Goal: Task Accomplishment & Management: Use online tool/utility

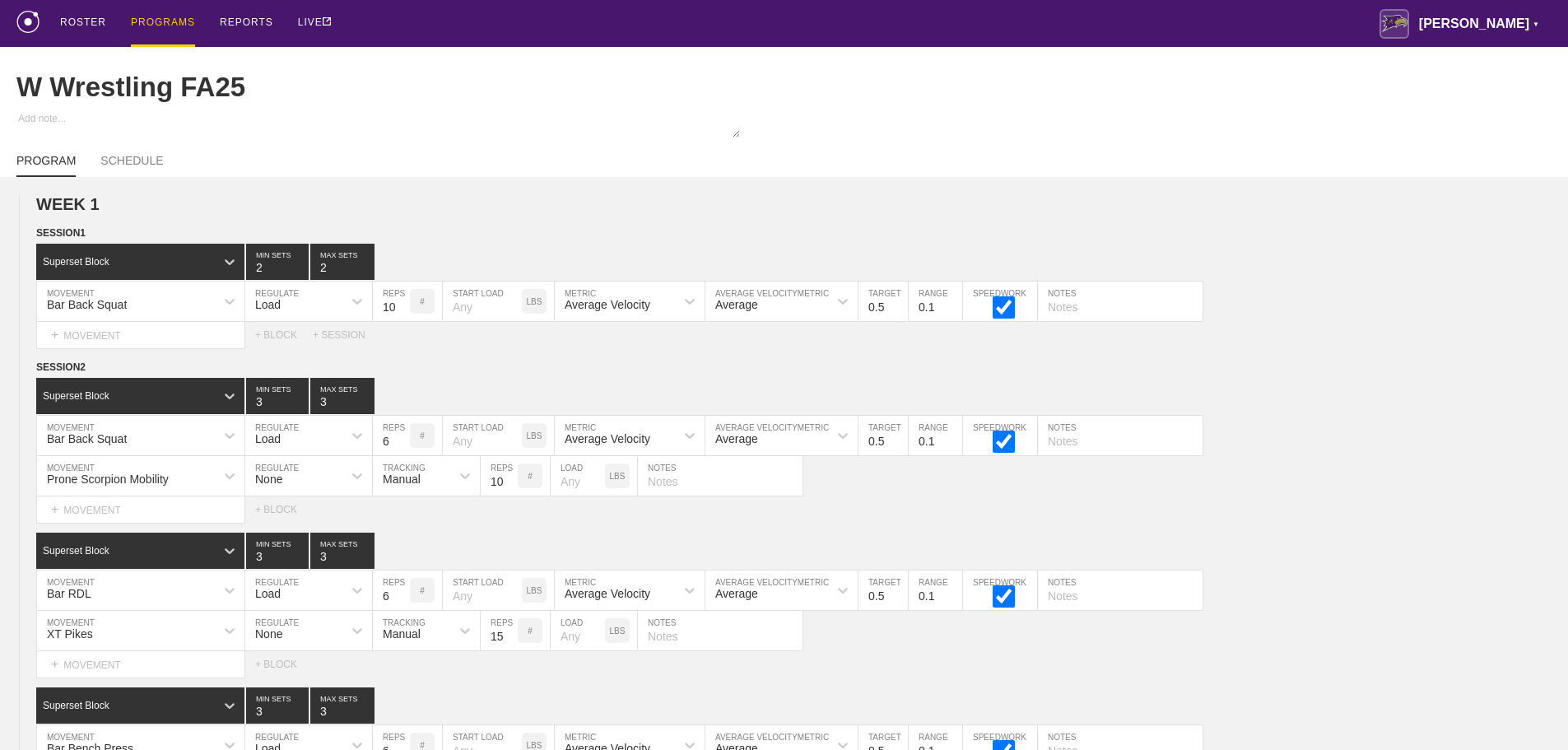
click at [1287, 18] on div "ROSTER PROGRAMS REPORTS LIVE [PERSON_NAME] ▼ [PERSON_NAME][EMAIL_ADDRESS][PERSO…" at bounding box center [784, 23] width 1535 height 46
click at [1399, 21] on div "ROSTER PROGRAMS REPORTS LIVE [PERSON_NAME] ▼ [PERSON_NAME][EMAIL_ADDRESS][PERSO…" at bounding box center [784, 23] width 1535 height 46
click at [650, 26] on div "ROSTER PROGRAMS REPORTS LIVE [PERSON_NAME] ▼ [PERSON_NAME][EMAIL_ADDRESS][PERSO…" at bounding box center [784, 23] width 1535 height 46
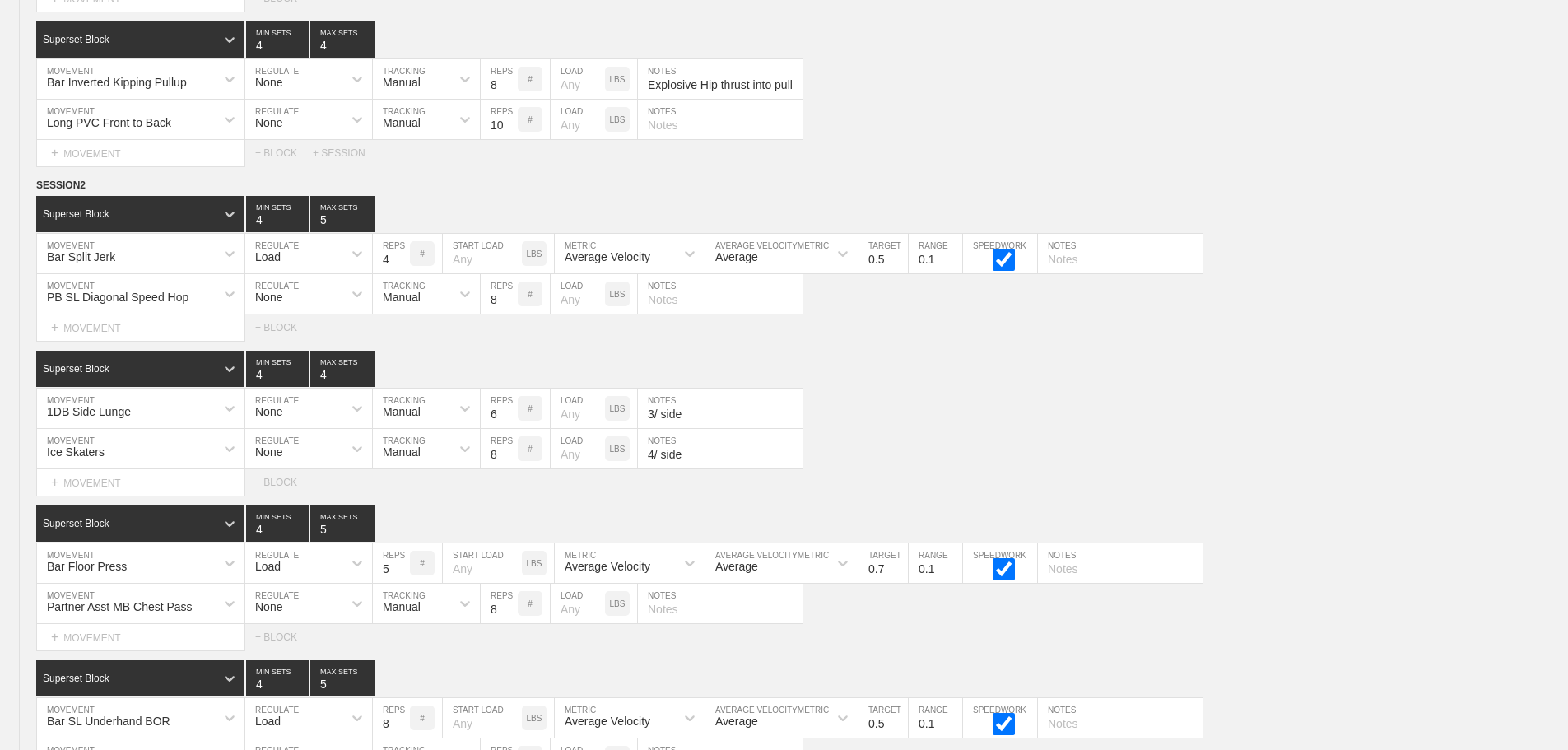
scroll to position [9668, 0]
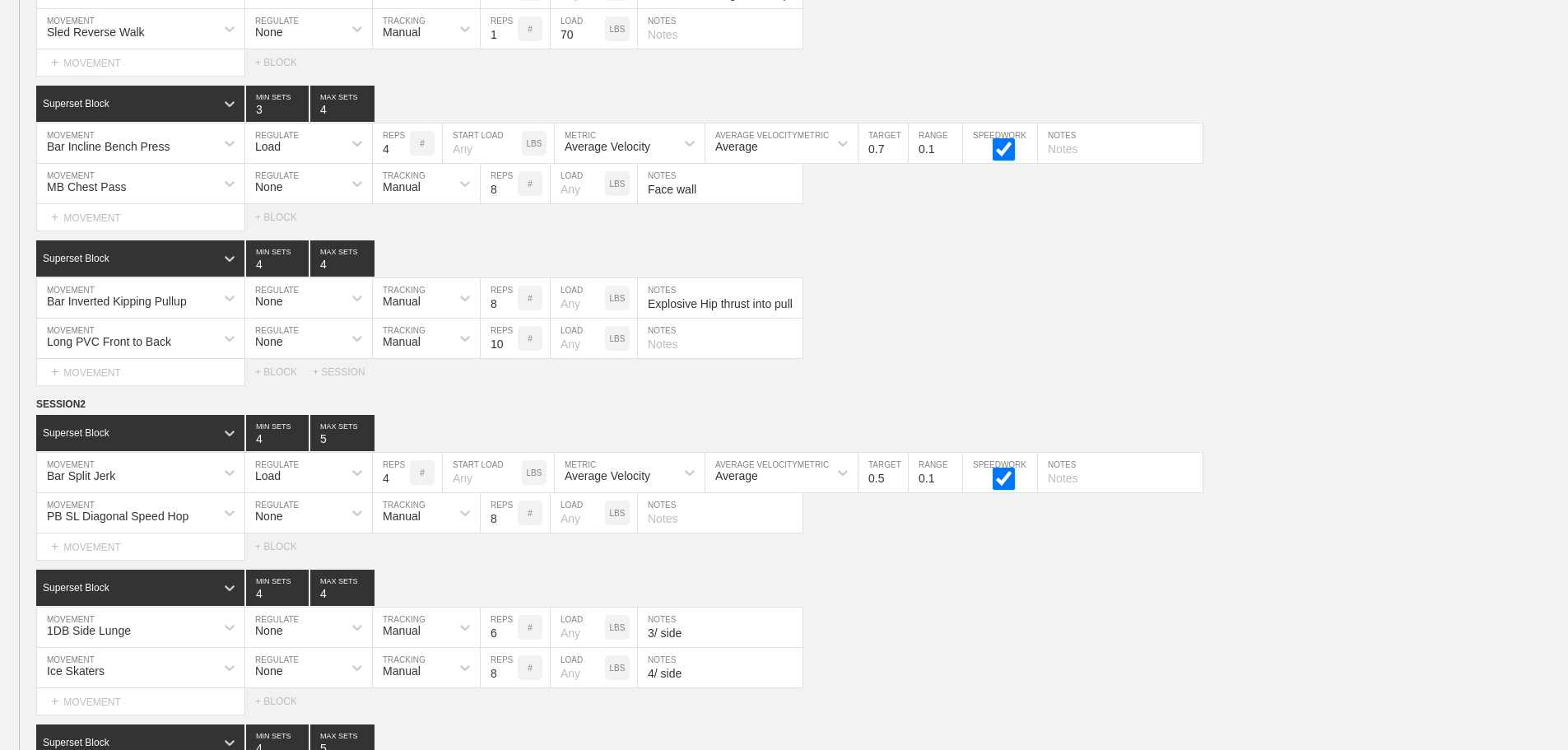
click at [1307, 385] on div "Select... MOVEMENT + MOVEMENT + BLOCK + SESSION" at bounding box center [784, 372] width 1568 height 26
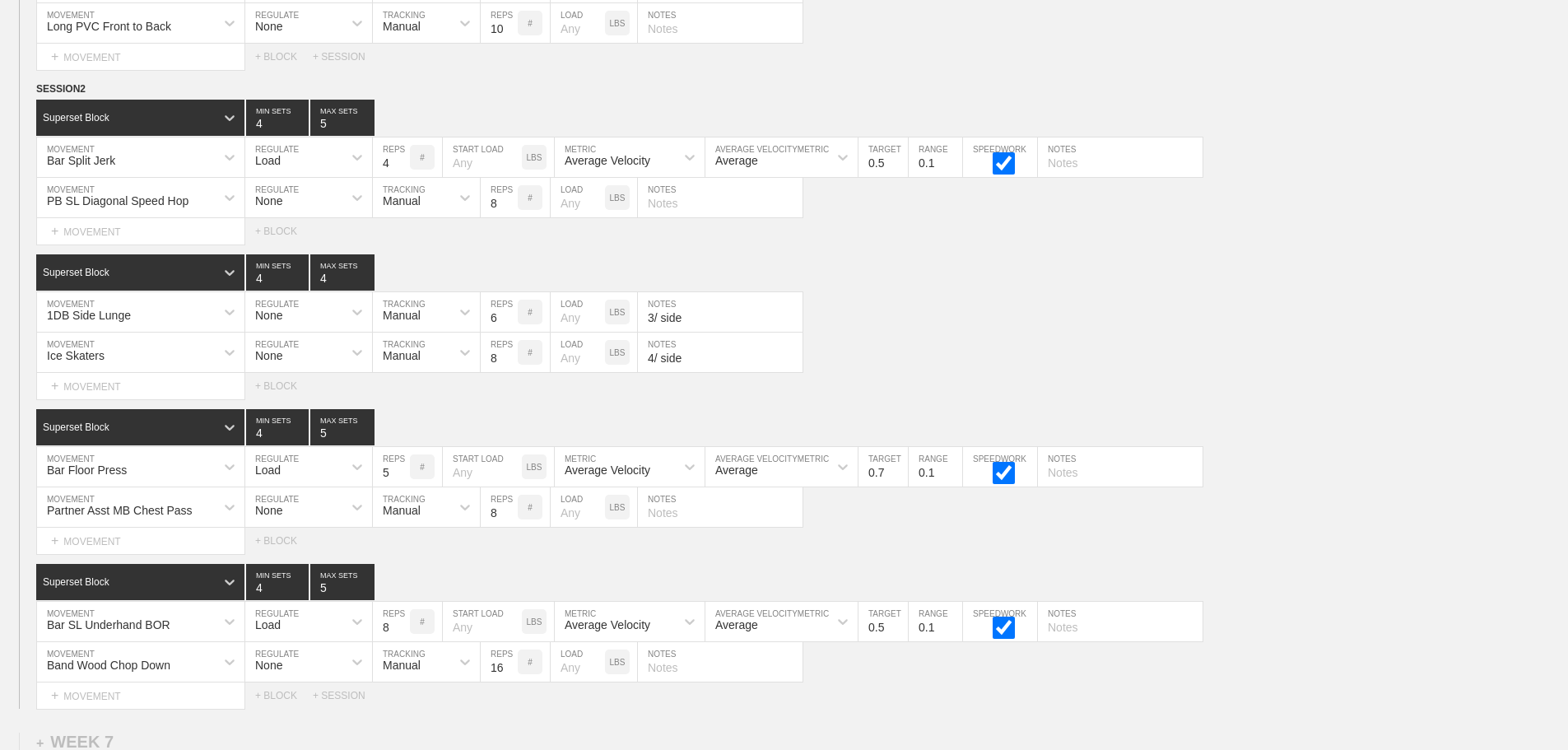
scroll to position [9421, 0]
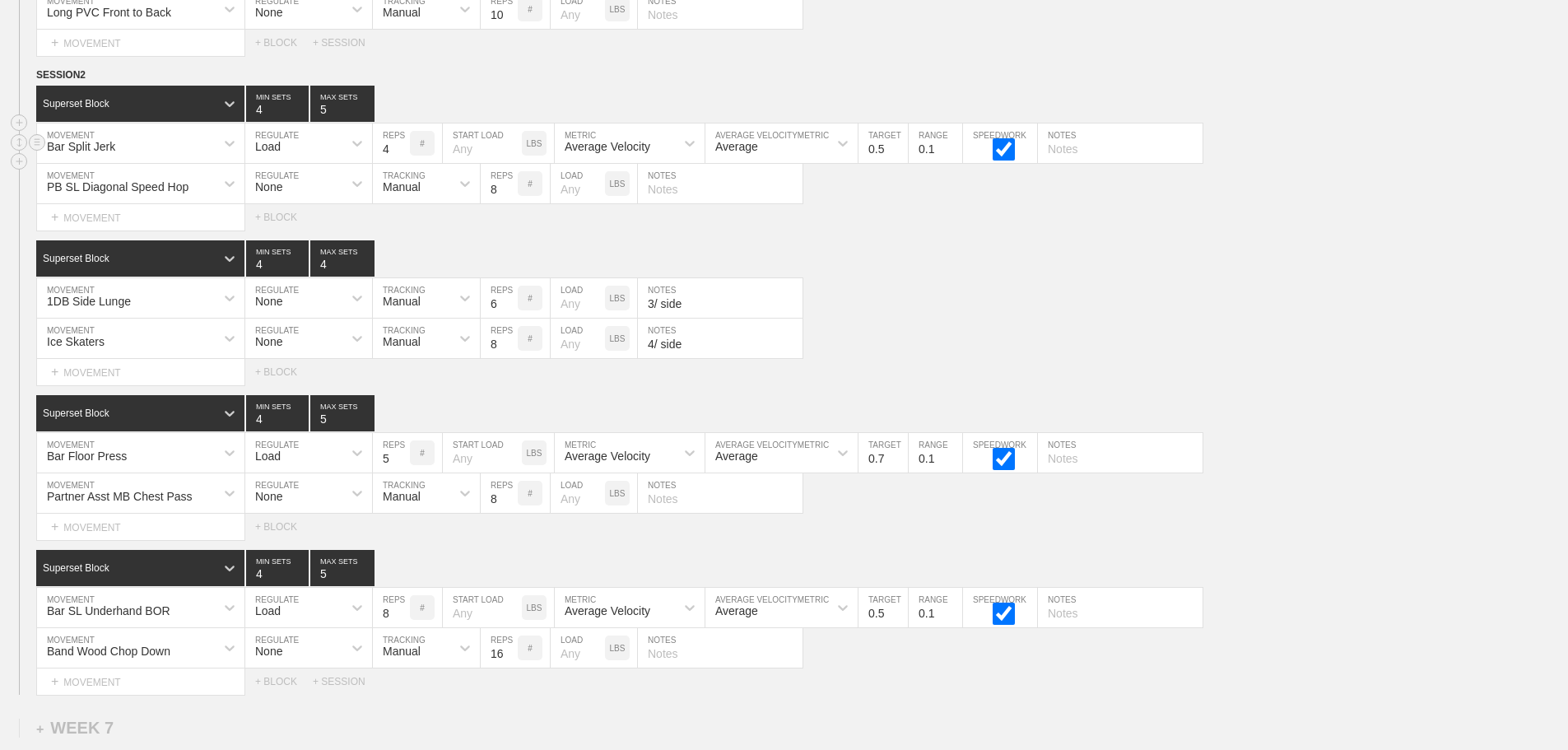
click at [1086, 163] on input "text" at bounding box center [1120, 143] width 165 height 39
type input "2/ side"
click at [1367, 319] on div "1DB Side Lunge MOVEMENT None REGULATE Manual TRACKING 6 REPS # LOAD LBS 3/ side…" at bounding box center [784, 298] width 1568 height 40
click at [1210, 343] on div "Ice Skaters MOVEMENT None REGULATE Manual TRACKING 8 REPS # LOAD LBS 4/ side NO…" at bounding box center [784, 339] width 1568 height 40
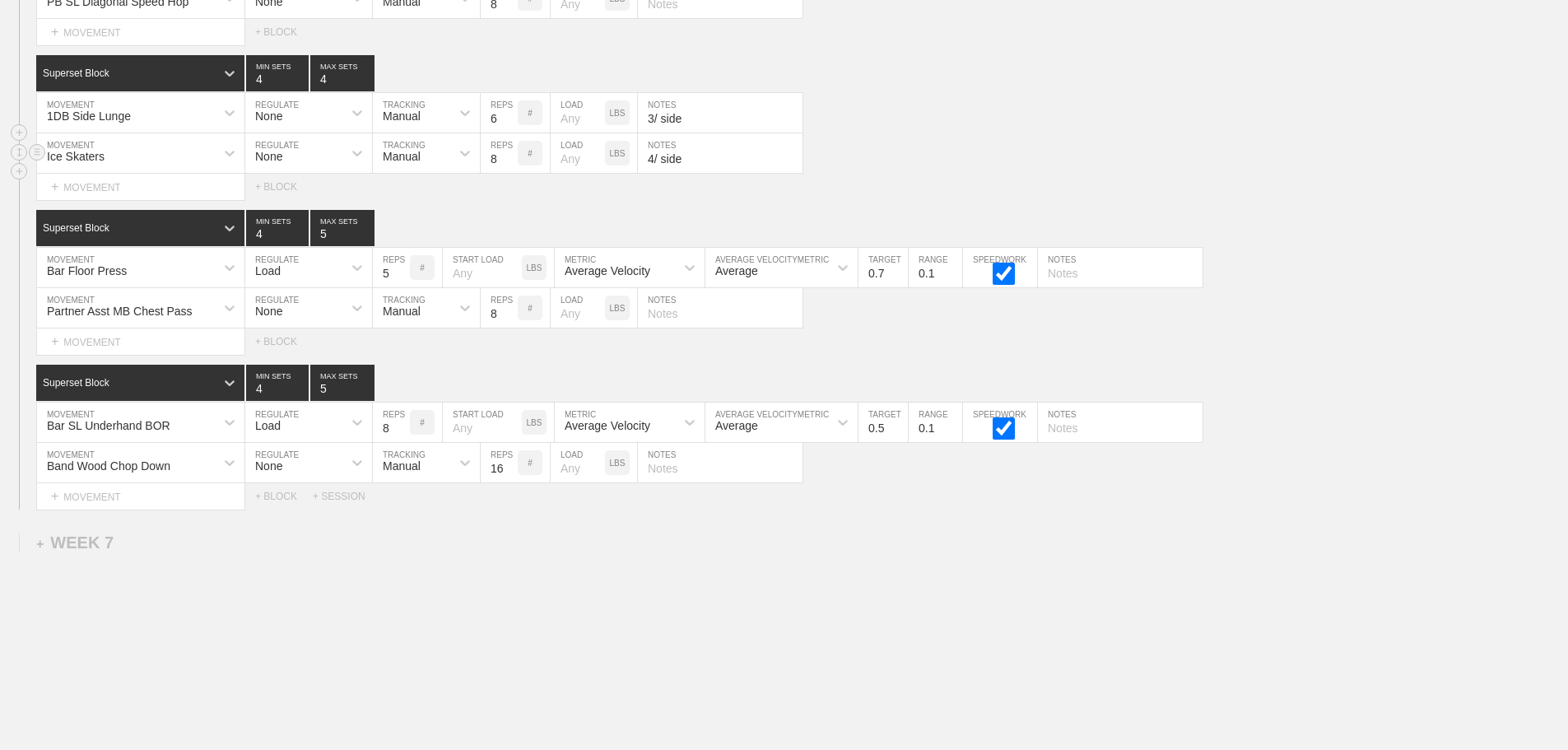
scroll to position [9668, 0]
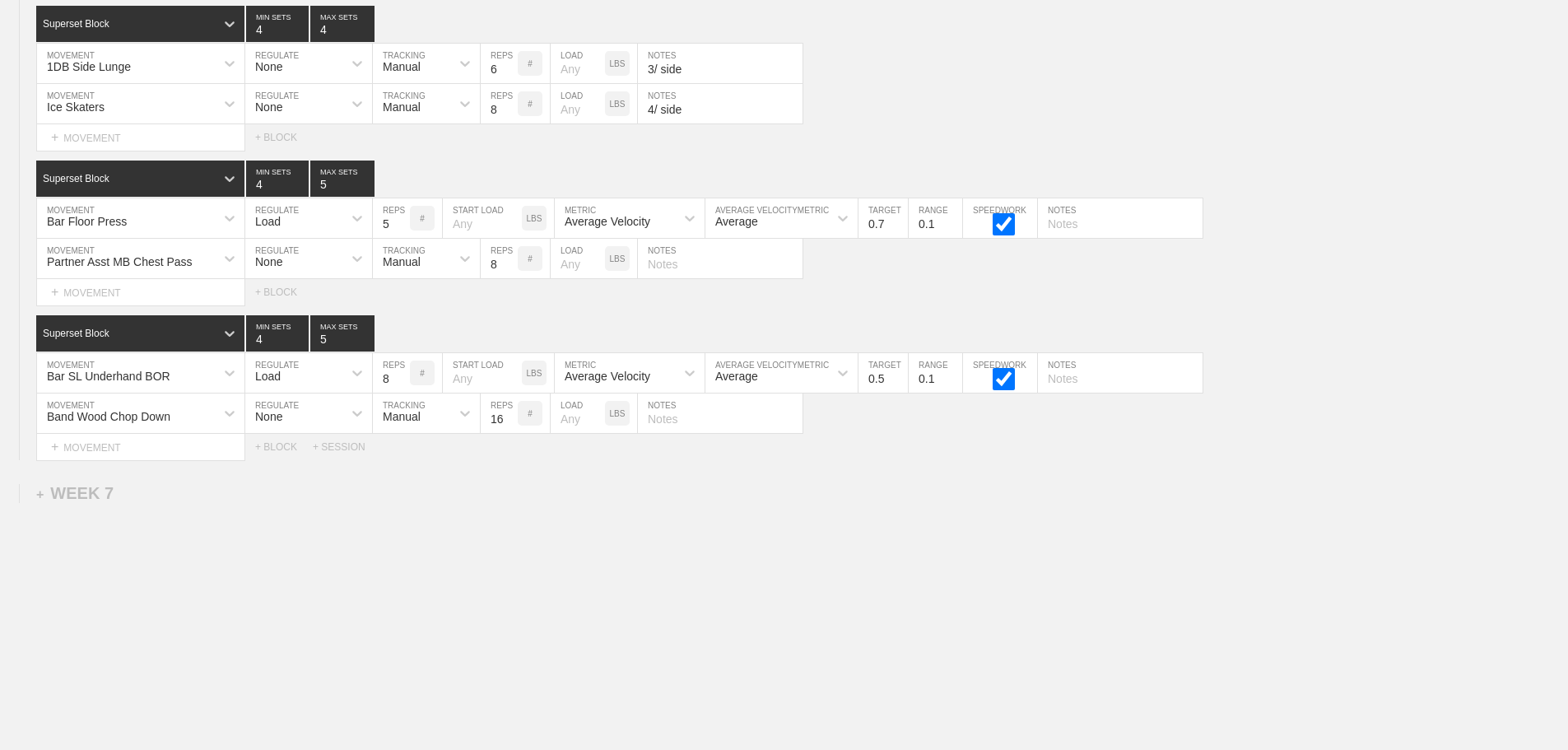
drag, startPoint x: 598, startPoint y: 587, endPoint x: 1580, endPoint y: 658, distance: 984.6
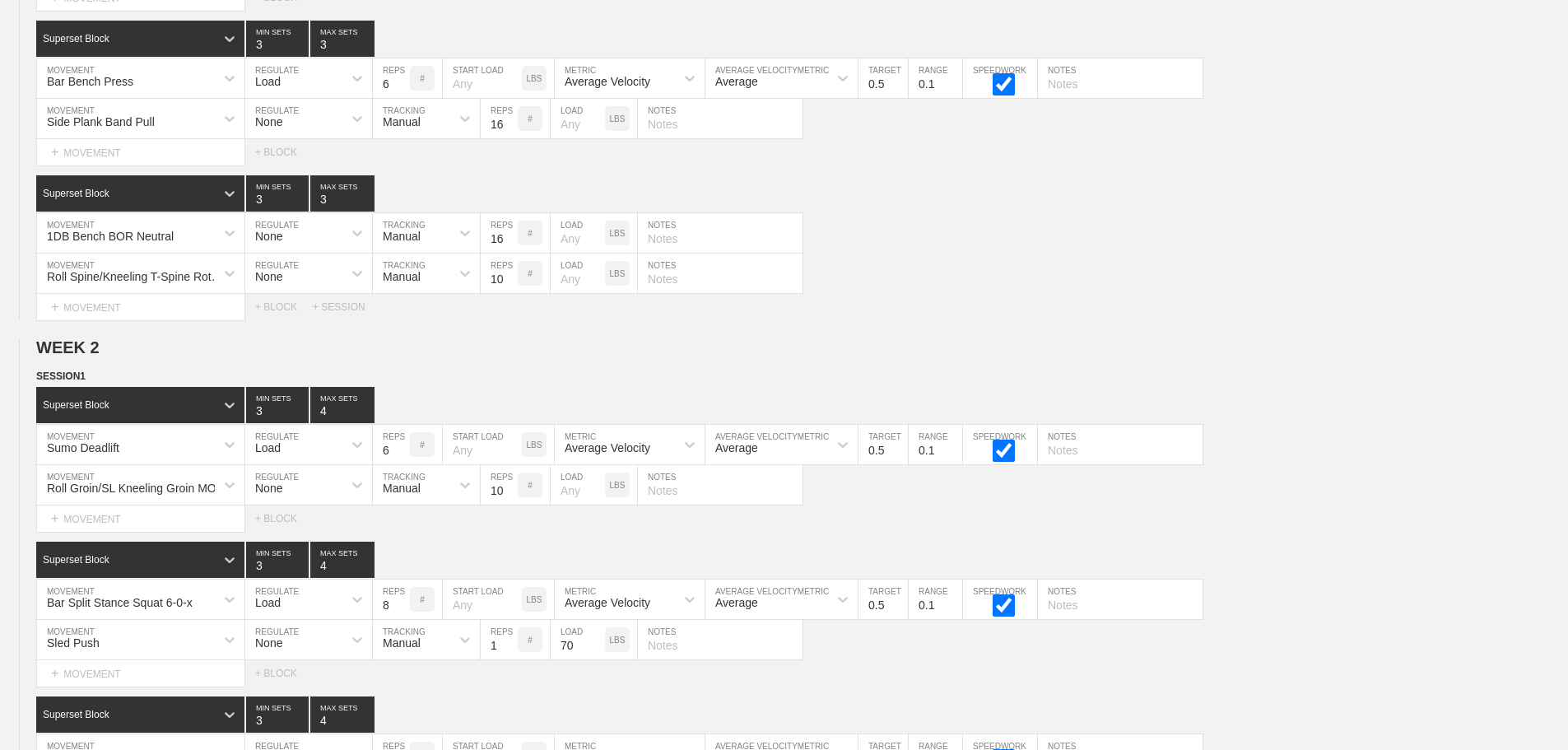
scroll to position [0, 0]
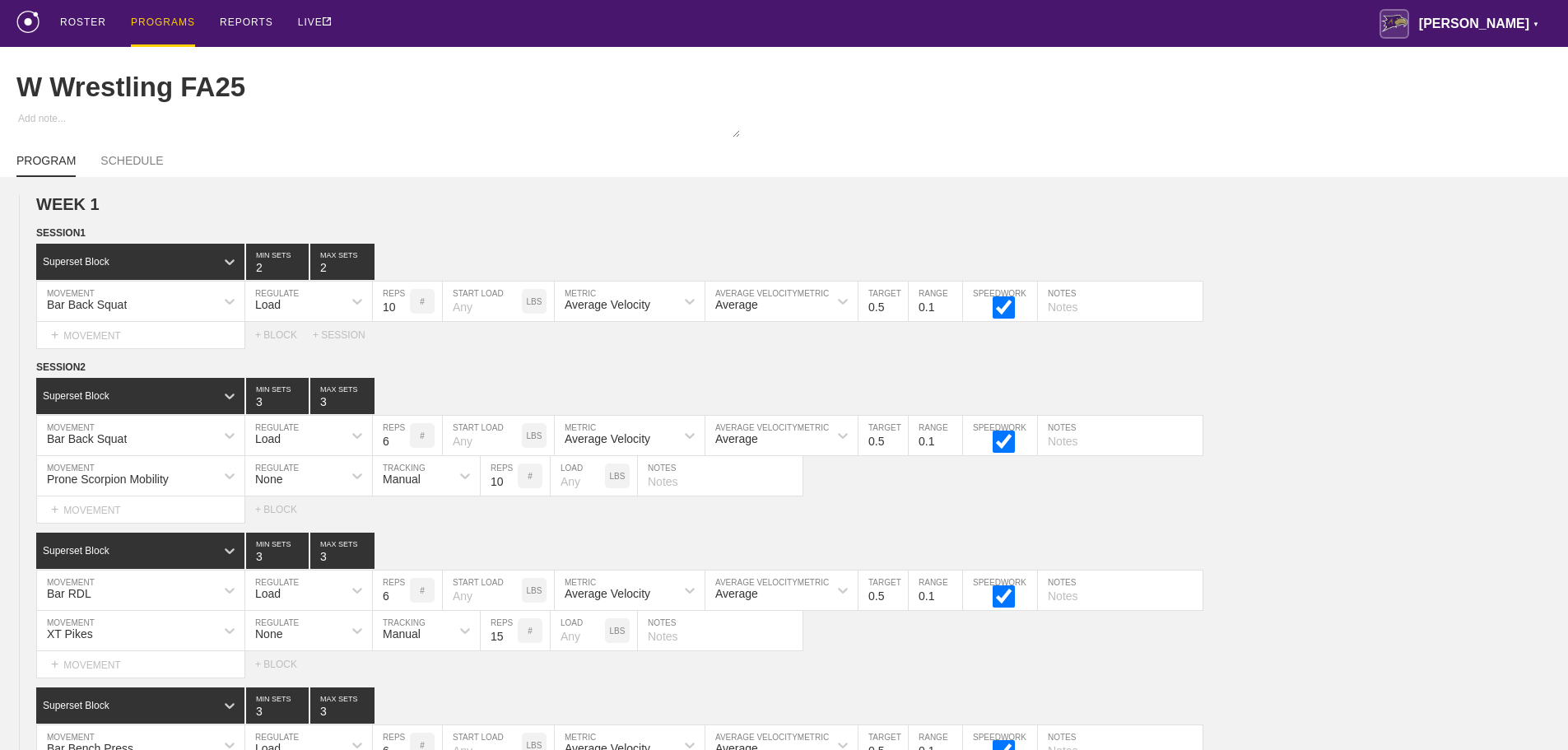
click at [158, 18] on div "PROGRAMS" at bounding box center [163, 23] width 64 height 46
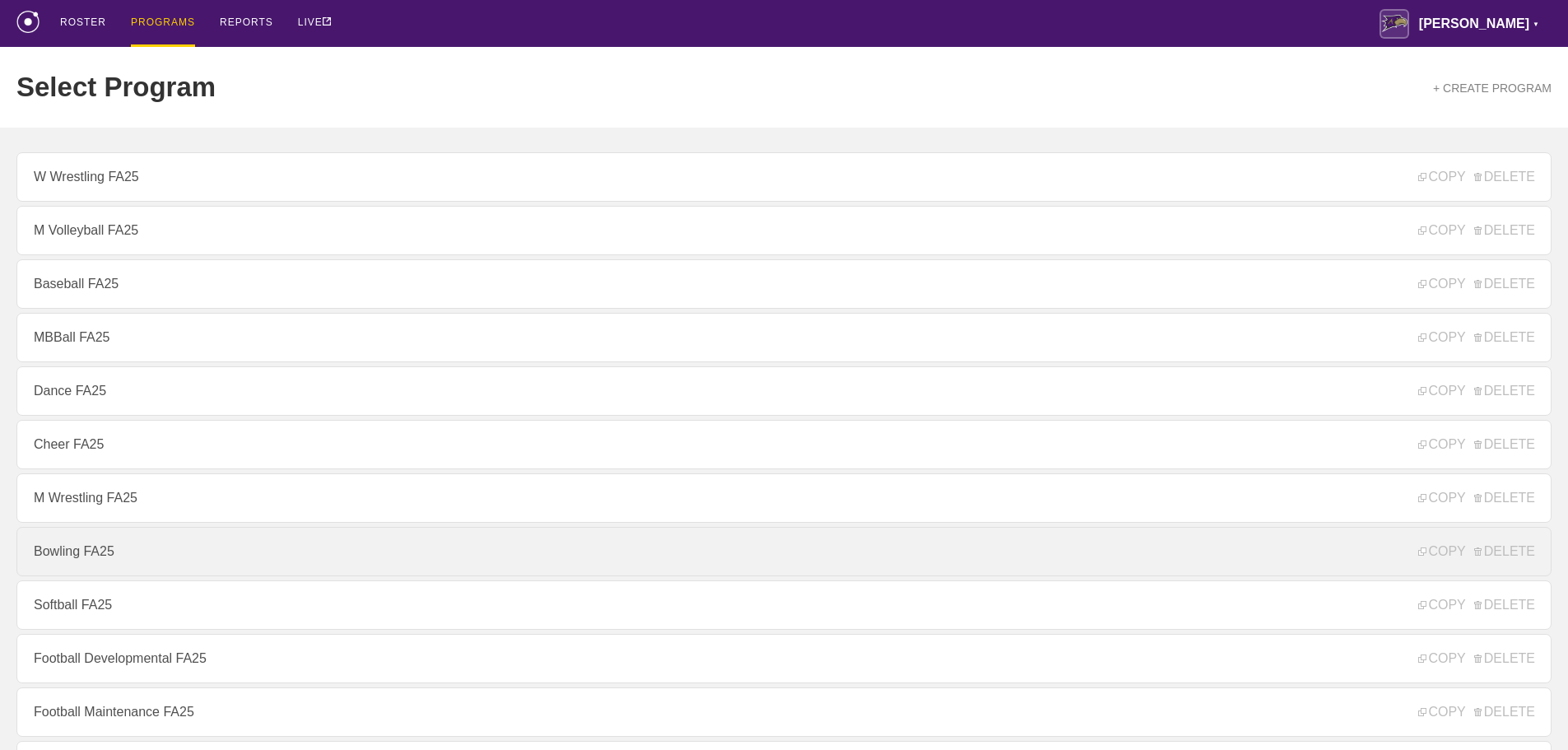
click at [69, 555] on link "Bowling FA25" at bounding box center [784, 551] width 1535 height 49
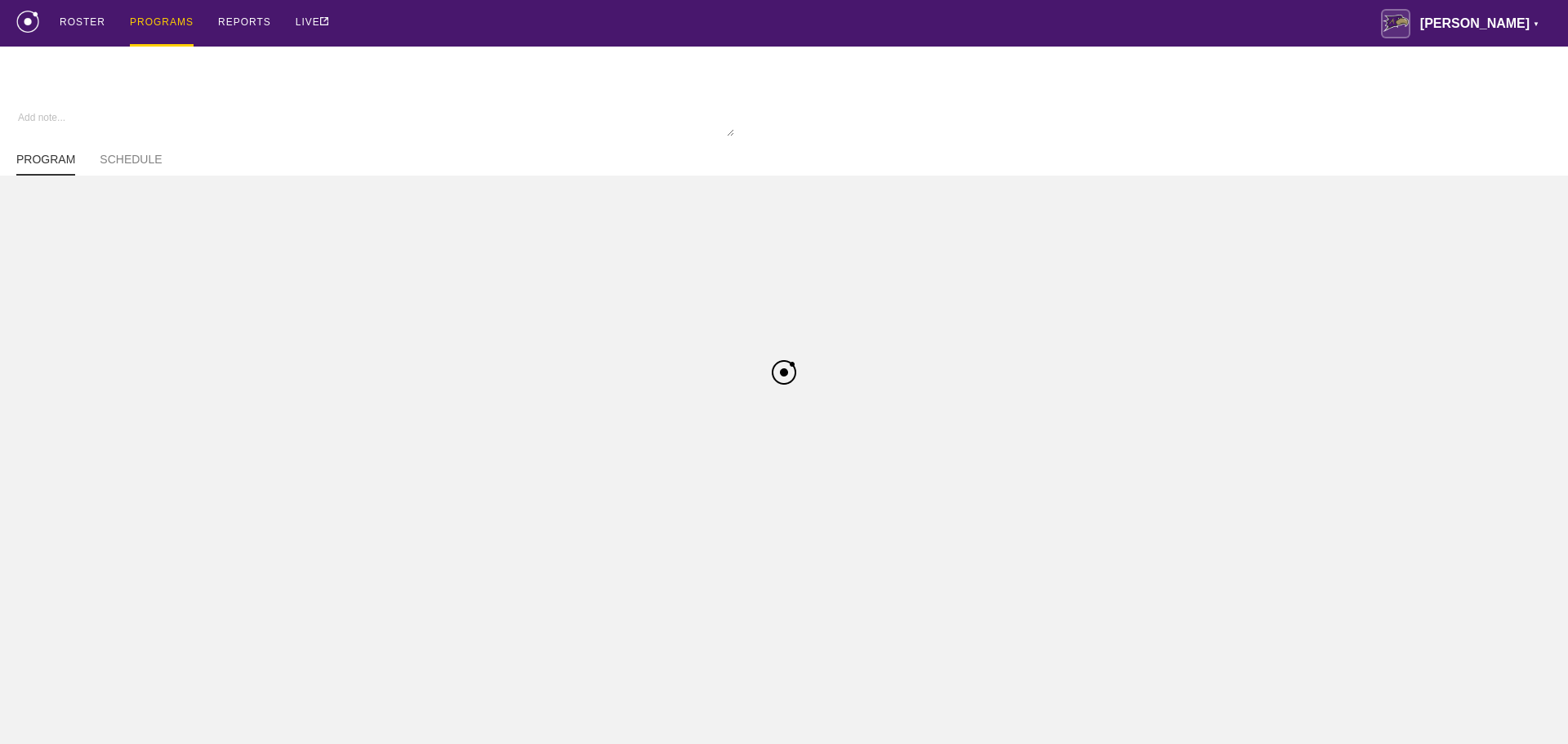
type textarea "x"
type input "Bowling FA25"
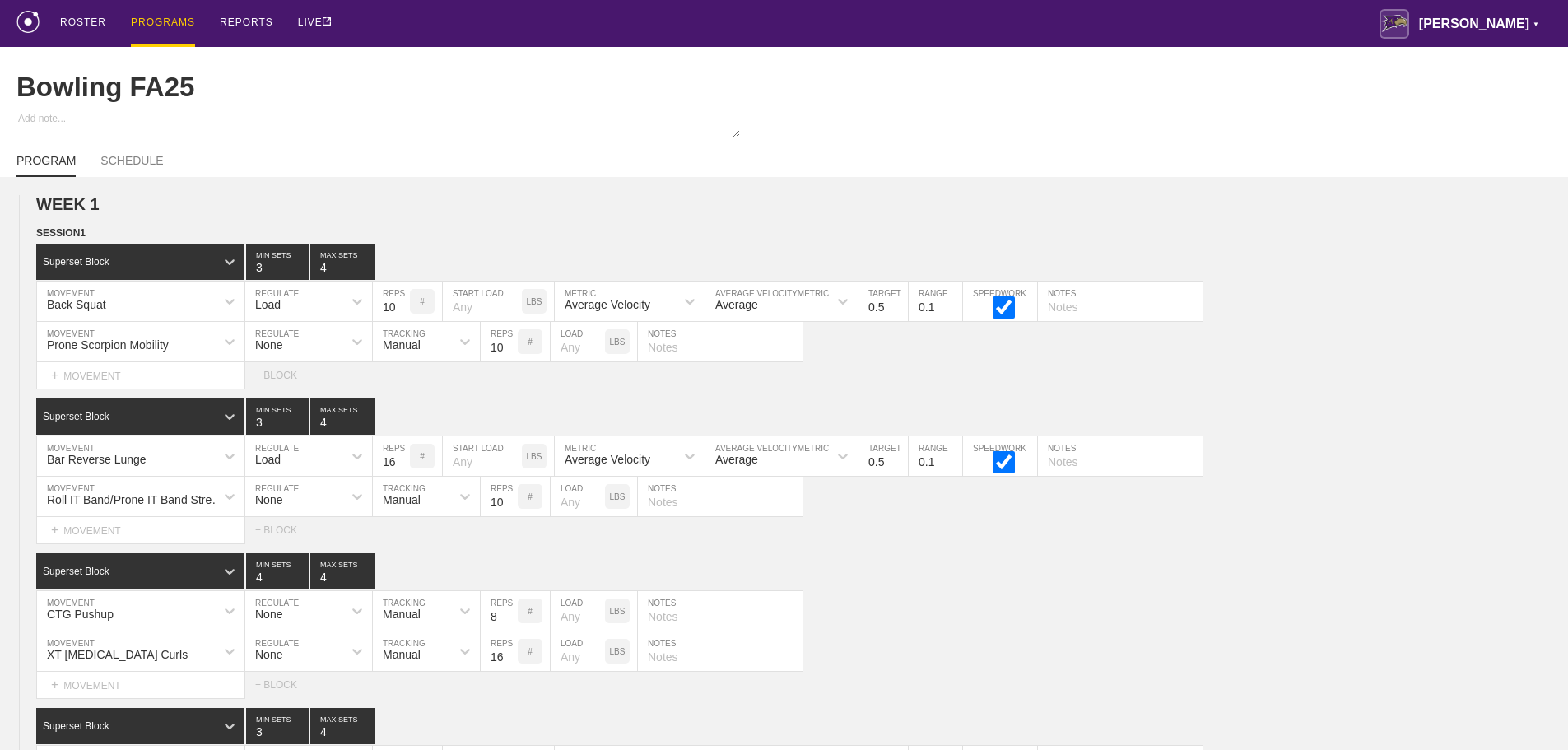
click at [849, 14] on div "ROSTER PROGRAMS REPORTS LIVE [PERSON_NAME] ▼ [PERSON_NAME][EMAIL_ADDRESS][PERSO…" at bounding box center [784, 23] width 1535 height 46
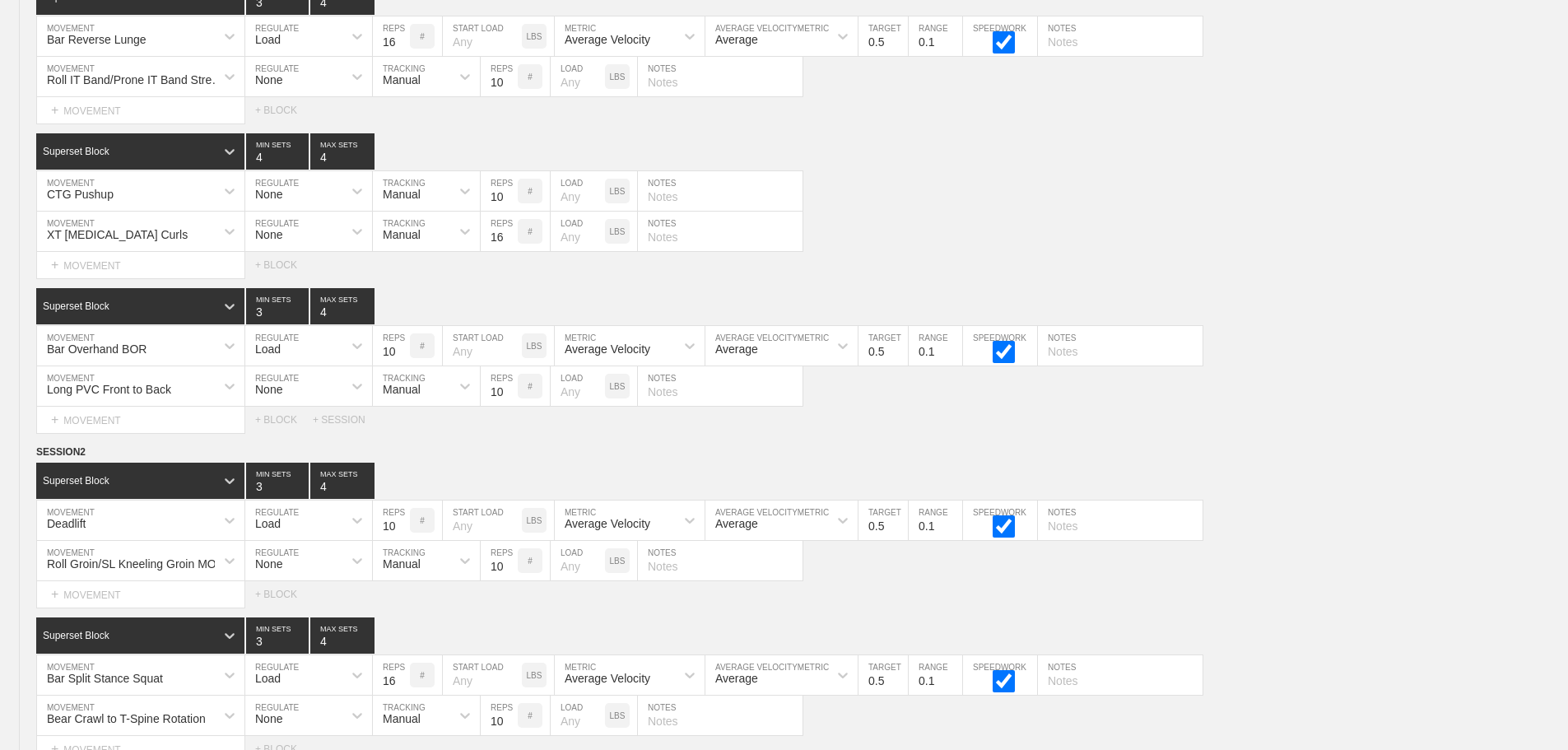
scroll to position [6979, 0]
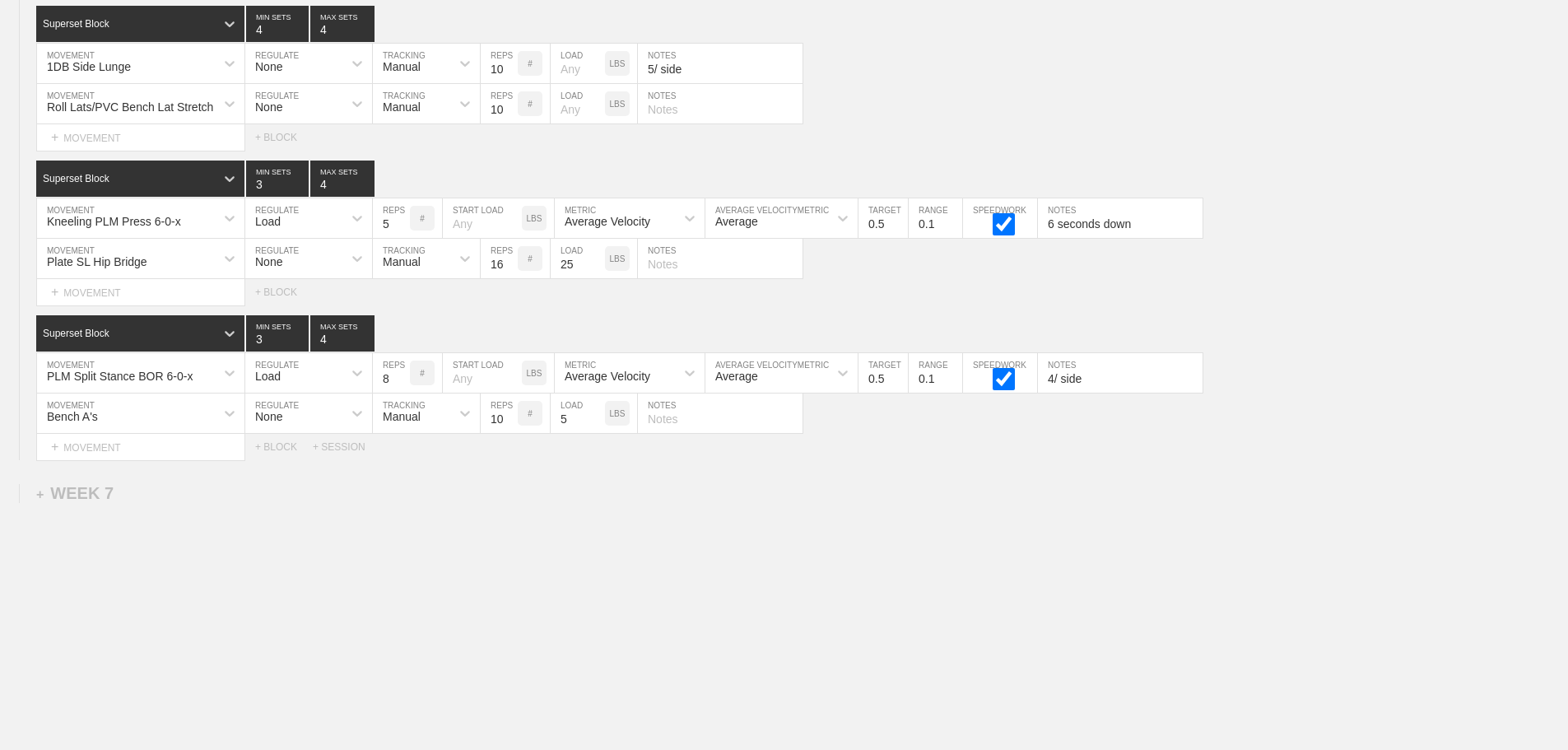
click at [341, 447] on div "+ SESSION" at bounding box center [345, 447] width 66 height 12
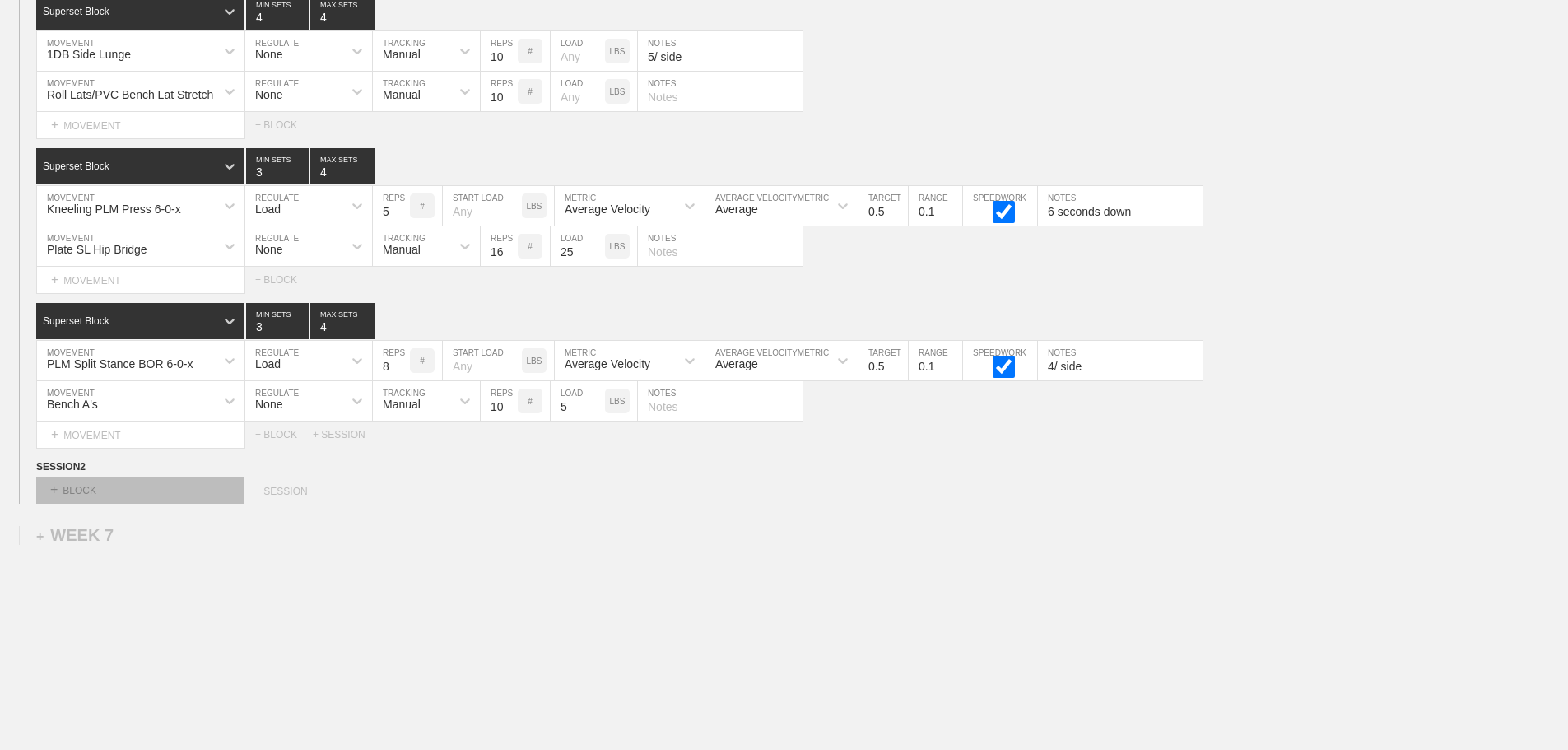
click at [90, 498] on div "+ BLOCK" at bounding box center [140, 490] width 208 height 26
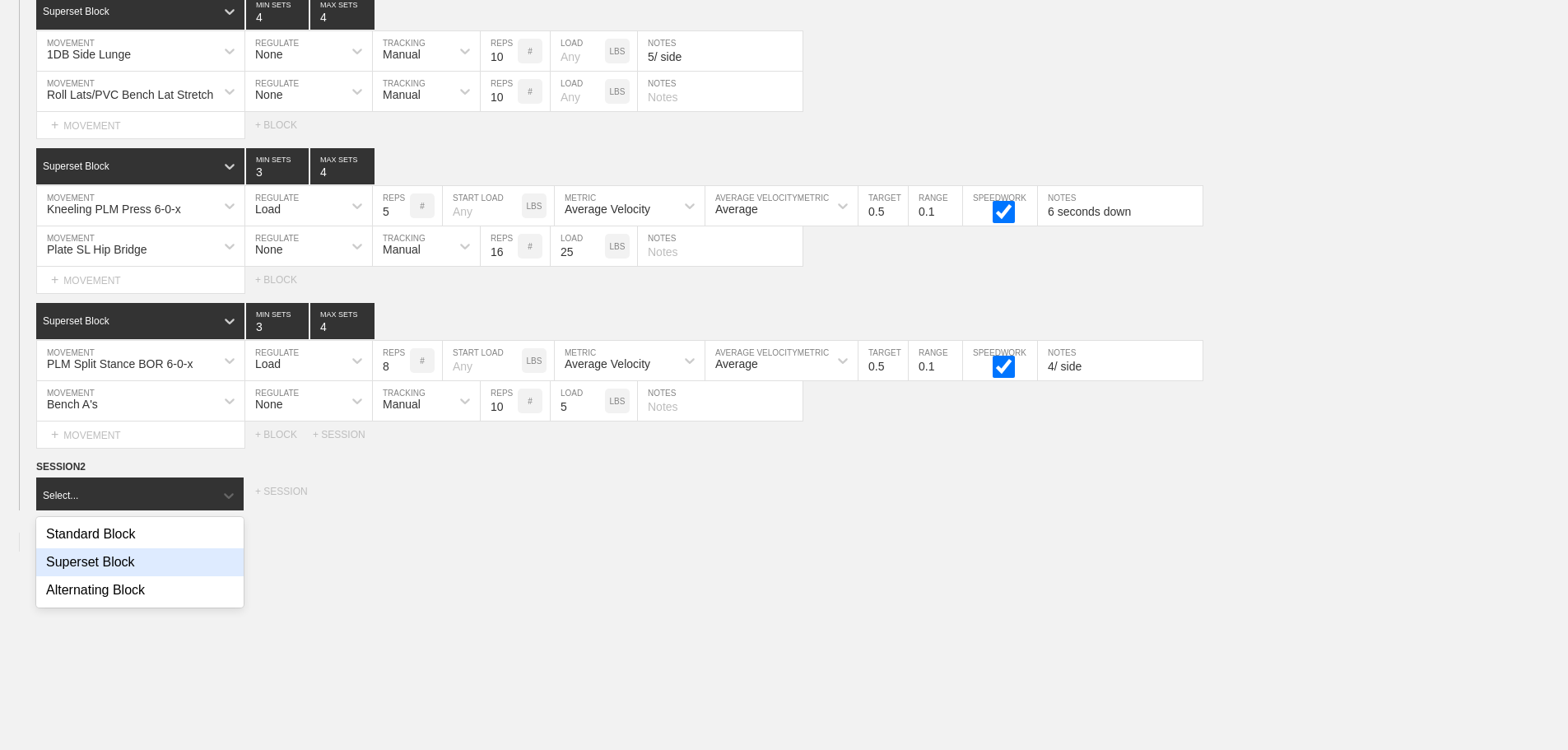
click at [107, 573] on div "Superset Block" at bounding box center [140, 562] width 208 height 28
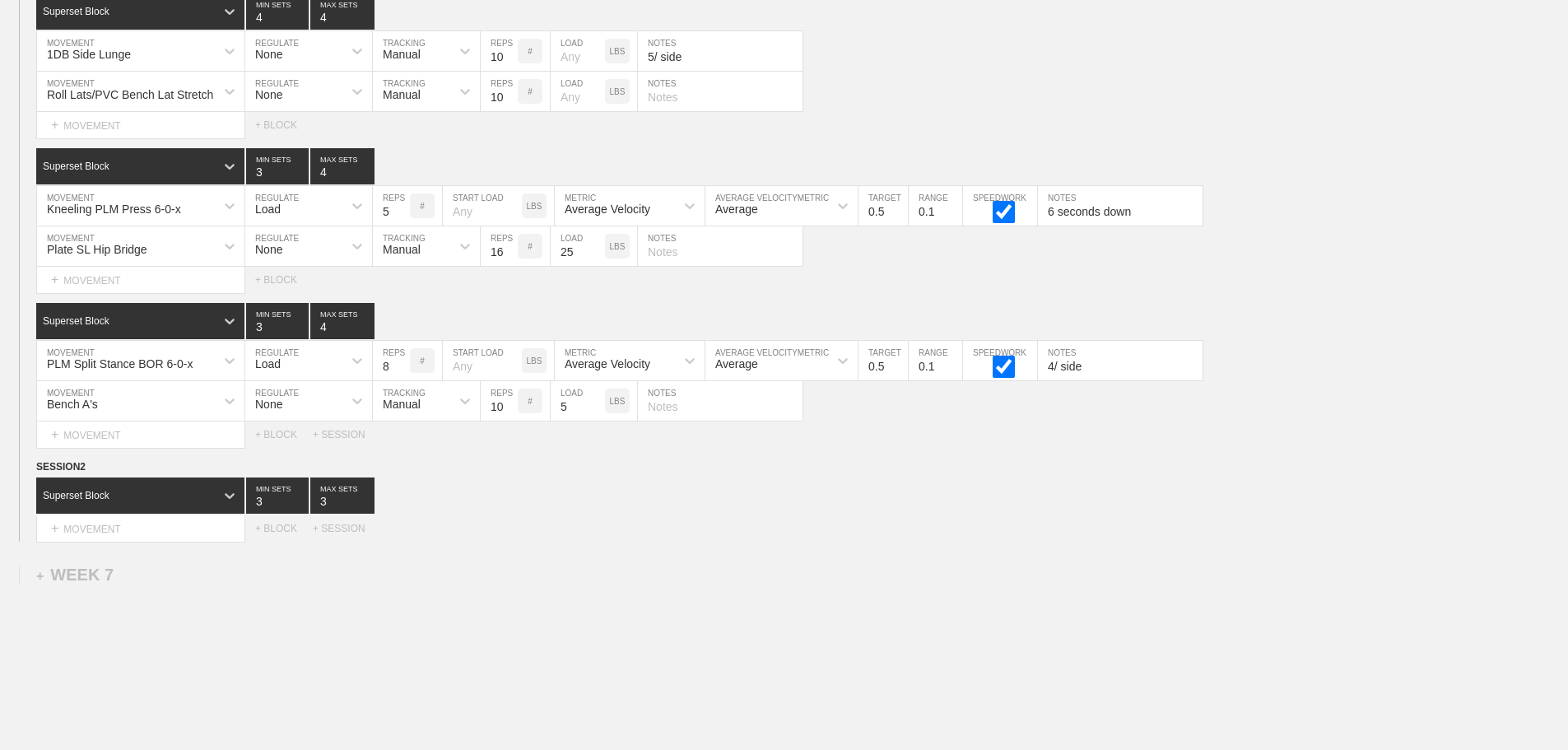
click at [682, 513] on div "Superset Block 3 MIN SETS 3 MAX SETS" at bounding box center [802, 496] width 1532 height 36
click at [694, 512] on div "Superset Block 3 MIN SETS 3 MAX SETS" at bounding box center [802, 496] width 1532 height 36
click at [1314, 508] on div "Superset Block 3 MIN SETS 3 MAX SETS" at bounding box center [802, 496] width 1532 height 36
click at [1353, 478] on div "SESSION 2" at bounding box center [802, 467] width 1532 height 19
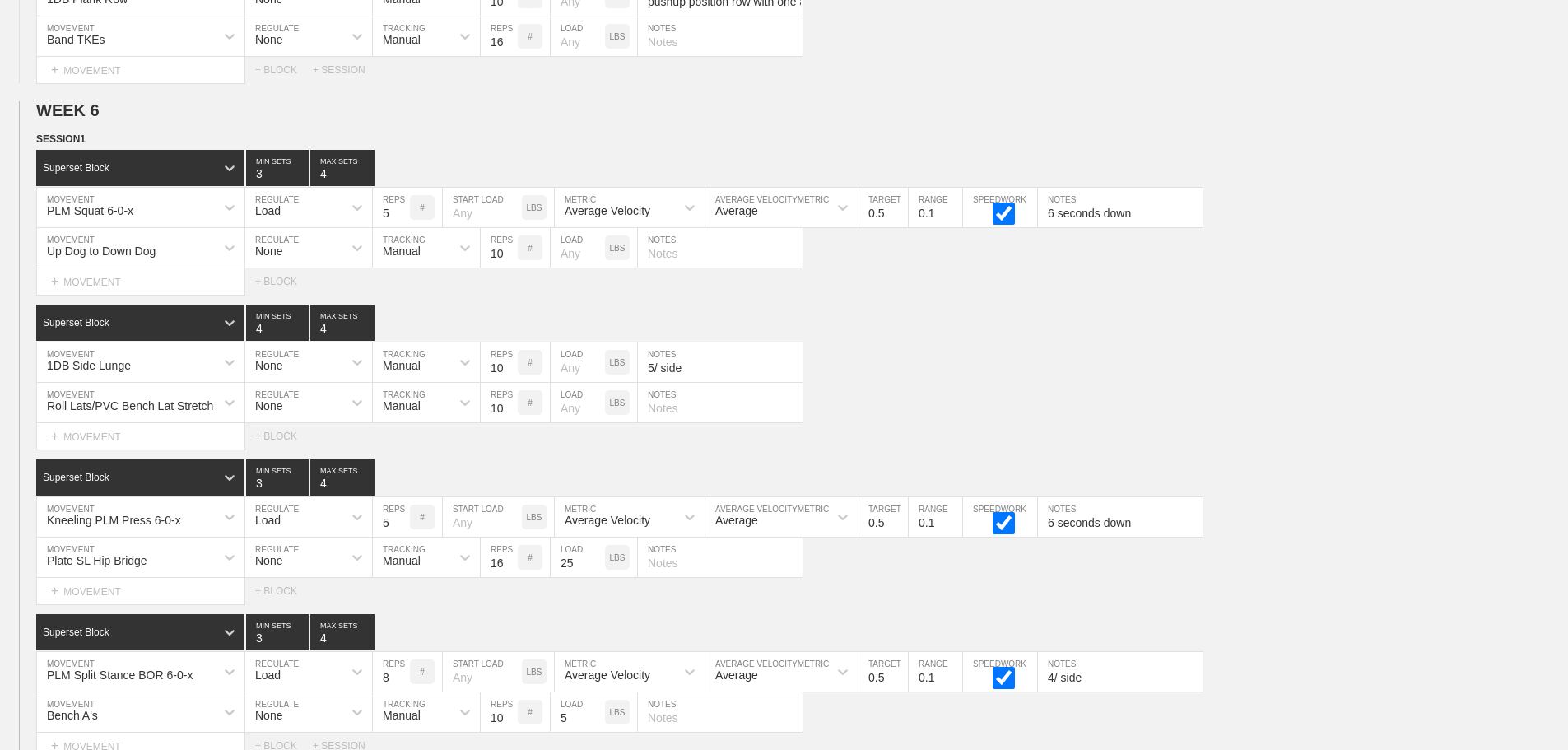
scroll to position [6661, 0]
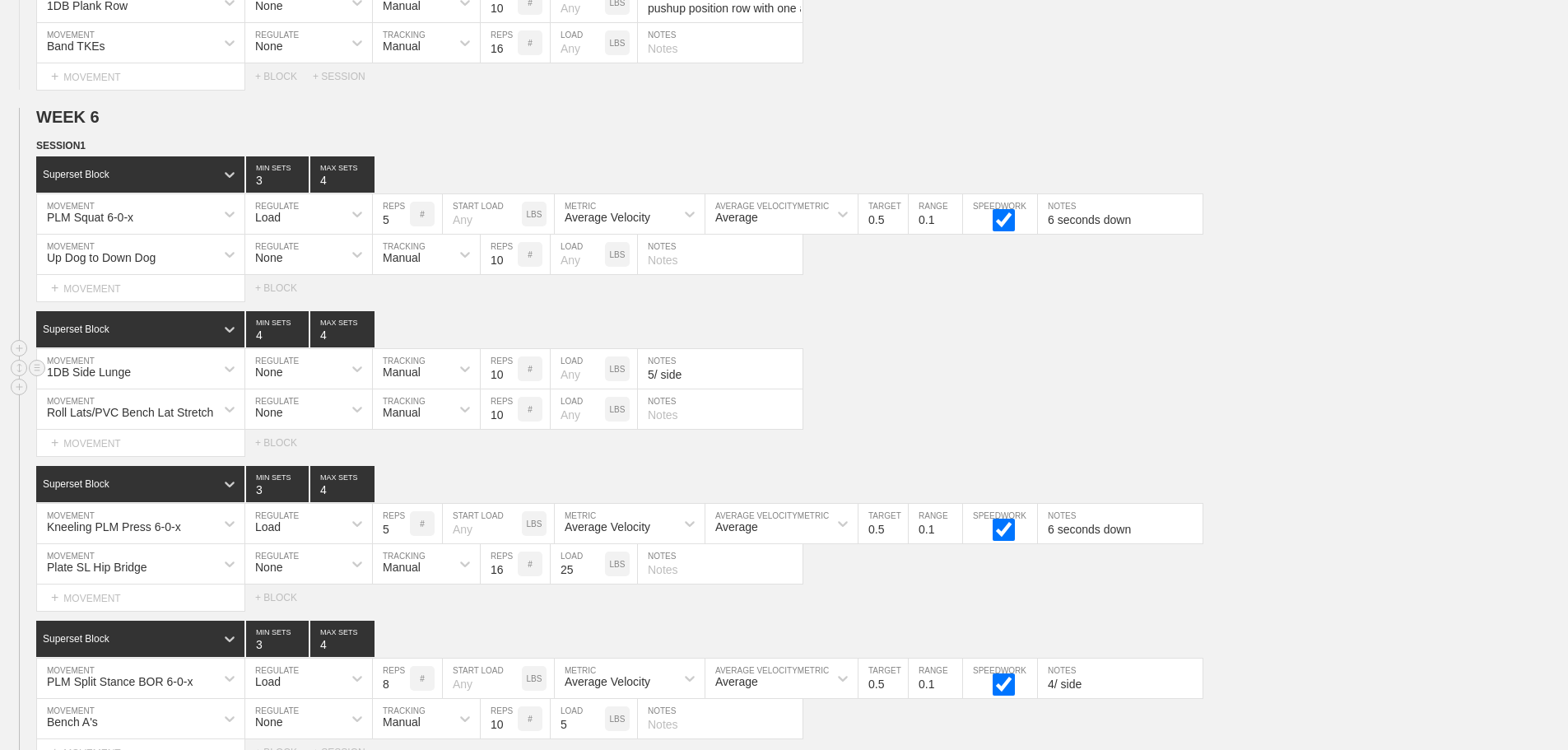
click at [1222, 381] on div "1DB Side Lunge MOVEMENT None REGULATE Manual TRACKING 10 REPS # LOAD LBS 5/ sid…" at bounding box center [784, 369] width 1568 height 40
click at [1281, 410] on div "Roll Lats/PVC Bench Lat Stretch MOVEMENT None REGULATE Manual TRACKING 10 REPS …" at bounding box center [784, 409] width 1568 height 40
click at [1220, 456] on div "Select... MOVEMENT + MOVEMENT + BLOCK" at bounding box center [784, 443] width 1568 height 26
click at [1306, 379] on div "1DB Side Lunge MOVEMENT None REGULATE Manual TRACKING 10 REPS # LOAD LBS 5/ sid…" at bounding box center [784, 369] width 1568 height 40
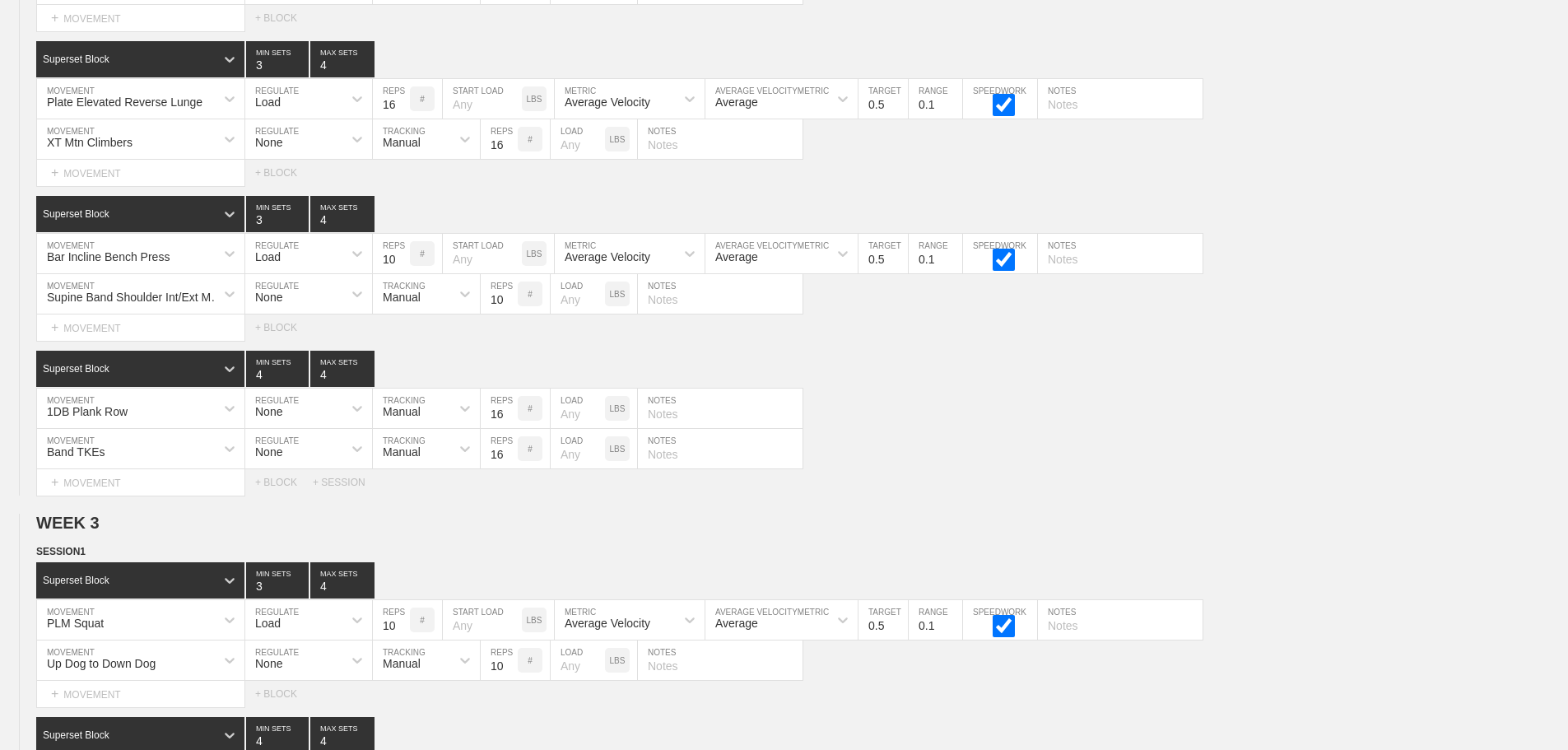
scroll to position [7073, 0]
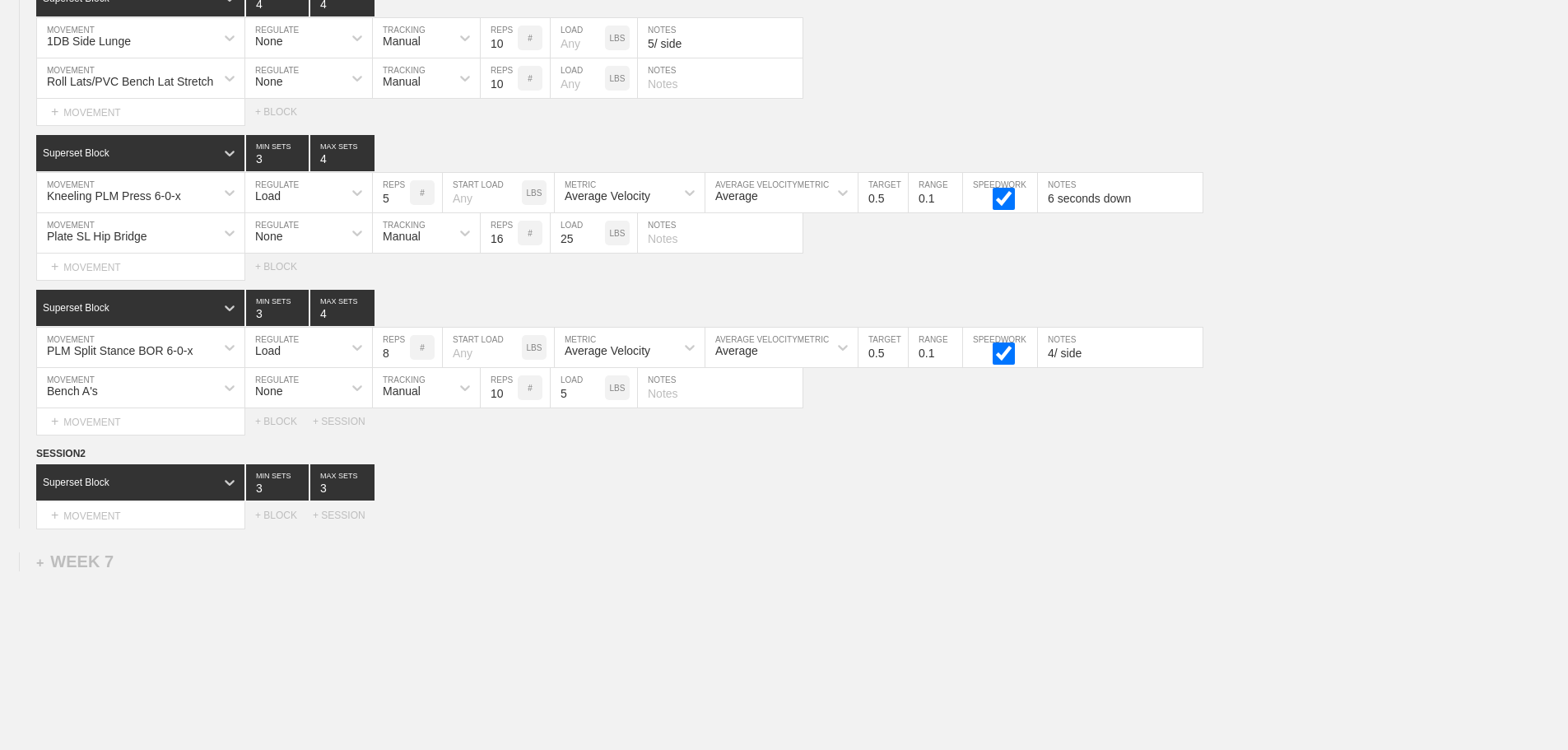
scroll to position [6826, 0]
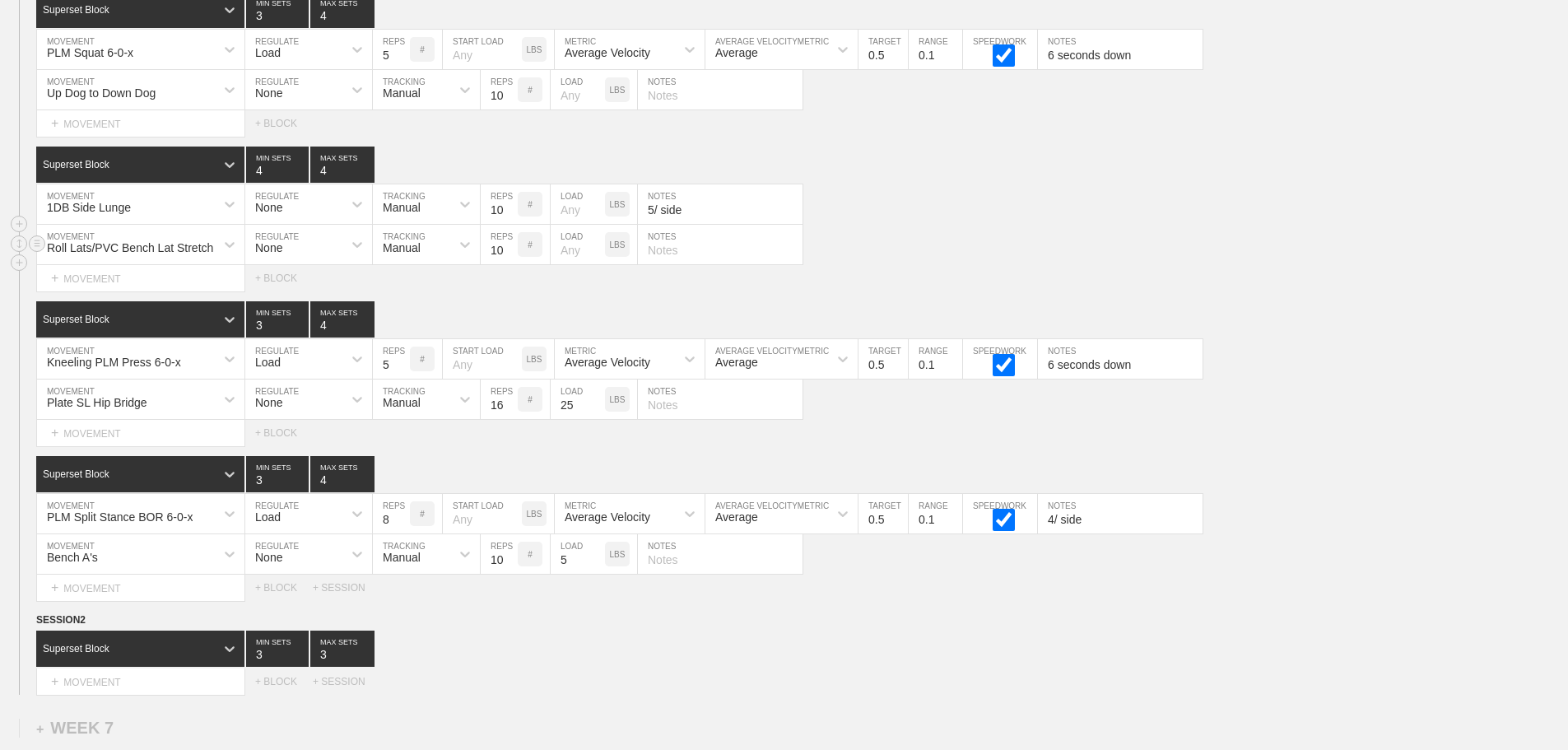
click at [958, 258] on div "Roll Lats/PVC Bench Lat Stretch MOVEMENT None REGULATE Manual TRACKING 10 REPS …" at bounding box center [784, 245] width 1568 height 40
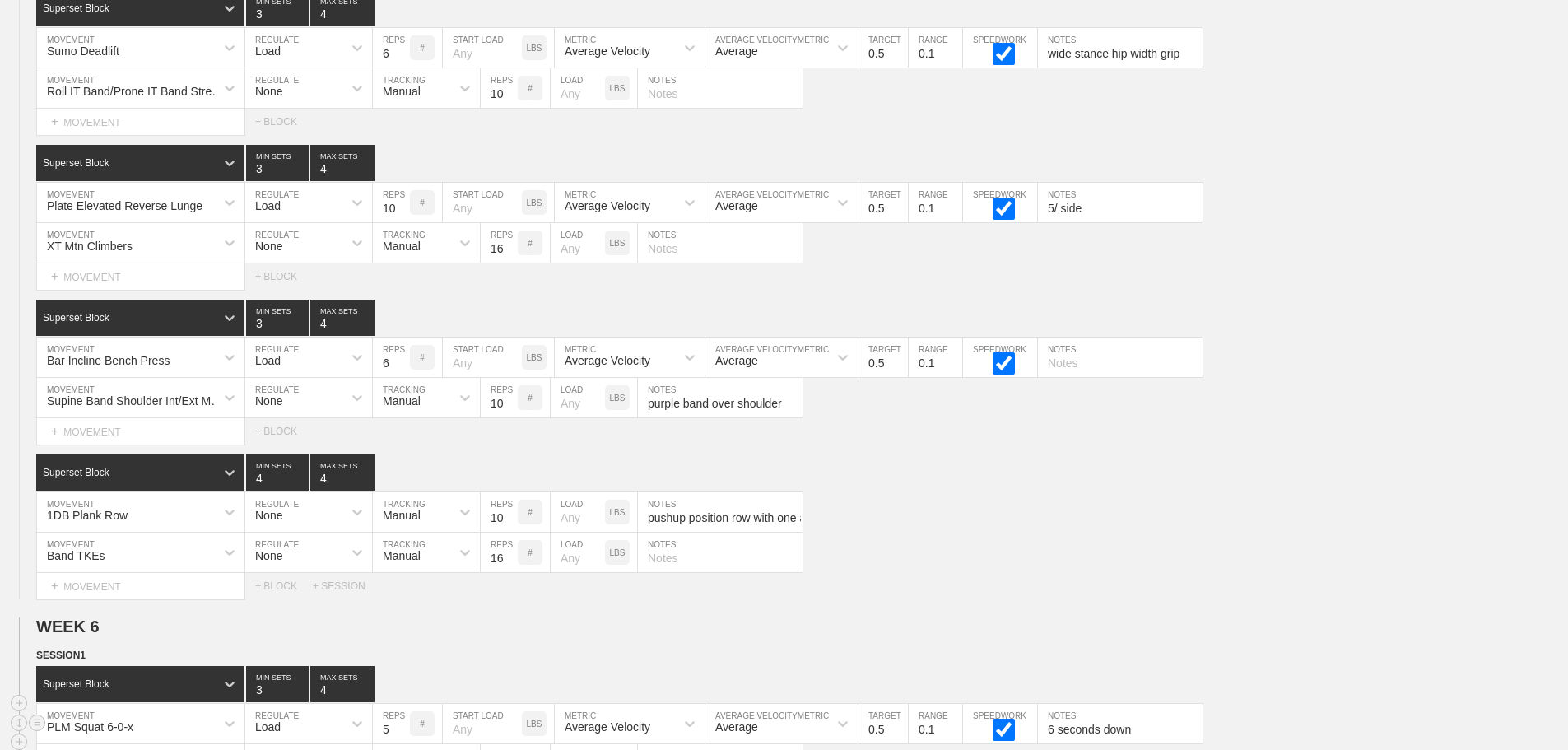
scroll to position [6085, 0]
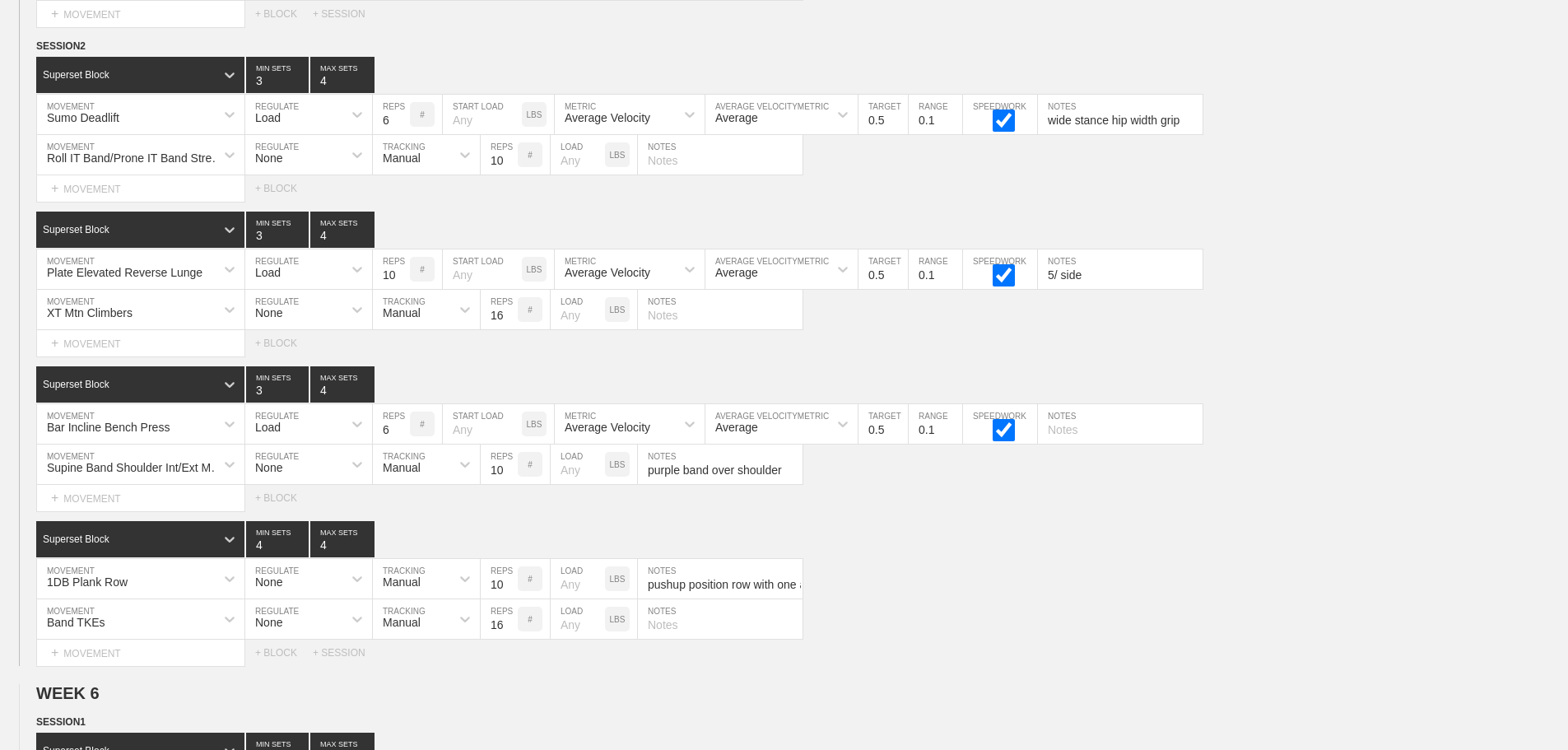
click at [1290, 375] on div "SESSION 2 Superset Block 3 MIN SETS 4 MAX SETS DUPLICATE INSERT MOVEMENT AFTER …" at bounding box center [784, 352] width 1568 height 628
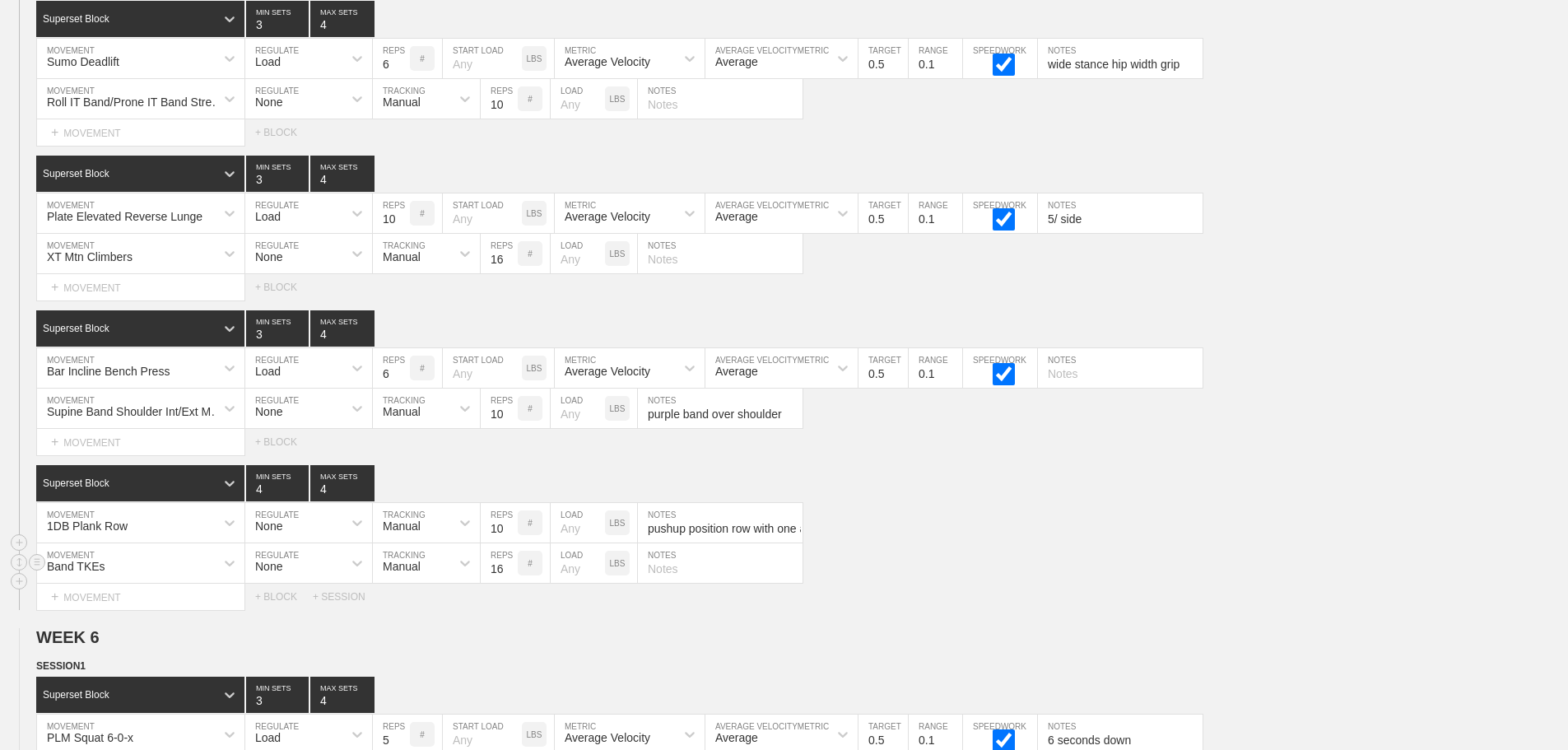
scroll to position [6167, 0]
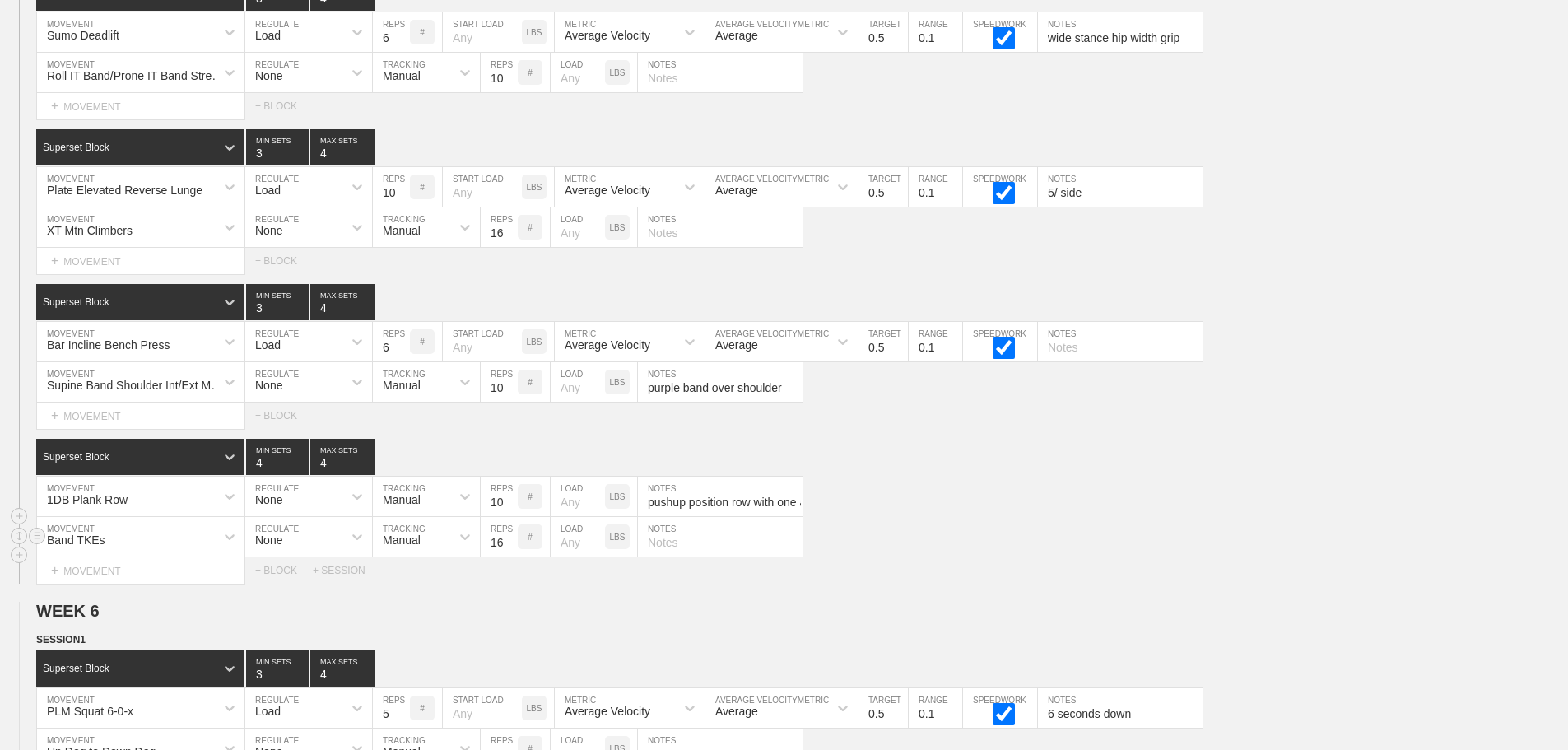
click at [1035, 541] on div "Band TKEs MOVEMENT None REGULATE Manual TRACKING 16 REPS # LOAD LBS NOTES" at bounding box center [784, 537] width 1568 height 40
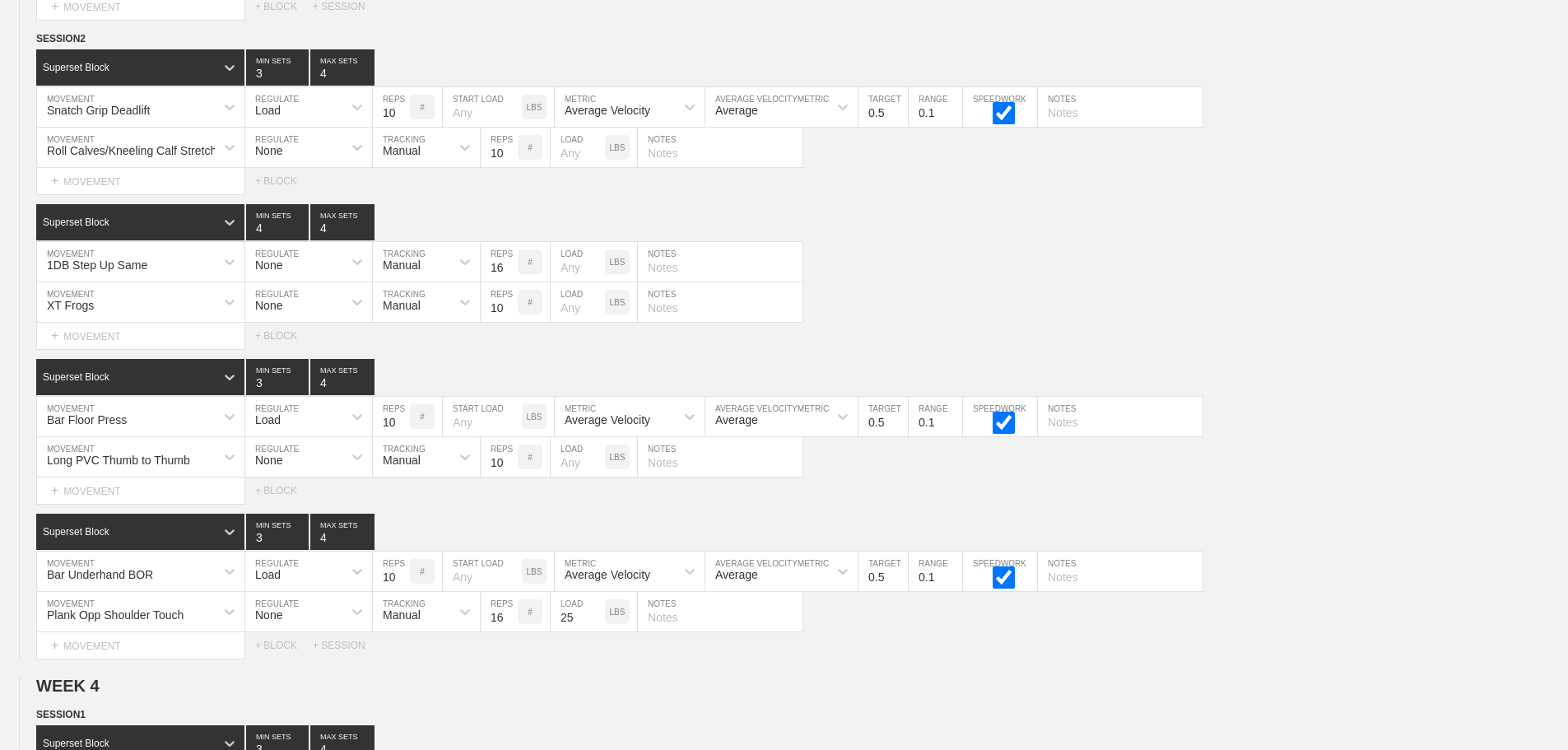
scroll to position [3368, 0]
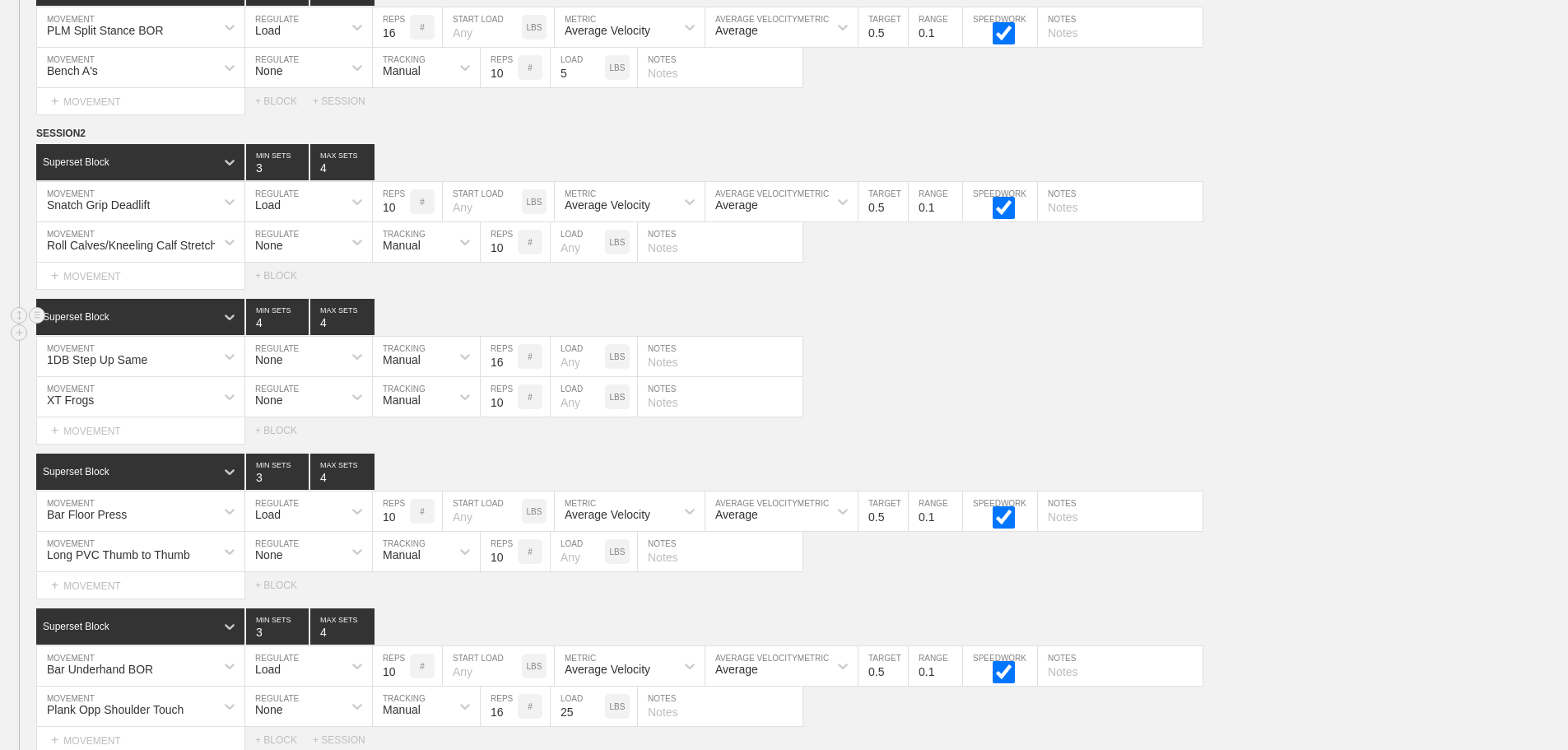
click at [1082, 312] on div "Superset Block 4 MIN SETS 4 MAX SETS" at bounding box center [802, 317] width 1532 height 36
click at [34, 143] on circle at bounding box center [37, 133] width 19 height 19
click at [105, 160] on div "DUPLICATE" at bounding box center [115, 164] width 132 height 25
click at [987, 377] on div "1DB Step Up Same MOVEMENT None REGULATE Manual TRACKING 16 REPS # LOAD LBS NOTES" at bounding box center [784, 356] width 1568 height 40
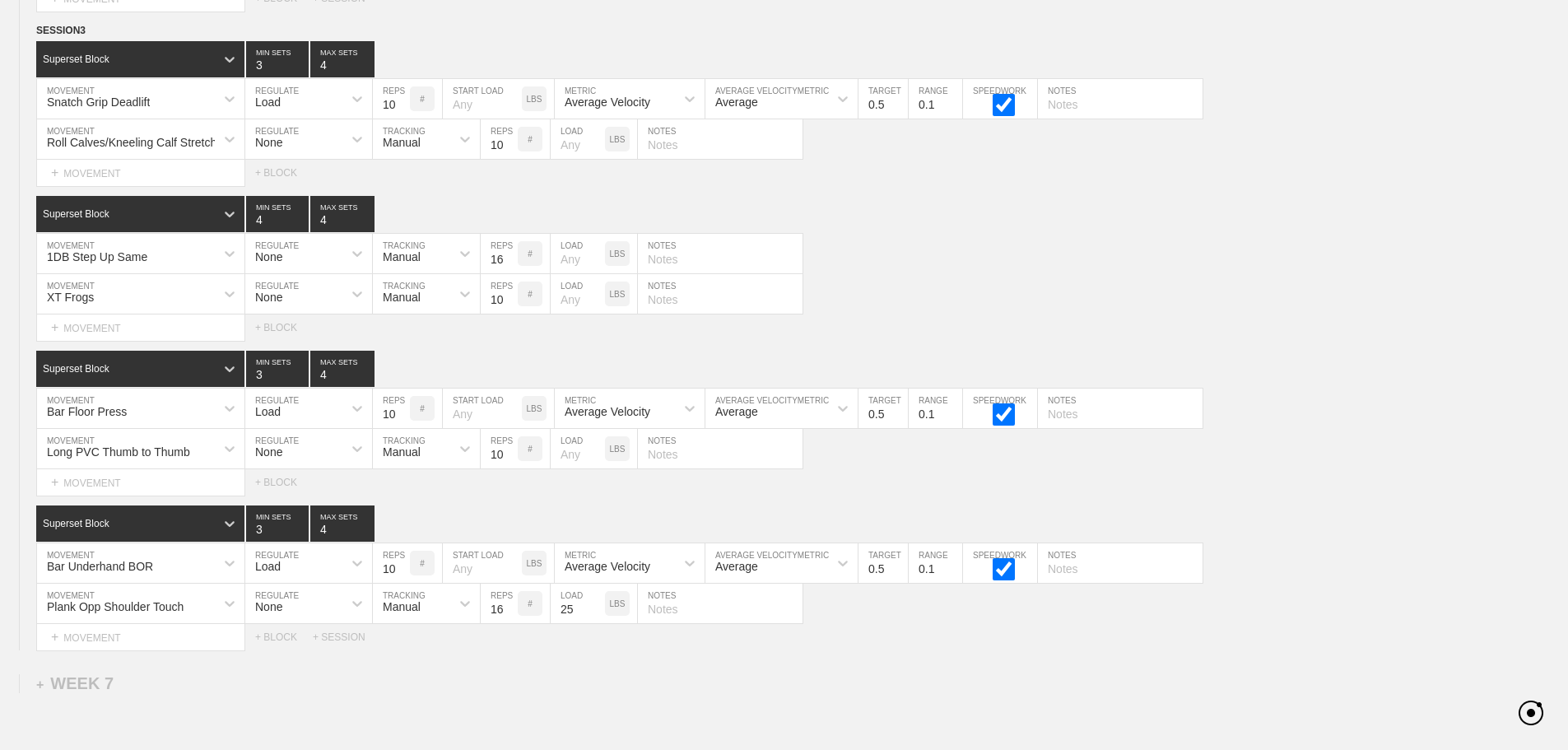
scroll to position [6870, 0]
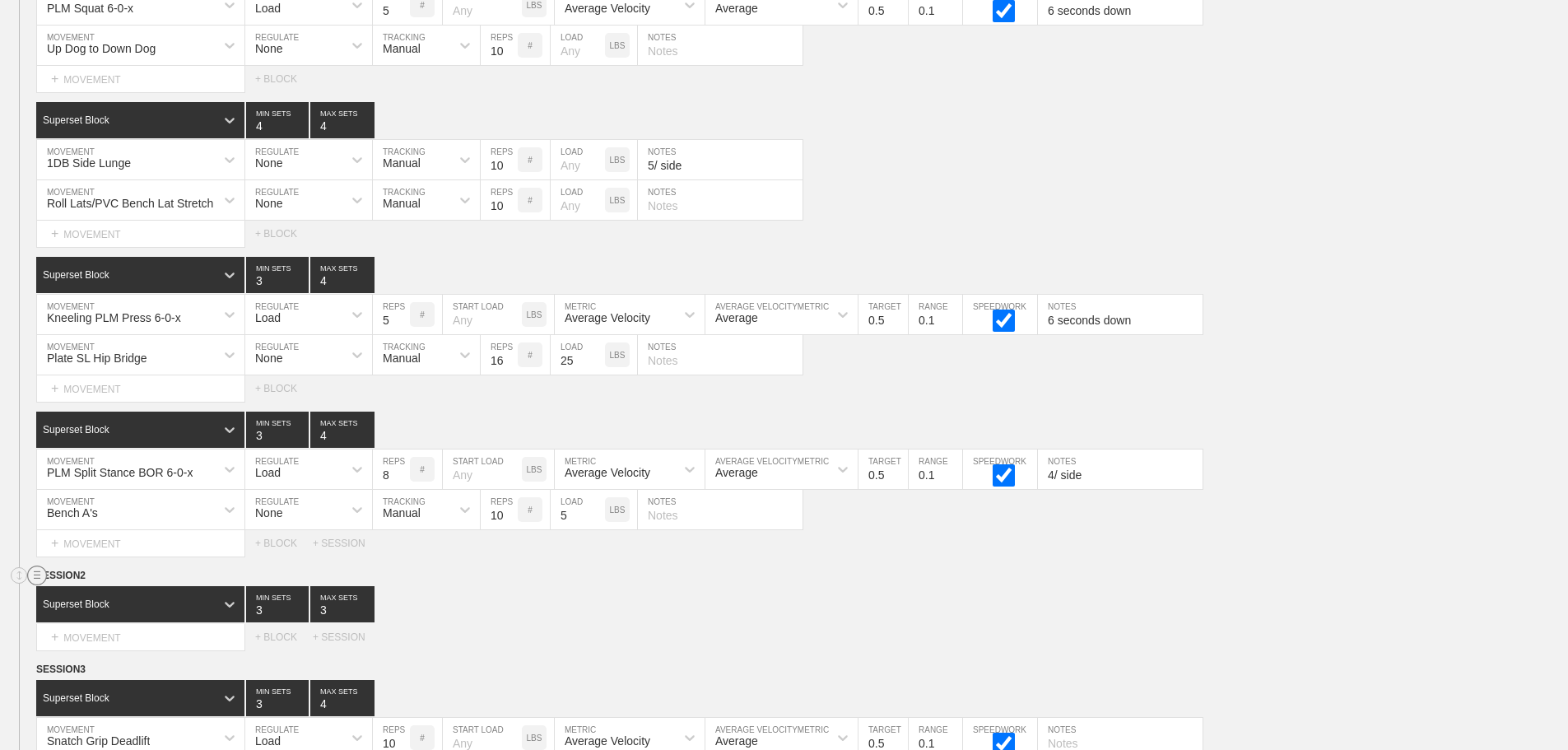
click at [34, 585] on circle at bounding box center [37, 576] width 19 height 19
drag, startPoint x: 93, startPoint y: 629, endPoint x: 921, endPoint y: 60, distance: 1004.7
click at [95, 629] on div "DELETE" at bounding box center [115, 631] width 132 height 25
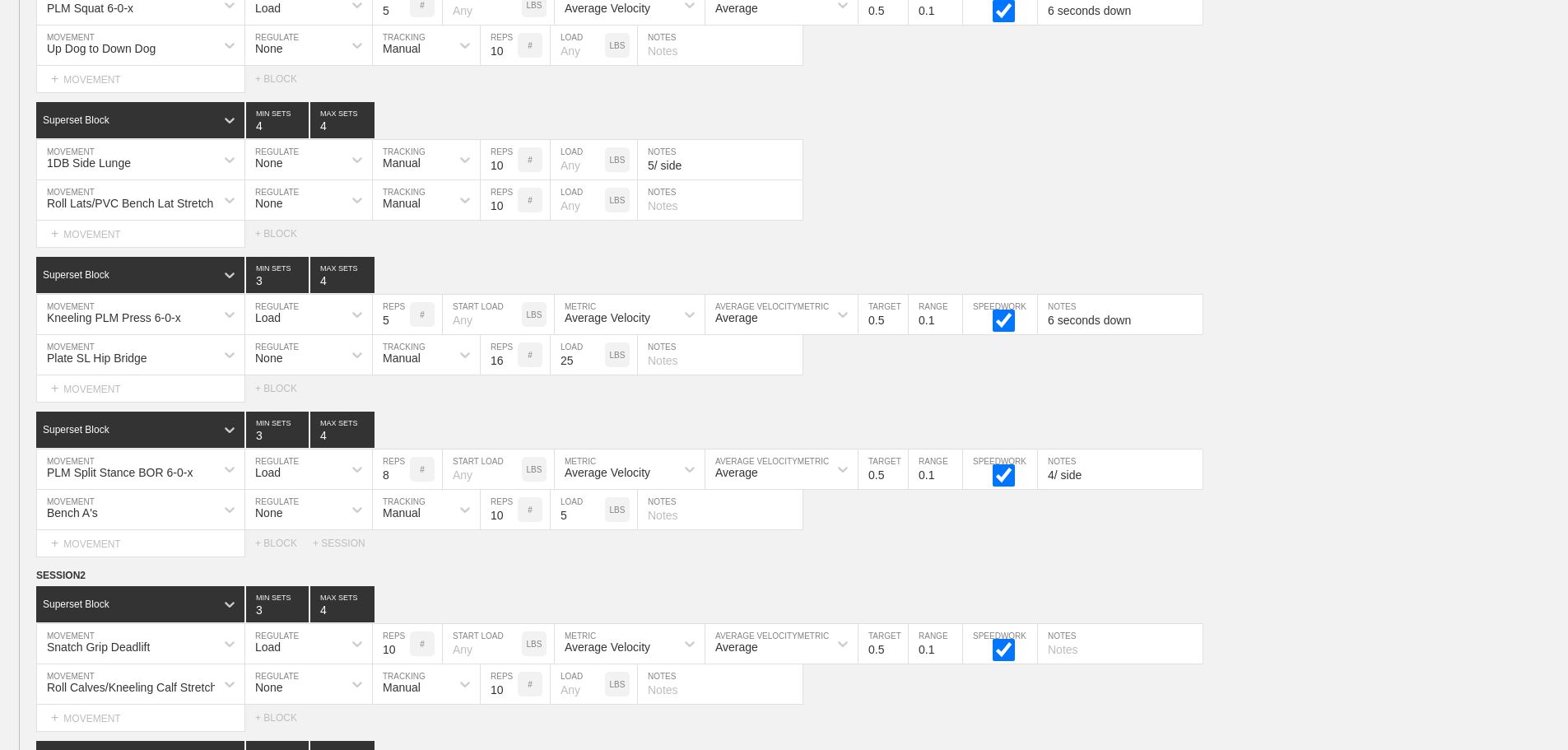
click at [1319, 416] on div "SESSION 1 Superset Block 3 MIN SETS 4 MAX SETS DUPLICATE INSERT MOVEMENT AFTER …" at bounding box center [784, 241] width 1568 height 628
click at [1447, 490] on div "PLM Split Stance BOR 6-0-x MOVEMENT Load REGULATE 8 REPS # START LOAD LBS Avera…" at bounding box center [784, 469] width 1568 height 40
click at [1450, 487] on div "PLM Split Stance BOR 6-0-x MOVEMENT Load REGULATE 8 REPS # START LOAD LBS Avera…" at bounding box center [784, 469] width 1568 height 40
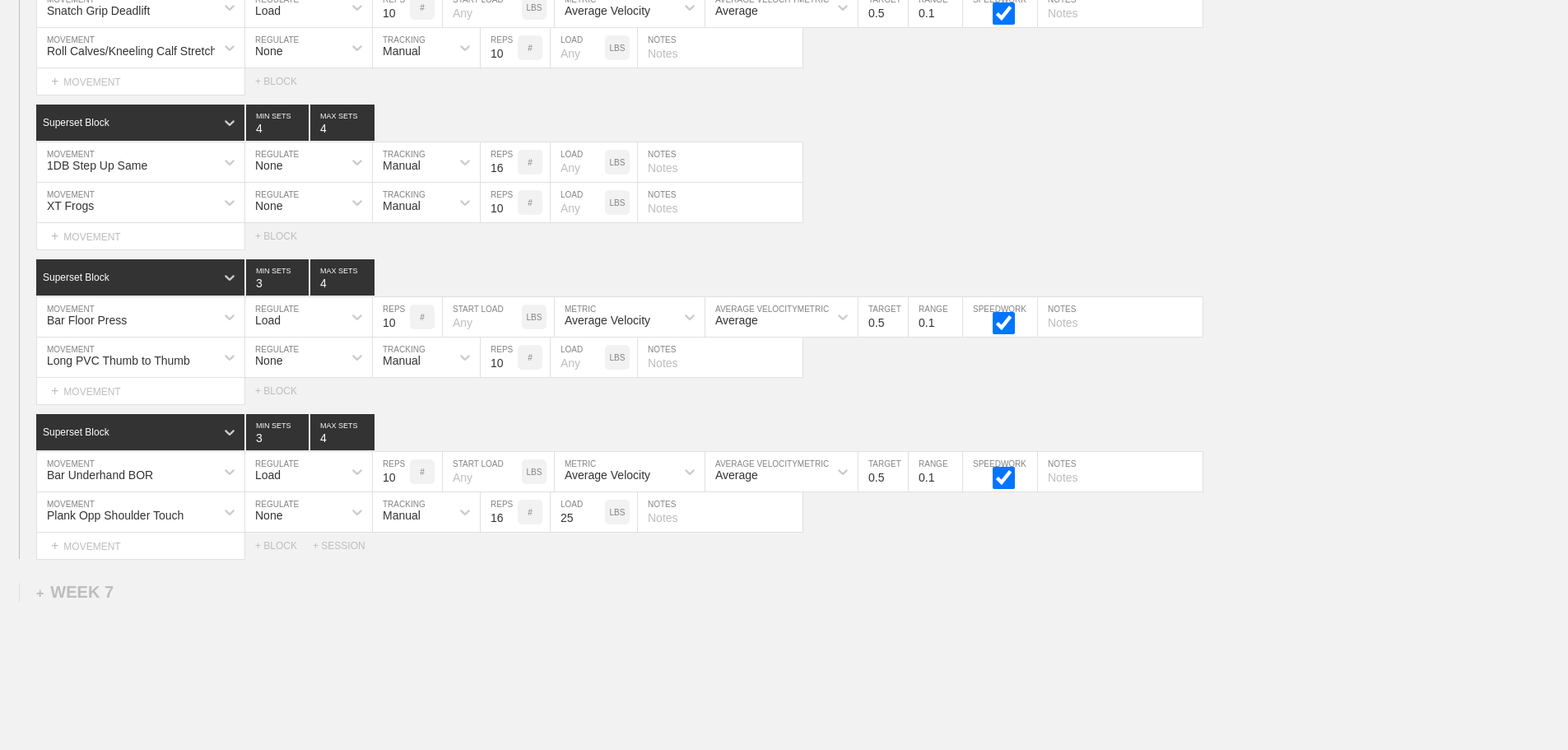
scroll to position [7528, 0]
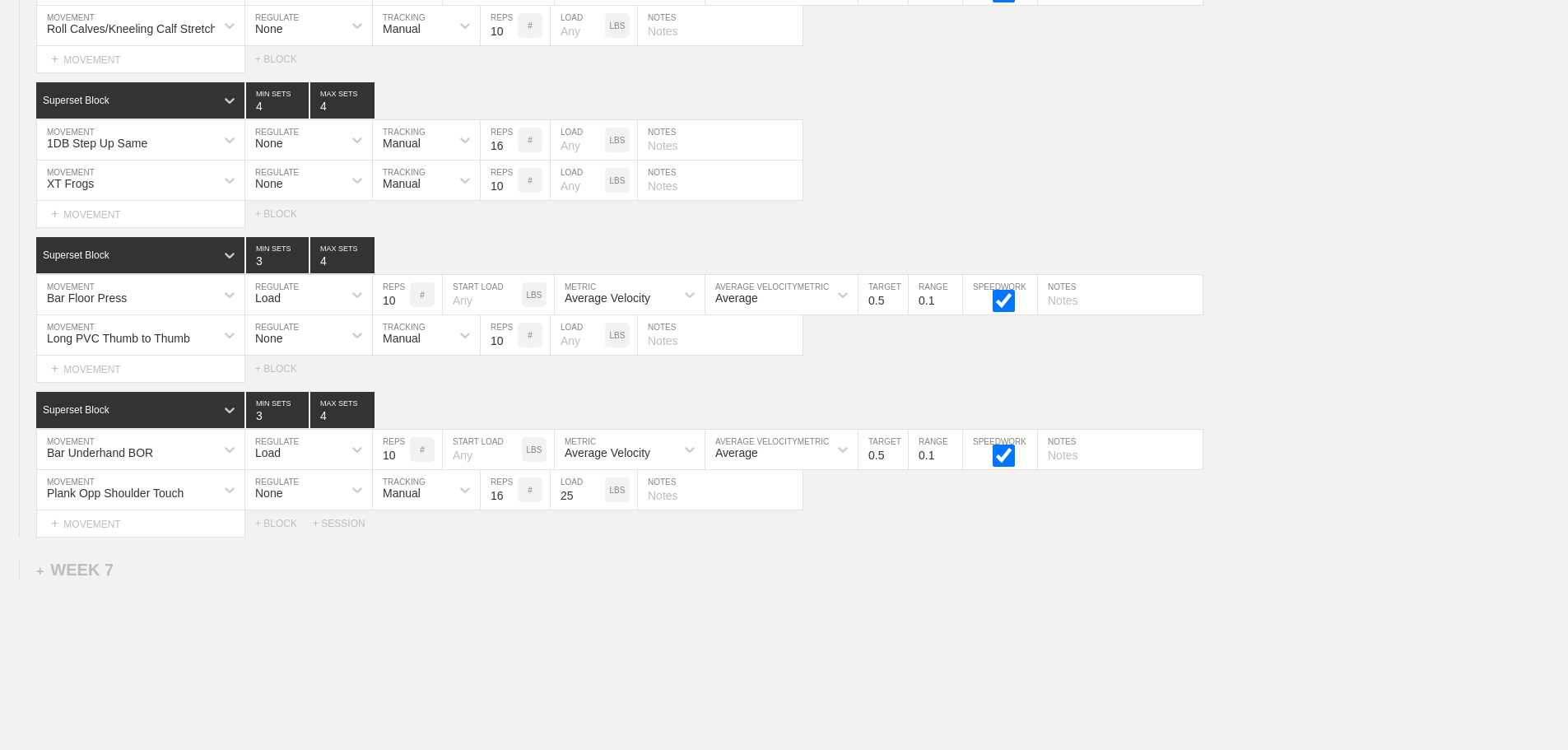
click at [510, 159] on input "15" at bounding box center [499, 139] width 37 height 39
click at [510, 159] on input "14" at bounding box center [499, 139] width 37 height 39
click at [510, 159] on input "13" at bounding box center [499, 139] width 37 height 39
click at [510, 159] on input "12" at bounding box center [499, 139] width 37 height 39
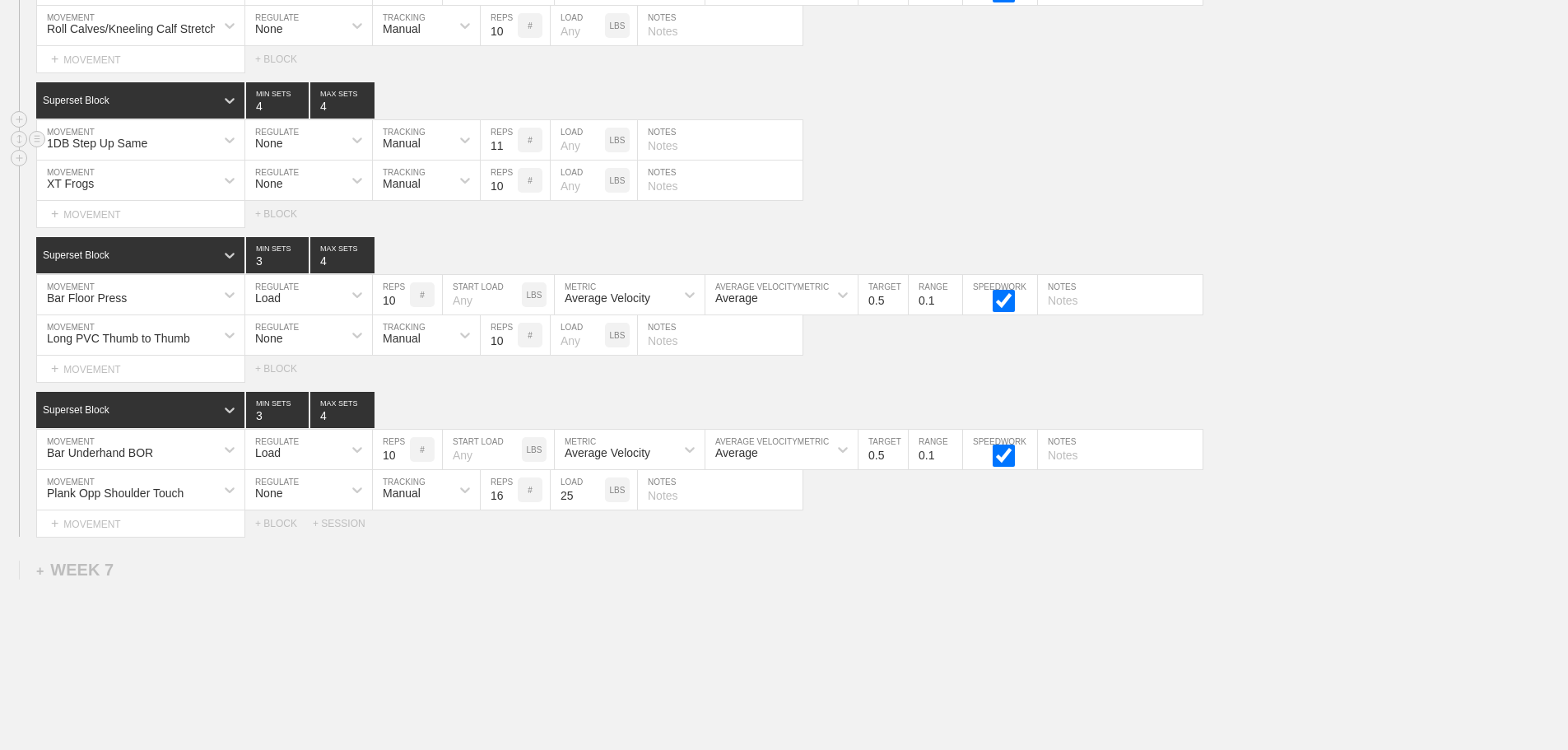
click at [510, 159] on input "11" at bounding box center [499, 139] width 37 height 39
type input "10"
click at [510, 159] on input "10" at bounding box center [499, 139] width 37 height 39
click at [919, 160] on div "1DB Step Up Same MOVEMENT None REGULATE Manual TRACKING 10 REPS # LOAD LBS NOTES" at bounding box center [784, 140] width 1568 height 40
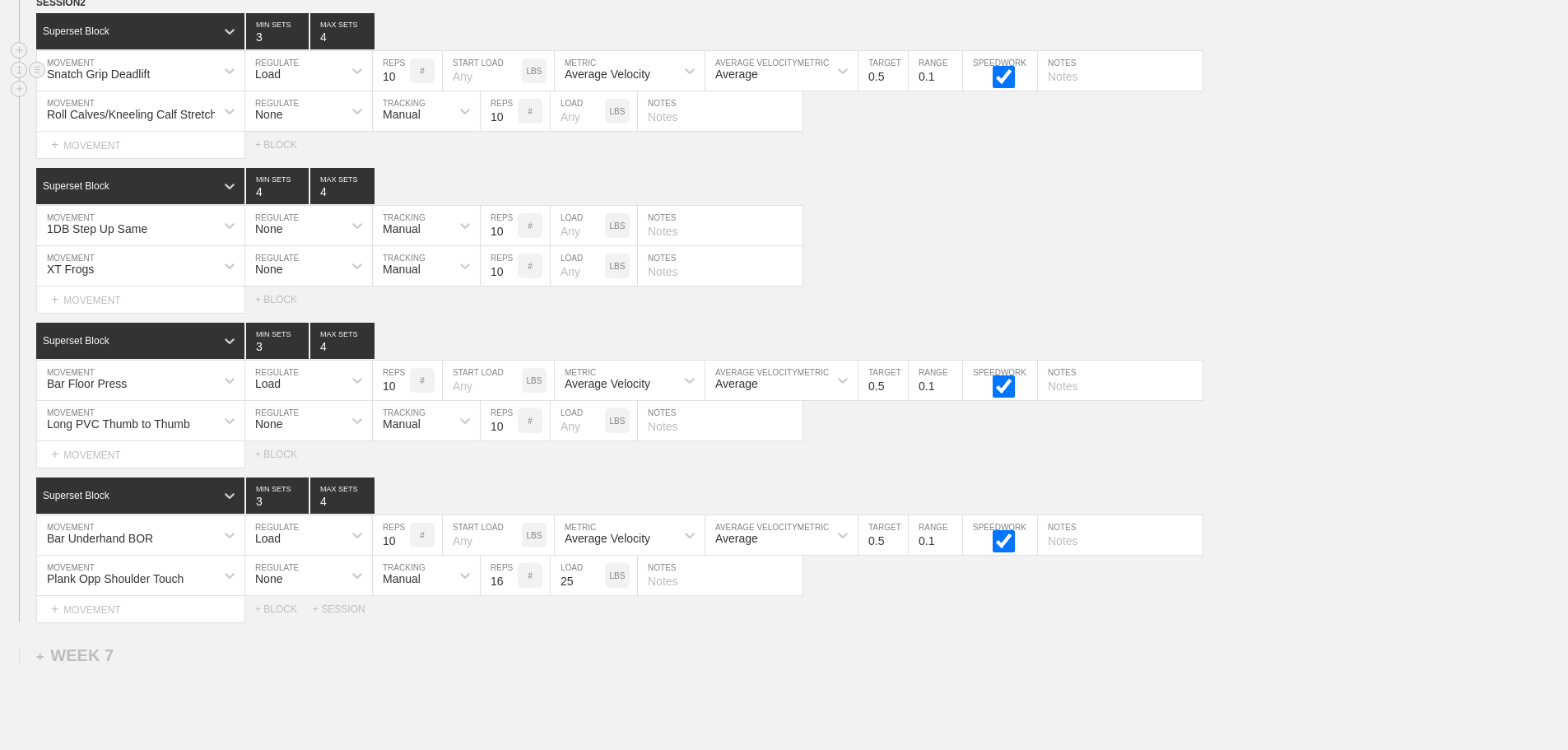
scroll to position [7364, 0]
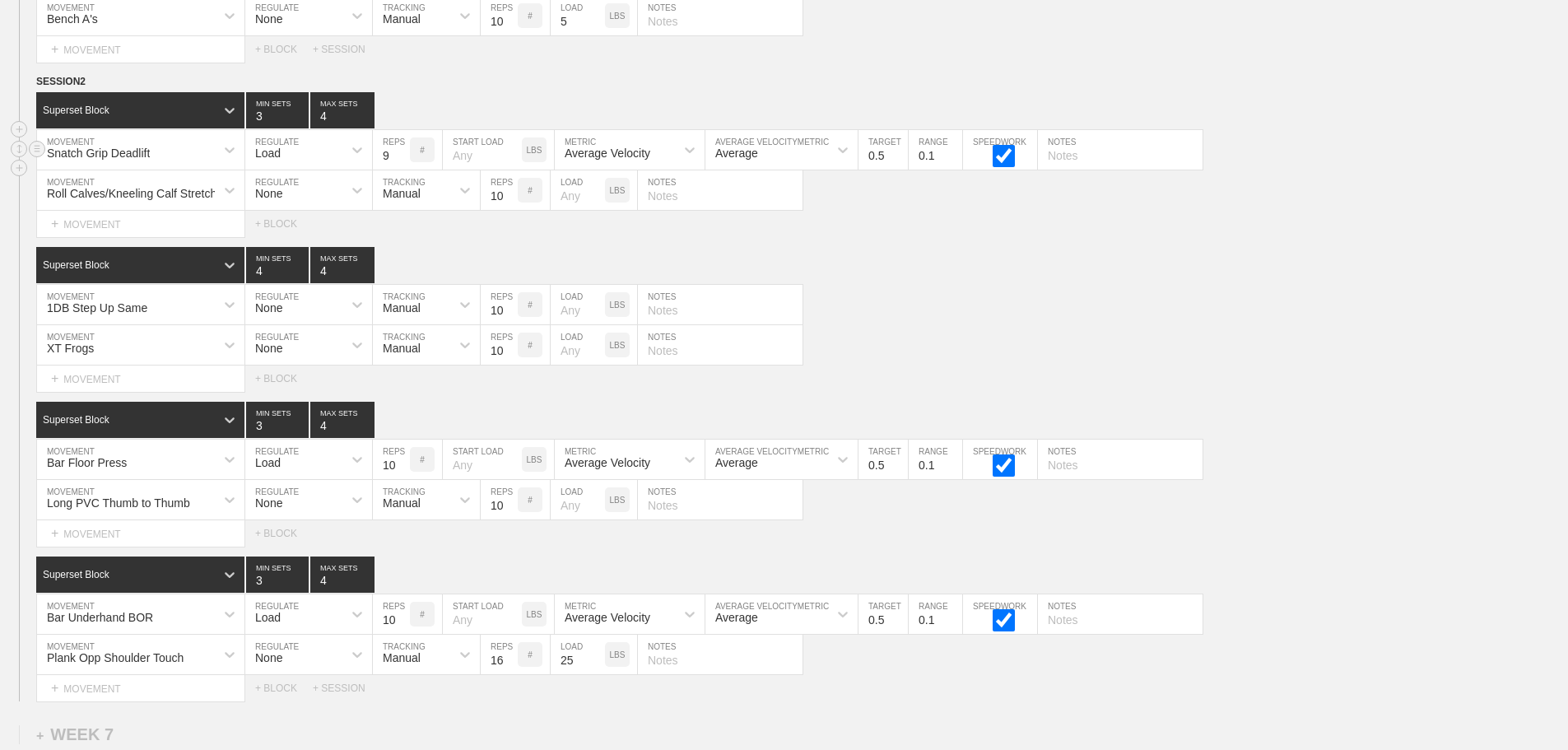
click at [401, 170] on input "9" at bounding box center [391, 149] width 37 height 39
click at [401, 170] on input "8" at bounding box center [391, 149] width 37 height 39
click at [401, 170] on input "7" at bounding box center [391, 149] width 37 height 39
click at [401, 170] on input "6" at bounding box center [391, 149] width 37 height 39
click at [401, 170] on input "5" at bounding box center [391, 149] width 37 height 39
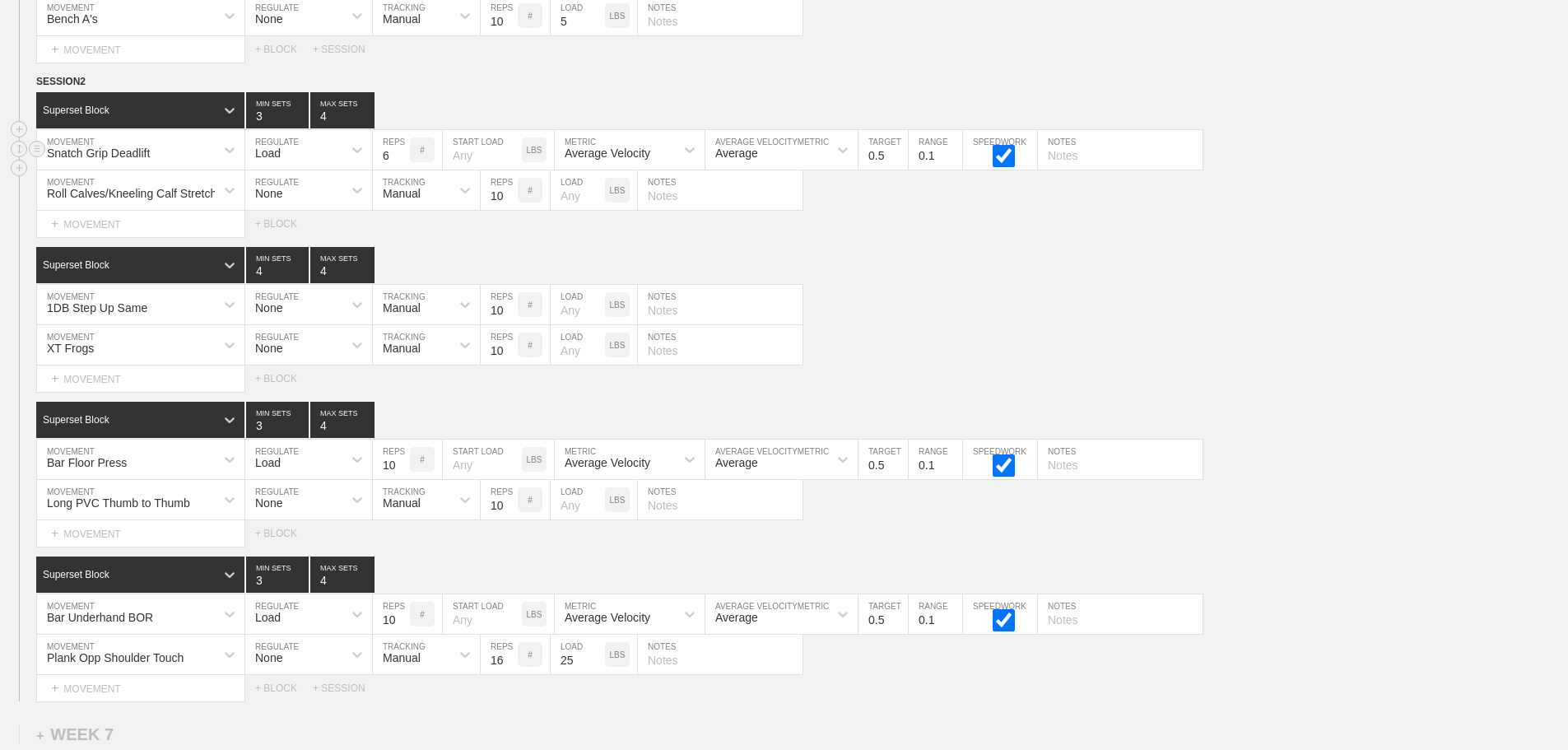
type input "6"
click at [401, 160] on input "6" at bounding box center [391, 149] width 37 height 39
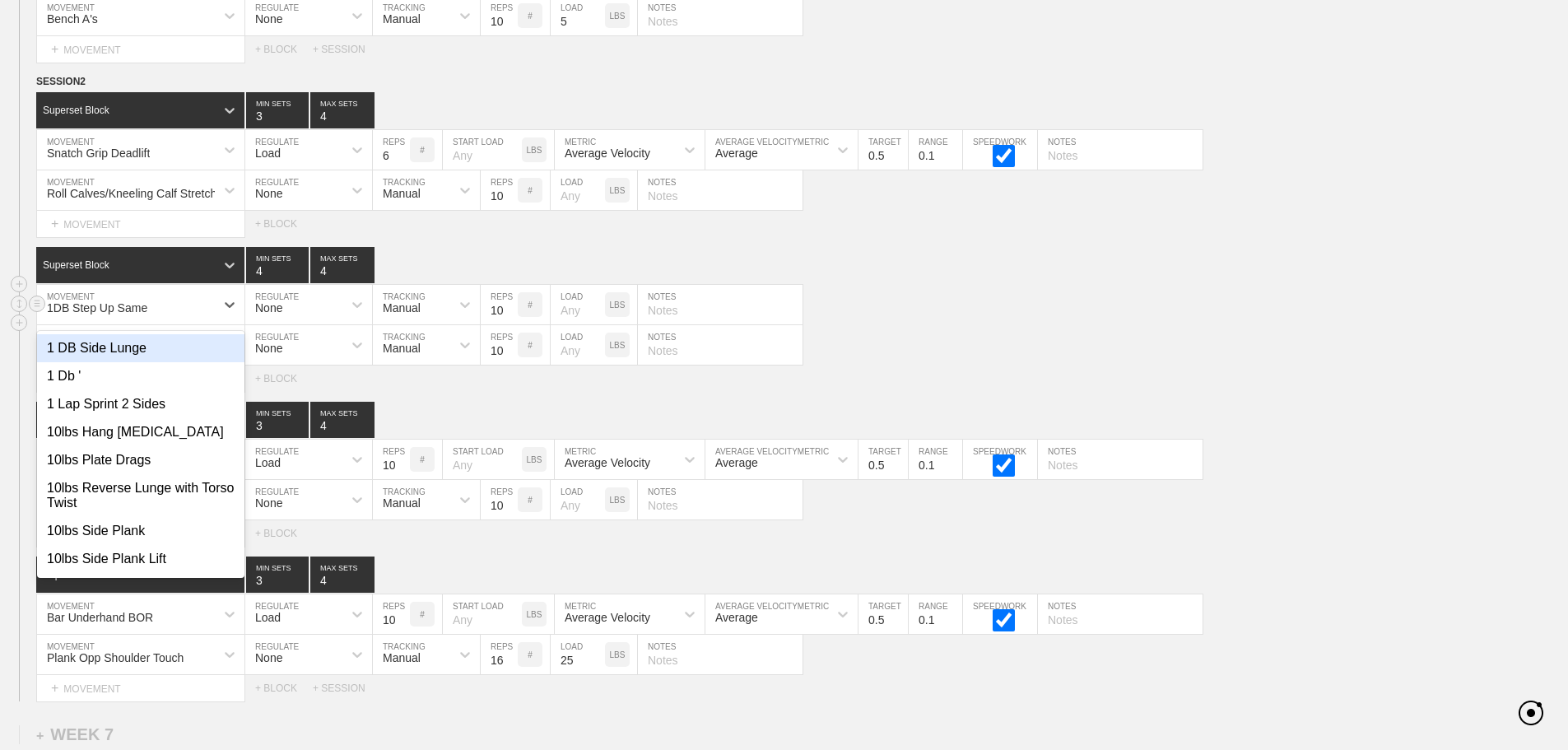
click at [209, 311] on div "1DB Step Up Same" at bounding box center [126, 304] width 178 height 28
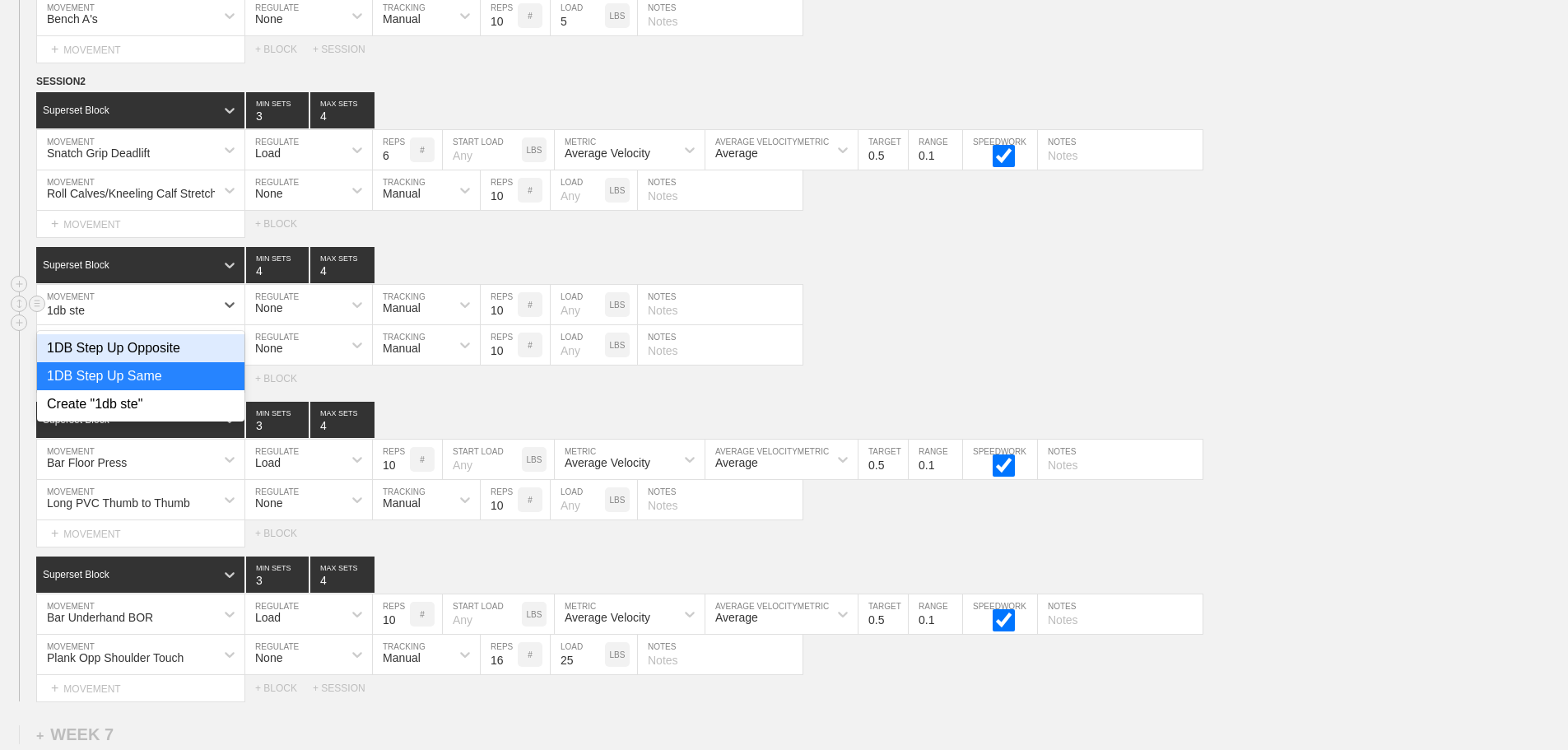
type input "1db step"
click at [160, 358] on div "1DB Step Up Opposite" at bounding box center [141, 348] width 208 height 28
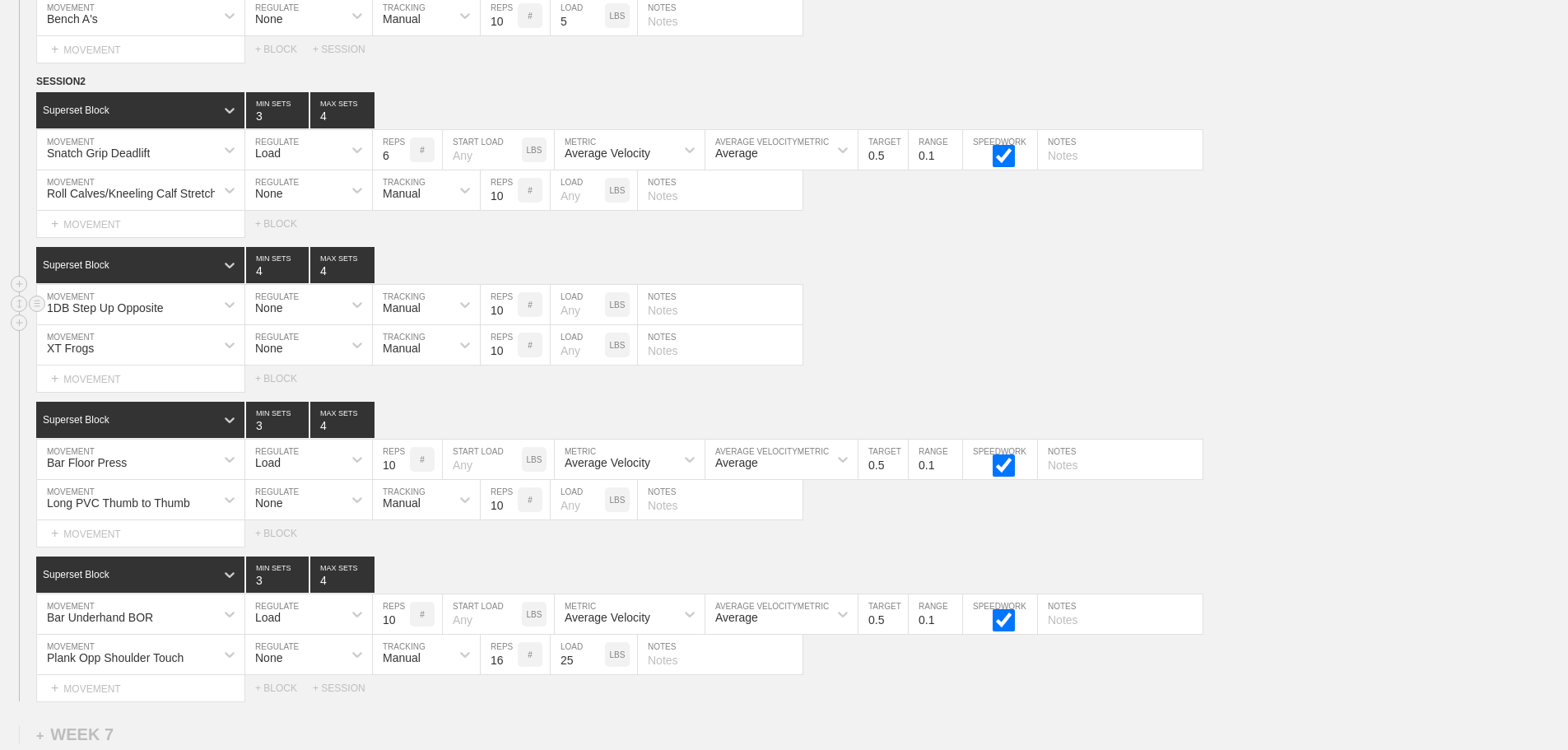
click at [898, 324] on div "1DB Step Up Opposite MOVEMENT None REGULATE Manual TRACKING 10 REPS # LOAD LBS …" at bounding box center [784, 305] width 1568 height 40
click at [1320, 365] on div "XT Frogs MOVEMENT None REGULATE Manual TRACKING 10 REPS # LOAD LBS NOTES" at bounding box center [784, 345] width 1568 height 40
click at [402, 479] on input "9" at bounding box center [391, 458] width 37 height 39
click at [400, 479] on input "8" at bounding box center [391, 458] width 37 height 39
click at [400, 479] on input "7" at bounding box center [391, 458] width 37 height 39
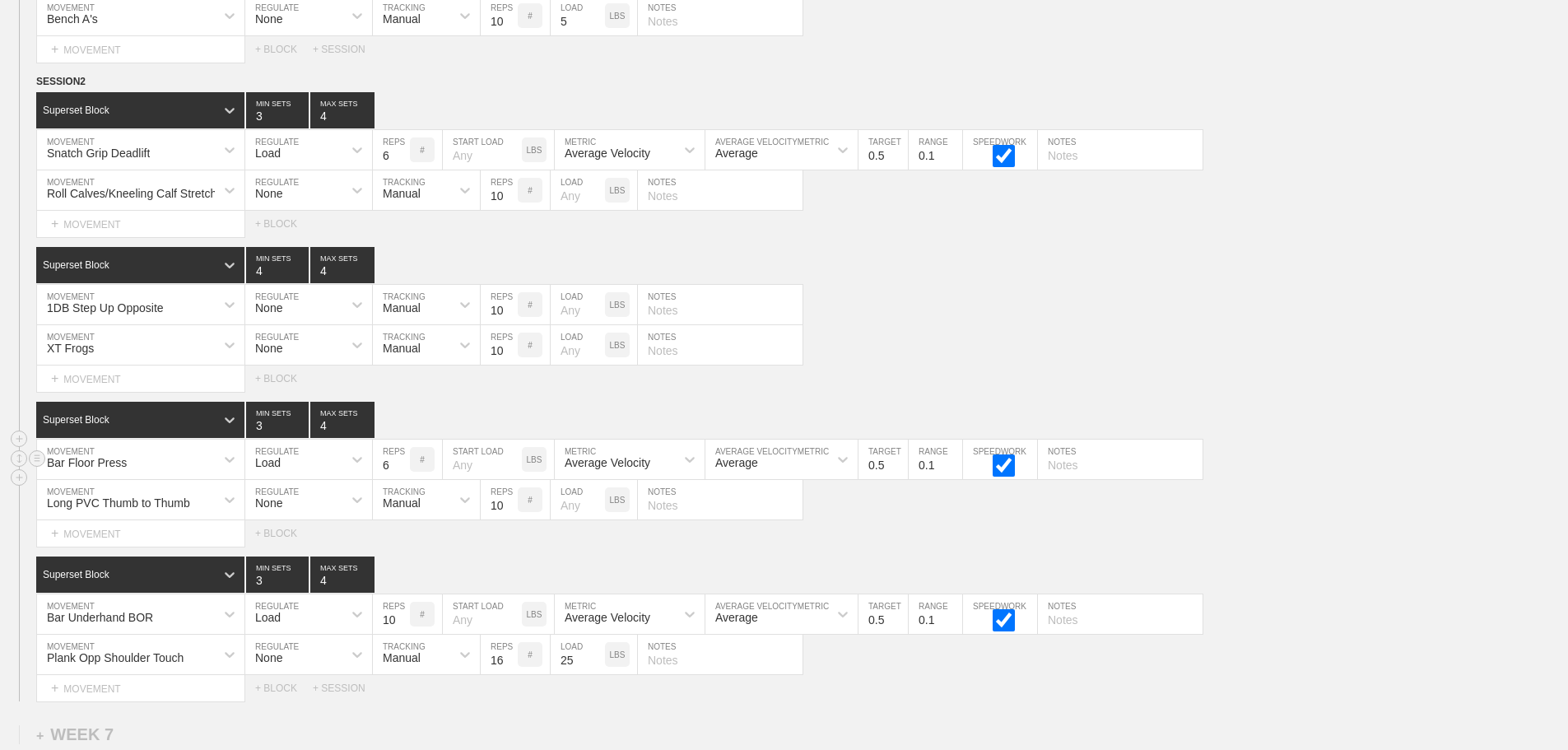
click at [400, 479] on input "6" at bounding box center [391, 458] width 37 height 39
click at [400, 479] on input "5" at bounding box center [391, 458] width 37 height 39
type input "6"
click at [403, 472] on input "6" at bounding box center [391, 458] width 37 height 39
click at [997, 337] on div "XT Frogs MOVEMENT None REGULATE Manual TRACKING 10 REPS # LOAD LBS NOTES" at bounding box center [784, 345] width 1568 height 40
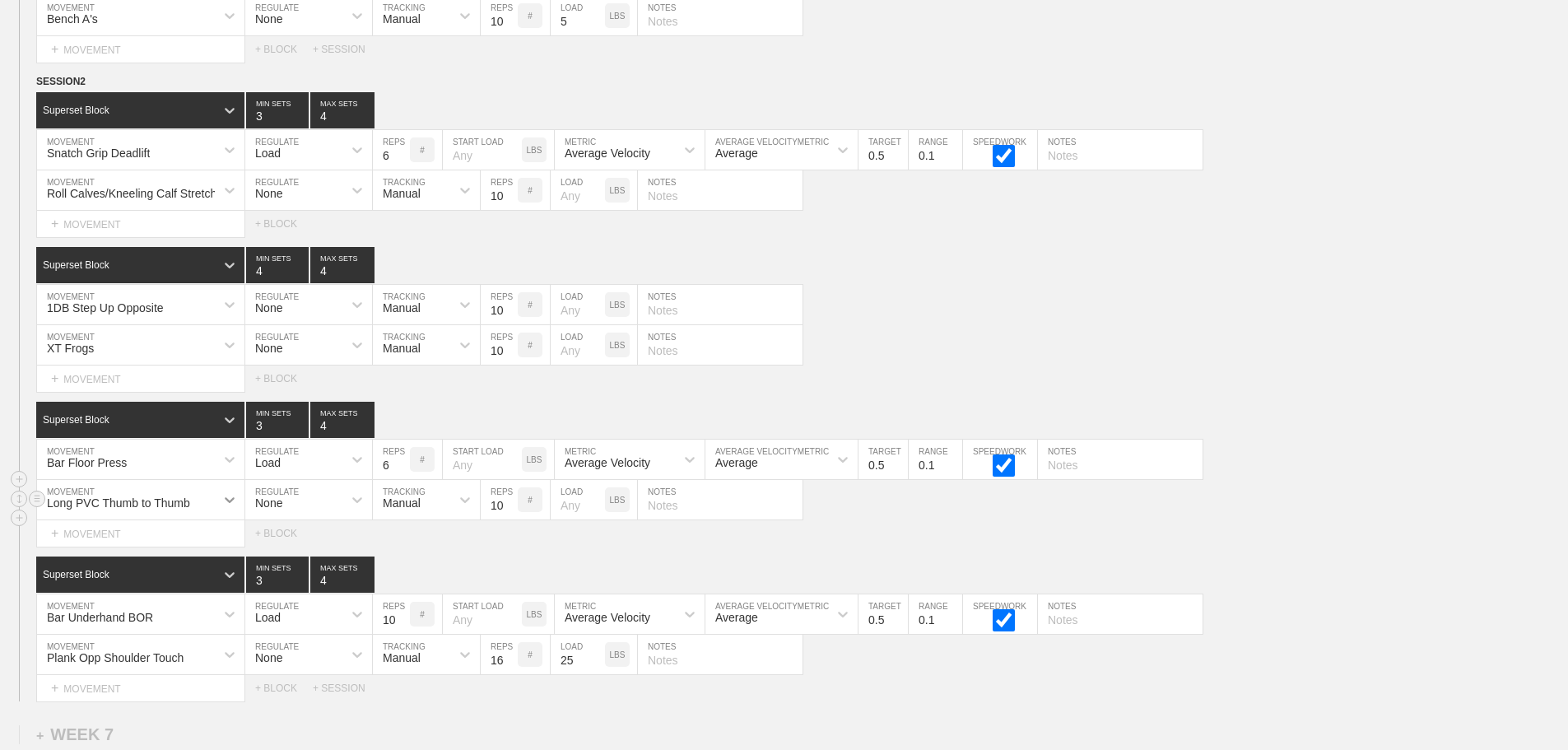
click at [224, 510] on div "Long PVC Thumb to Thumb" at bounding box center [141, 499] width 208 height 39
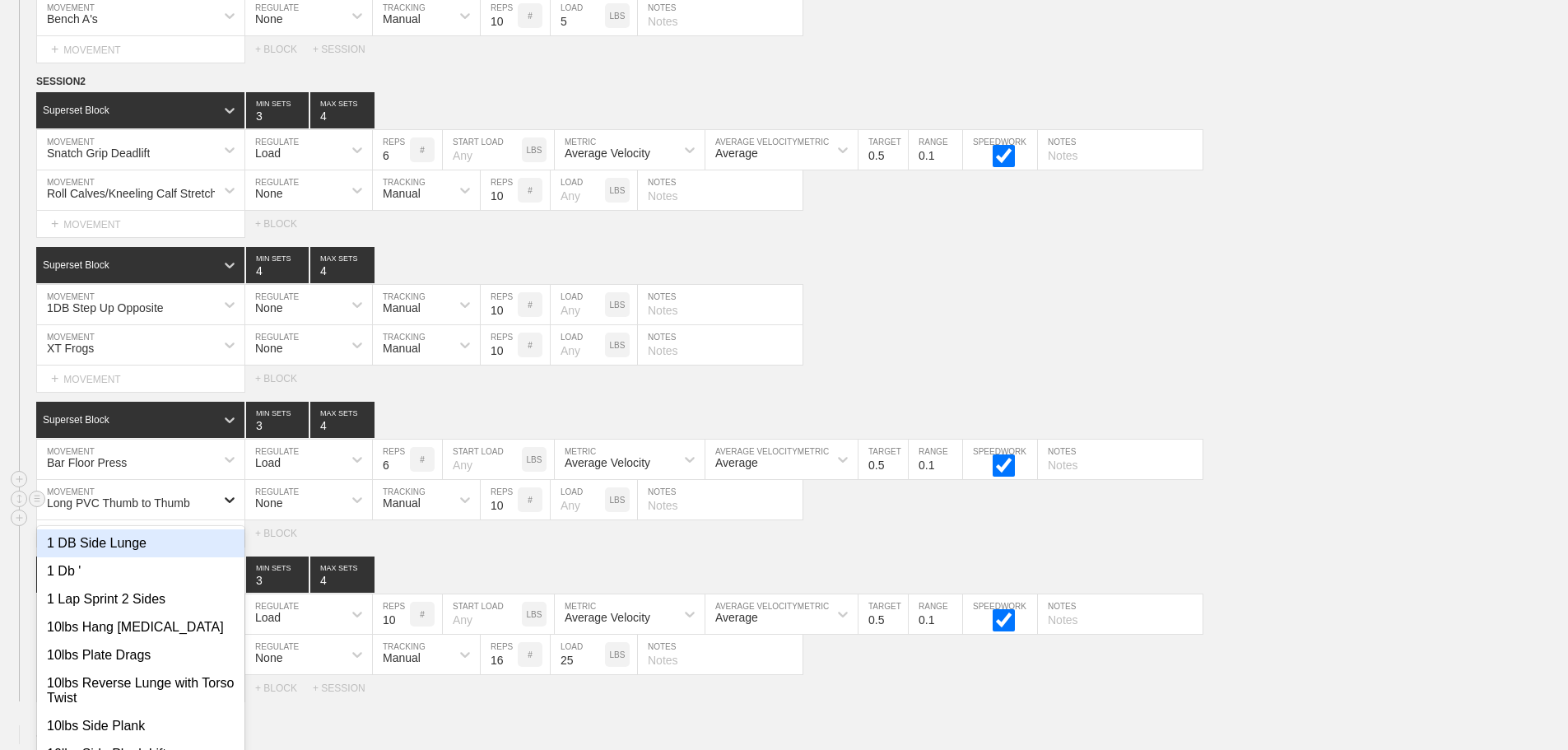
scroll to position [7406, 0]
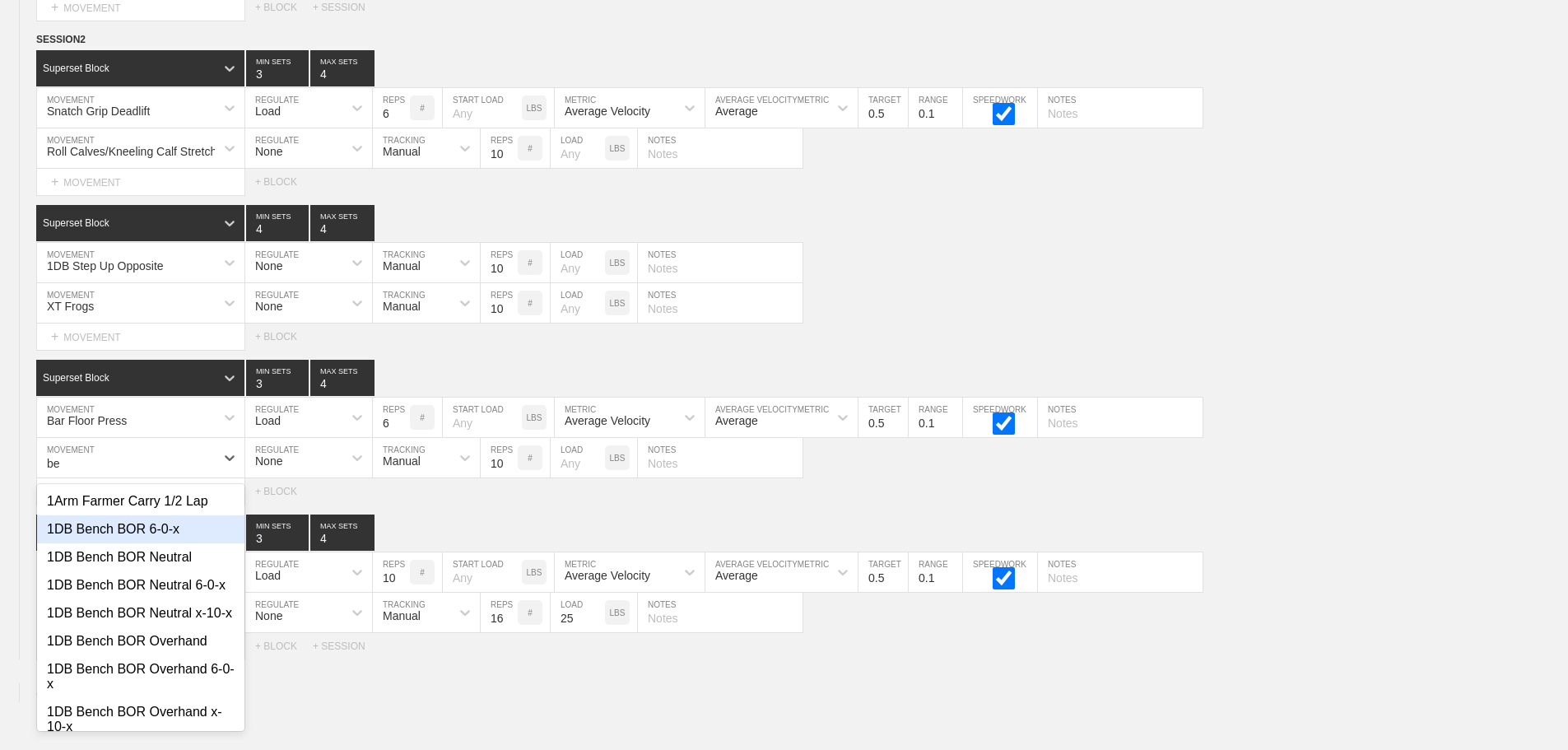
type input "b"
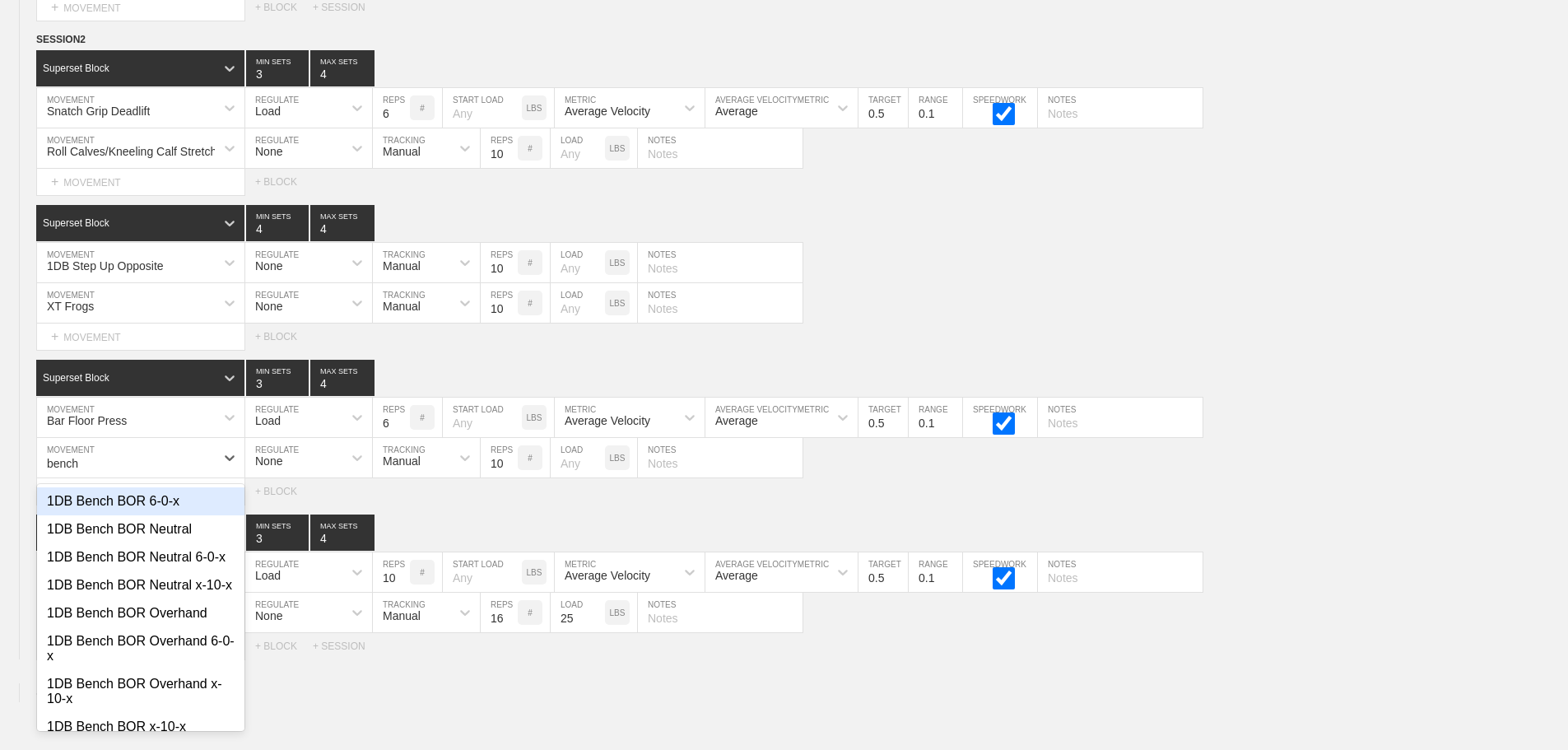
type input "bench a"
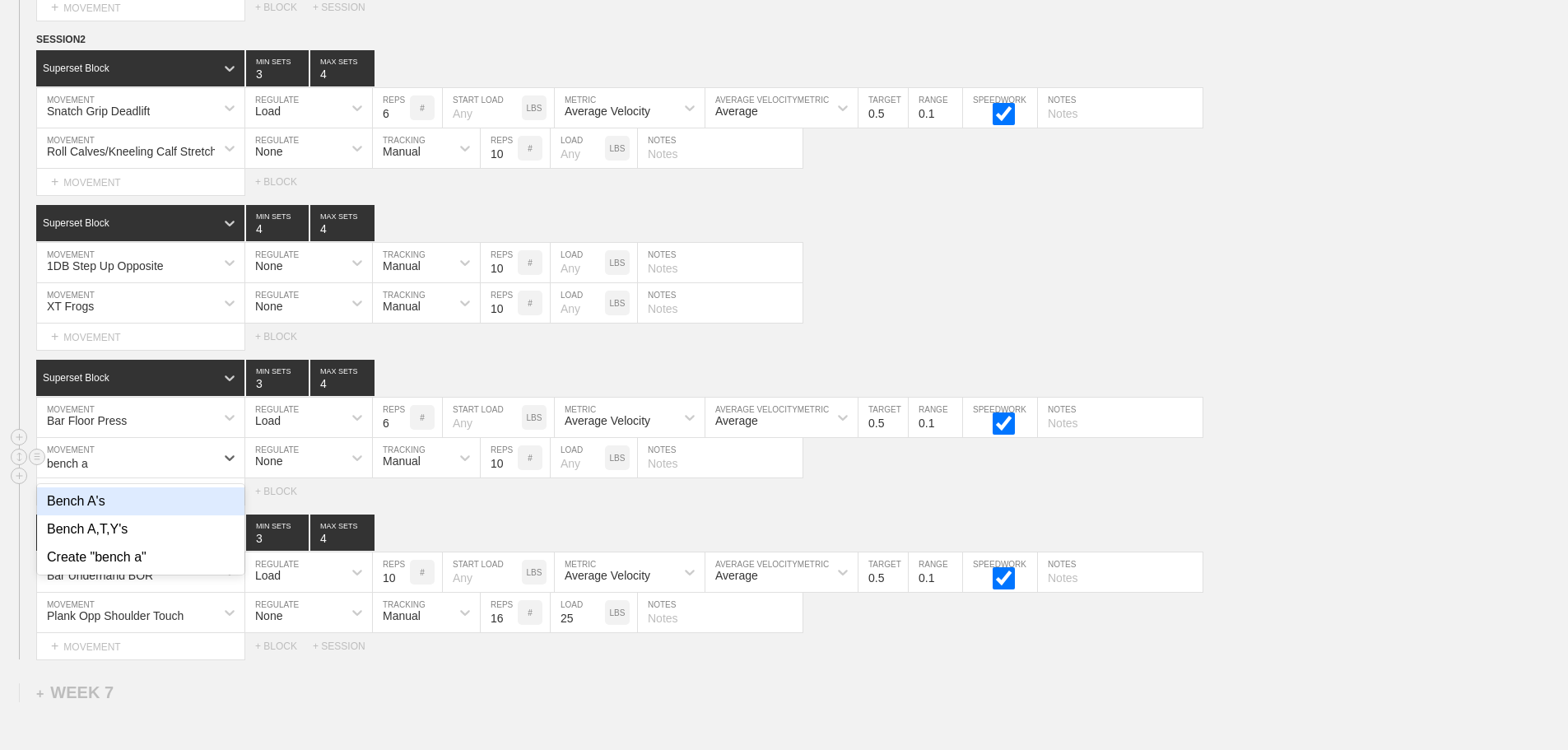
click at [74, 511] on div "Bench A's" at bounding box center [141, 501] width 208 height 28
click at [574, 478] on input "number" at bounding box center [578, 457] width 55 height 39
type input "5"
click at [1010, 497] on div "Select... MOVEMENT + MOVEMENT + BLOCK" at bounding box center [784, 491] width 1568 height 26
click at [217, 587] on div "Bar Underhand BOR" at bounding box center [141, 571] width 208 height 39
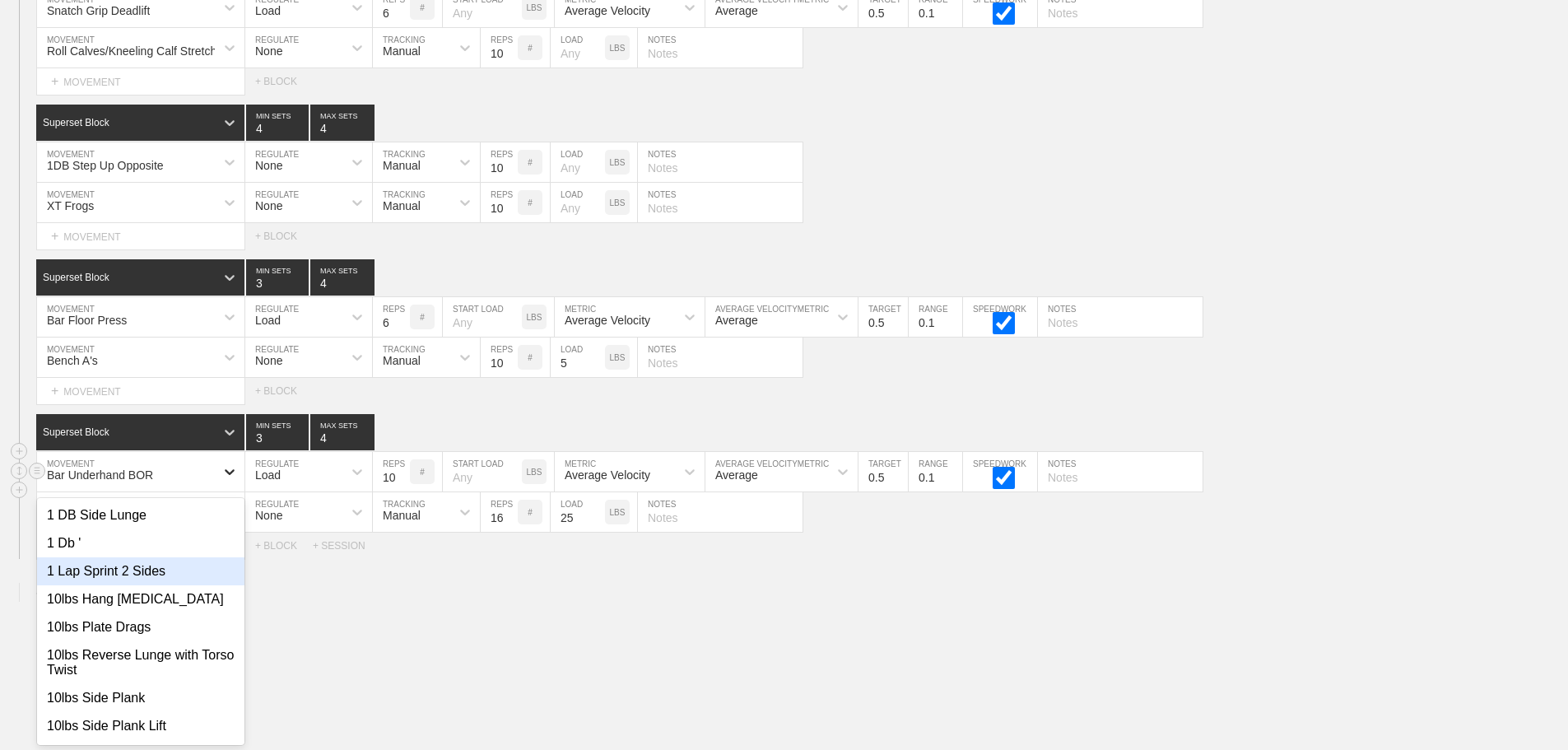
scroll to position [7520, 0]
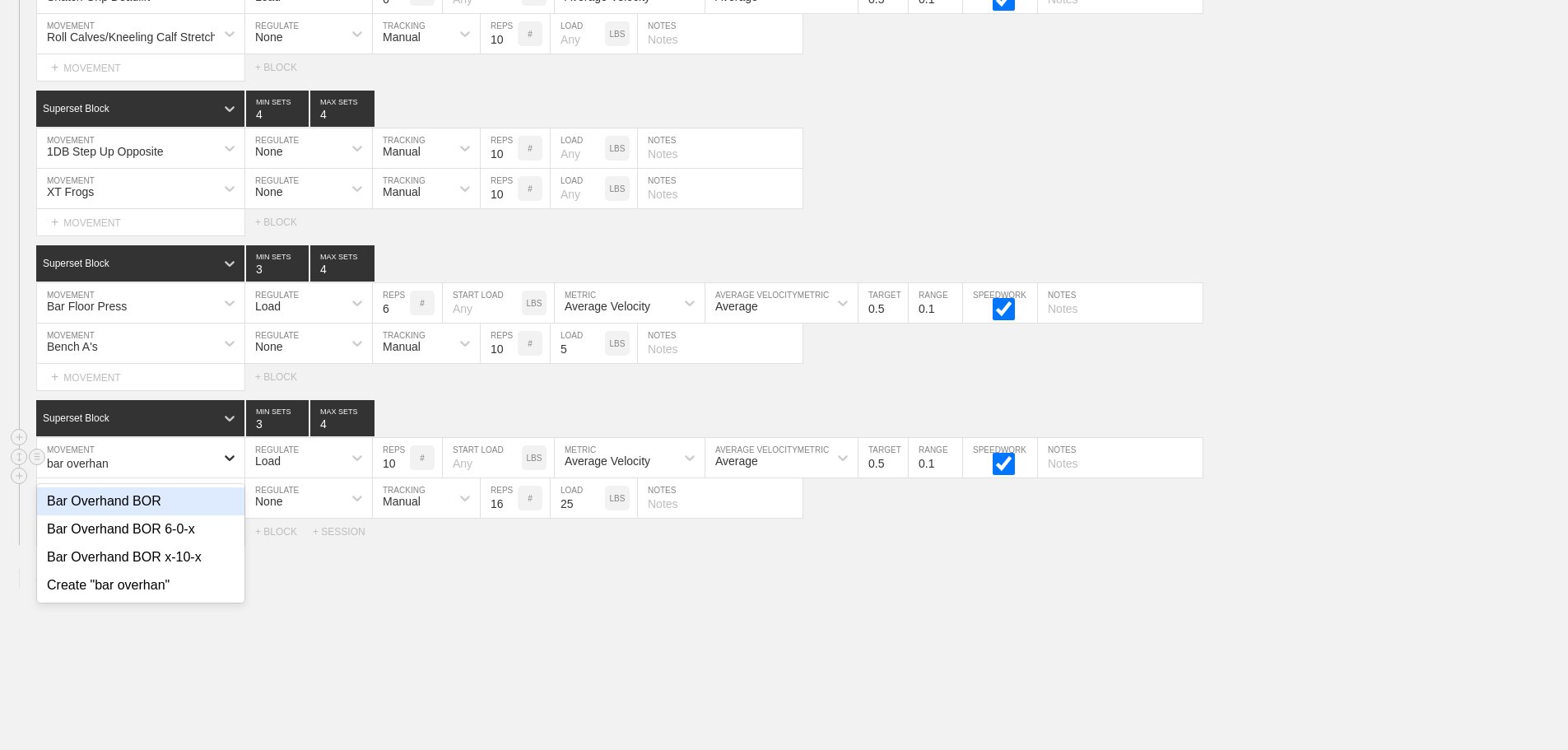
type input "bar overhand"
click at [199, 543] on div "Bar Overhand BOR 6-0-x" at bounding box center [141, 529] width 208 height 28
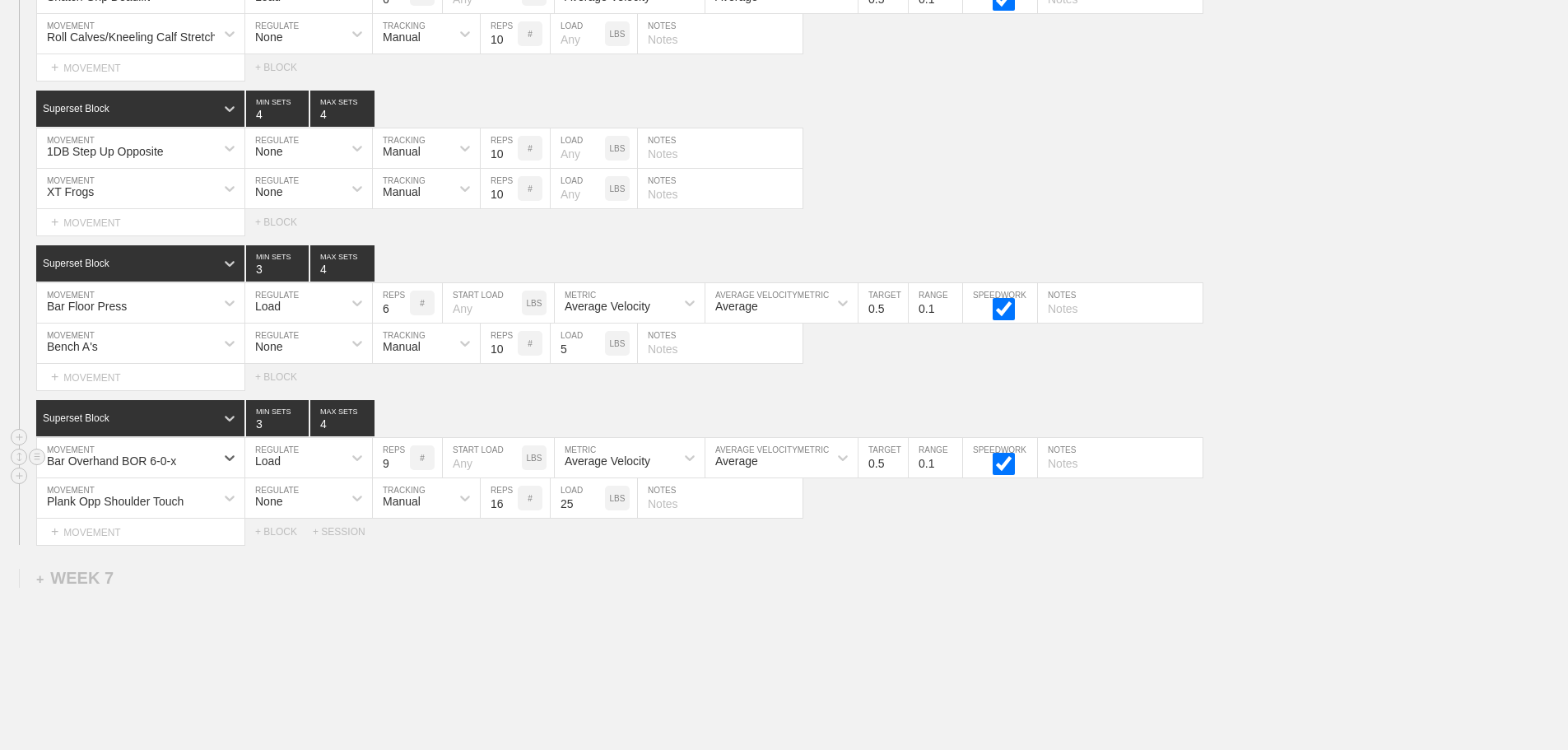
click at [402, 478] on input "9" at bounding box center [391, 457] width 37 height 39
click at [402, 478] on input "8" at bounding box center [391, 457] width 37 height 39
click at [402, 478] on input "7" at bounding box center [391, 457] width 37 height 39
click at [402, 478] on input "6" at bounding box center [391, 457] width 37 height 39
click at [1265, 359] on div "Bench A's MOVEMENT None REGULATE Manual TRACKING 10 REPS # 5 LOAD LBS NOTES" at bounding box center [784, 344] width 1568 height 40
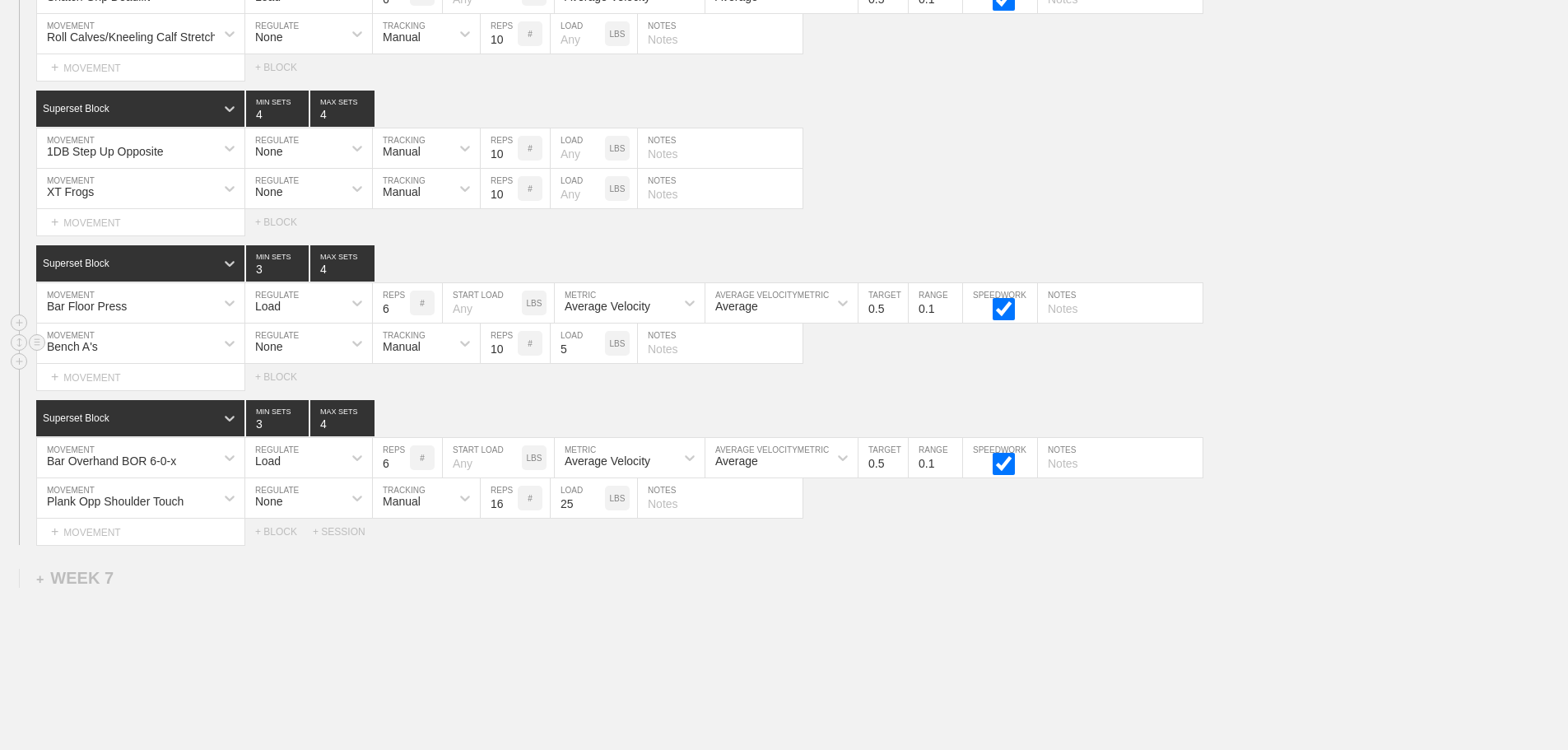
click at [1266, 364] on div "Bench A's MOVEMENT None REGULATE Manual TRACKING 10 REPS # 5 LOAD LBS NOTES" at bounding box center [784, 344] width 1568 height 40
click at [1048, 545] on div "Select... MOVEMENT + MOVEMENT + BLOCK + SESSION" at bounding box center [784, 531] width 1568 height 26
drag, startPoint x: 981, startPoint y: 592, endPoint x: 90, endPoint y: 496, distance: 896.2
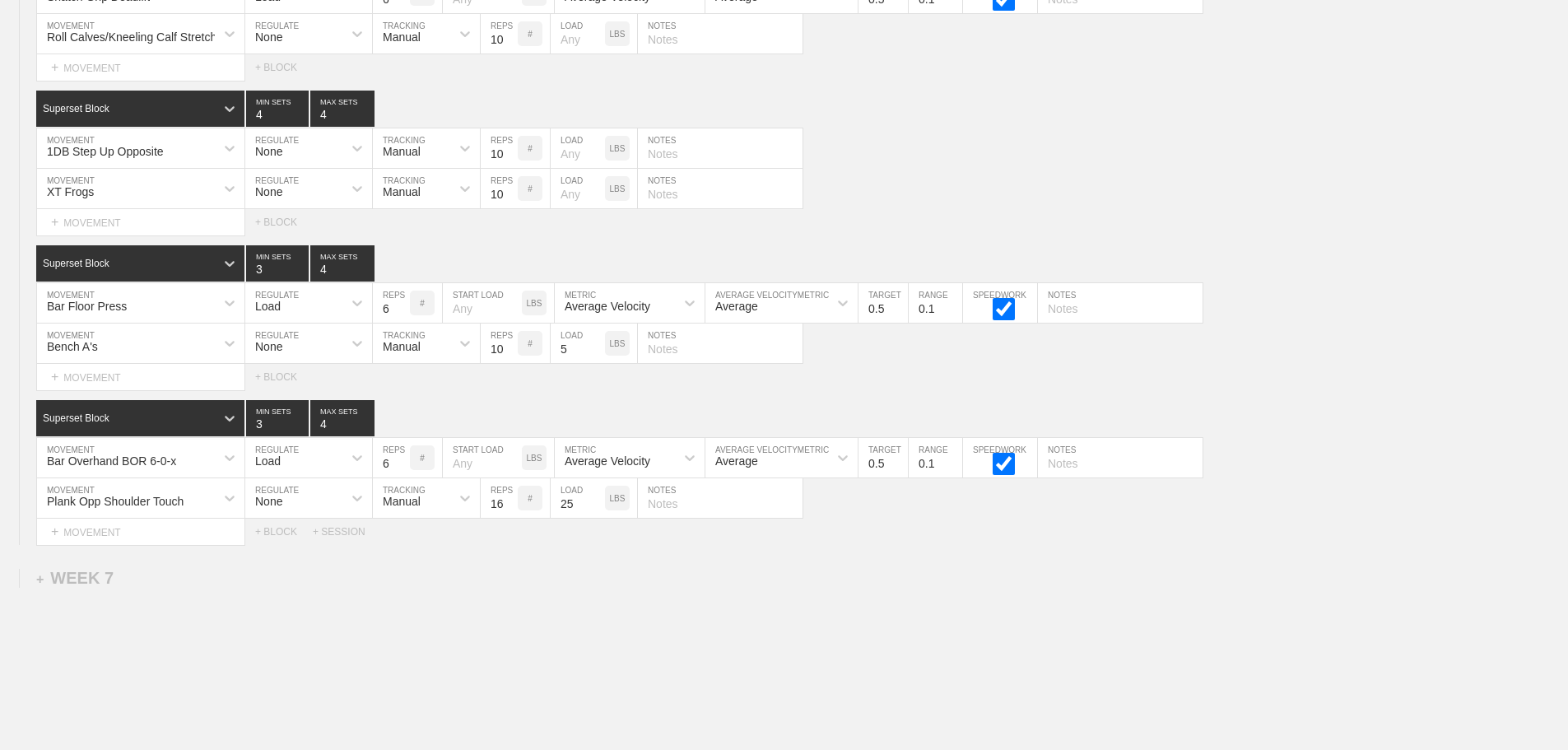
click at [1340, 457] on div "Bar Overhand BOR 6-0-x MOVEMENT Load REGULATE 6 REPS # START LOAD LBS Average V…" at bounding box center [784, 458] width 1568 height 40
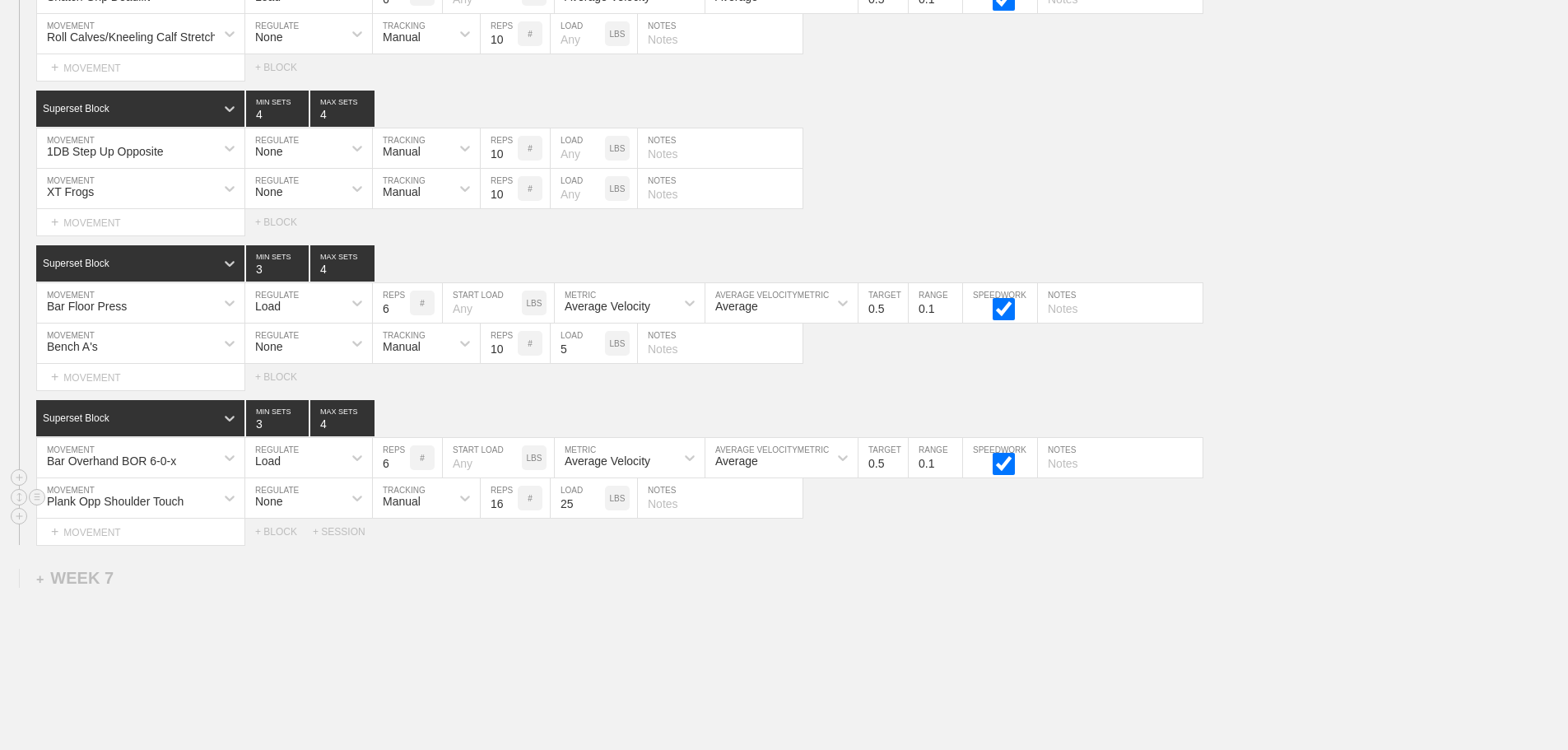
click at [836, 519] on div "Plank Opp Shoulder Touch MOVEMENT None REGULATE Manual TRACKING 16 REPS # 25 LO…" at bounding box center [784, 498] width 1568 height 40
click at [873, 538] on div "Select... MOVEMENT + MOVEMENT + BLOCK + SESSION" at bounding box center [784, 531] width 1568 height 26
type input "5"
click at [402, 478] on input "5" at bounding box center [391, 457] width 37 height 39
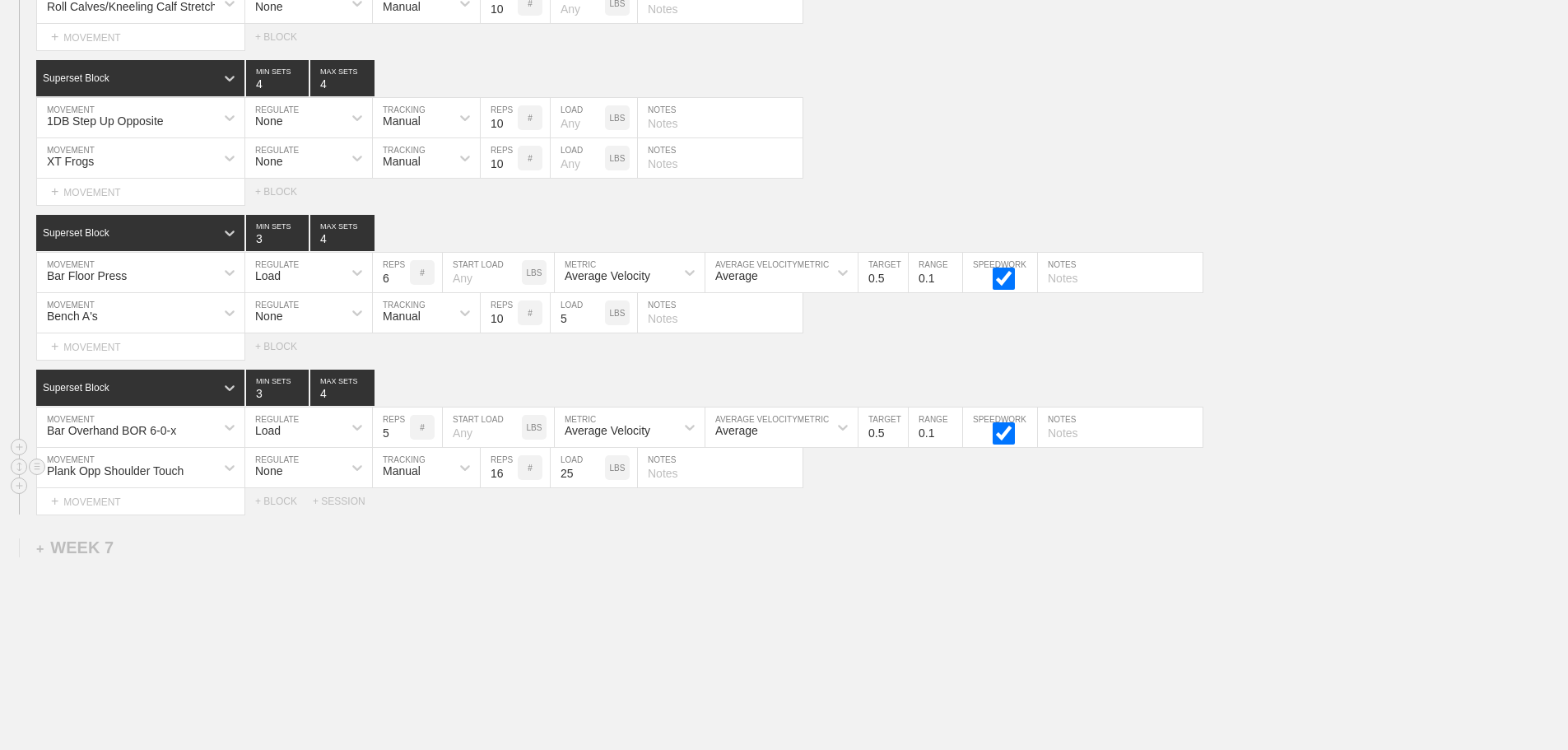
click at [175, 488] on div "Plank Opp Shoulder Touch" at bounding box center [141, 467] width 208 height 39
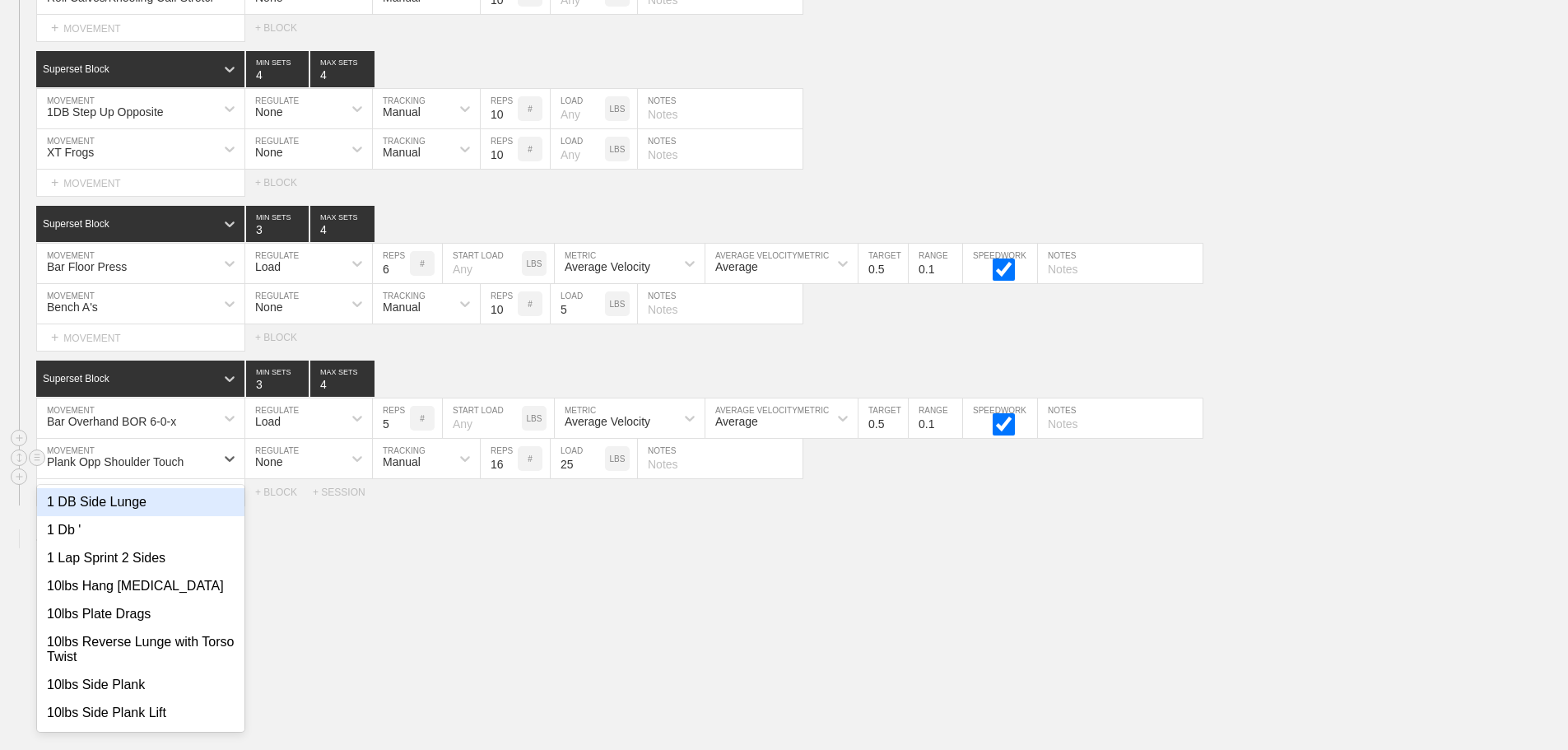
scroll to position [7561, 0]
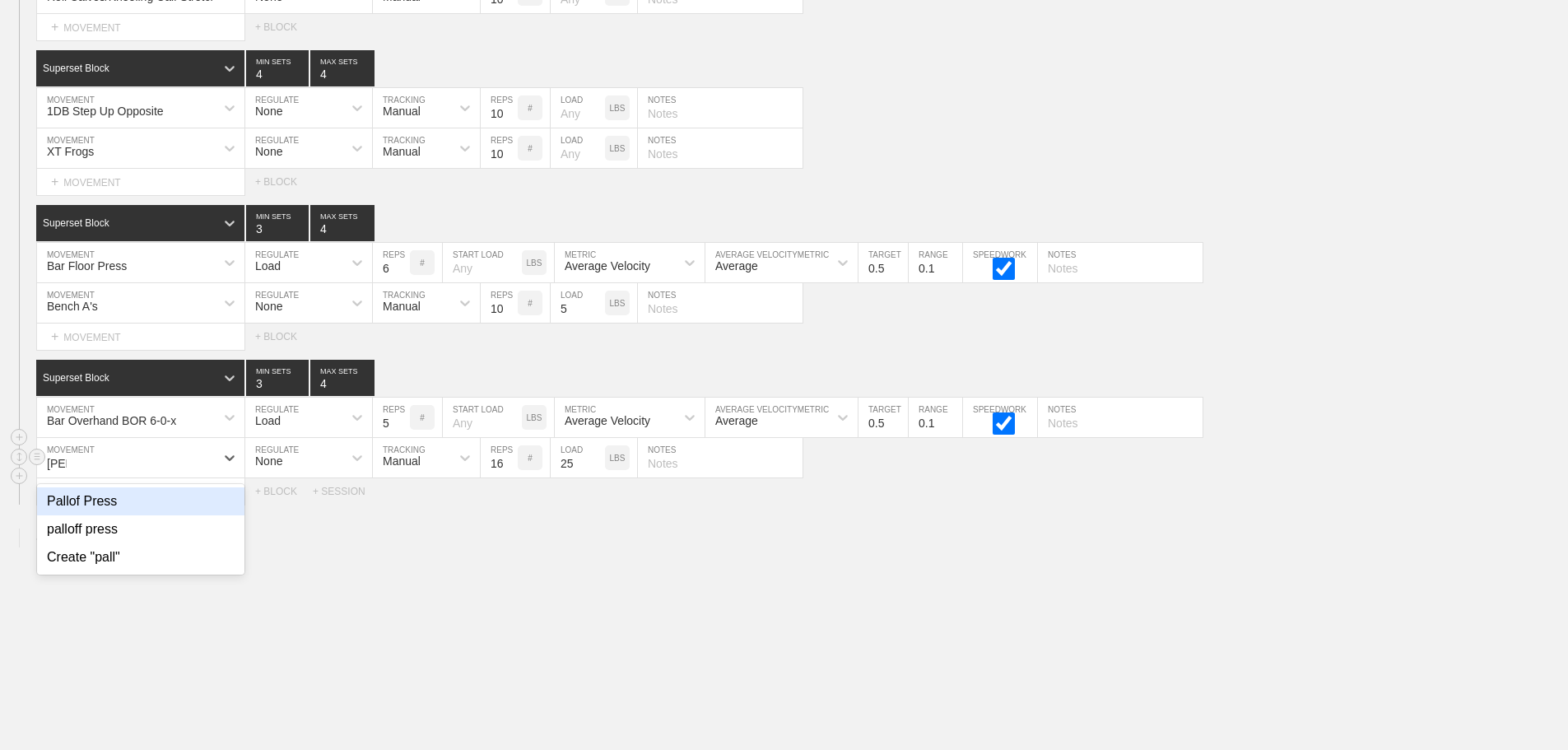
type input "pallof"
click at [121, 511] on div "Pallof Press" at bounding box center [141, 501] width 208 height 28
click at [583, 476] on input "25" at bounding box center [578, 457] width 55 height 39
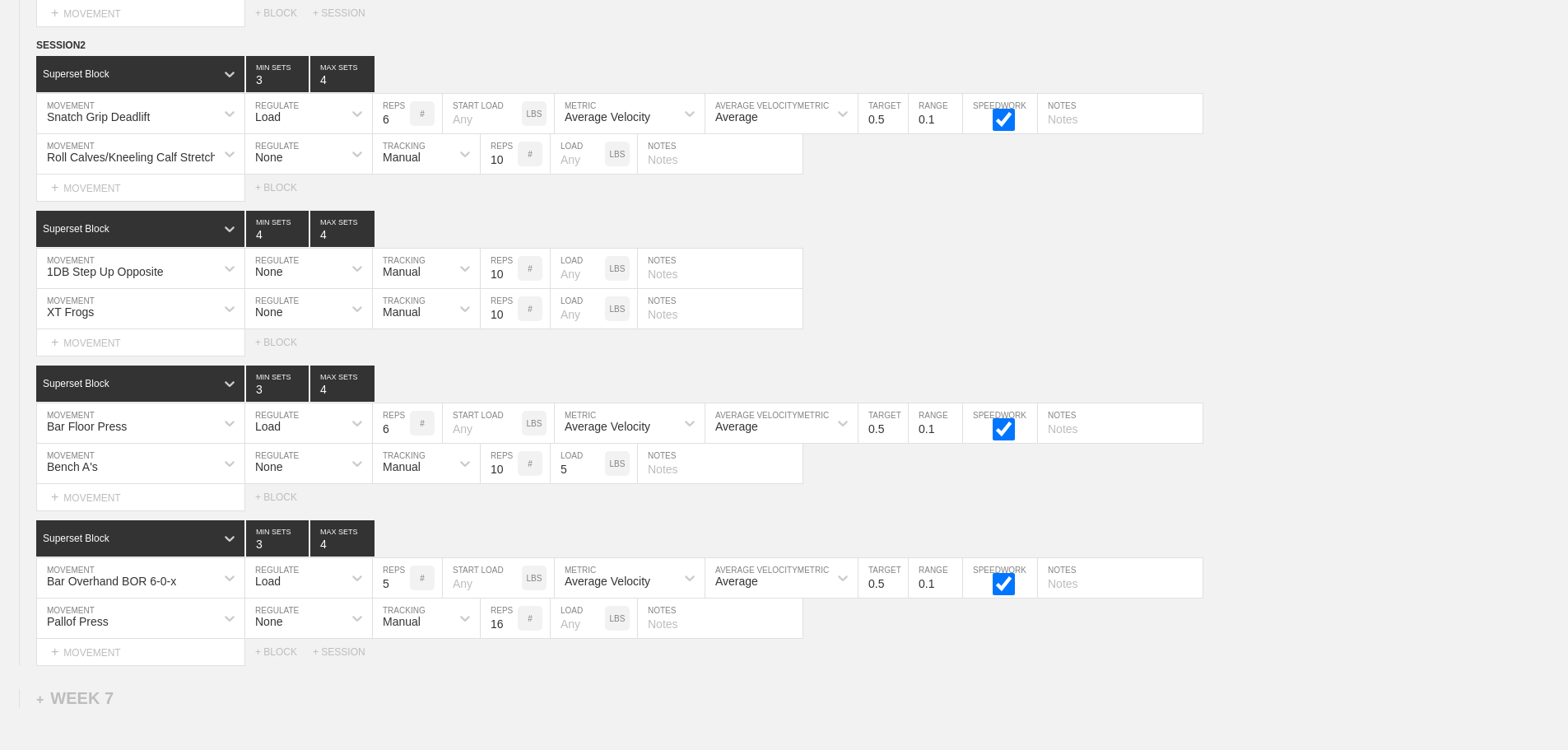
scroll to position [7396, 0]
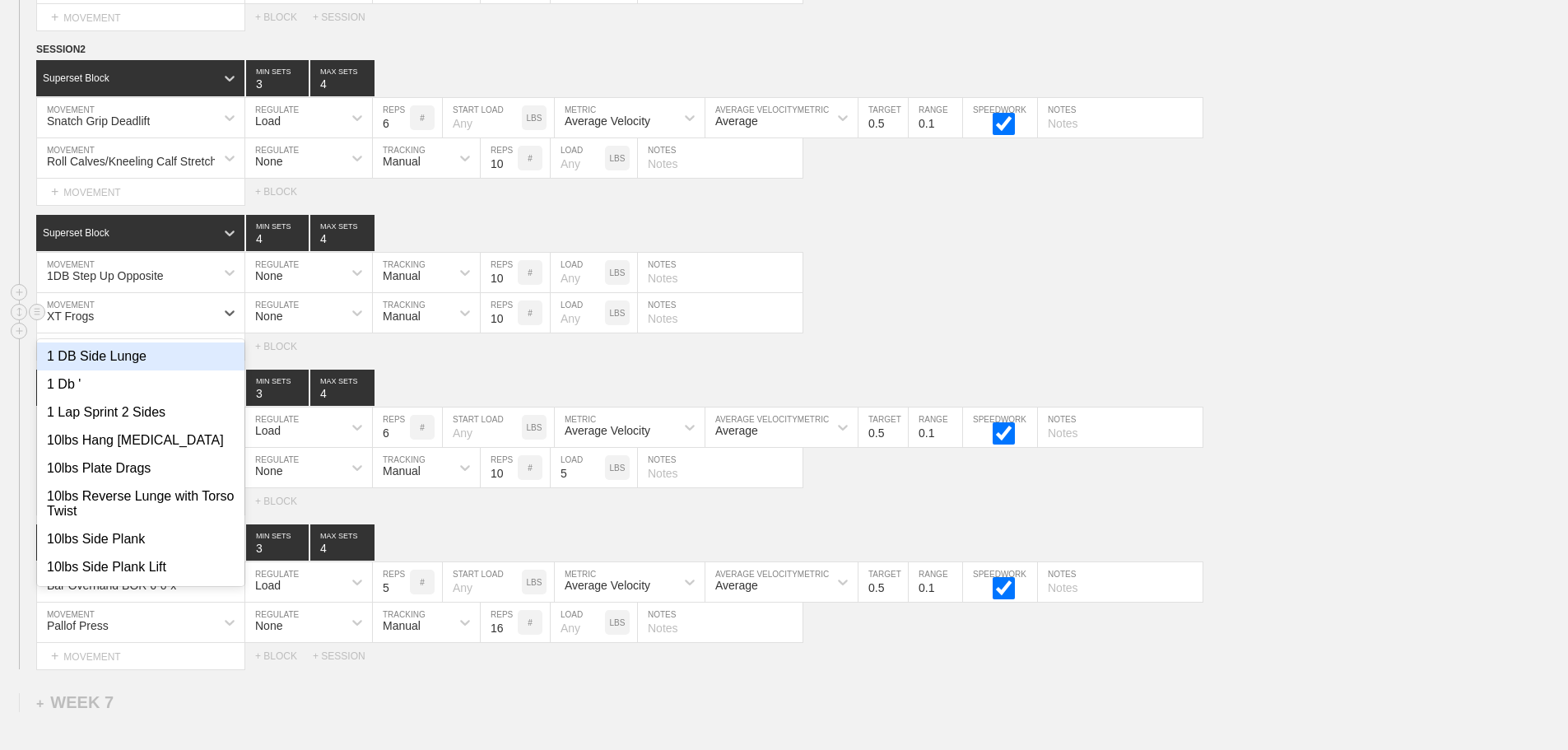
click at [206, 327] on div "XT Frogs" at bounding box center [126, 313] width 178 height 28
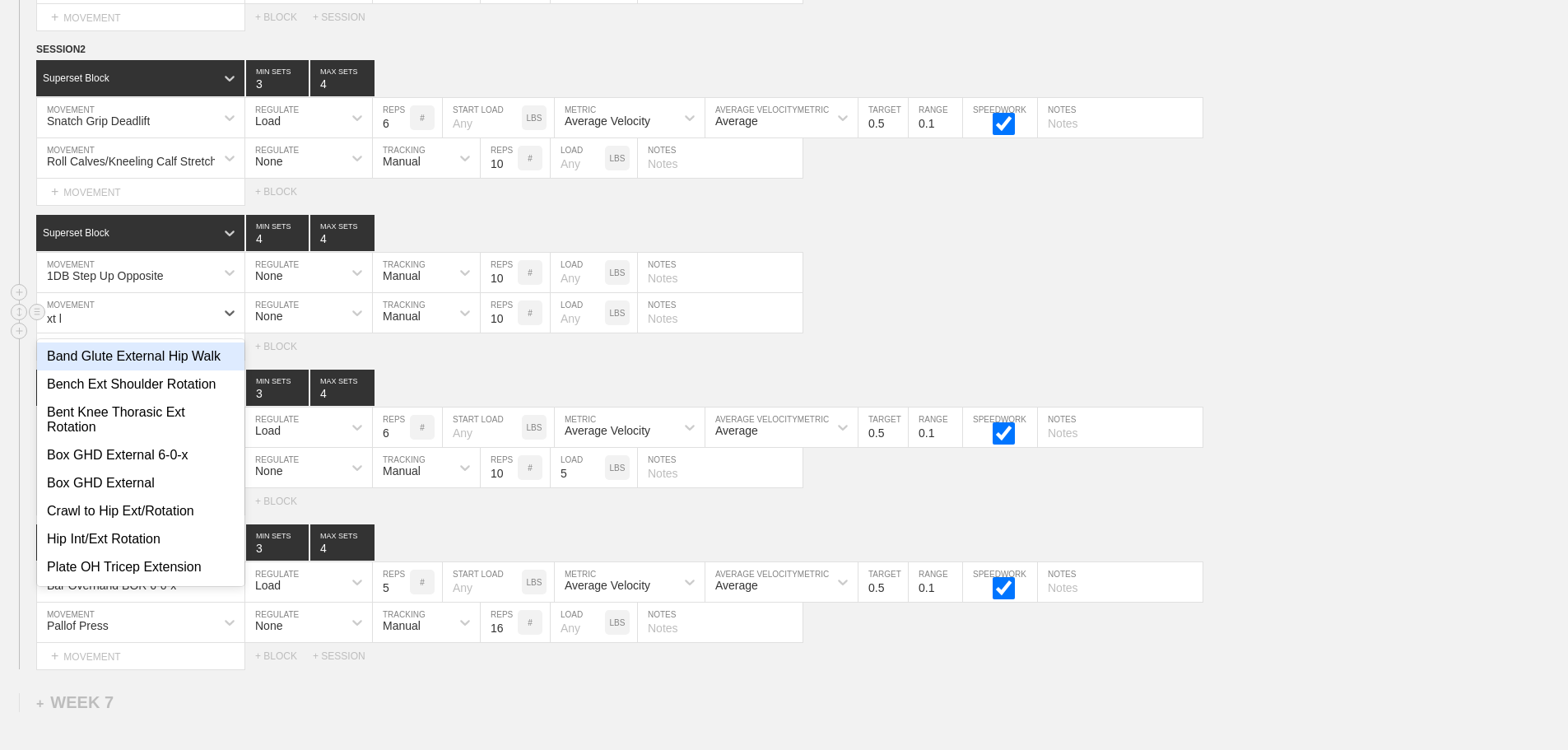
type input "xt ha"
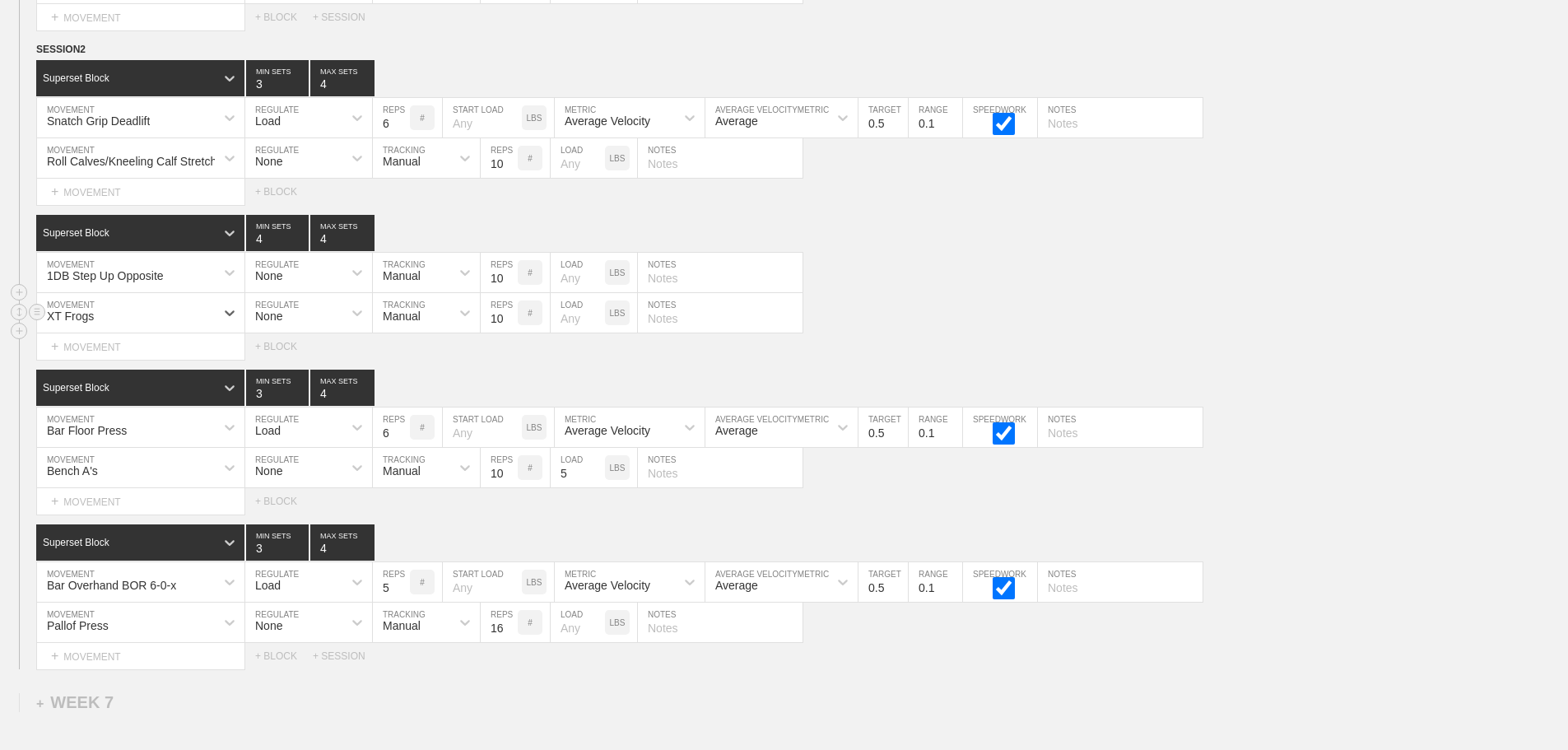
click at [183, 326] on div "XT Frogs" at bounding box center [126, 313] width 178 height 28
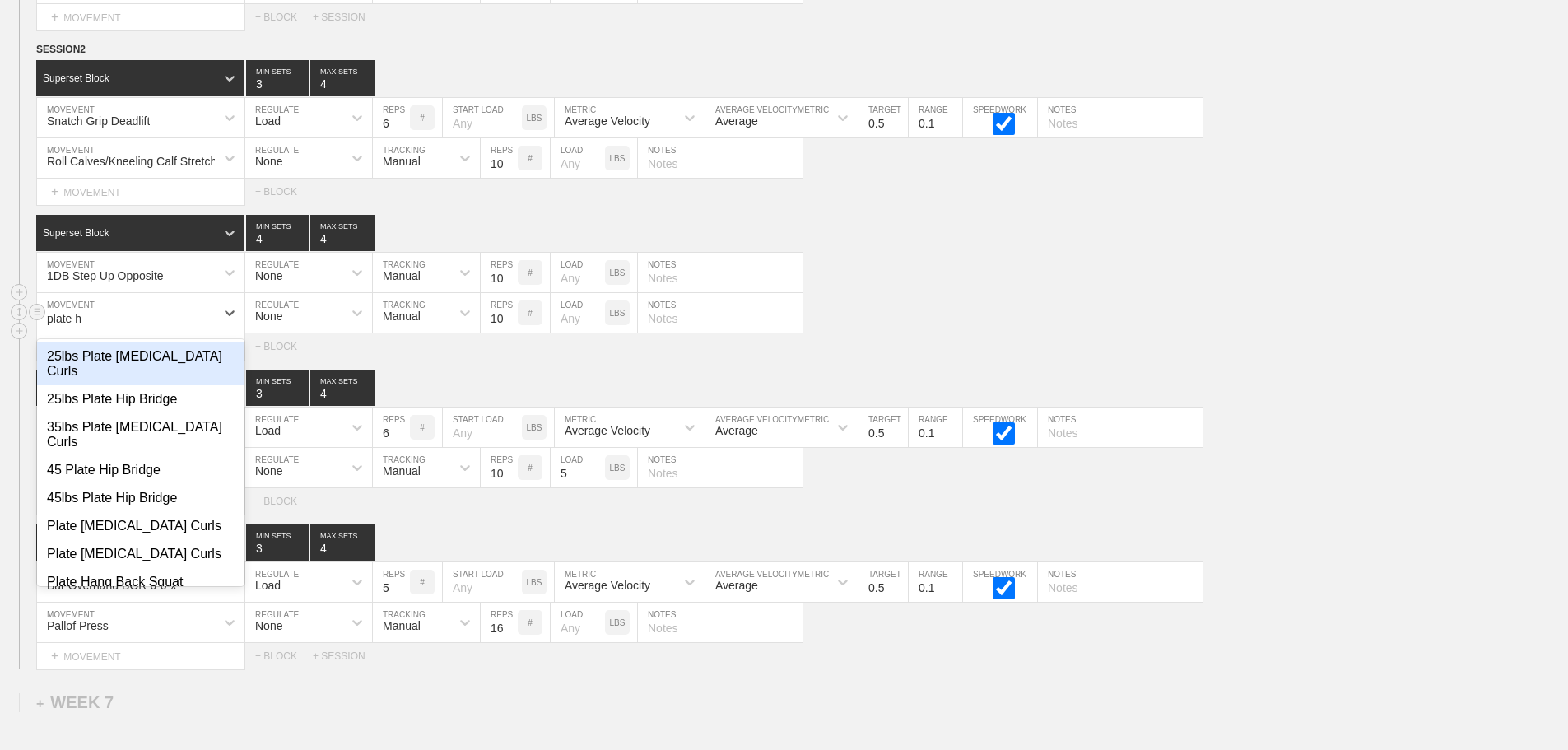
type input "plate ha"
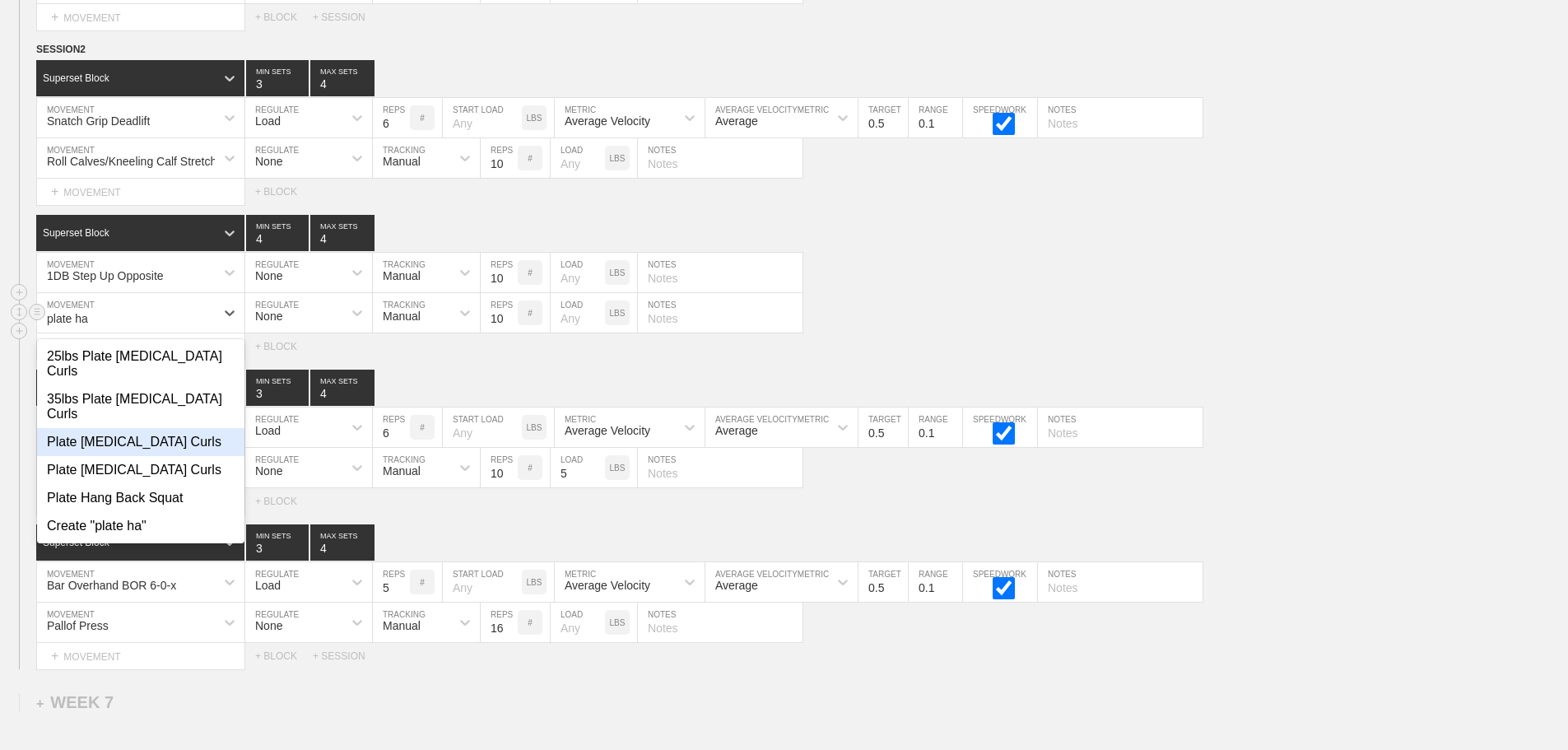
click at [160, 434] on div "Plate [MEDICAL_DATA] Curls" at bounding box center [141, 442] width 208 height 28
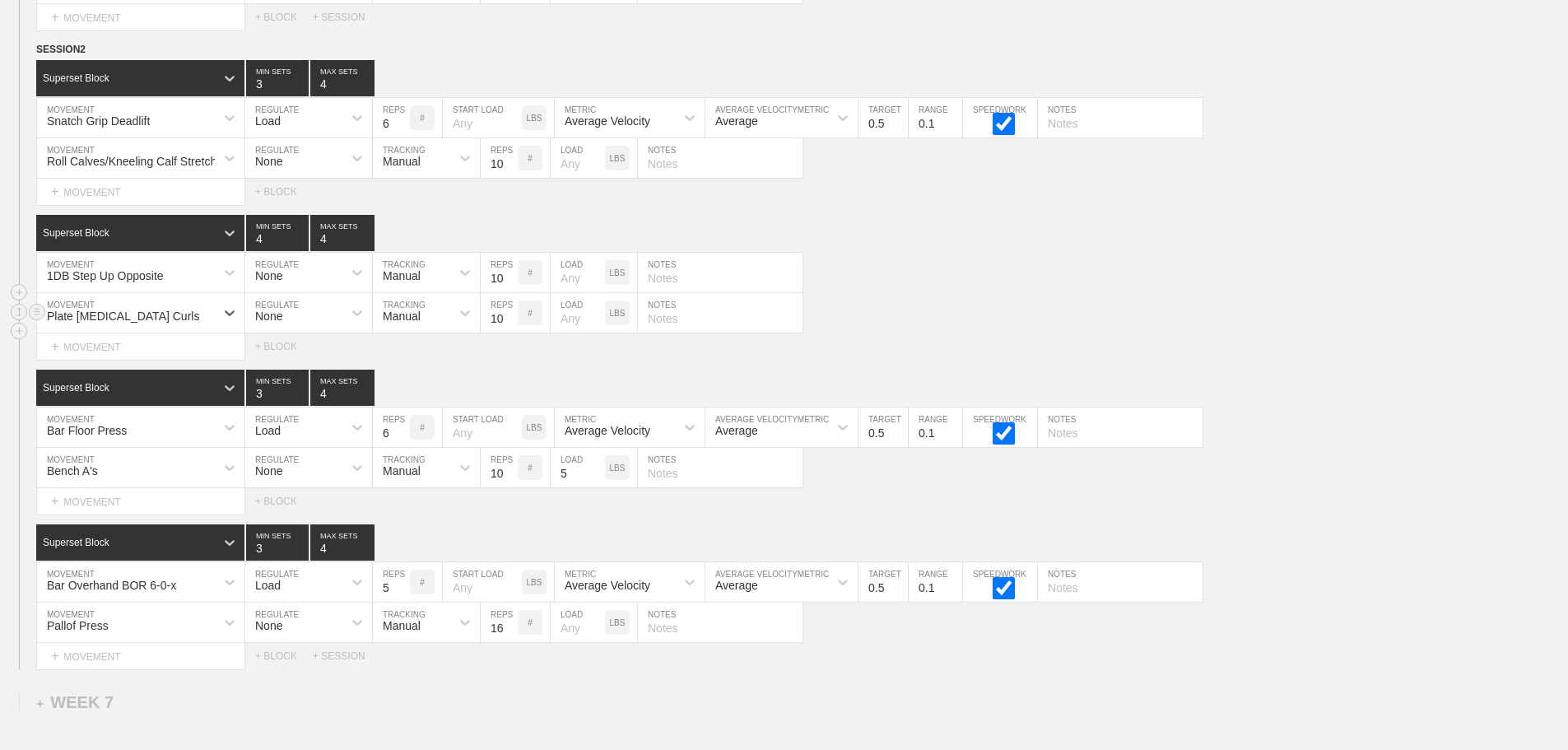
click at [508, 323] on input "10" at bounding box center [499, 313] width 37 height 39
click at [507, 324] on input "11" at bounding box center [499, 313] width 37 height 39
type input "12"
click at [507, 324] on input "12" at bounding box center [499, 313] width 37 height 39
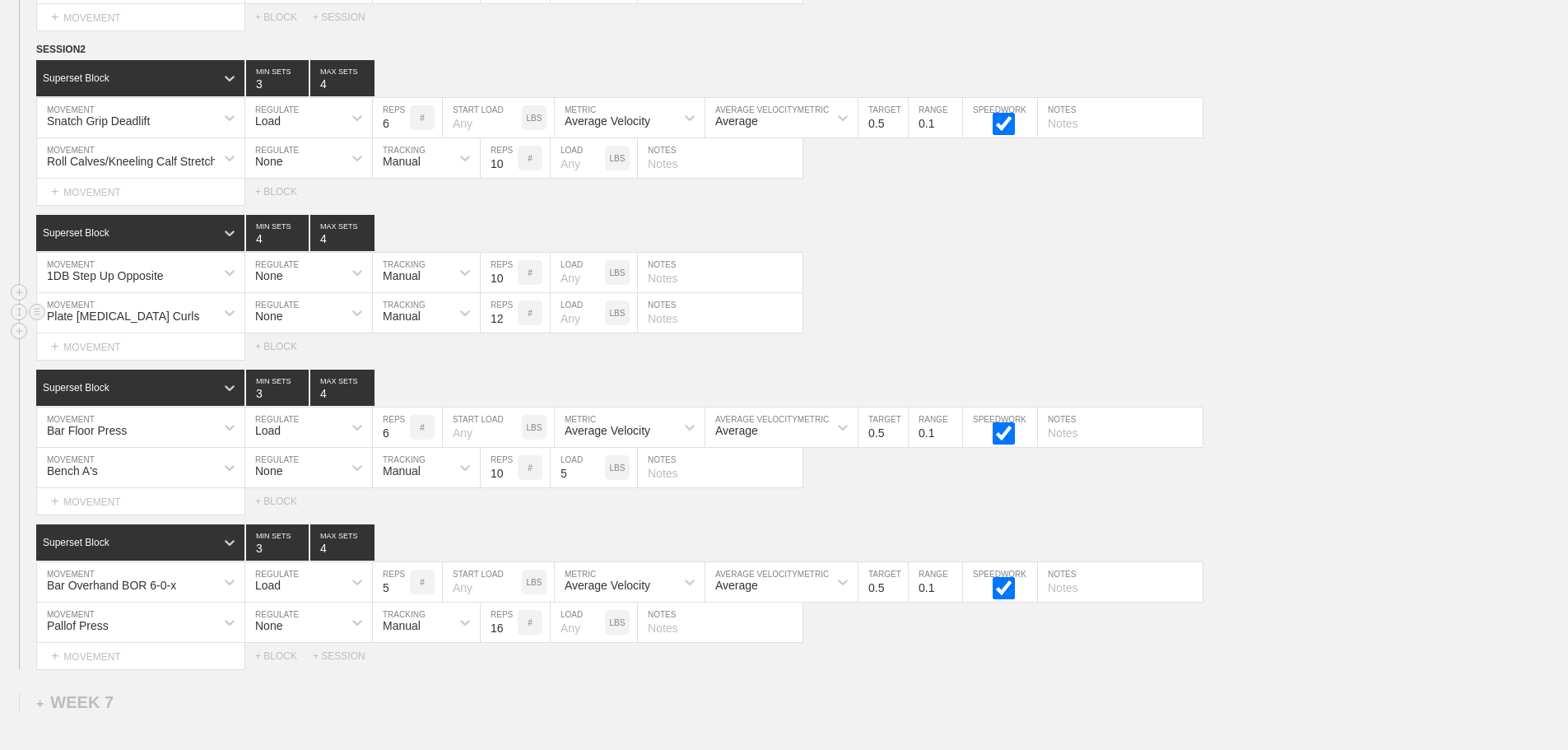
click at [567, 329] on input "number" at bounding box center [578, 313] width 55 height 39
type input "25"
click at [933, 334] on div "Plate Hamstring Curls MOVEMENT None REGULATE Manual TRACKING 12 REPS # 25 LOAD …" at bounding box center [784, 313] width 1568 height 40
click at [921, 334] on div "Plate Hamstring Curls MOVEMENT None REGULATE Manual TRACKING 12 REPS # 25 LOAD …" at bounding box center [784, 313] width 1568 height 40
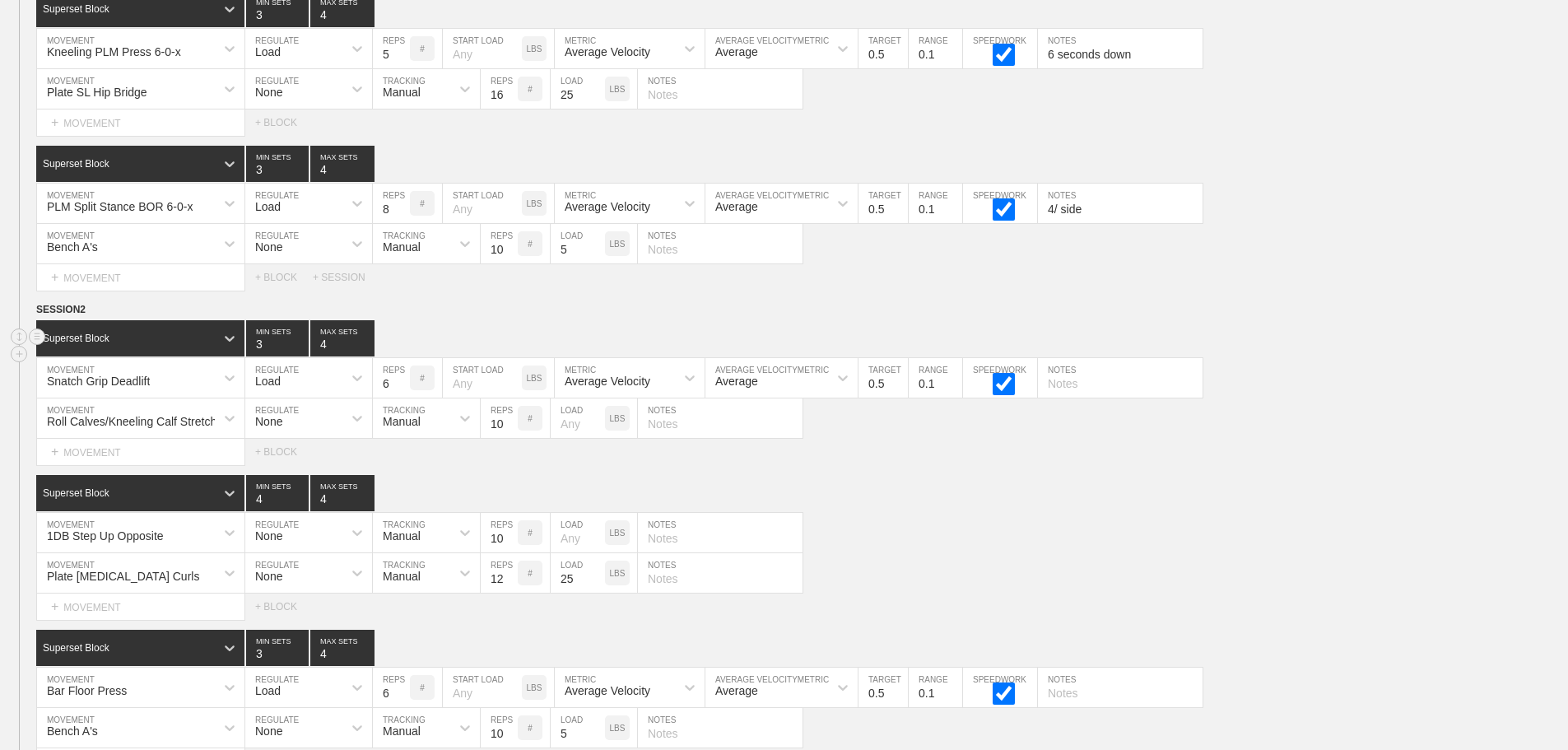
scroll to position [6902, 0]
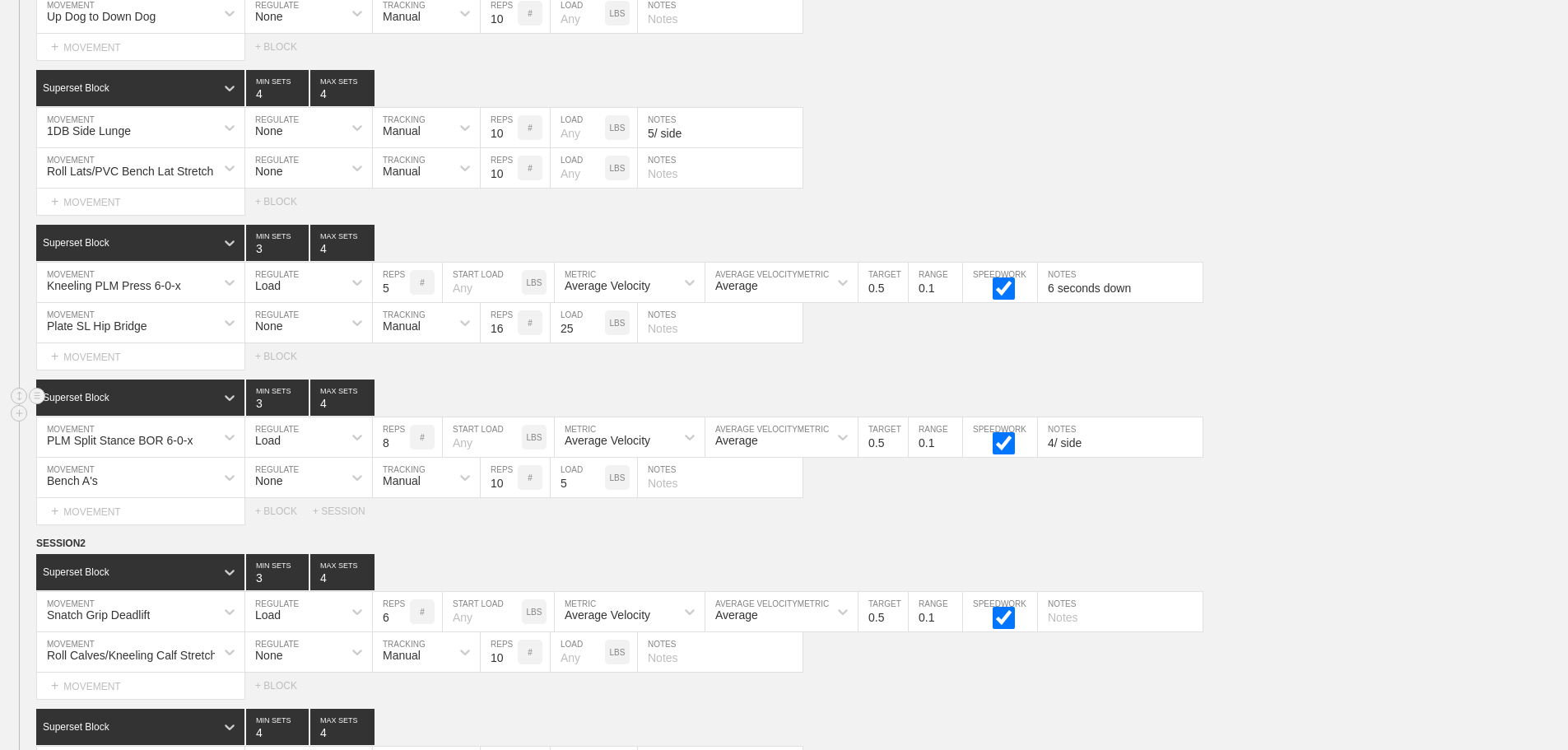
click at [1358, 413] on div "Superset Block 3 MIN SETS 4 MAX SETS" at bounding box center [802, 397] width 1532 height 36
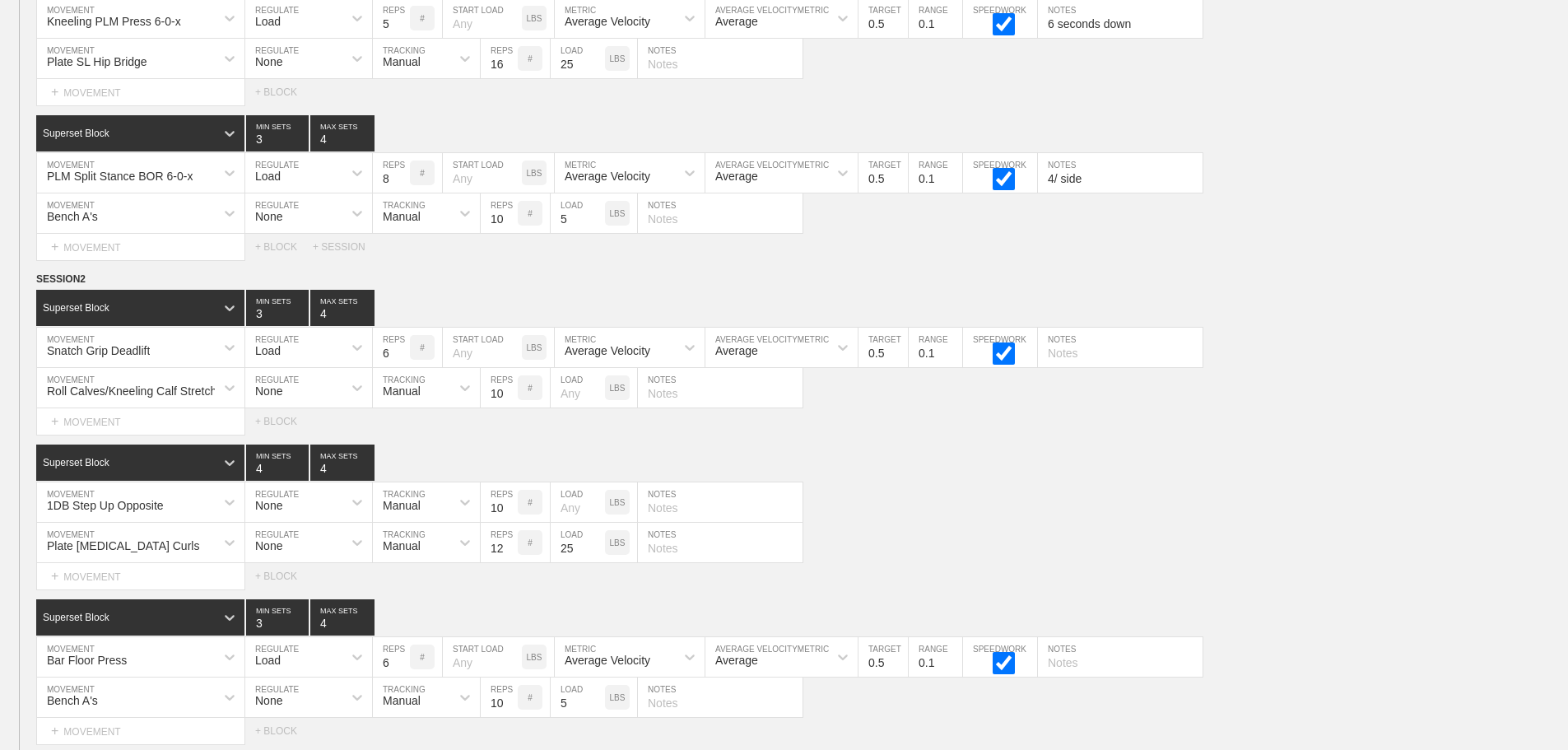
scroll to position [7478, 0]
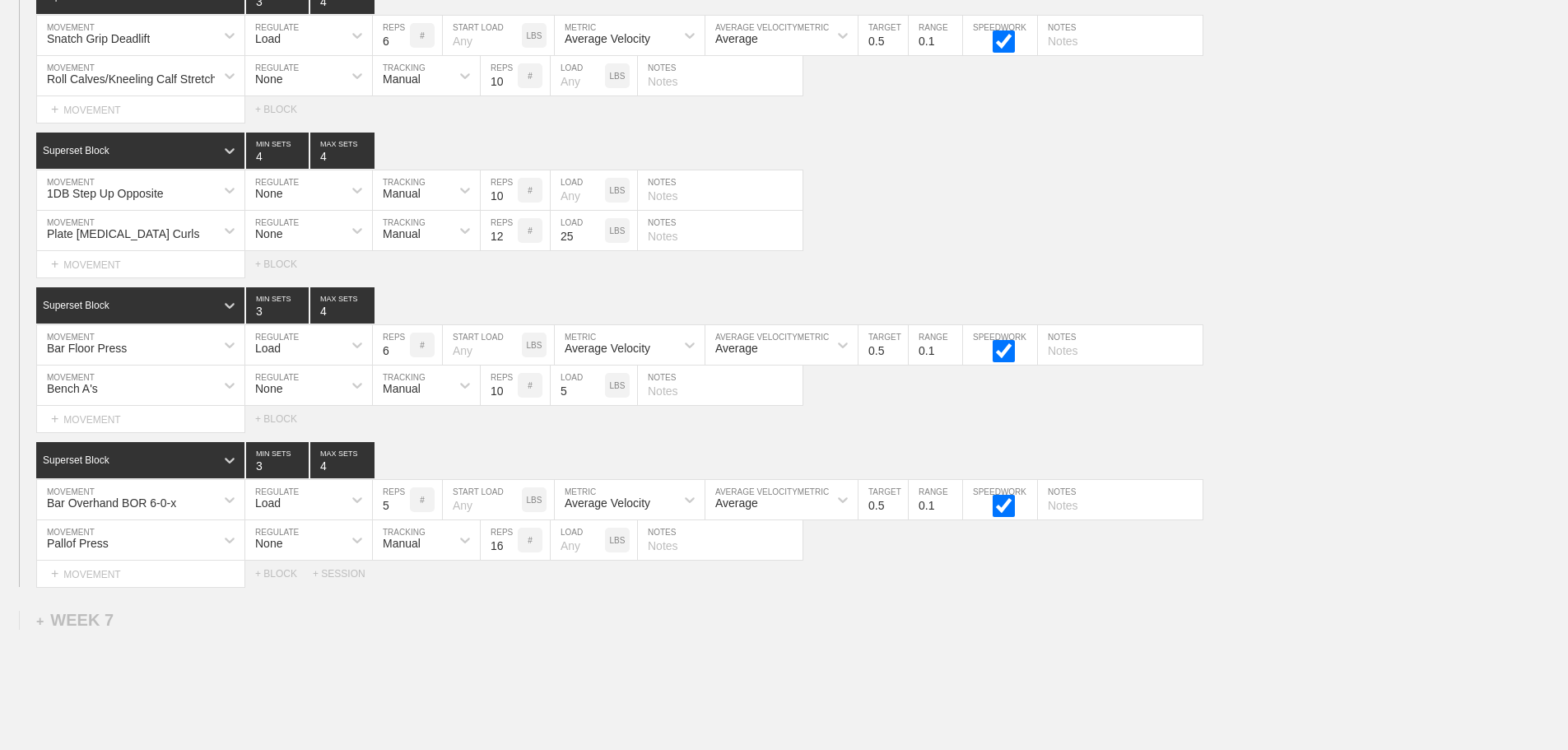
click at [1404, 587] on div "Select... MOVEMENT + MOVEMENT + BLOCK + SESSION" at bounding box center [784, 573] width 1568 height 26
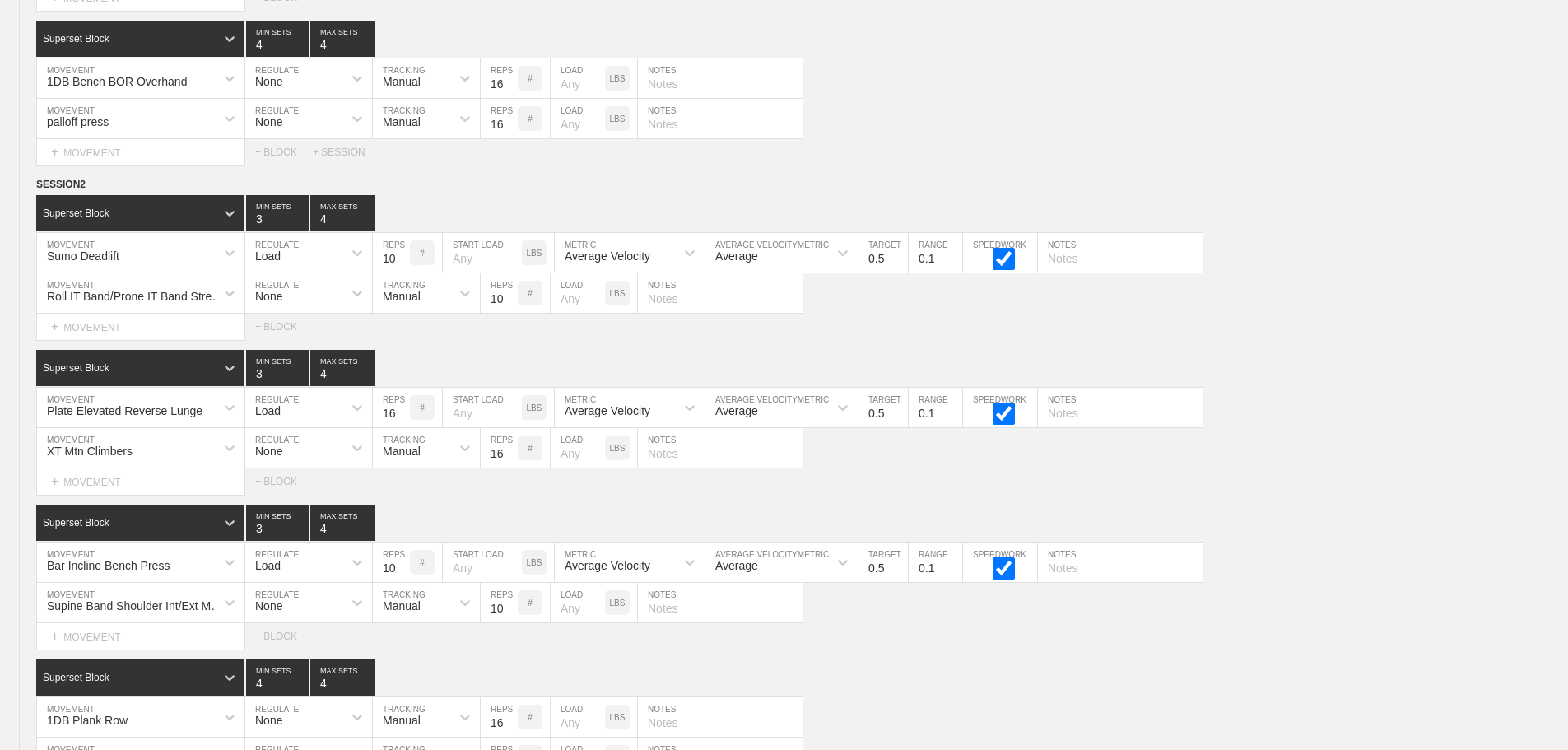
scroll to position [0, 0]
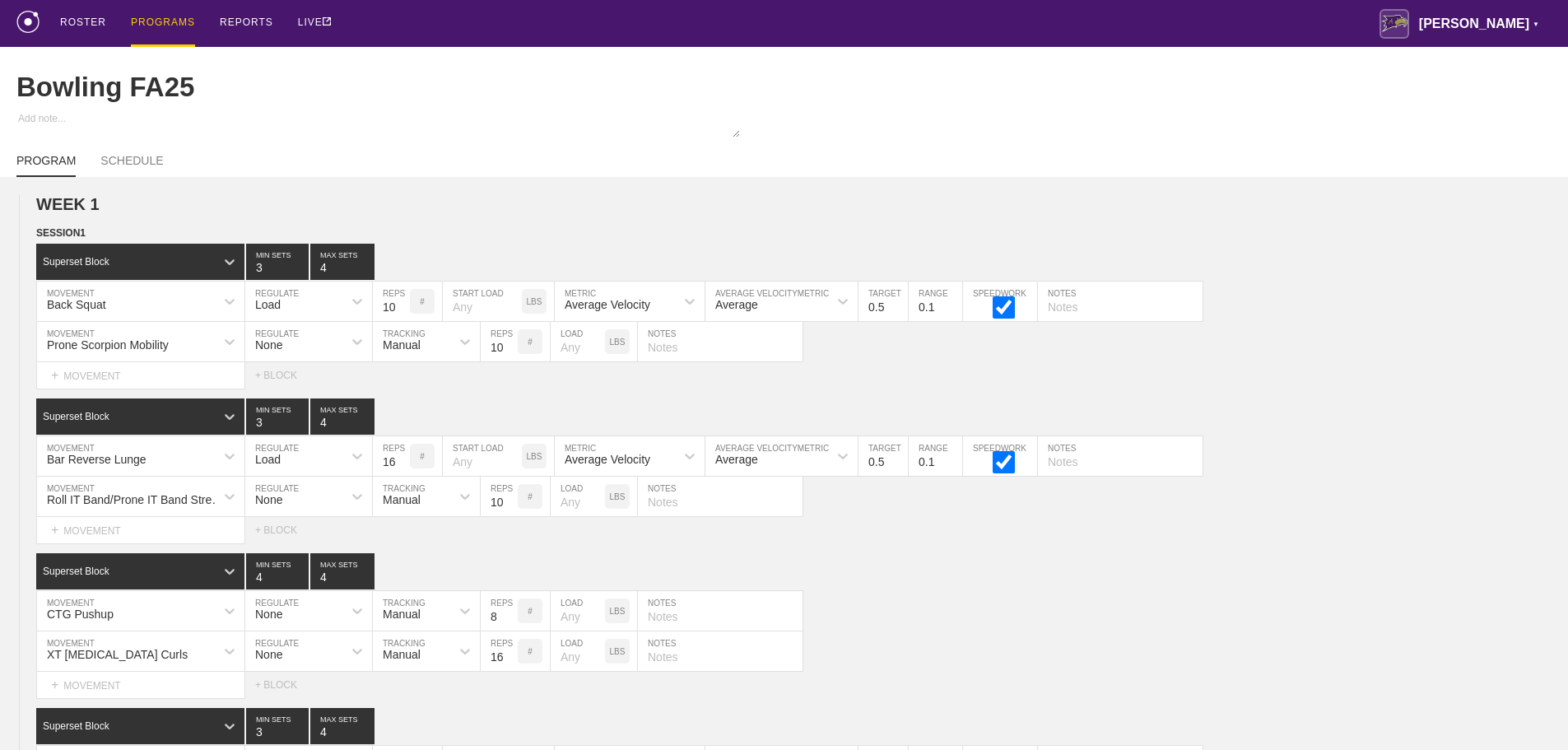
click at [158, 16] on div "PROGRAMS" at bounding box center [163, 23] width 64 height 46
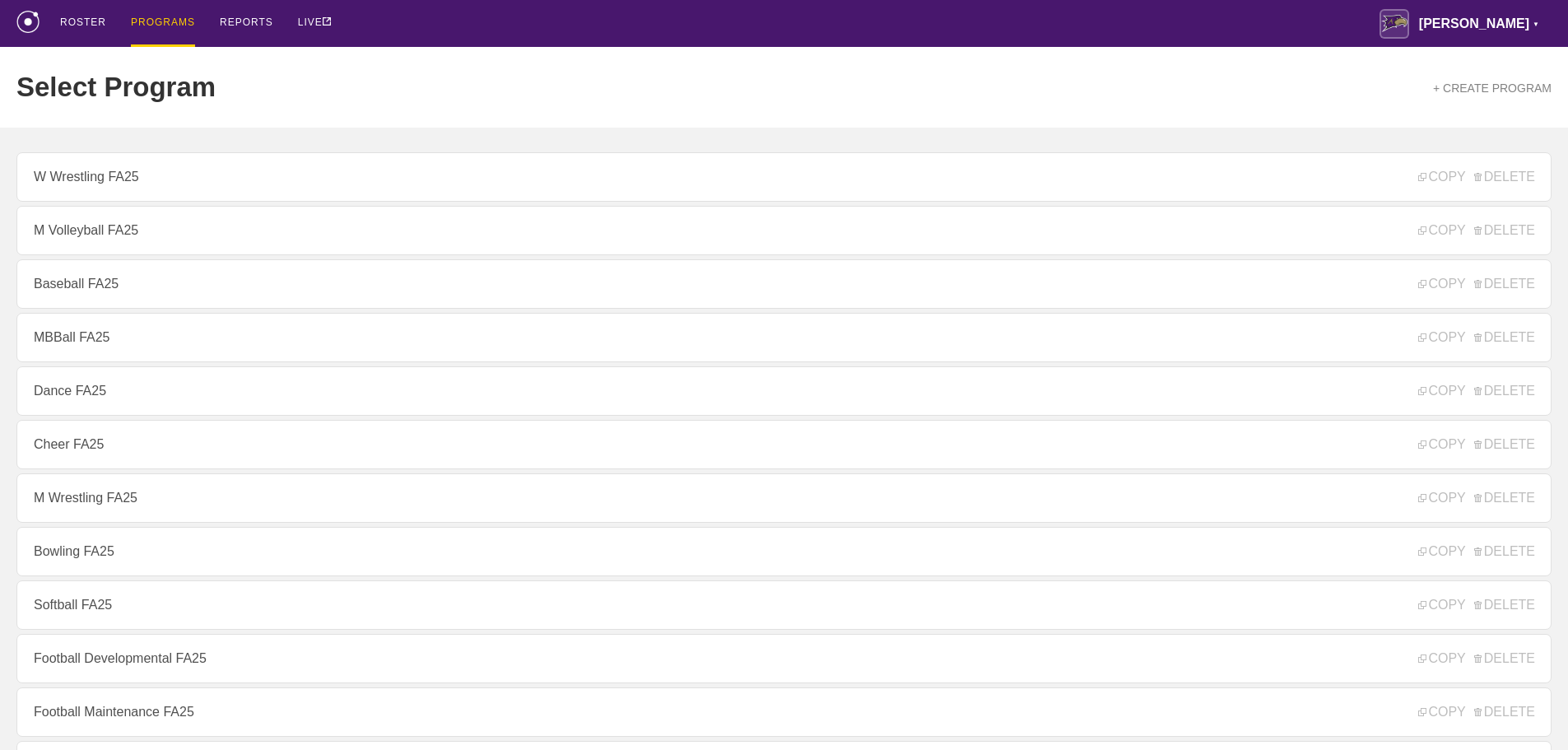
click at [557, 64] on div "Select Program + CREATE PROGRAM" at bounding box center [784, 87] width 1535 height 81
click at [1367, 26] on div "ROSTER PROGRAMS REPORTS LIVE [PERSON_NAME] ▼ [PERSON_NAME][EMAIL_ADDRESS][PERSO…" at bounding box center [784, 23] width 1535 height 46
click at [1363, 18] on div "ROSTER PROGRAMS REPORTS LIVE [PERSON_NAME] ▼ [PERSON_NAME][EMAIL_ADDRESS][PERSO…" at bounding box center [784, 23] width 1535 height 46
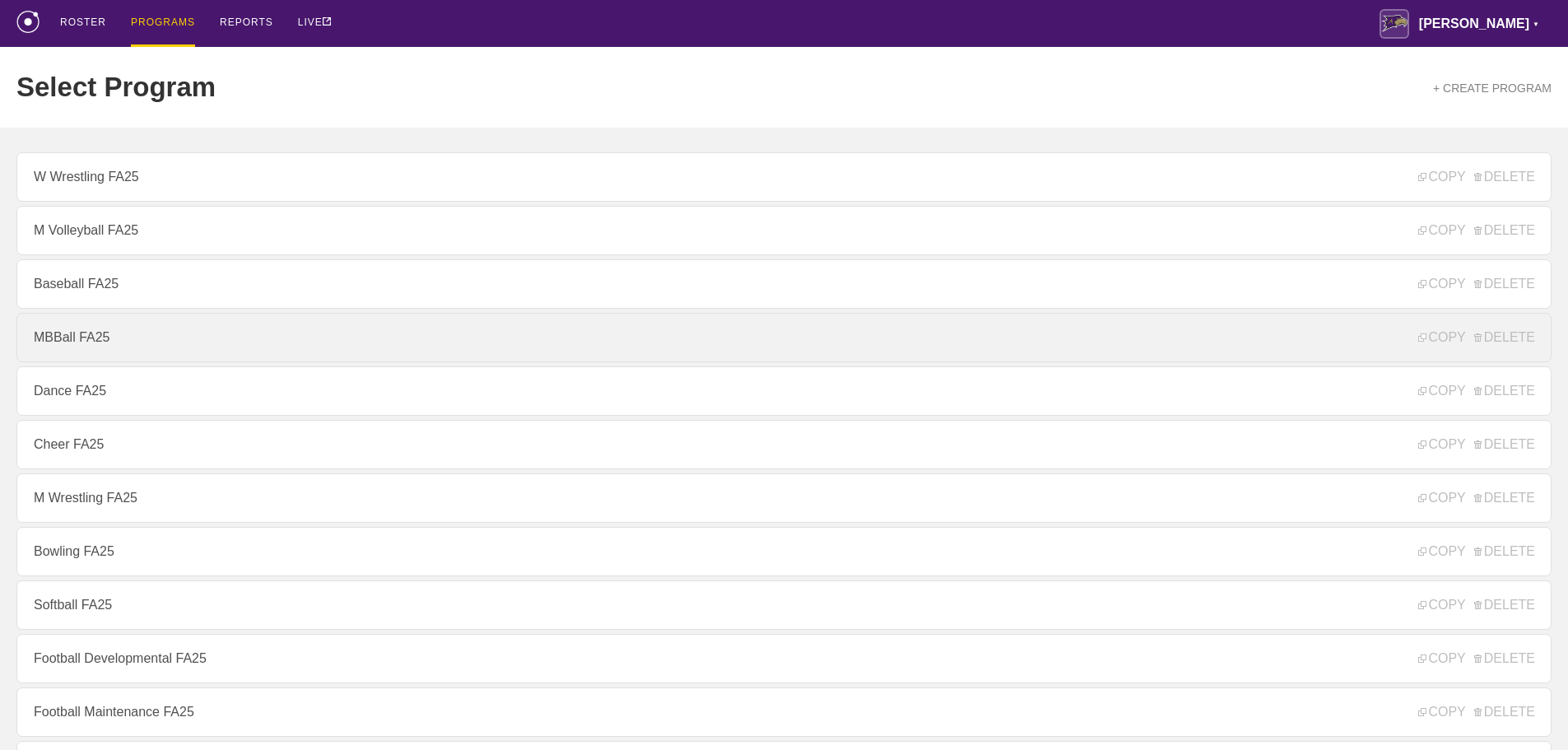
click at [107, 345] on link "MBBall FA25" at bounding box center [784, 337] width 1535 height 49
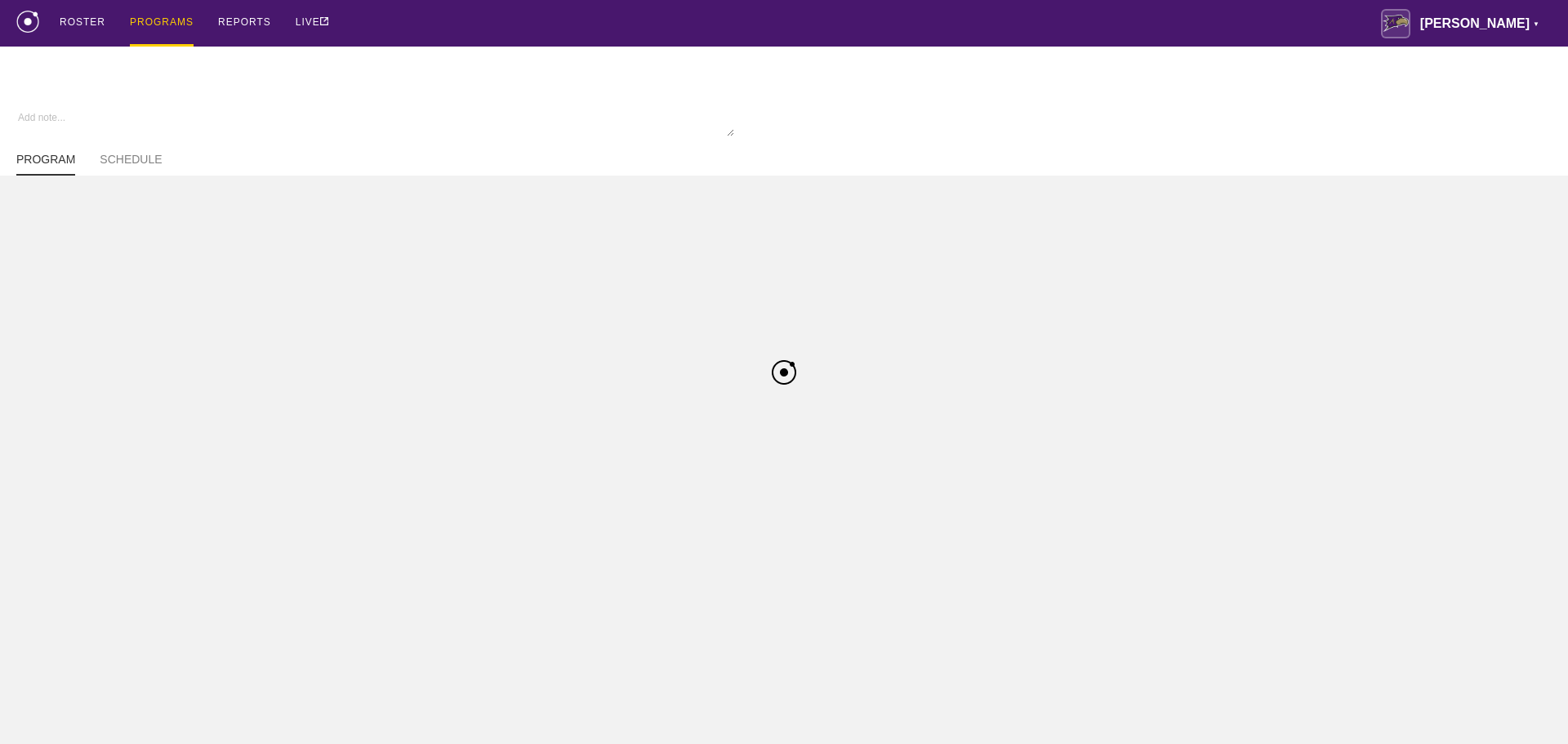
type textarea "x"
type input "MBBall FA25"
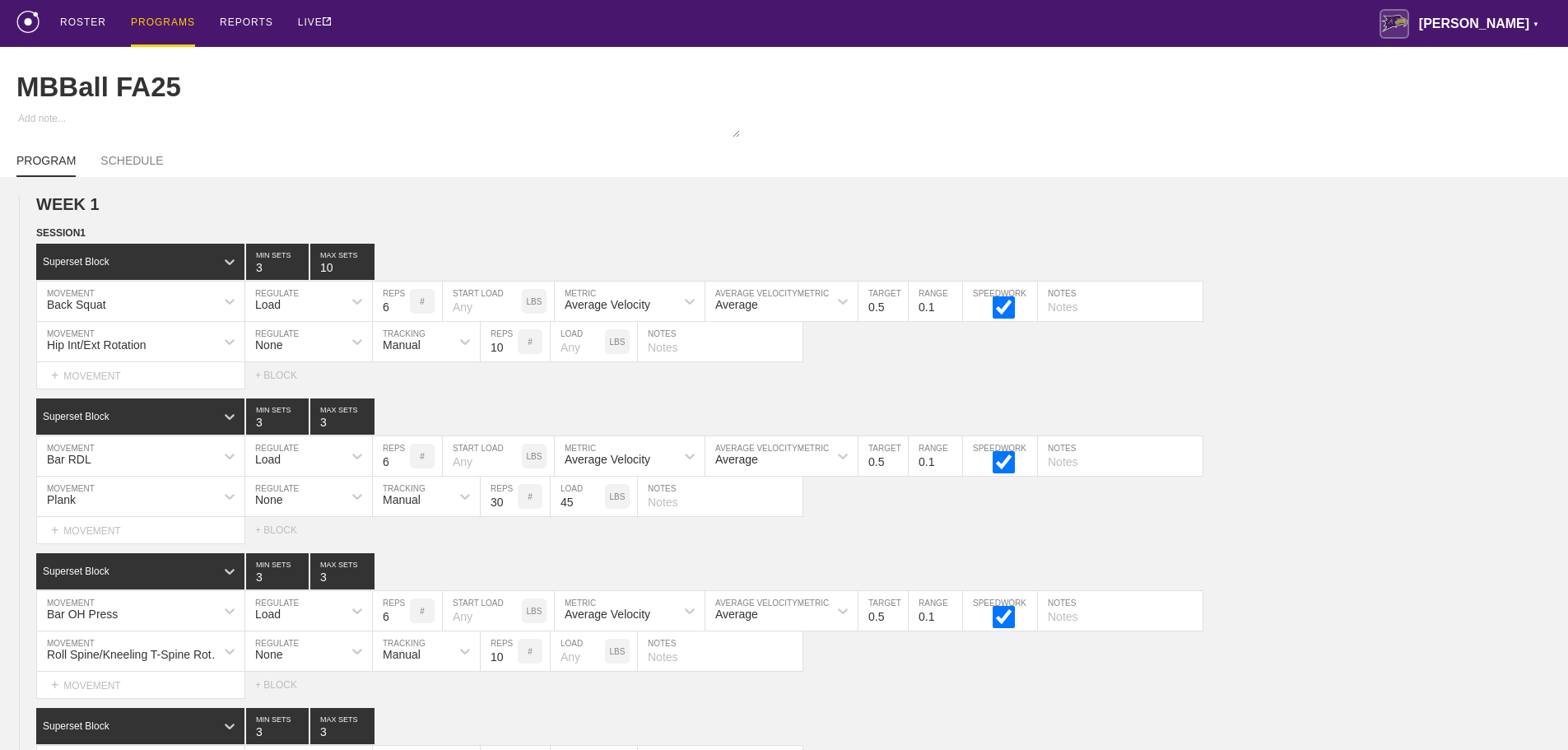
click at [860, 23] on div "ROSTER PROGRAMS REPORTS LIVE [PERSON_NAME] ▼ [PERSON_NAME][EMAIL_ADDRESS][PERSO…" at bounding box center [784, 23] width 1535 height 46
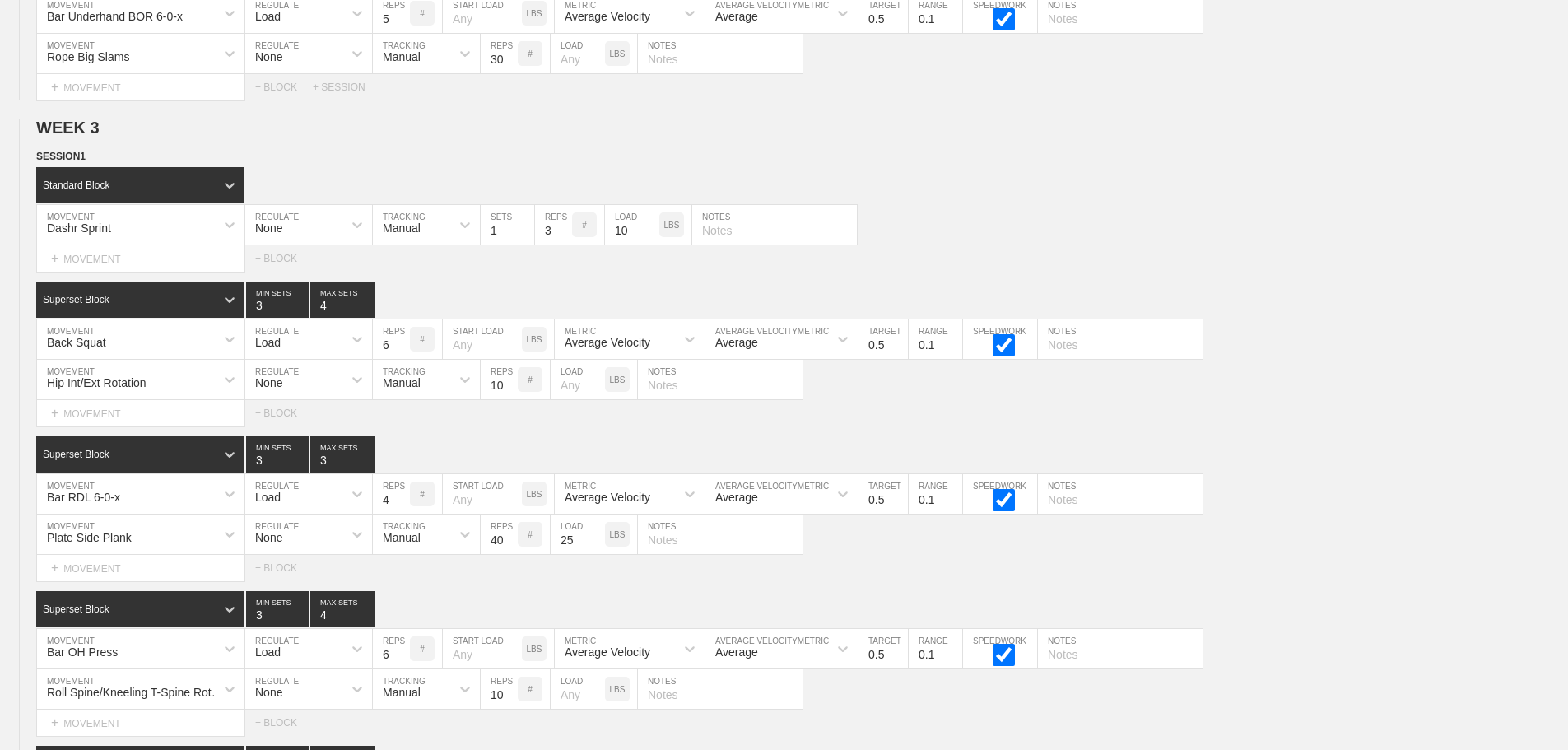
scroll to position [10745, 0]
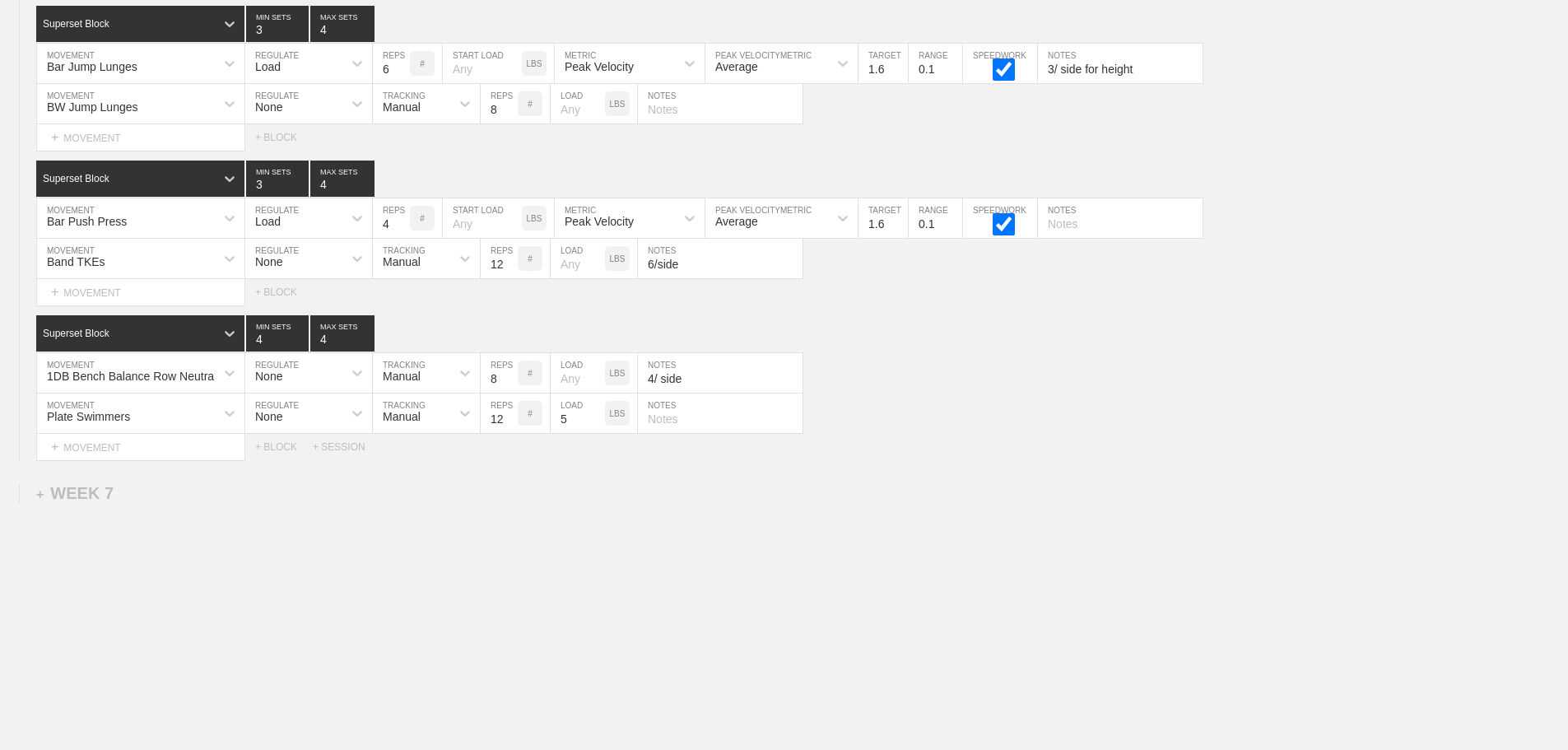
click at [343, 446] on div "+ SESSION" at bounding box center [345, 447] width 66 height 12
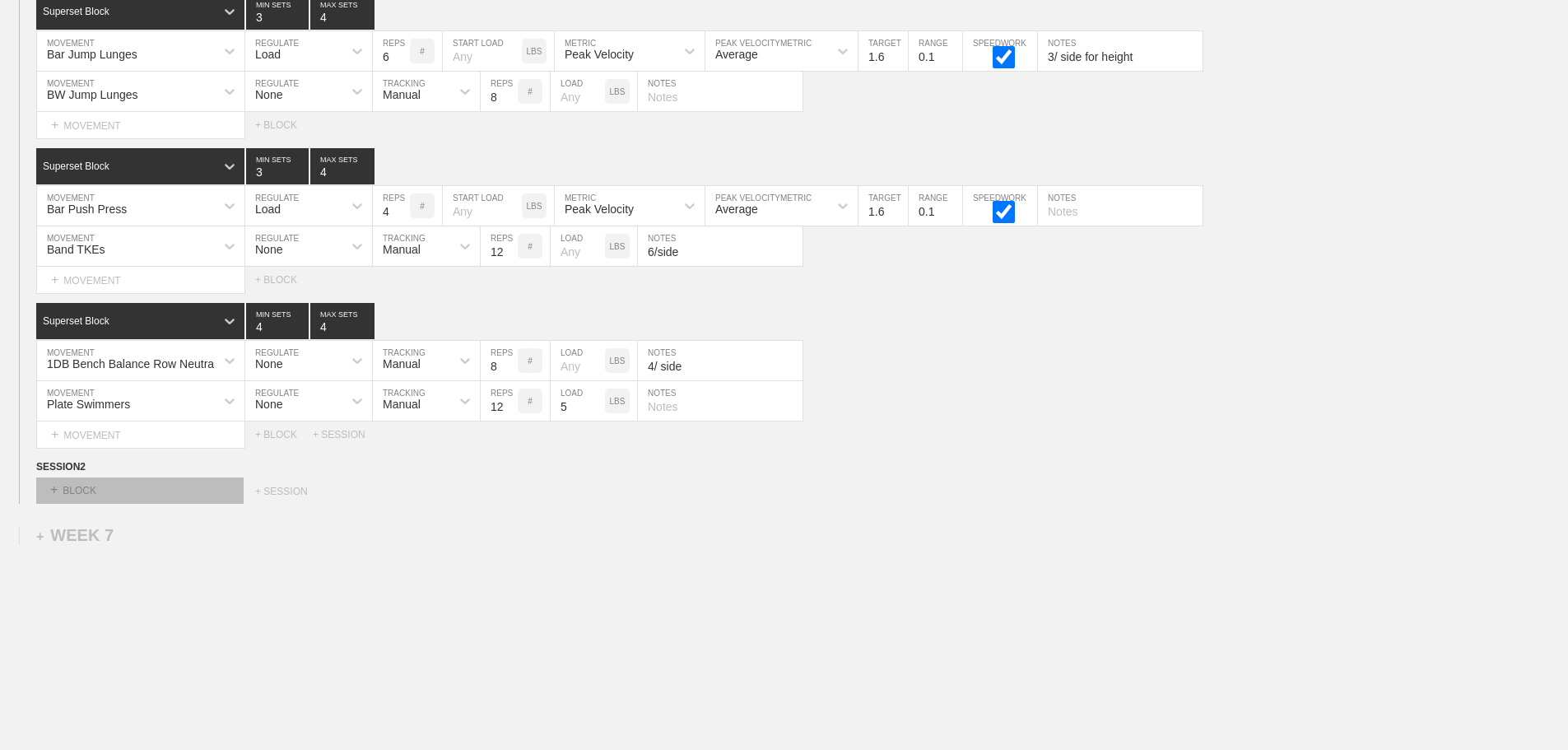
click at [200, 498] on div "+ BLOCK" at bounding box center [140, 490] width 208 height 26
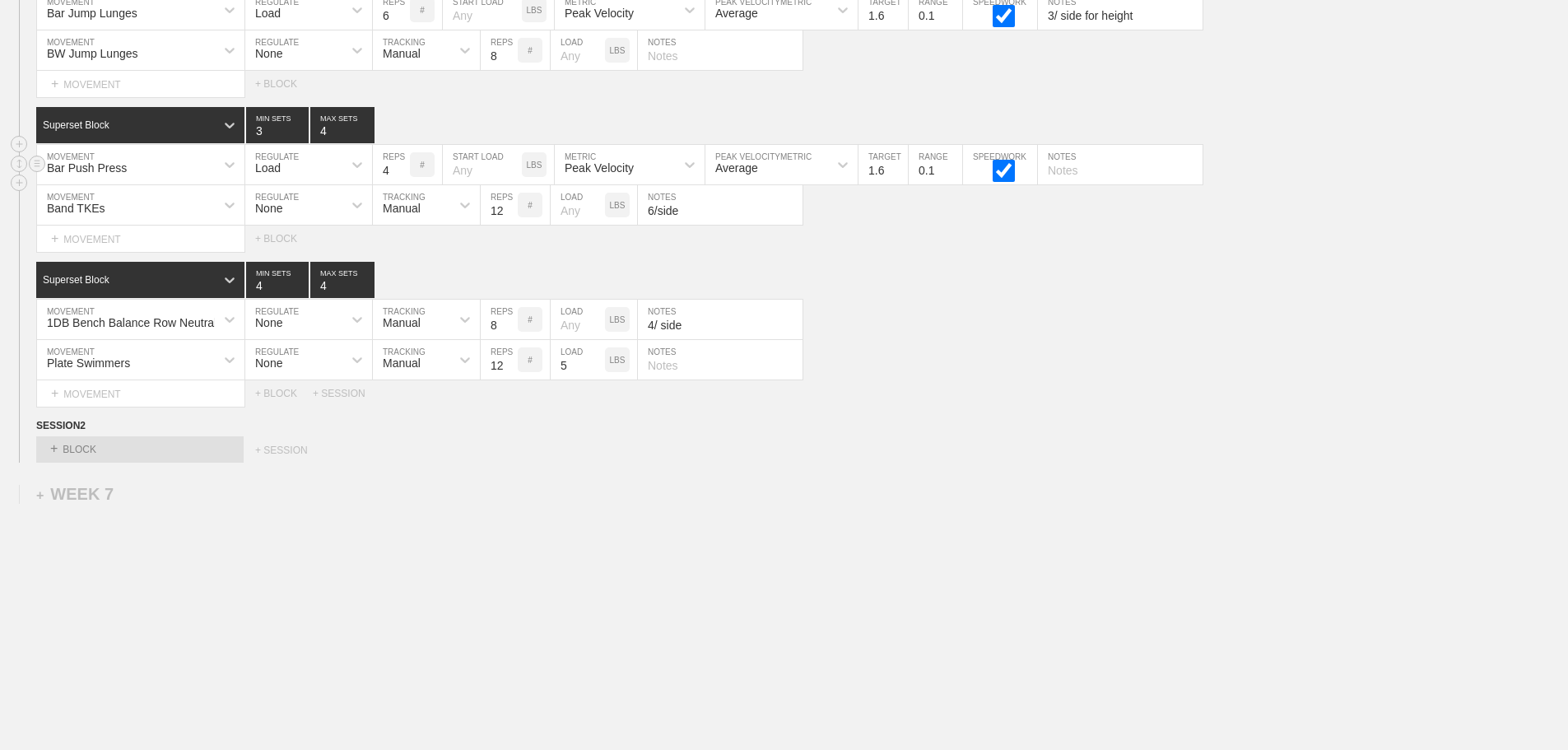
scroll to position [10799, 0]
click at [200, 449] on div "+ BLOCK" at bounding box center [140, 448] width 208 height 26
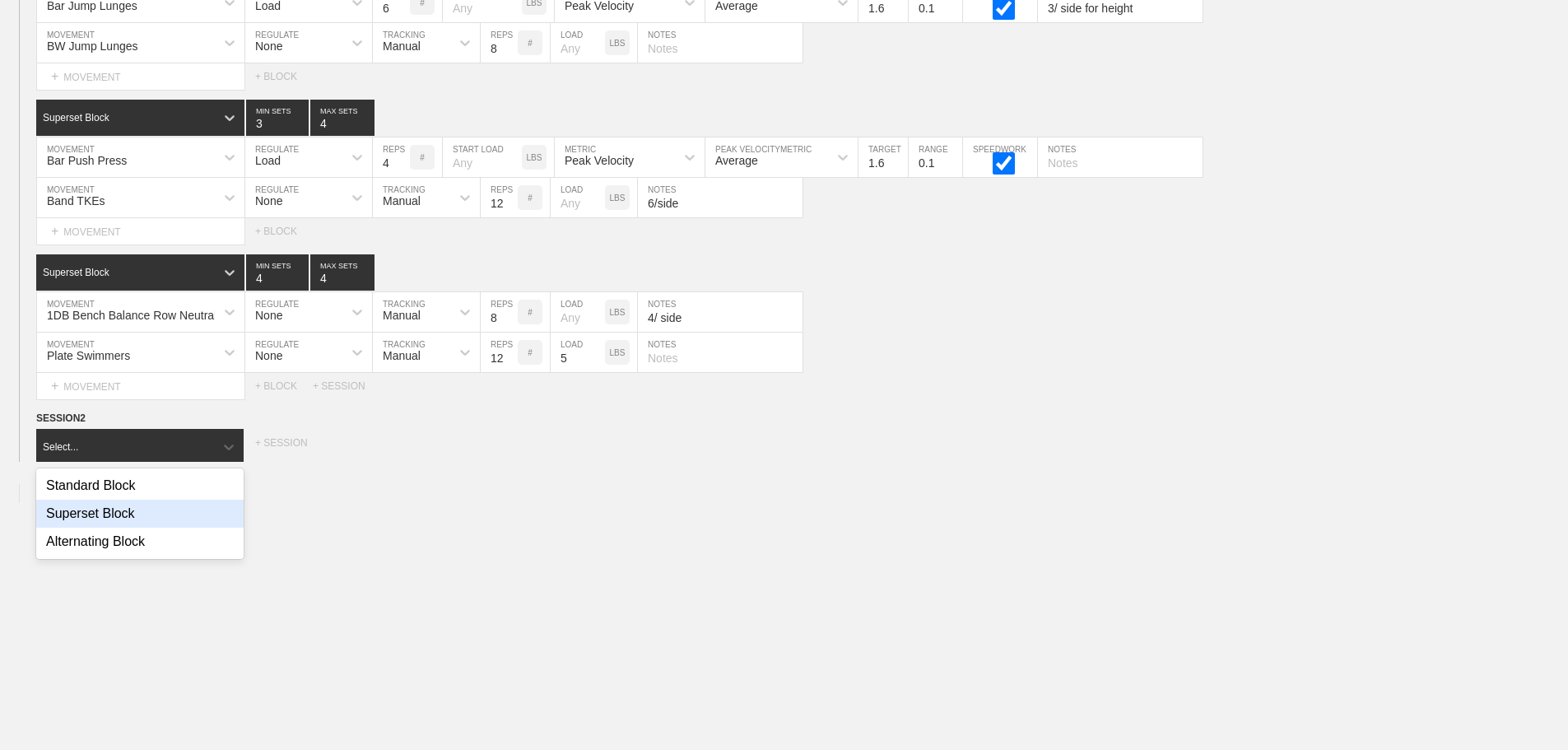
click at [128, 519] on div "Superset Block" at bounding box center [140, 513] width 208 height 28
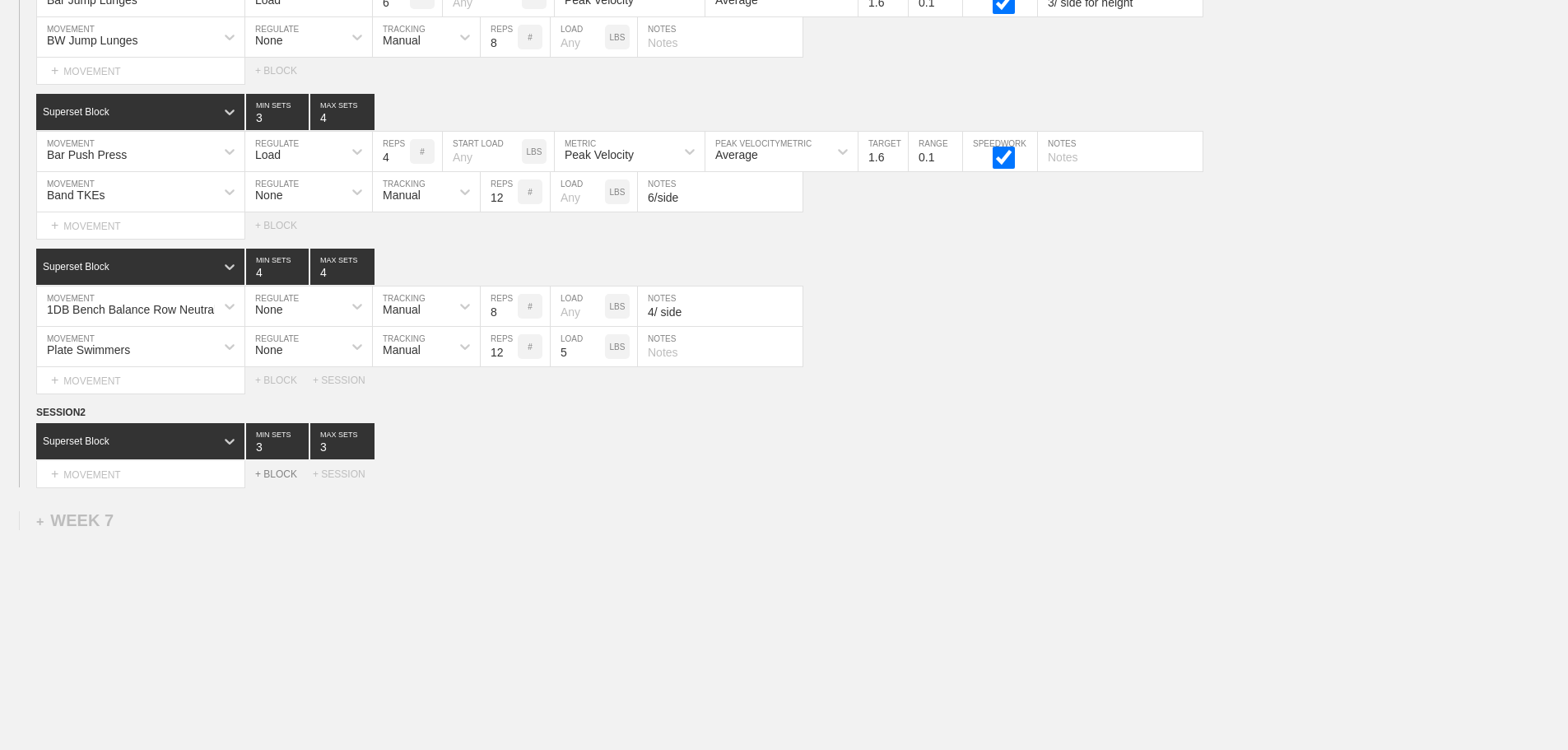
click at [284, 480] on div "+ BLOCK" at bounding box center [283, 474] width 57 height 12
click at [283, 480] on div "+ BLOCK" at bounding box center [283, 474] width 57 height 12
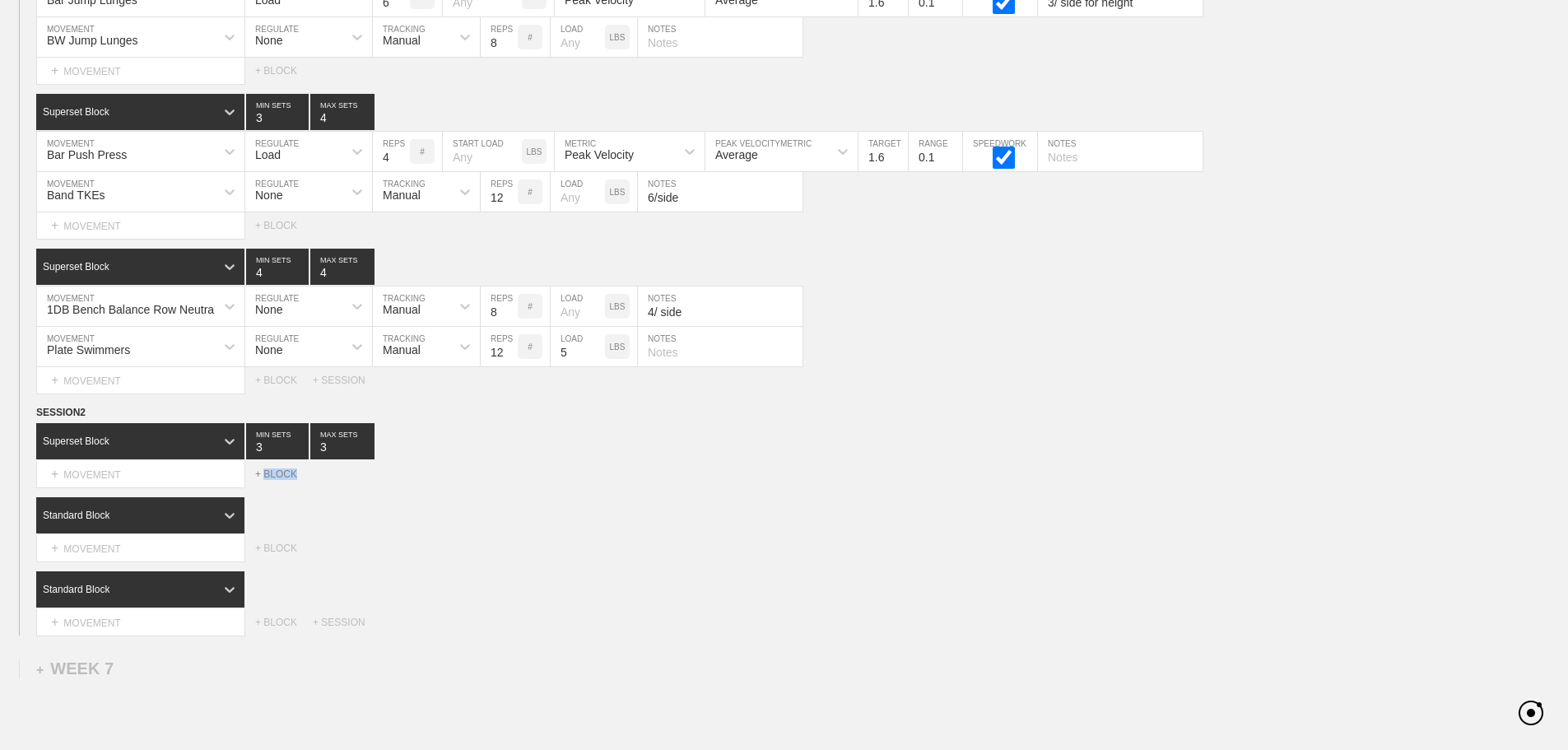
click at [283, 480] on div "+ BLOCK" at bounding box center [283, 474] width 57 height 12
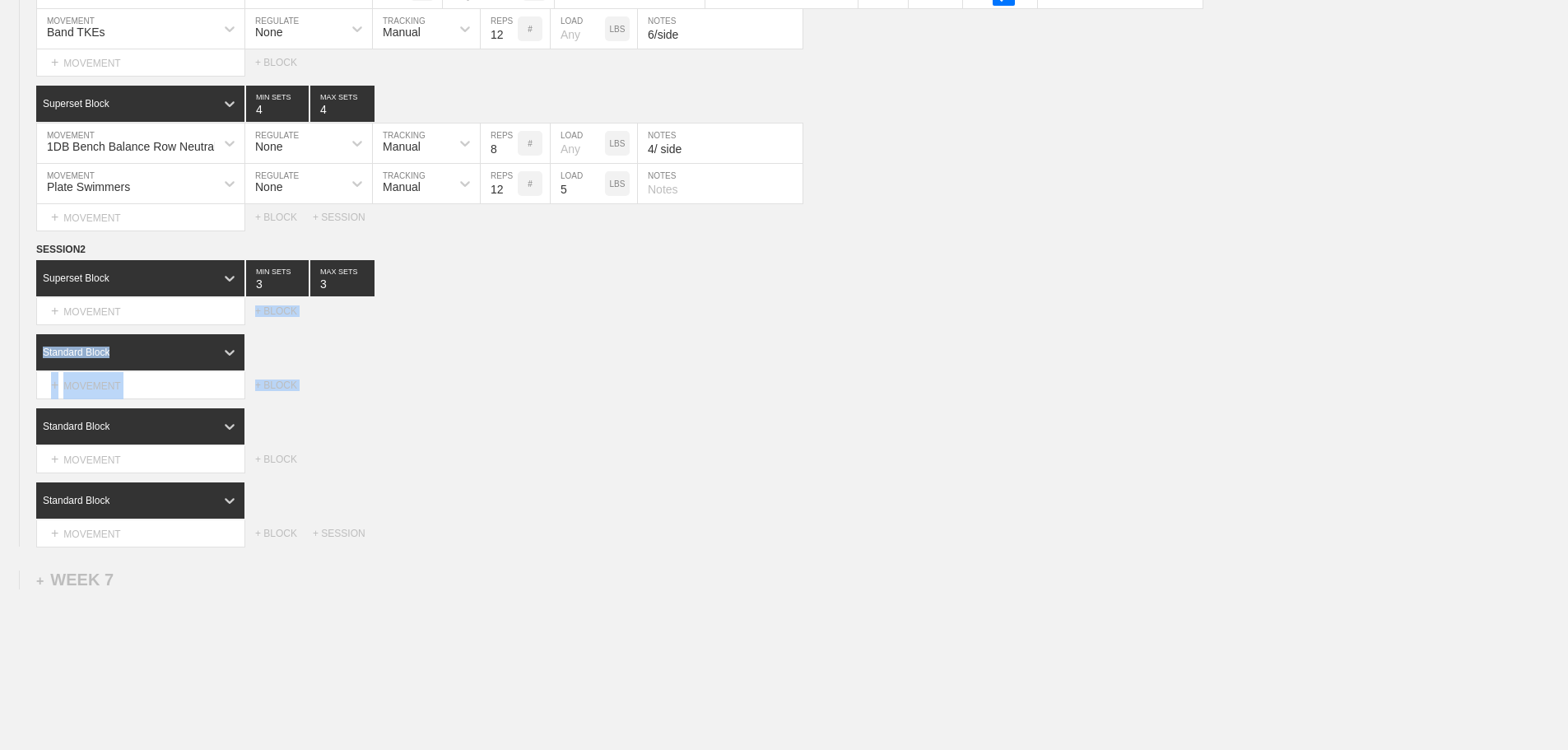
scroll to position [10964, 0]
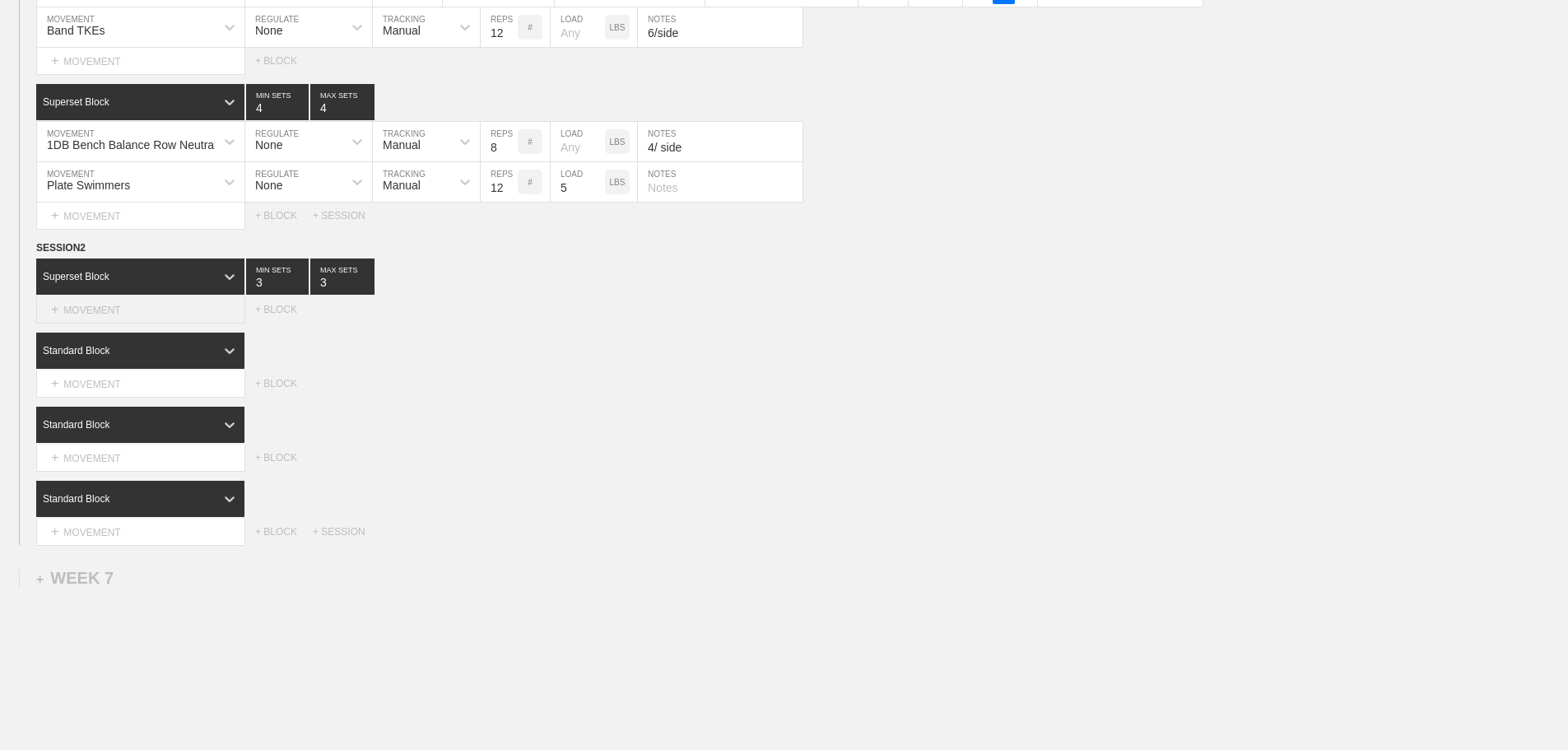
click at [125, 312] on div "+ MOVEMENT" at bounding box center [140, 310] width 209 height 27
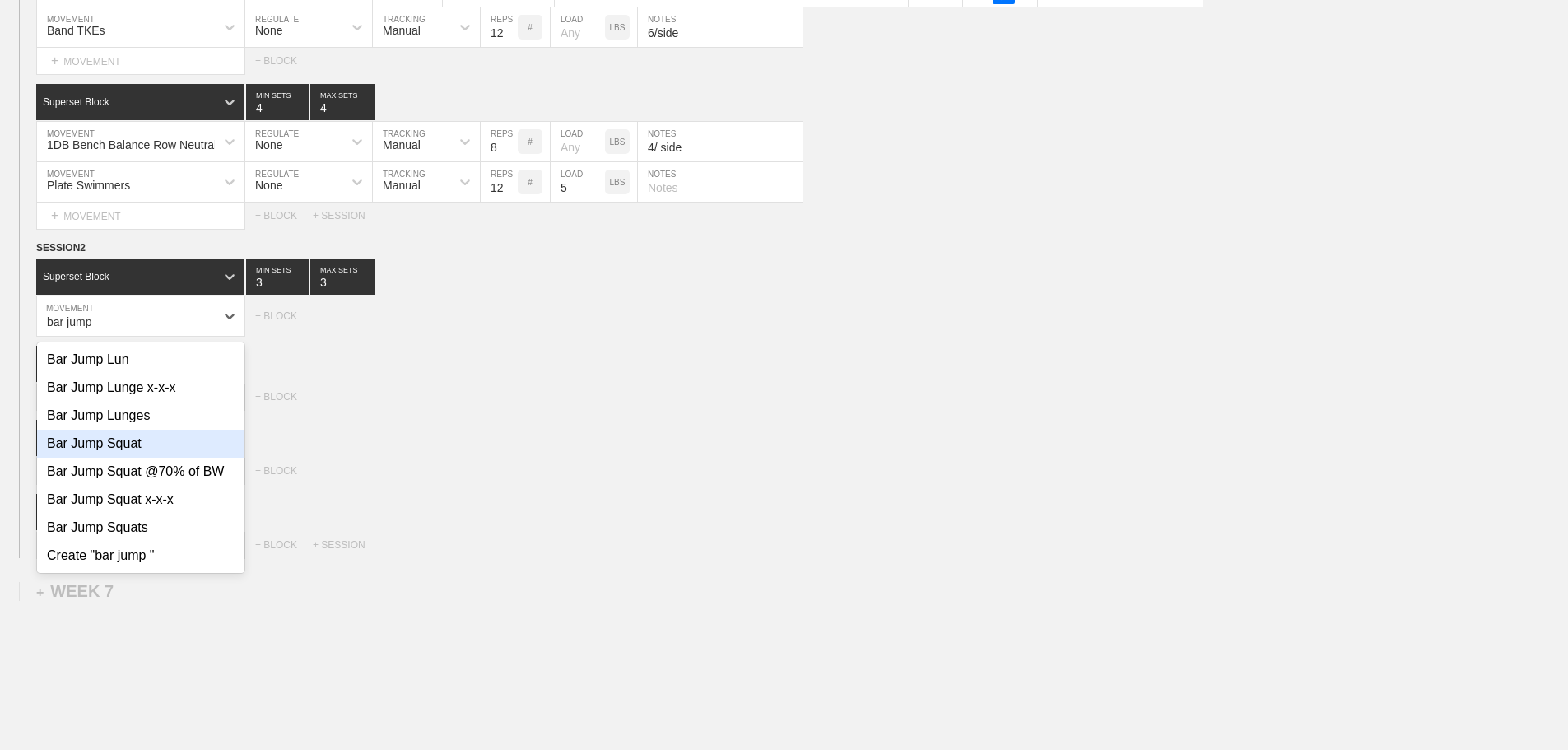
click at [137, 453] on div "Bar Jump Squat" at bounding box center [141, 444] width 208 height 28
type input "bar jump"
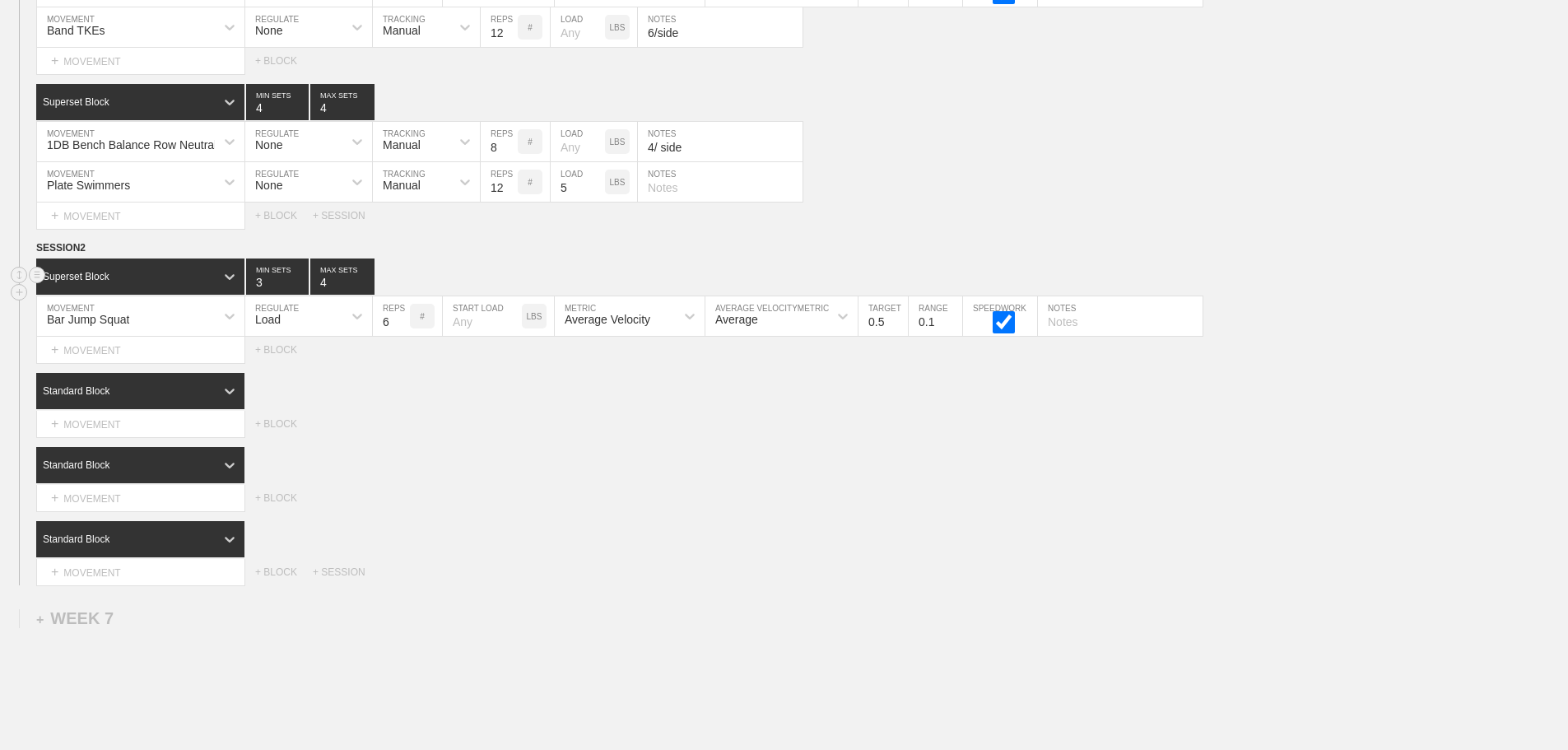
click at [364, 293] on input "4" at bounding box center [343, 277] width 64 height 36
type input "5"
click at [364, 293] on input "5" at bounding box center [343, 277] width 64 height 36
type input "4"
click at [302, 290] on input "4" at bounding box center [277, 277] width 63 height 36
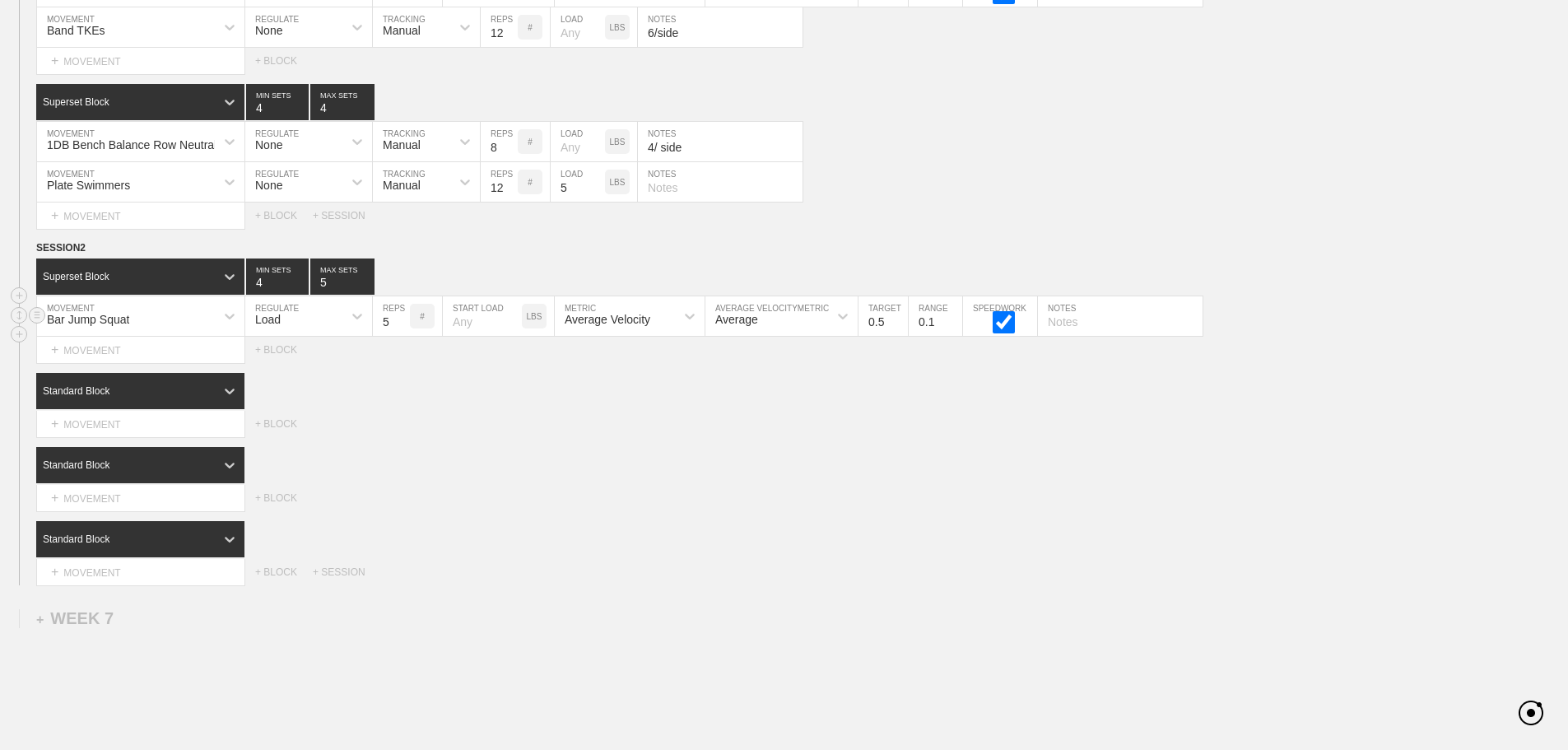
click at [404, 336] on input "5" at bounding box center [391, 315] width 37 height 39
type input "4"
click at [404, 336] on input "4" at bounding box center [391, 315] width 37 height 39
click at [651, 330] on div "Average Velocity" at bounding box center [615, 316] width 120 height 28
drag, startPoint x: 607, startPoint y: 407, endPoint x: 762, endPoint y: 365, distance: 160.6
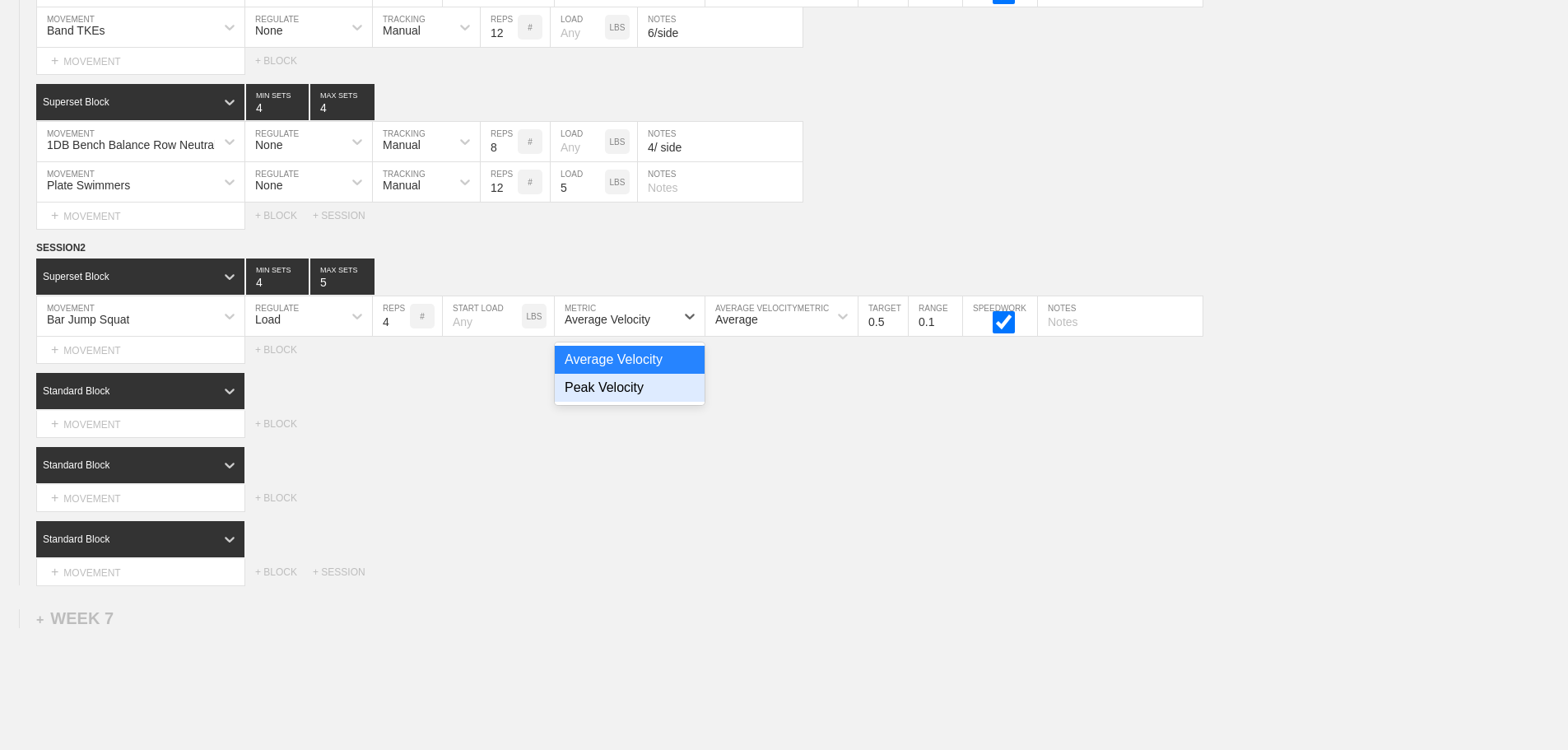
click at [609, 402] on div "Peak Velocity" at bounding box center [630, 387] width 149 height 28
click at [897, 329] on input "0.6" at bounding box center [883, 315] width 49 height 39
click at [897, 329] on input "0.7" at bounding box center [883, 315] width 49 height 39
click at [897, 329] on input "0.8" at bounding box center [883, 315] width 49 height 39
click at [897, 329] on input "0.9" at bounding box center [883, 315] width 49 height 39
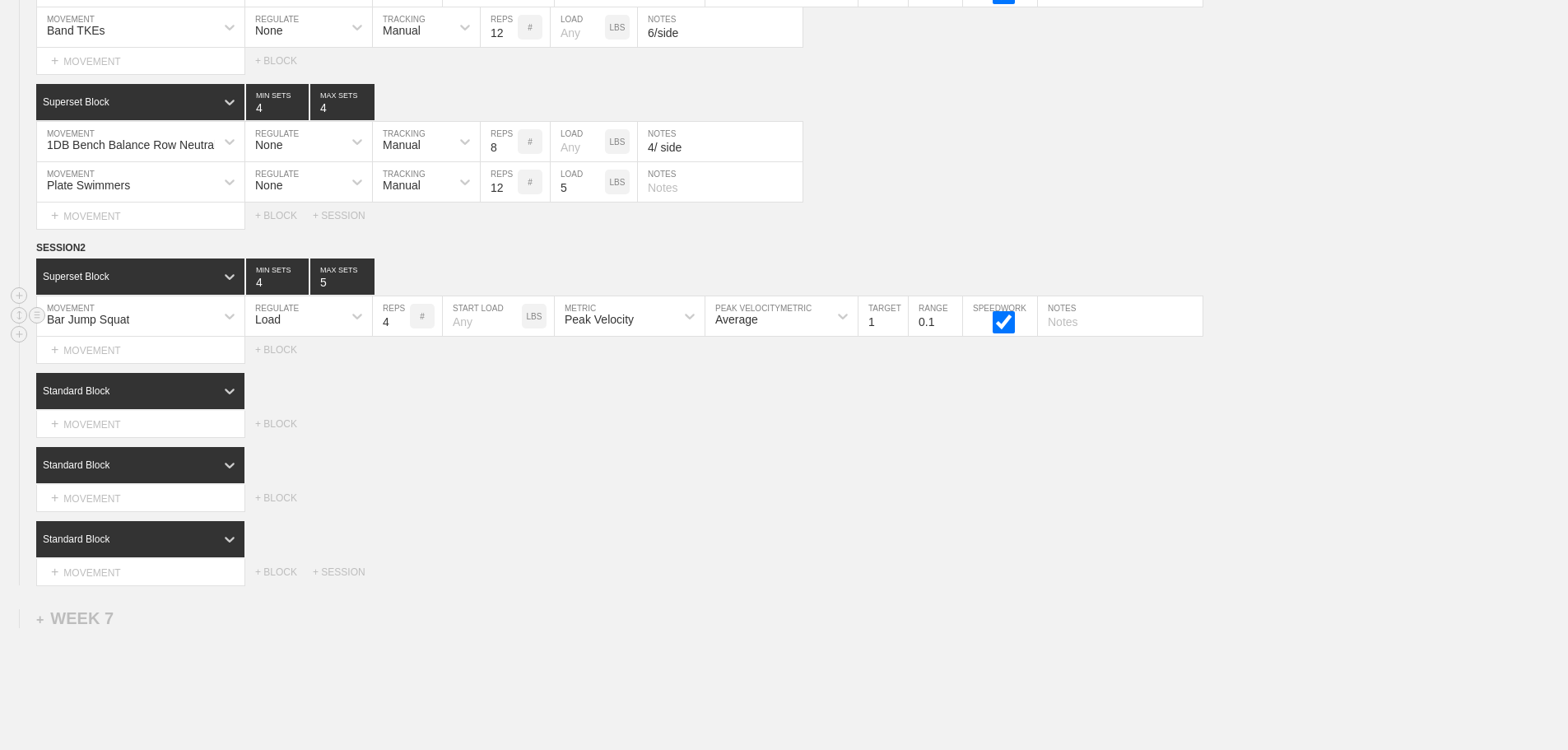
click at [897, 329] on input "1" at bounding box center [883, 315] width 49 height 39
click at [897, 329] on input "1.1" at bounding box center [883, 315] width 49 height 39
click at [897, 329] on input "1.2" at bounding box center [883, 315] width 49 height 39
click at [897, 329] on input "1.3" at bounding box center [883, 315] width 49 height 39
click at [897, 329] on input "1.4" at bounding box center [883, 315] width 49 height 39
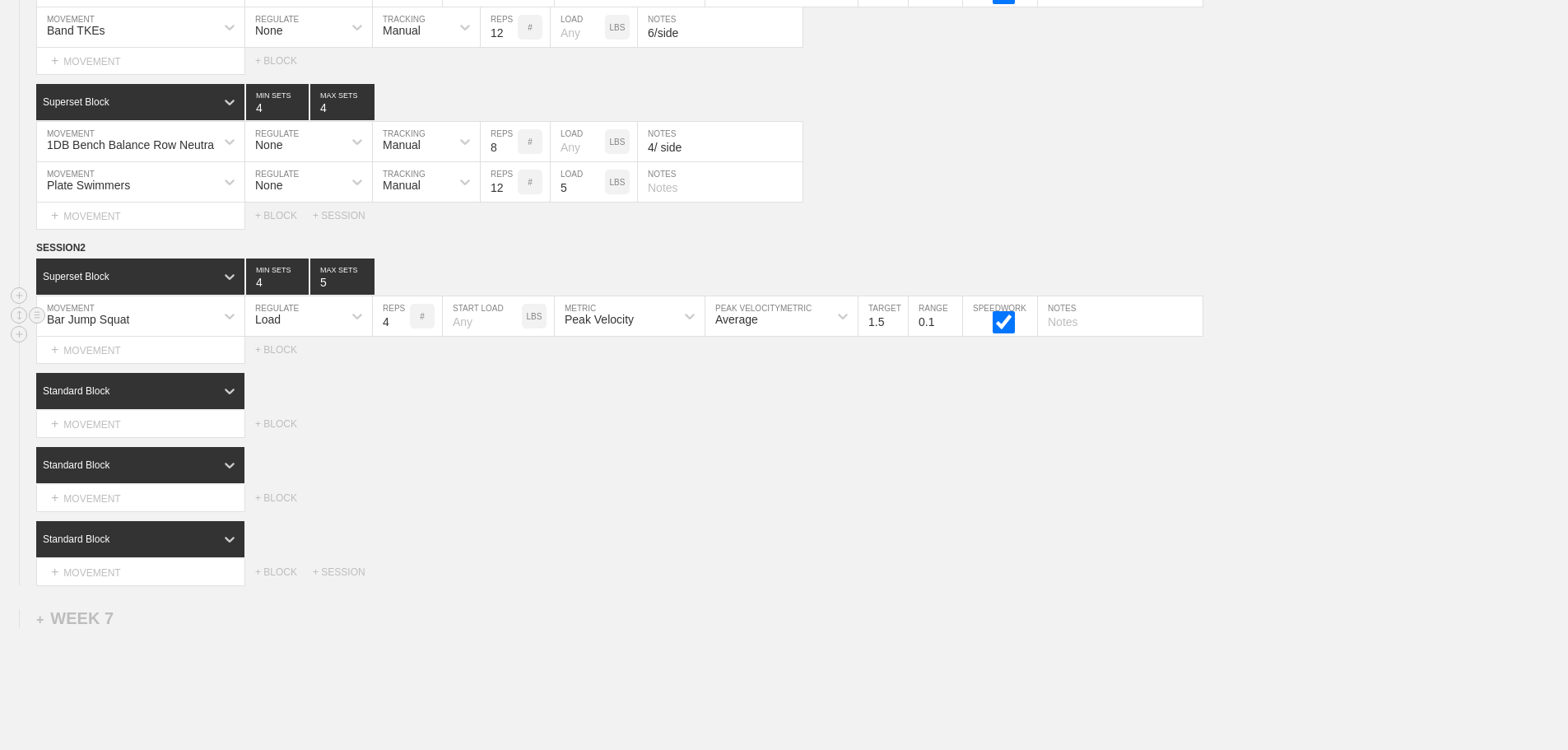
click at [897, 329] on input "1.5" at bounding box center [883, 315] width 49 height 39
click at [898, 336] on input "1.4" at bounding box center [883, 315] width 49 height 39
click at [900, 333] on input "1.5" at bounding box center [883, 315] width 49 height 39
type input "1.6"
click at [900, 333] on input "1.6" at bounding box center [883, 315] width 49 height 39
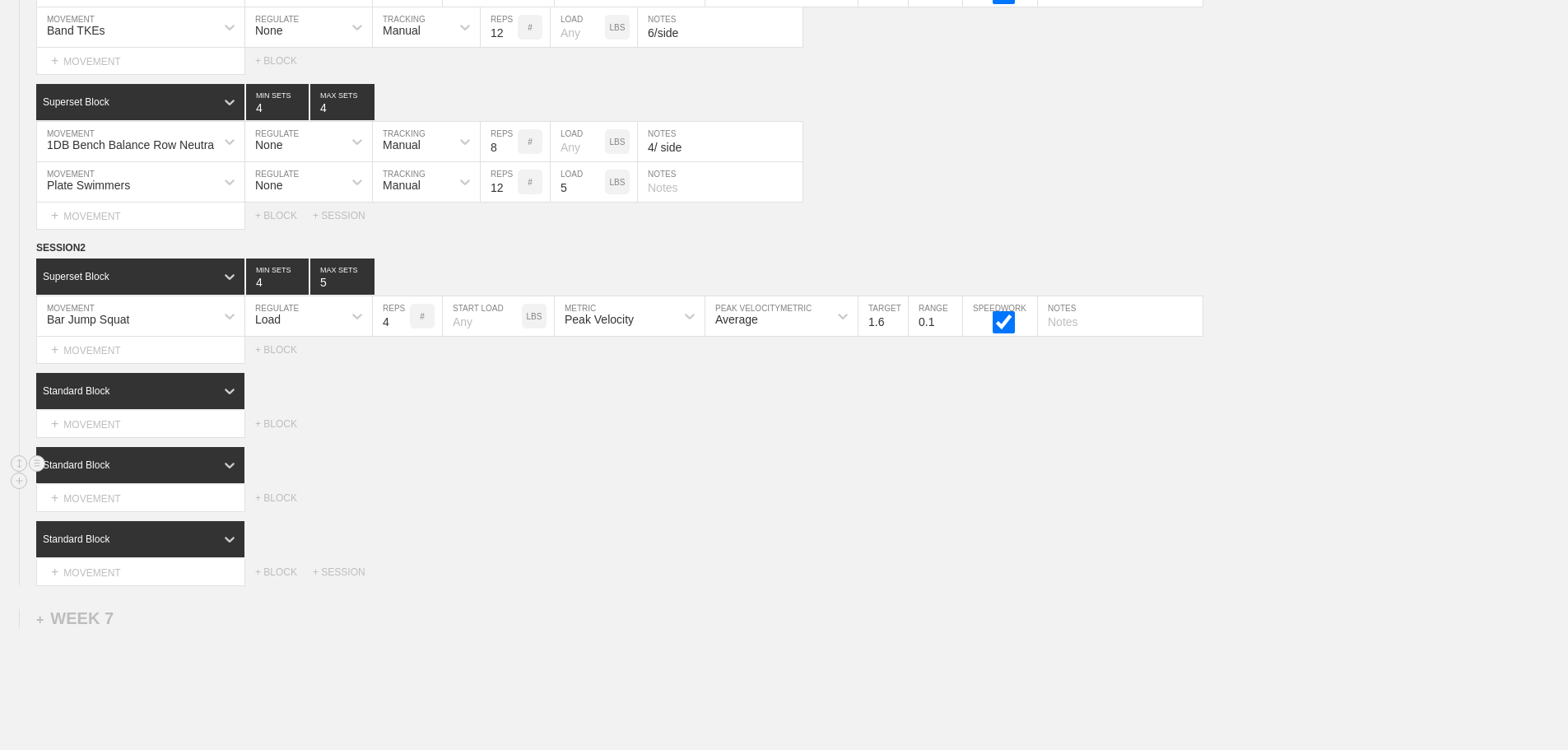
click at [951, 481] on div "Standard Block" at bounding box center [802, 466] width 1532 height 36
click at [227, 399] on icon at bounding box center [230, 391] width 16 height 16
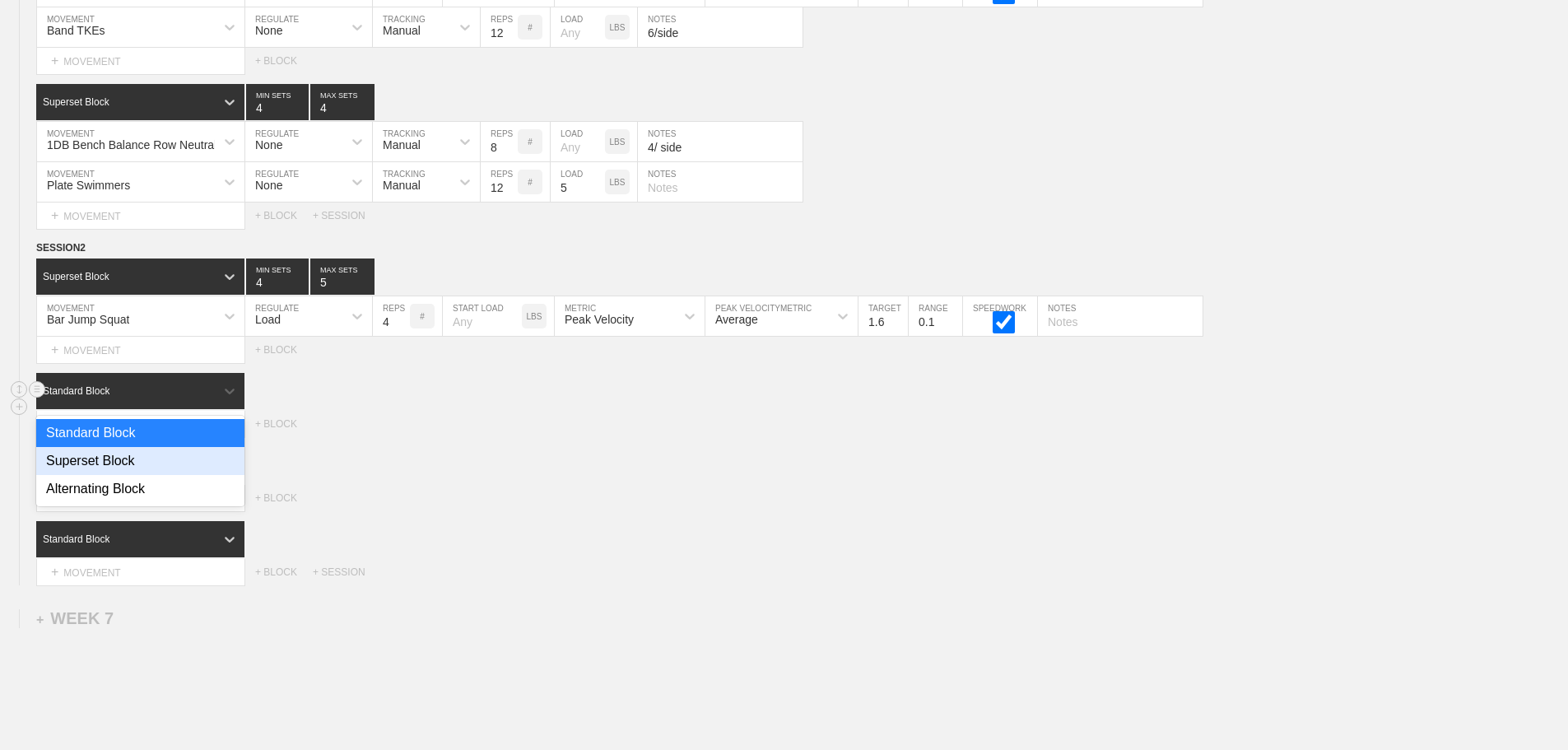
click at [128, 473] on div "Superset Block" at bounding box center [140, 461] width 209 height 28
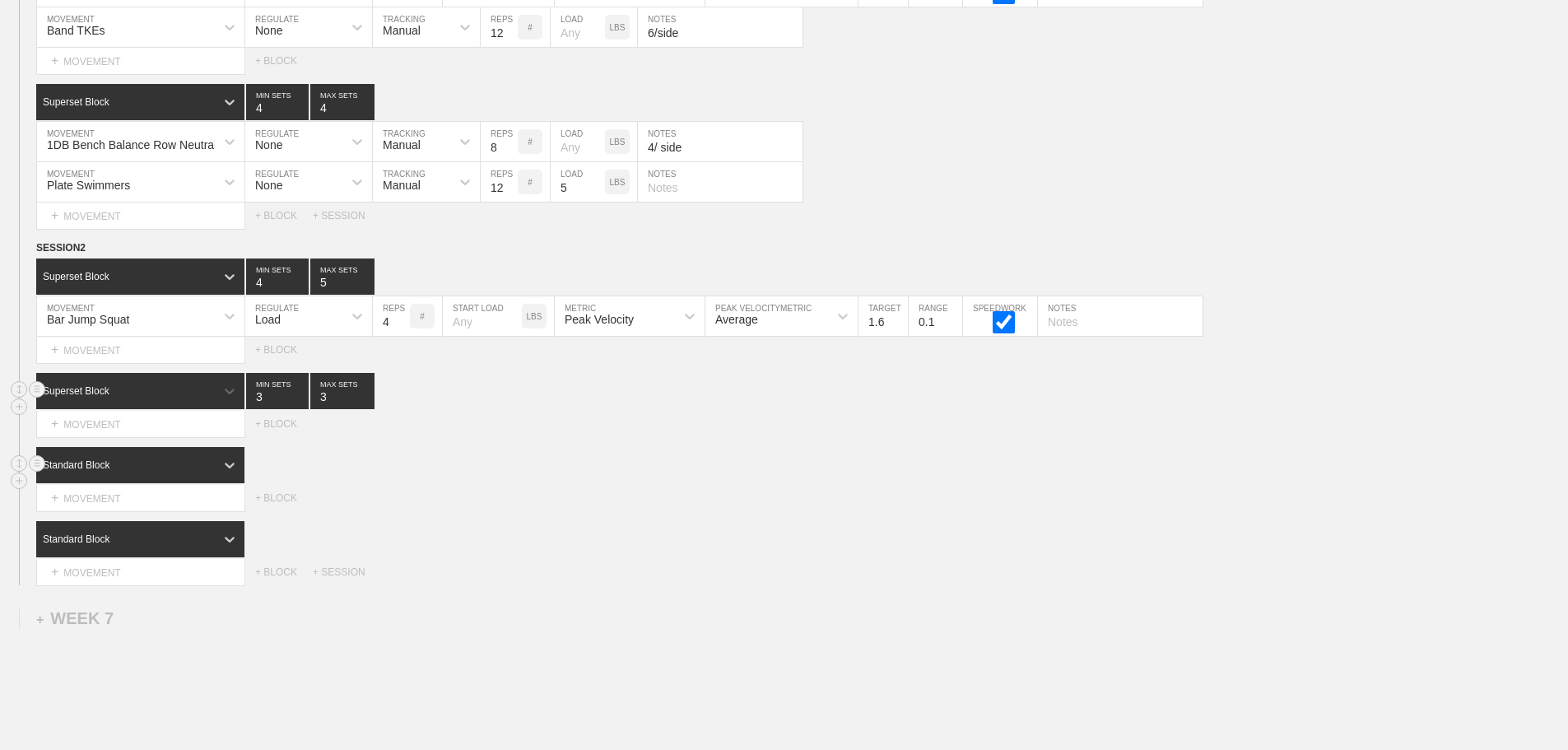
click at [210, 469] on div "Standard Block" at bounding box center [140, 466] width 209 height 36
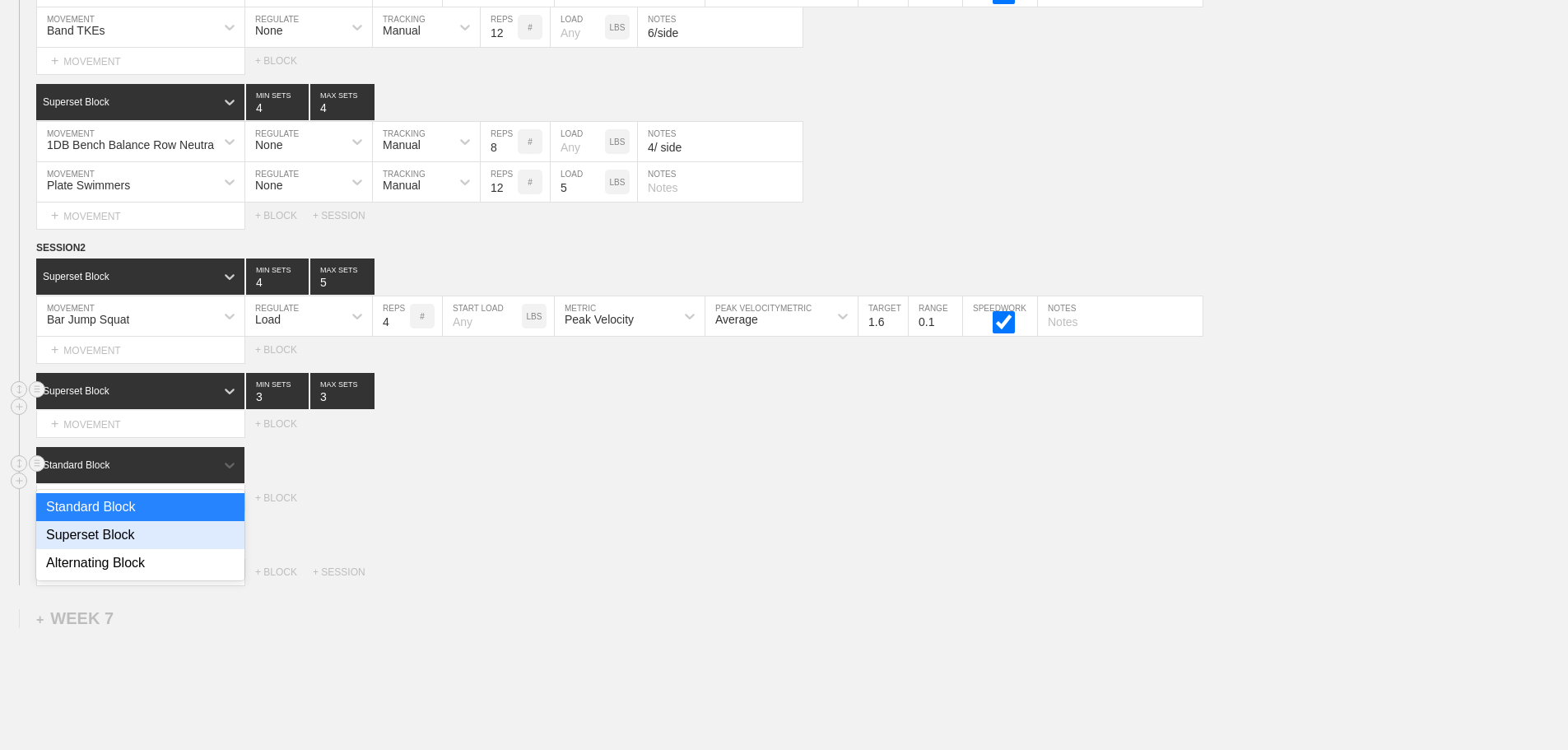
click at [150, 550] on div "Superset Block" at bounding box center [140, 535] width 209 height 28
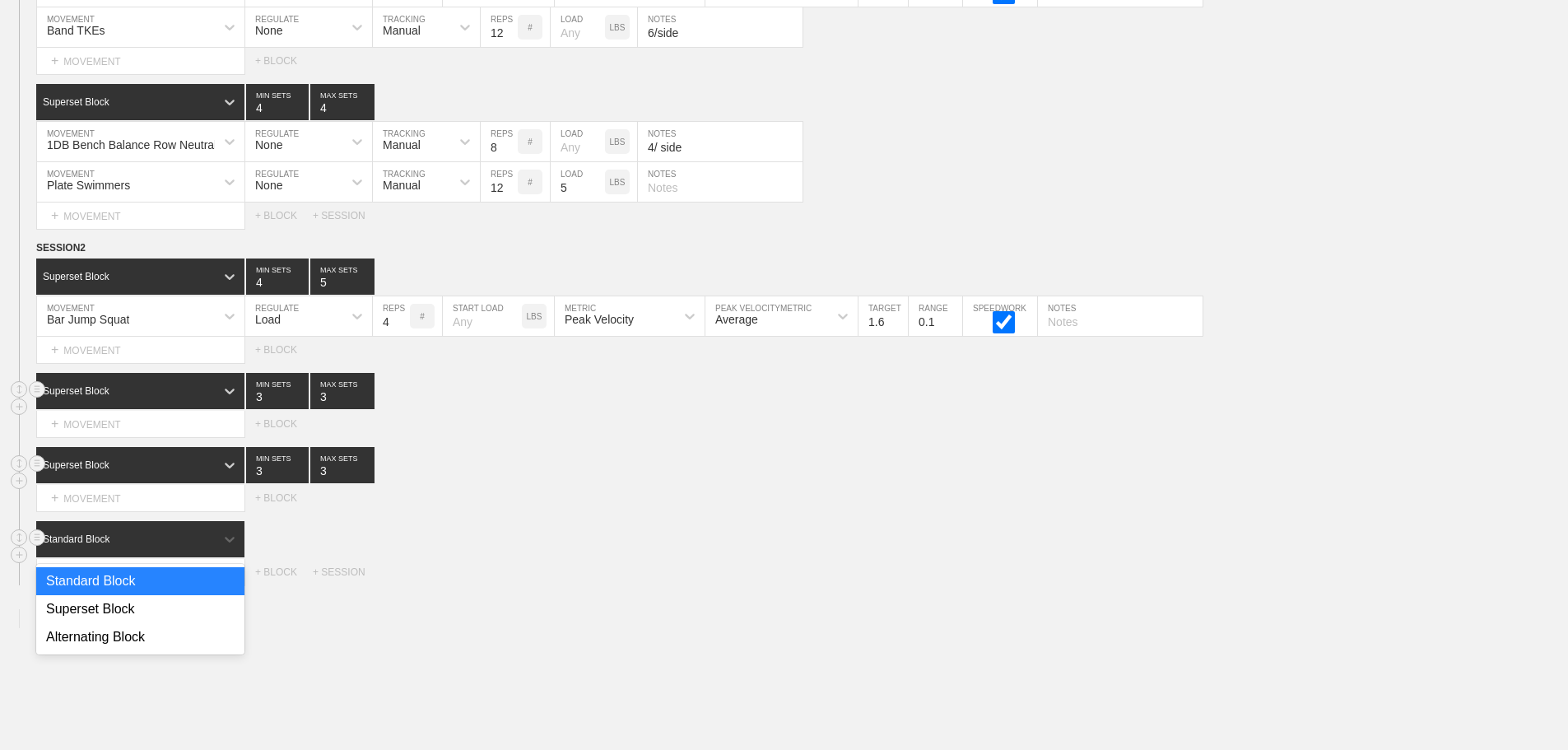
drag, startPoint x: 208, startPoint y: 551, endPoint x: 159, endPoint y: 562, distance: 50.2
click at [206, 547] on div "Standard Block" at bounding box center [126, 539] width 179 height 15
click at [82, 619] on div "Superset Block" at bounding box center [140, 609] width 209 height 28
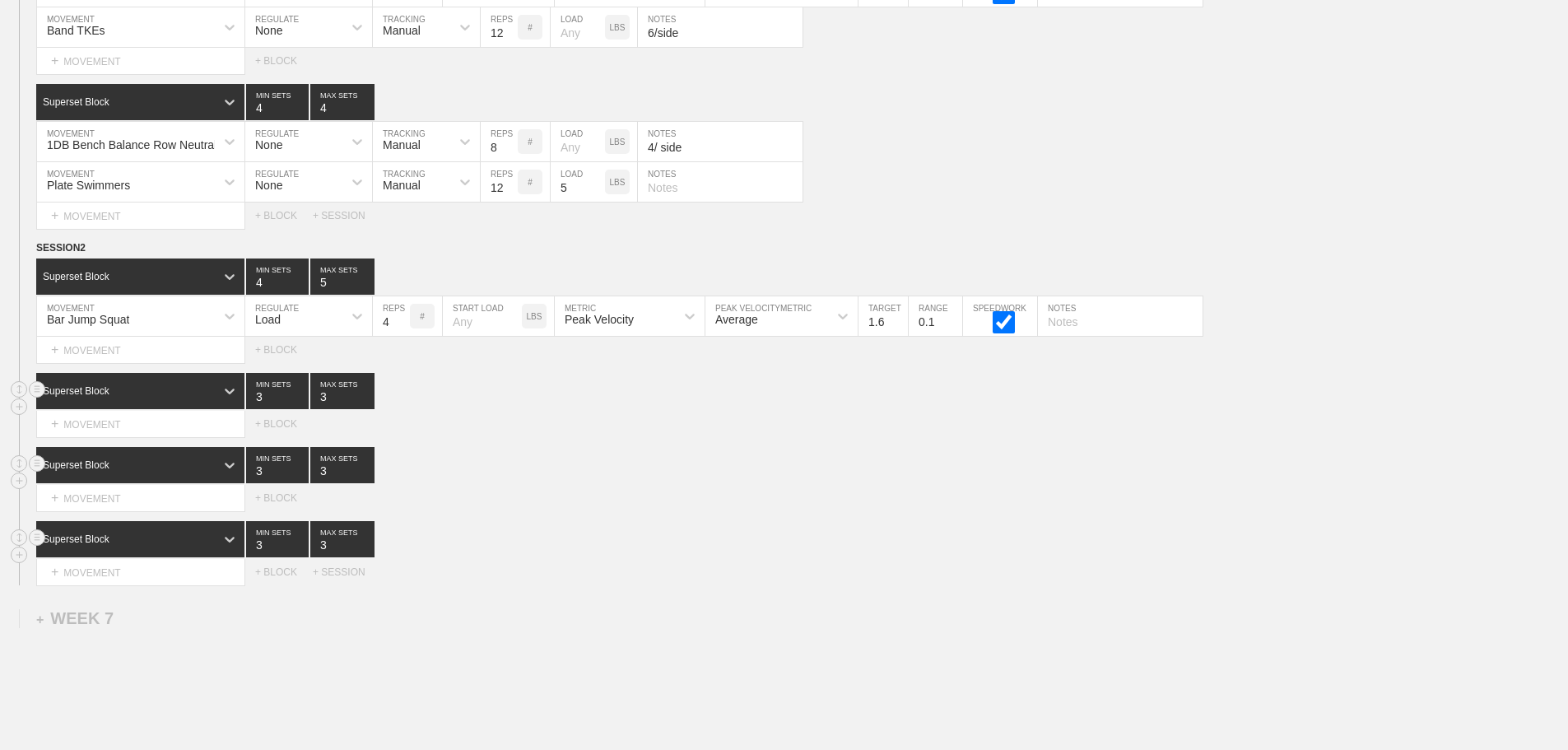
click at [719, 483] on div "Superset Block 3 MIN SETS 3 MAX SETS" at bounding box center [802, 466] width 1532 height 36
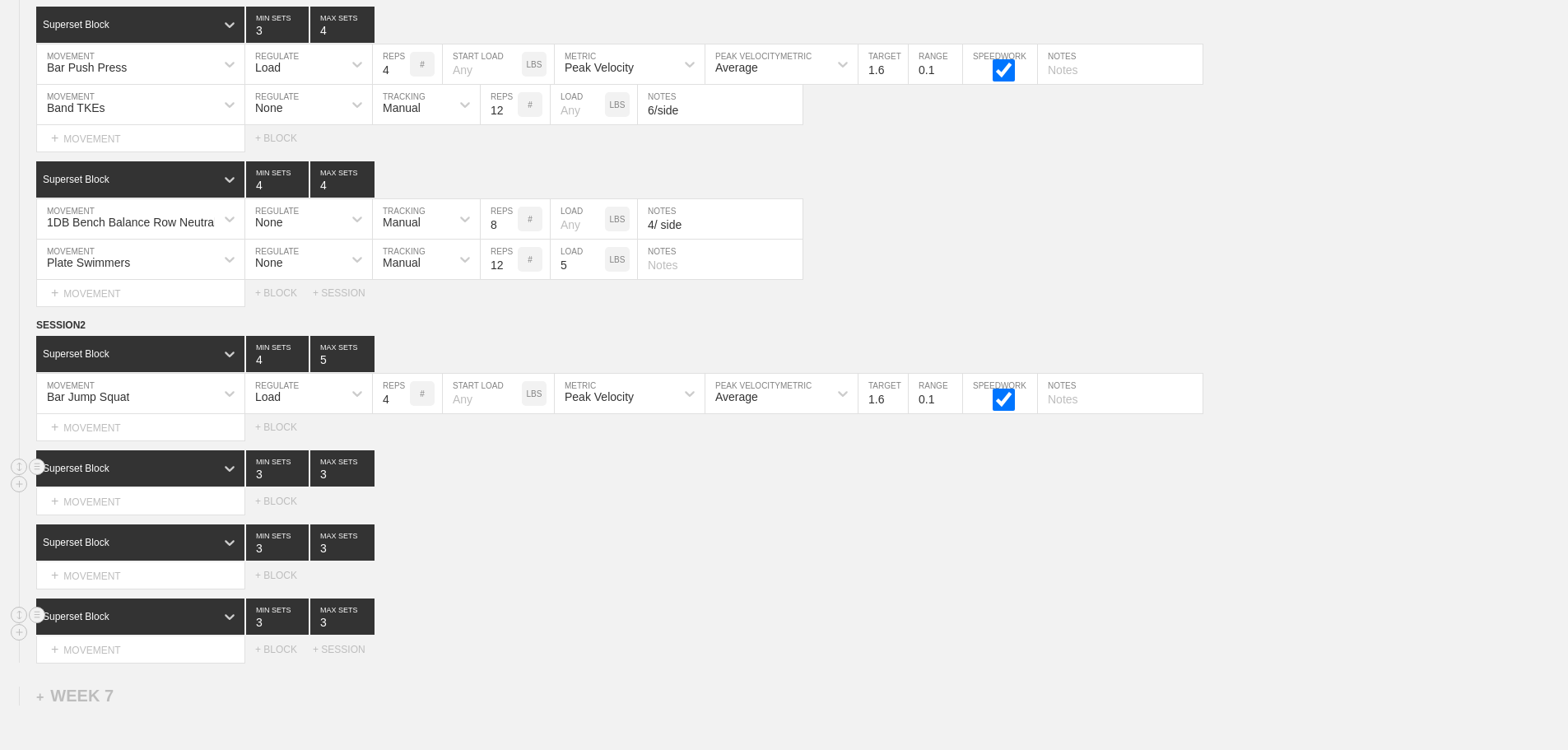
scroll to position [11101, 0]
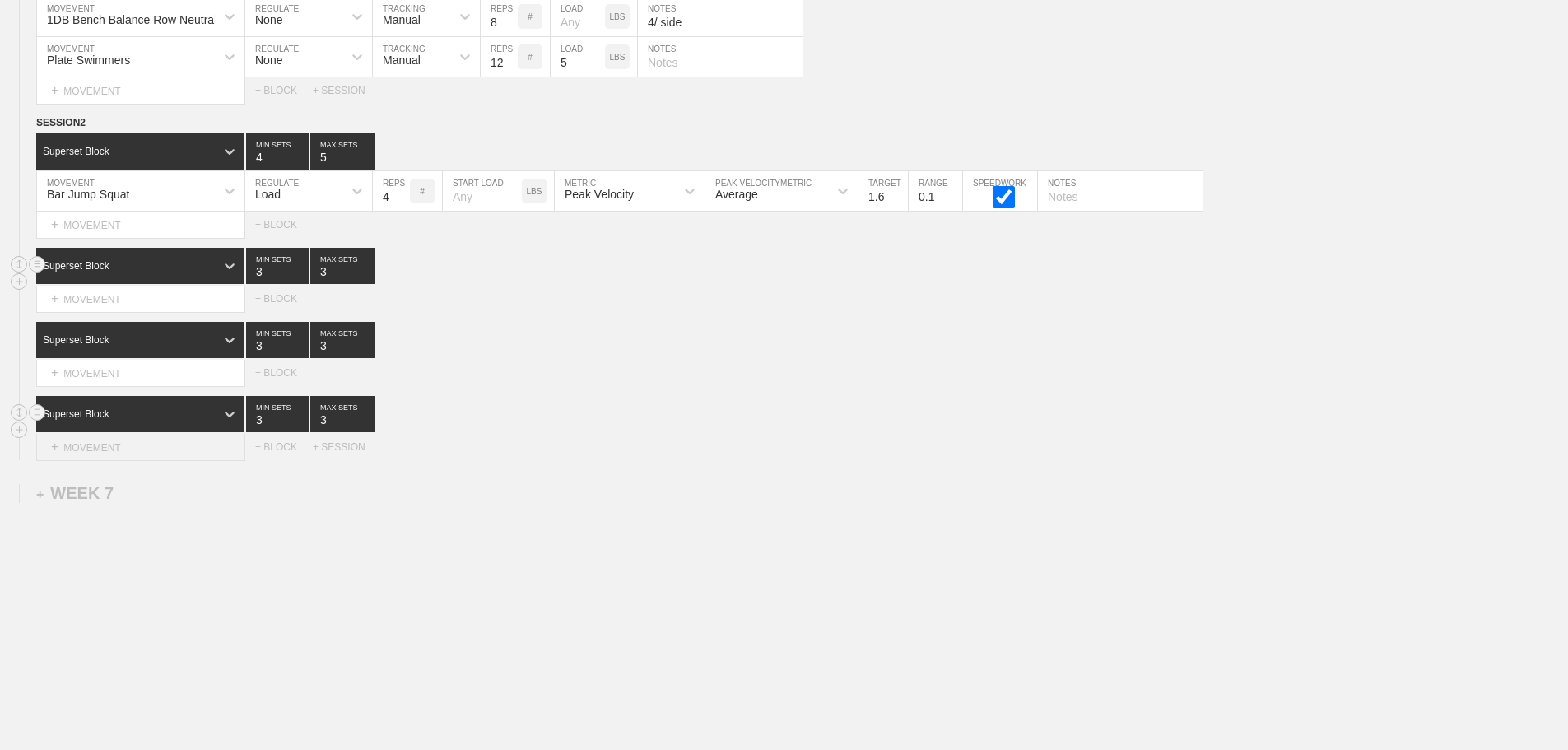
click at [113, 452] on div "+ MOVEMENT" at bounding box center [140, 447] width 209 height 27
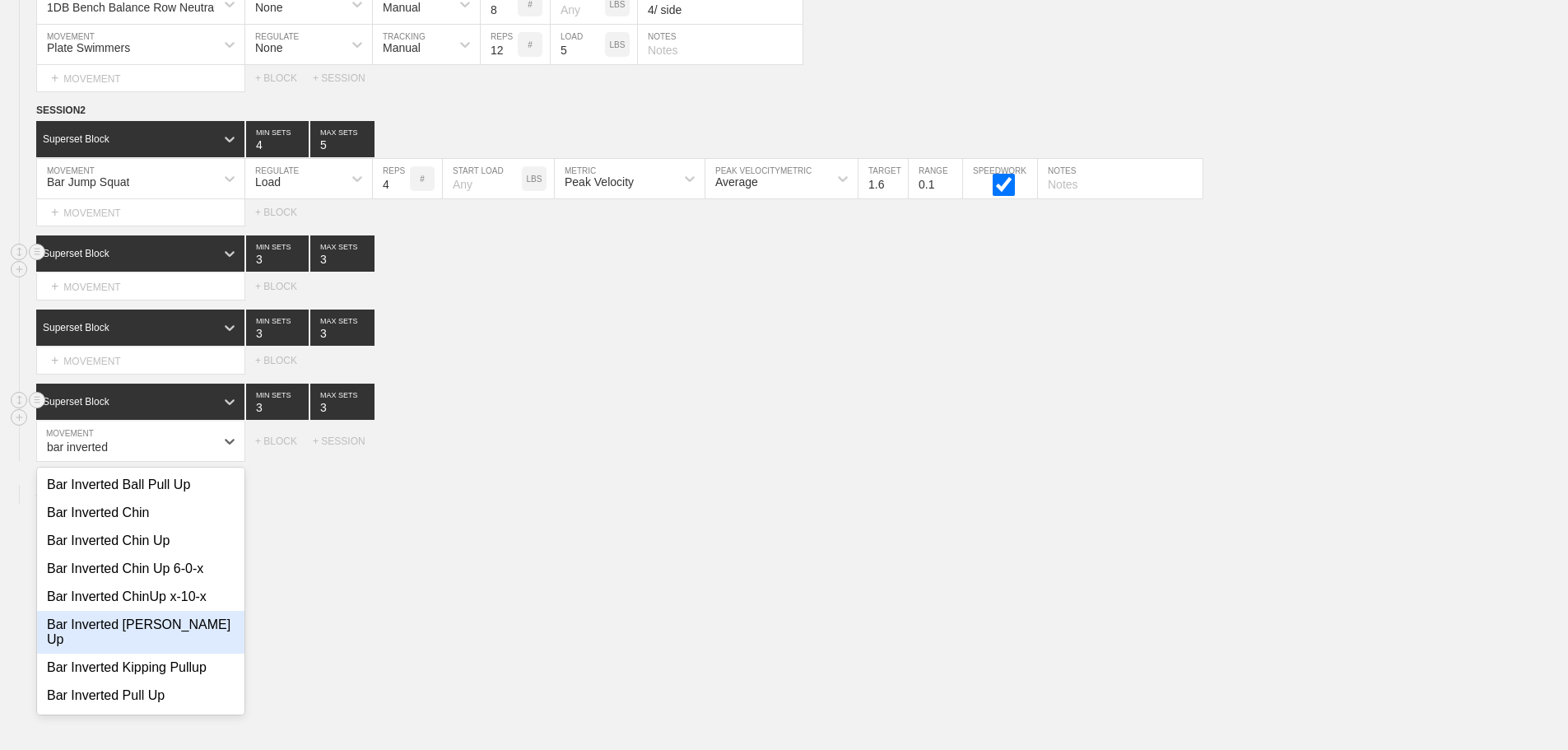
click at [159, 634] on div "Bar Inverted Kipping Chin Up" at bounding box center [141, 632] width 208 height 43
type input "bar inverted"
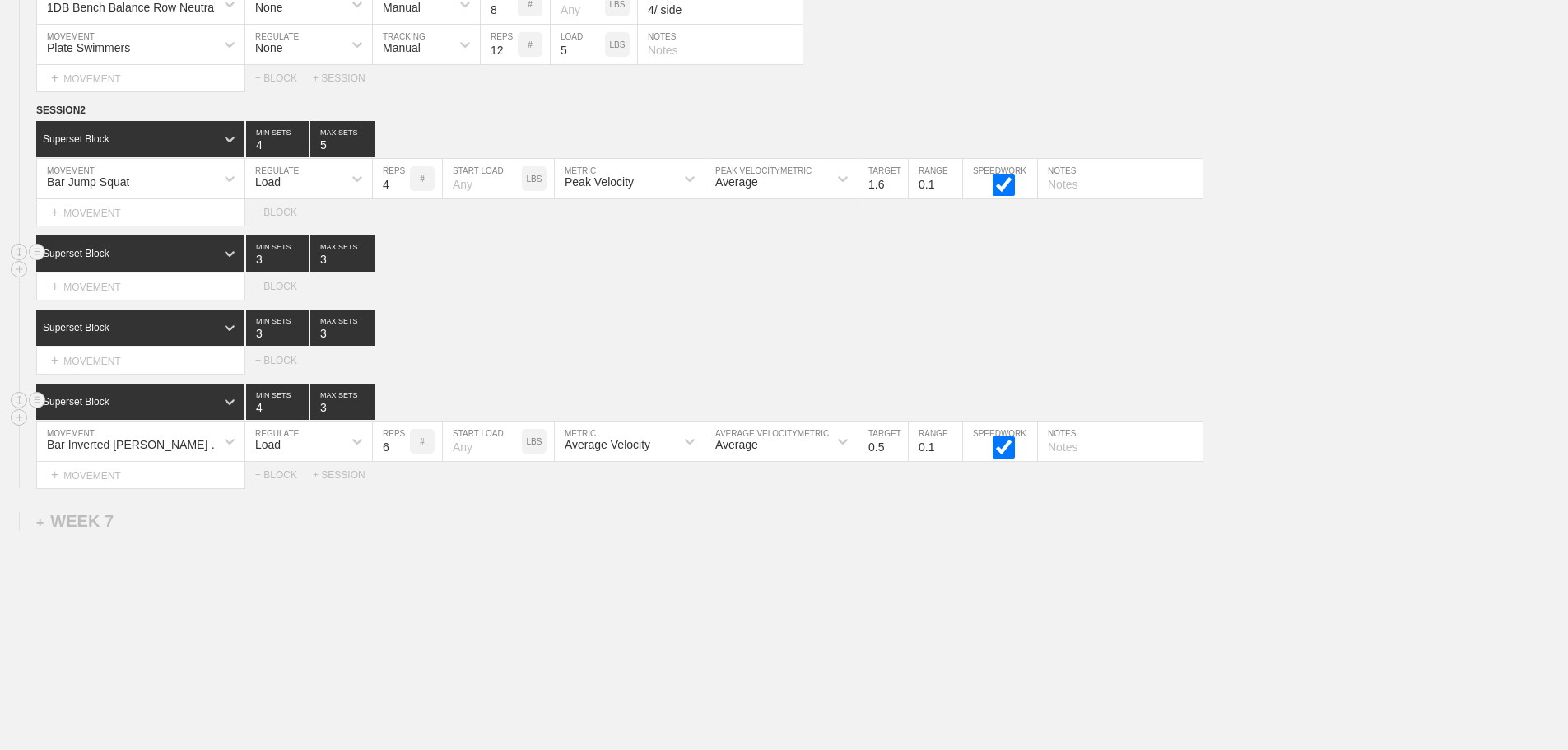
type input "4"
click at [297, 413] on input "4" at bounding box center [277, 402] width 63 height 36
type input "4"
click at [364, 416] on input "4" at bounding box center [343, 402] width 64 height 36
click at [321, 451] on div "Load" at bounding box center [293, 441] width 97 height 28
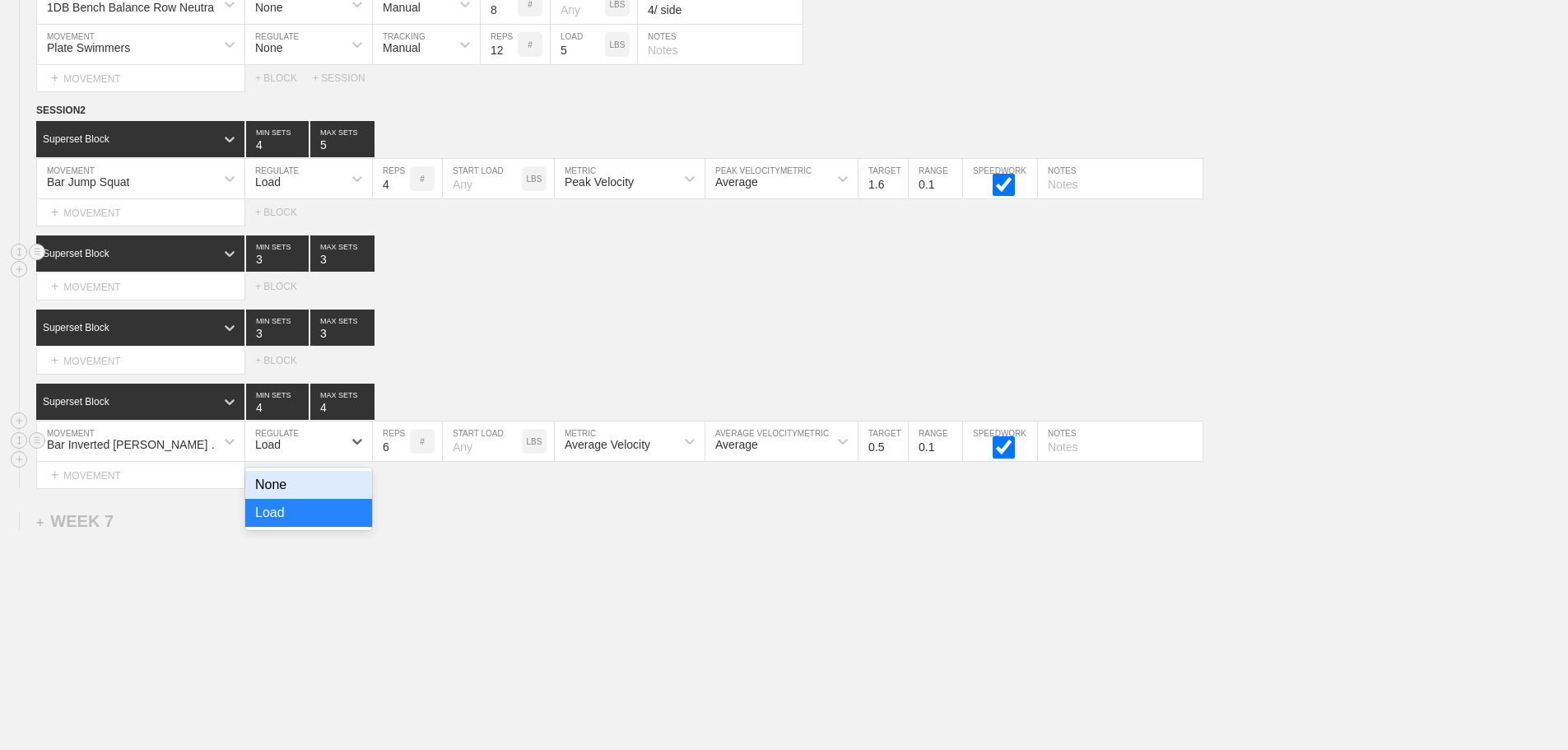
click at [290, 497] on div "None" at bounding box center [308, 485] width 127 height 28
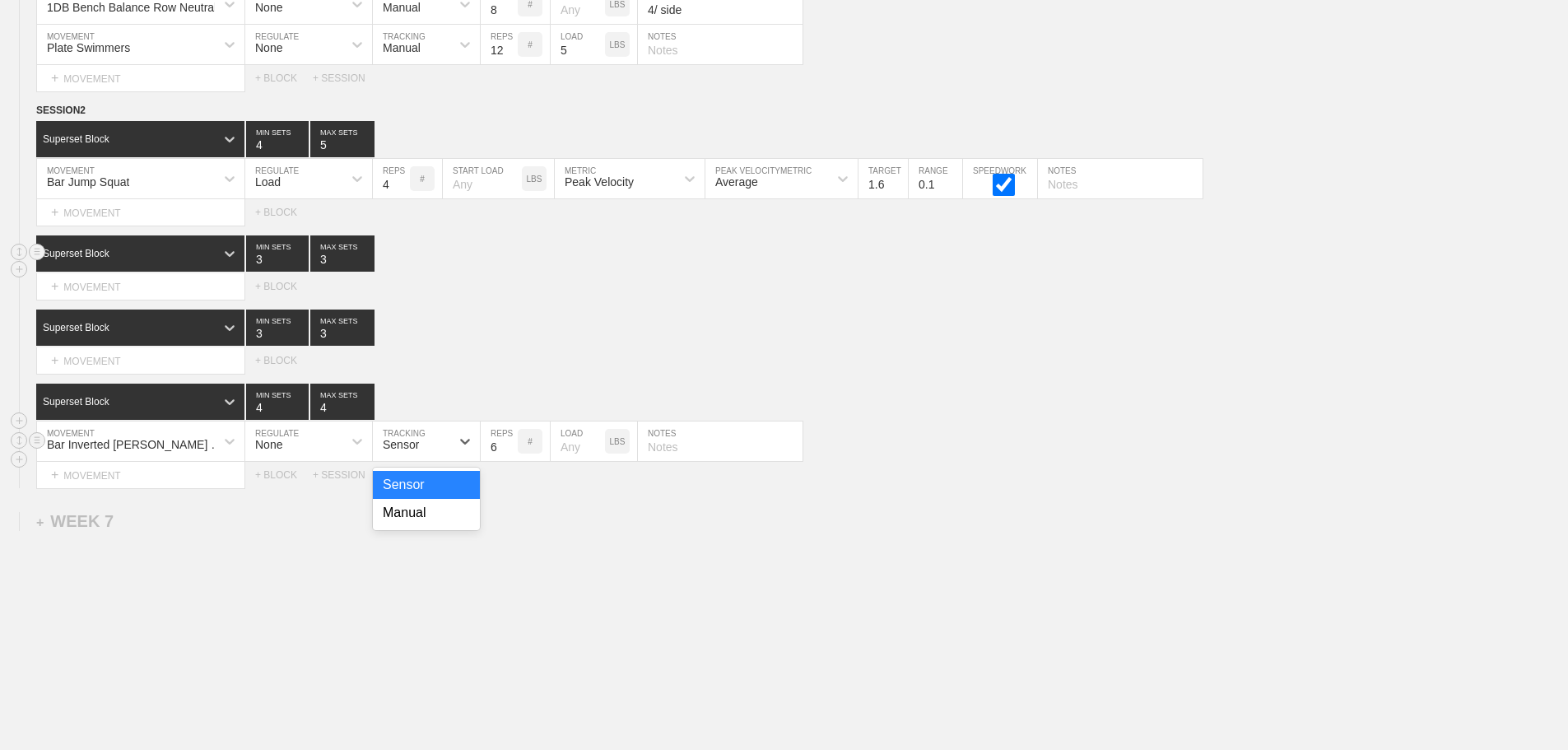
drag, startPoint x: 398, startPoint y: 463, endPoint x: 407, endPoint y: 532, distance: 69.6
click at [398, 456] on div "Sensor" at bounding box center [411, 441] width 77 height 28
drag, startPoint x: 415, startPoint y: 524, endPoint x: 464, endPoint y: 498, distance: 55.5
click at [416, 524] on div "Manual" at bounding box center [425, 512] width 107 height 28
click at [507, 453] on input "7" at bounding box center [499, 441] width 37 height 39
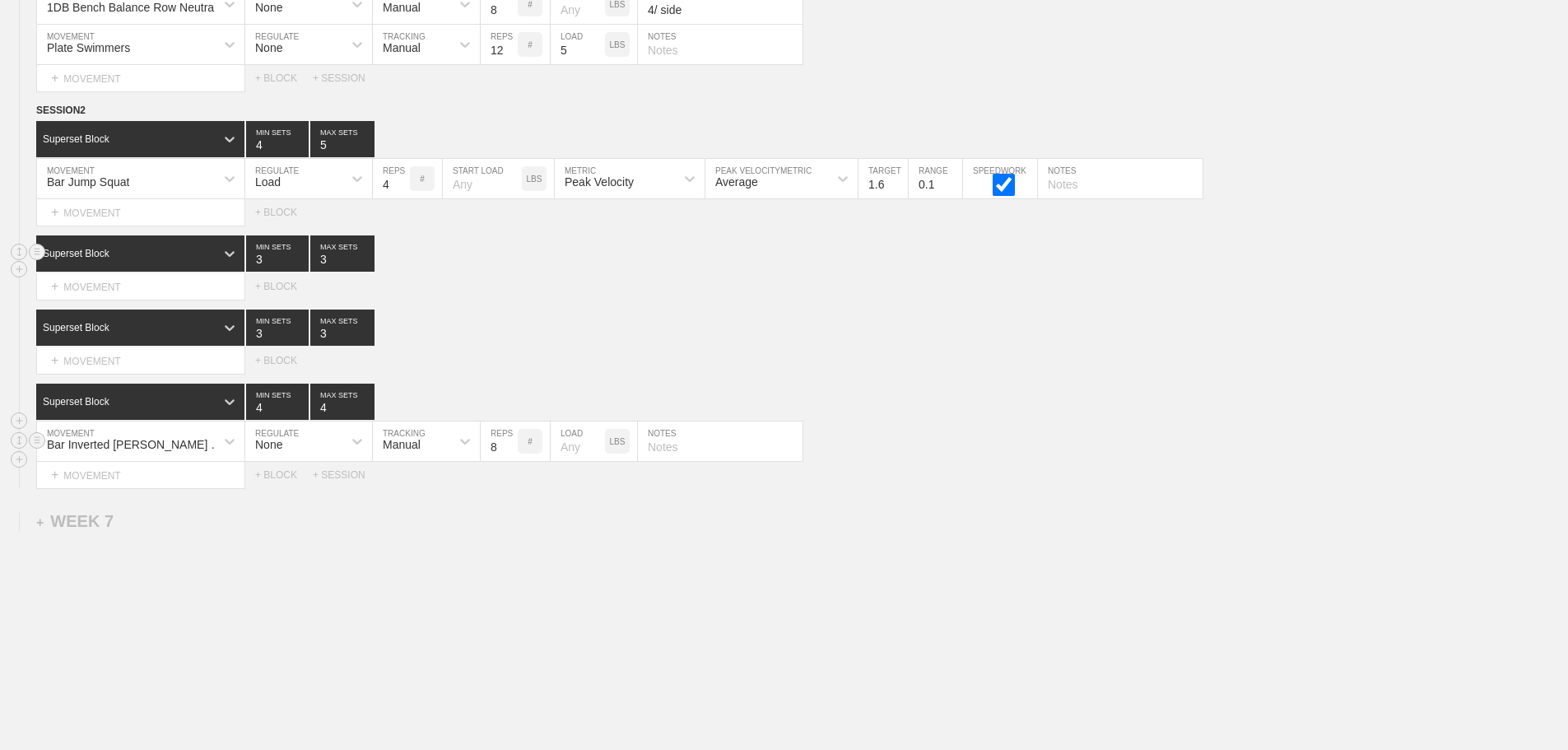
click at [507, 453] on input "8" at bounding box center [499, 441] width 37 height 39
click at [507, 453] on input "9" at bounding box center [499, 441] width 37 height 39
type input "10"
click at [507, 453] on input "10" at bounding box center [499, 441] width 37 height 39
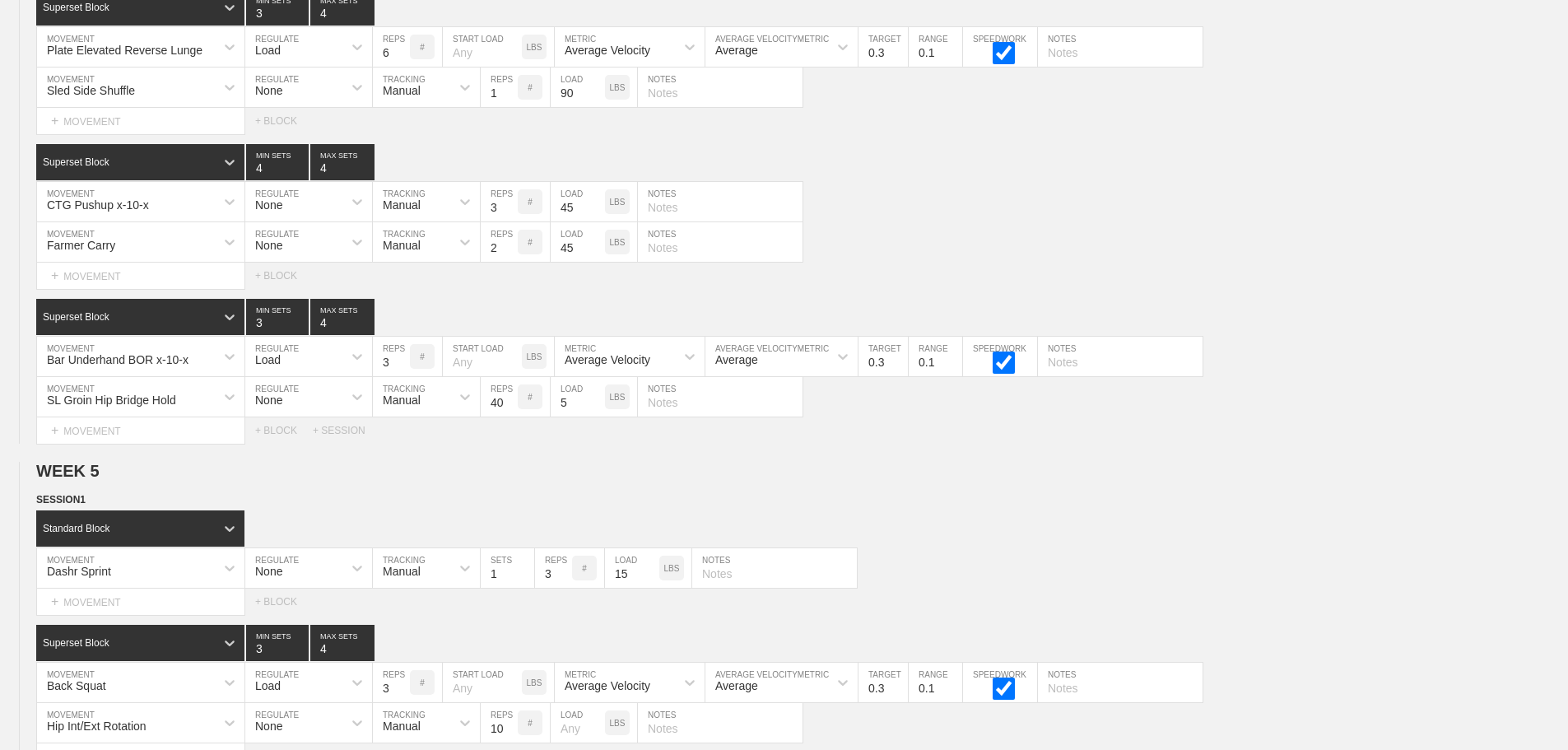
scroll to position [11142, 0]
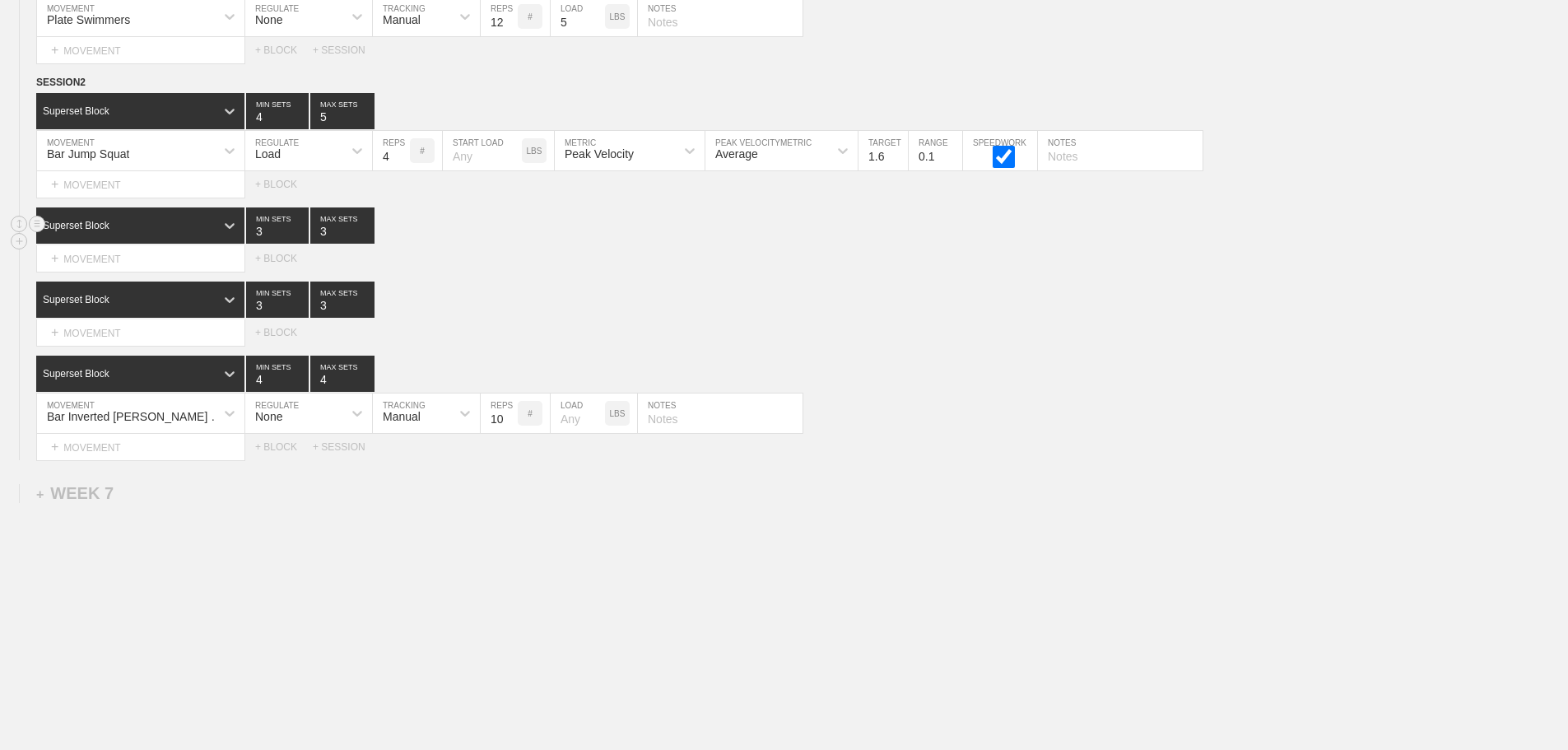
click at [131, 330] on div "+ MOVEMENT" at bounding box center [140, 334] width 209 height 27
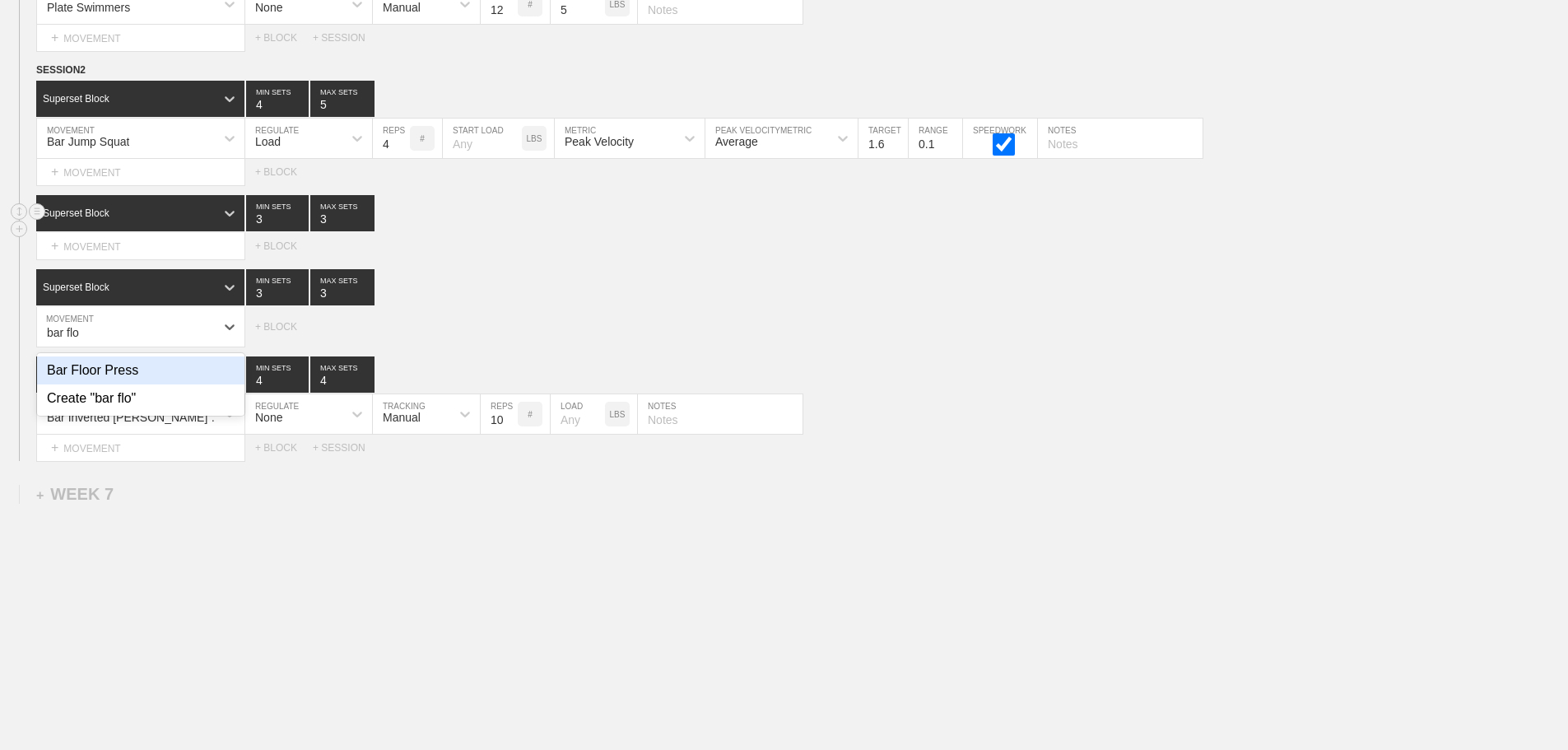
click at [116, 385] on div "Bar Floor Press" at bounding box center [141, 370] width 208 height 28
type input "bar flo"
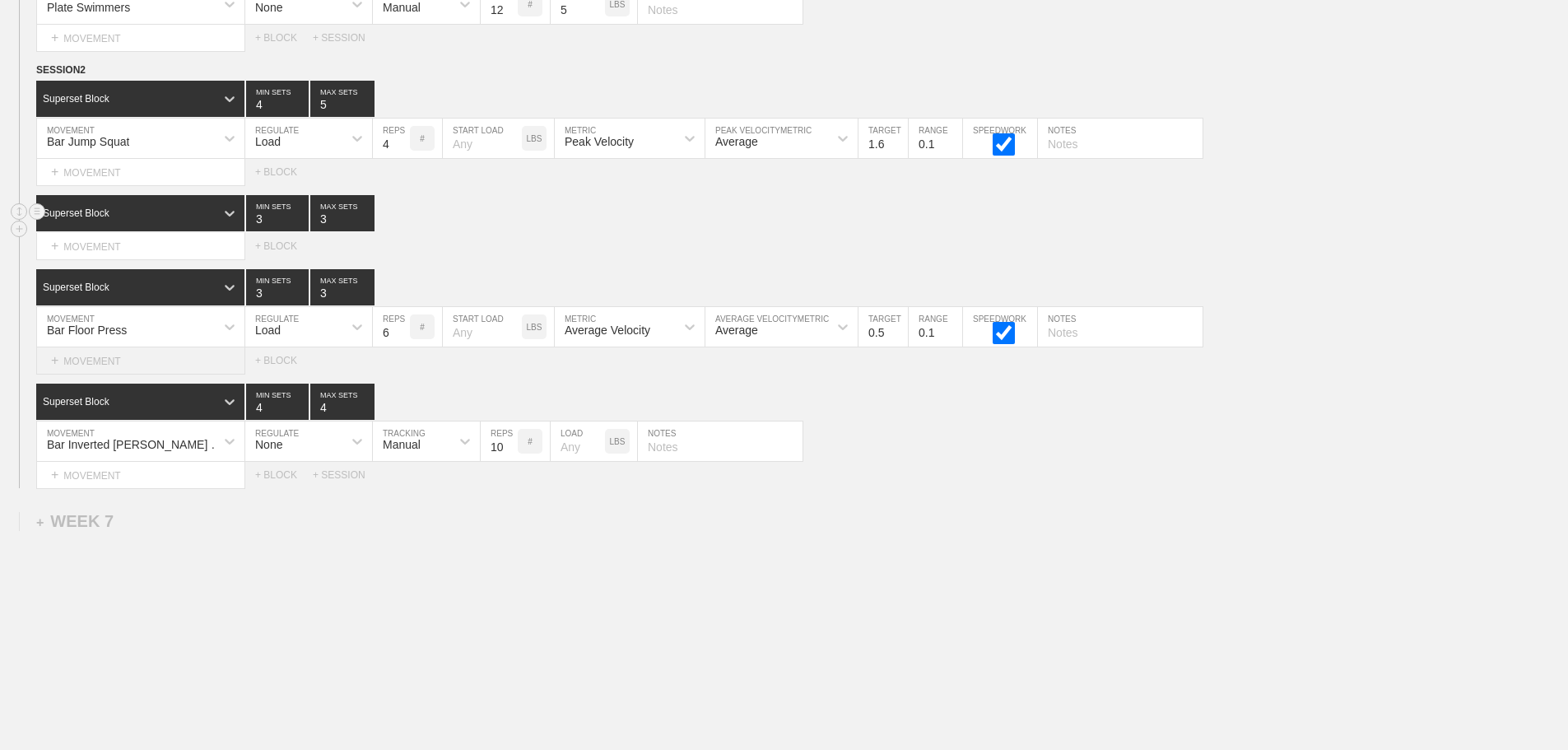
click at [108, 372] on div "+ MOVEMENT" at bounding box center [140, 361] width 209 height 27
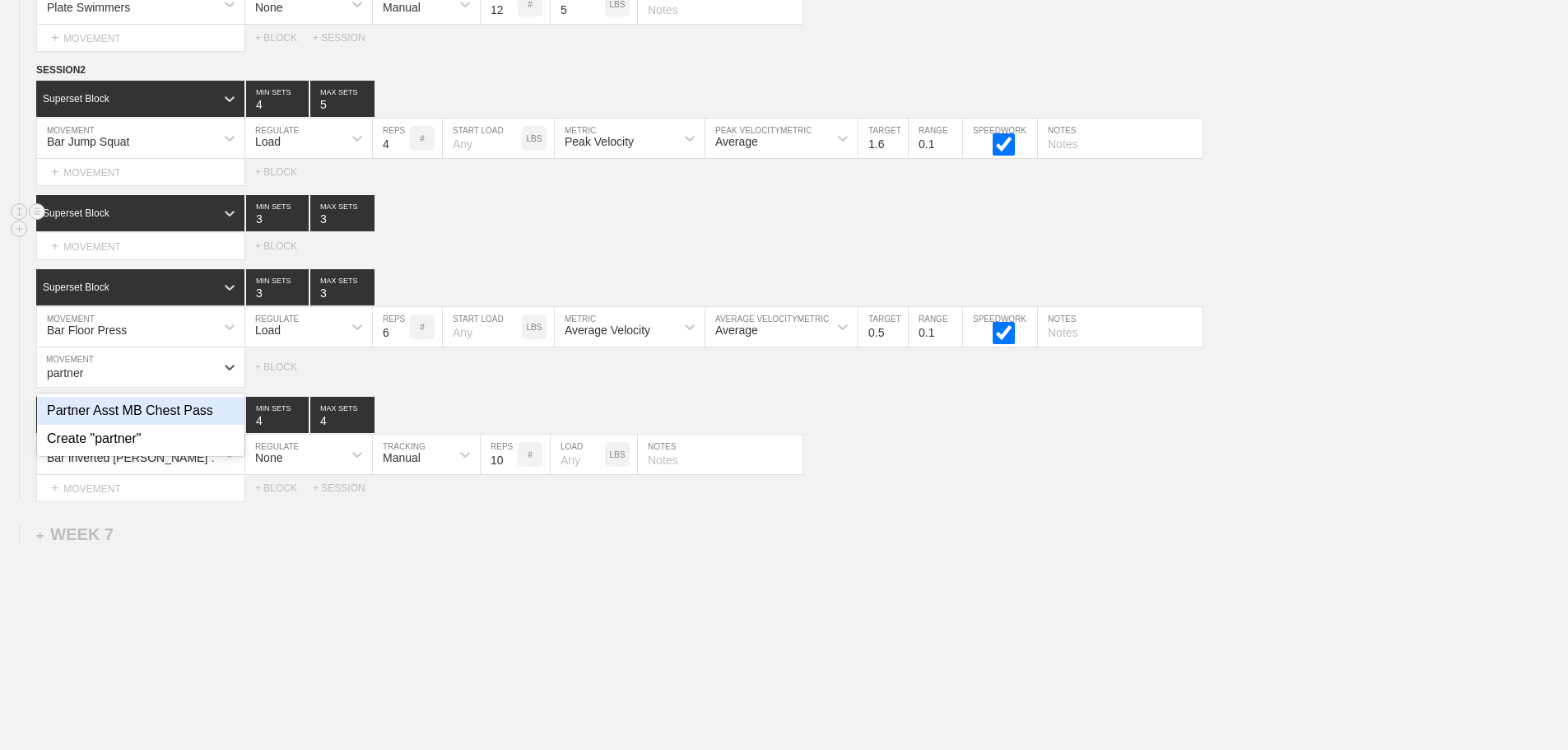
click at [201, 408] on div "Partner Asst MB Chest Pass Create "partner"" at bounding box center [141, 425] width 208 height 63
click at [199, 425] on div "Partner Asst MB Chest Pass" at bounding box center [141, 410] width 208 height 28
type input "partner"
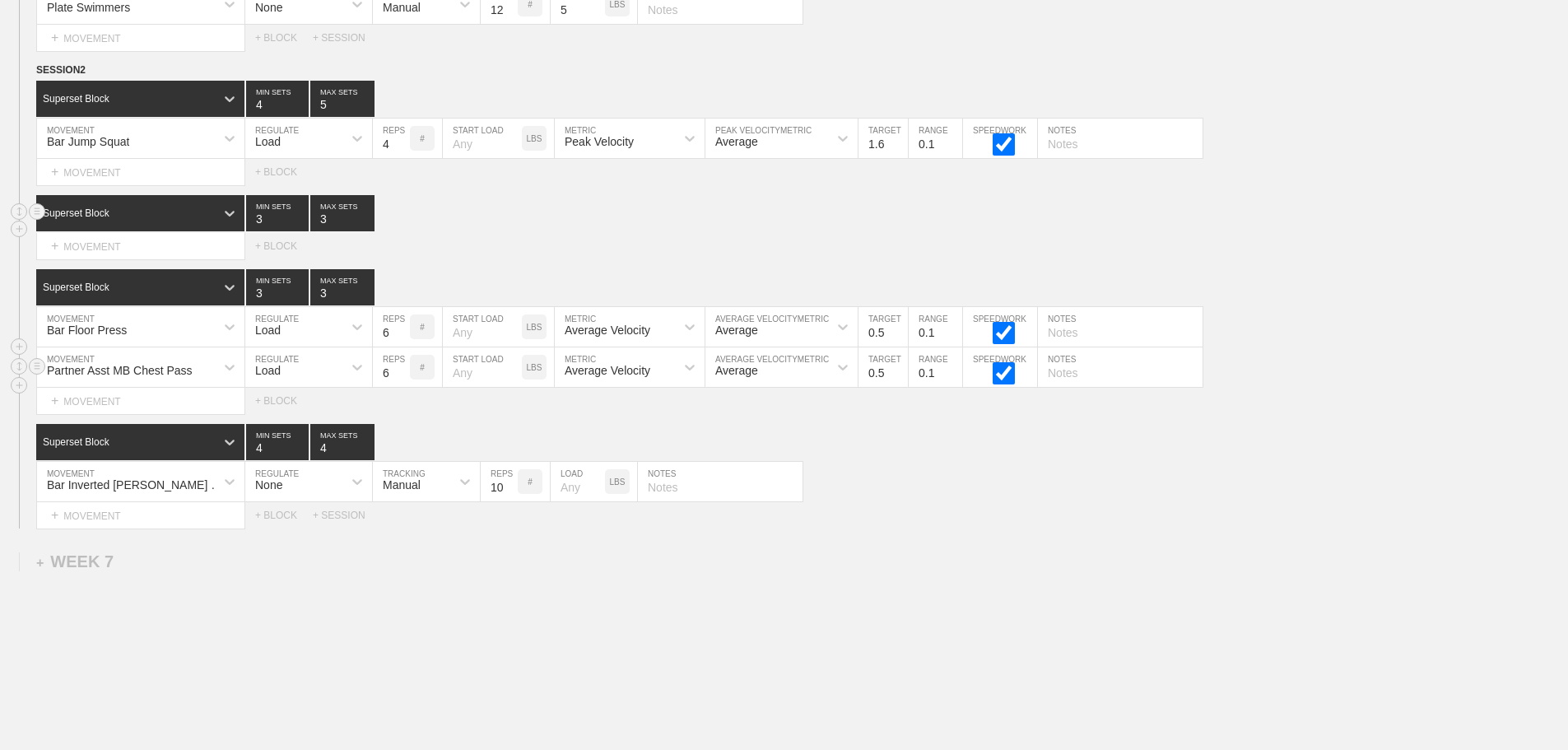
click at [295, 381] on div "Load" at bounding box center [293, 367] width 97 height 28
click at [268, 419] on div "None" at bounding box center [308, 410] width 127 height 28
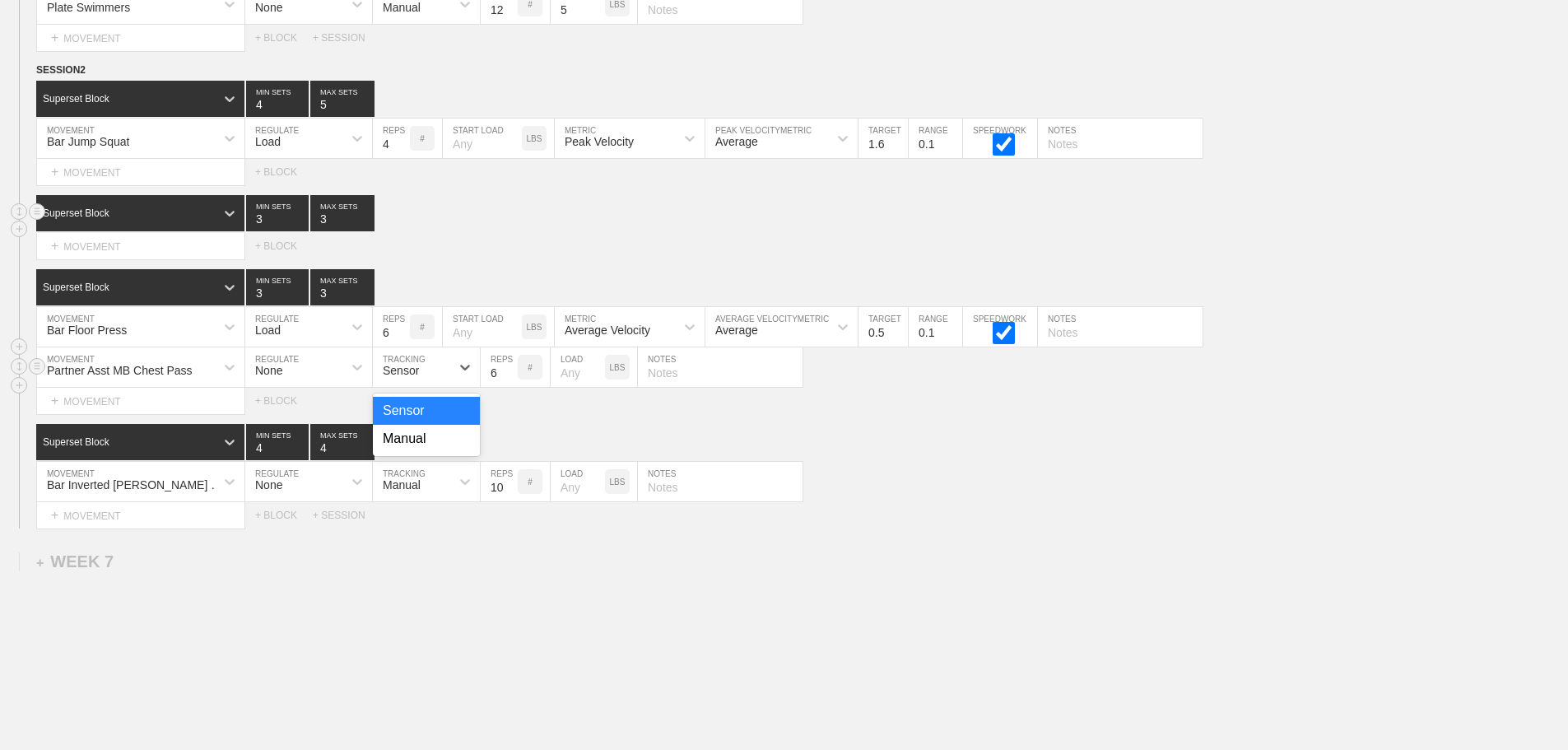
click at [405, 377] on div "Sensor" at bounding box center [401, 370] width 36 height 13
drag, startPoint x: 415, startPoint y: 453, endPoint x: 525, endPoint y: 379, distance: 132.6
click at [428, 444] on div "Manual" at bounding box center [425, 438] width 107 height 28
click at [504, 378] on input "7" at bounding box center [499, 366] width 37 height 39
type input "8"
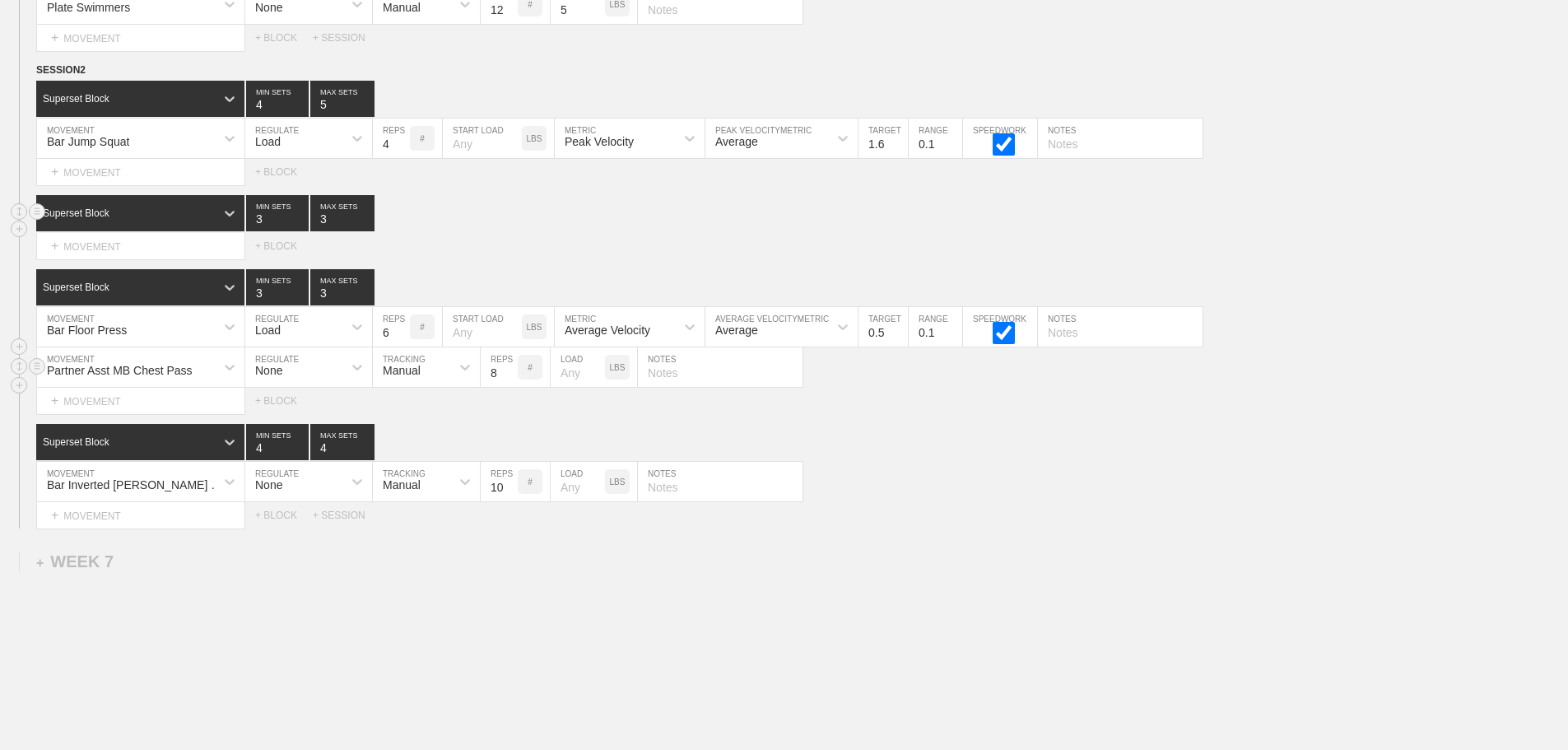
click at [510, 379] on input "8" at bounding box center [499, 366] width 37 height 39
click at [901, 340] on input "0.6" at bounding box center [883, 326] width 49 height 39
type input "0.7"
click at [901, 340] on input "0.7" at bounding box center [883, 326] width 49 height 39
click at [1009, 431] on div "SESSION 2 Superset Block 4 MIN SETS 5 MAX SETS DUPLICATE INSERT MOVEMENT AFTER …" at bounding box center [784, 295] width 1568 height 467
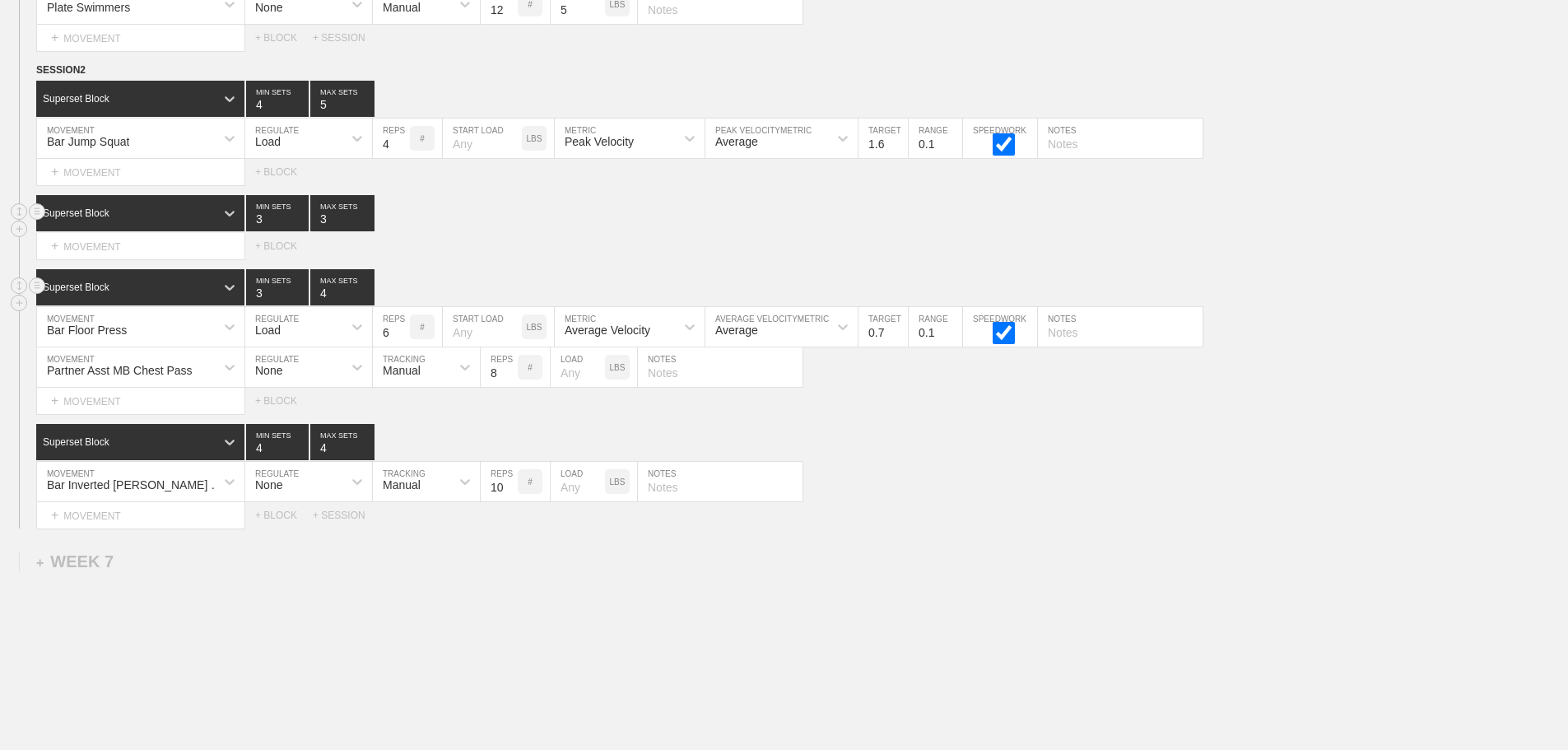
click at [365, 299] on input "4" at bounding box center [343, 287] width 64 height 36
type input "5"
click at [365, 299] on input "5" at bounding box center [343, 287] width 64 height 36
type input "4"
click at [298, 302] on input "4" at bounding box center [277, 287] width 63 height 36
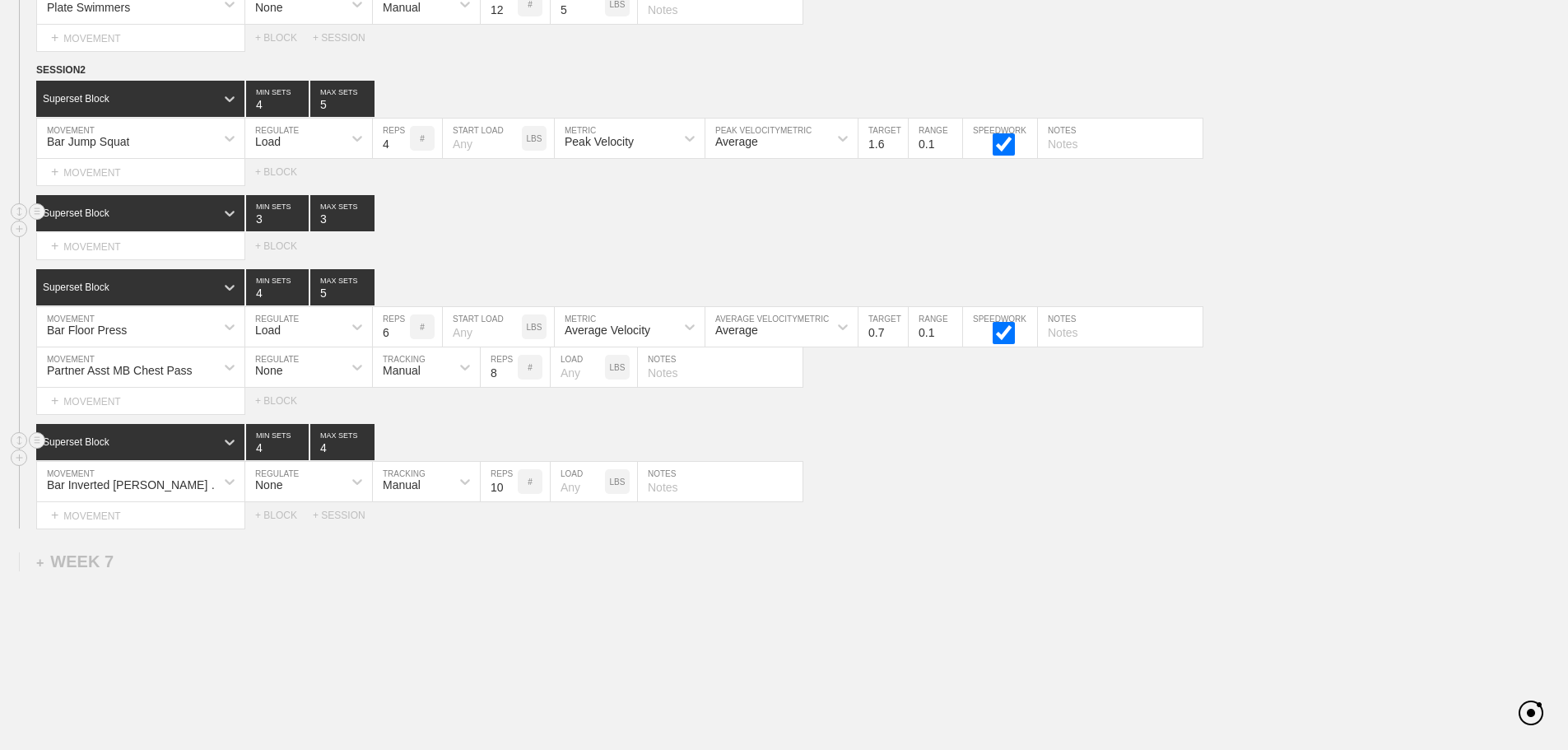
click at [1008, 460] on div "Superset Block 4 MIN SETS 4 MAX SETS" at bounding box center [802, 442] width 1532 height 36
click at [1320, 219] on div "Superset Block 3 MIN SETS 3 MAX SETS" at bounding box center [802, 213] width 1532 height 36
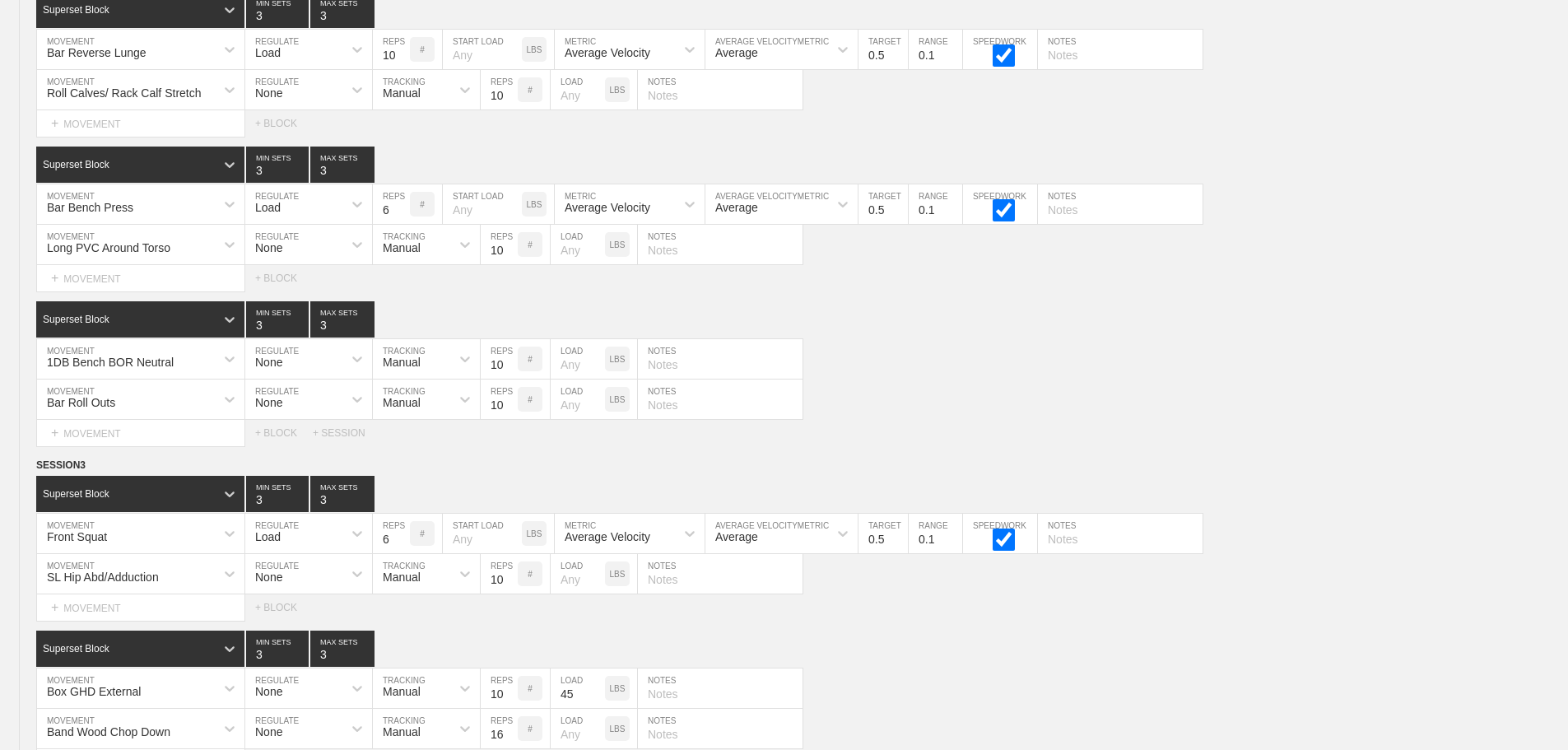
scroll to position [2804, 0]
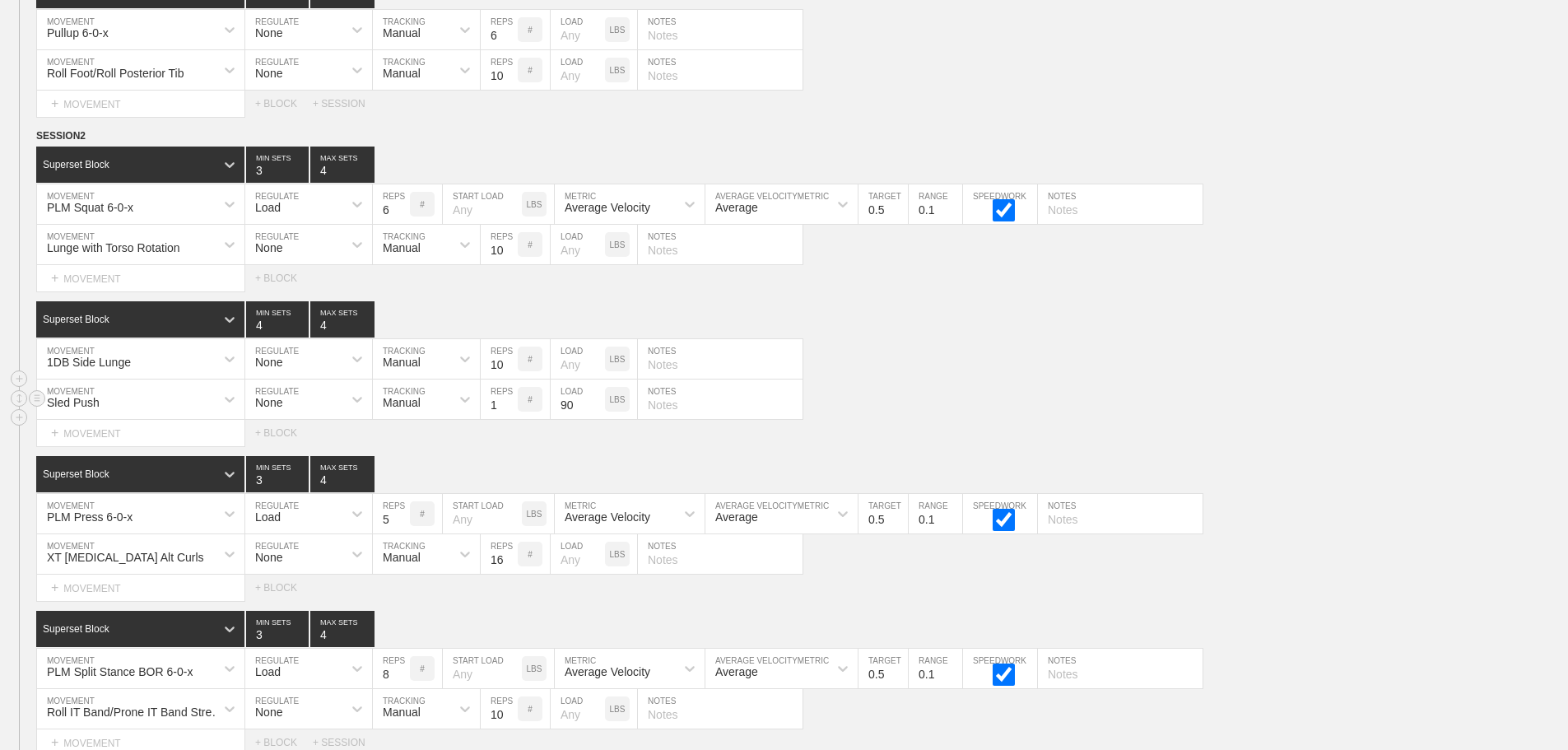
click at [1419, 415] on div "Sled Push MOVEMENT None REGULATE Manual TRACKING 1 REPS # 90 LOAD LBS NOTES" at bounding box center [784, 399] width 1568 height 40
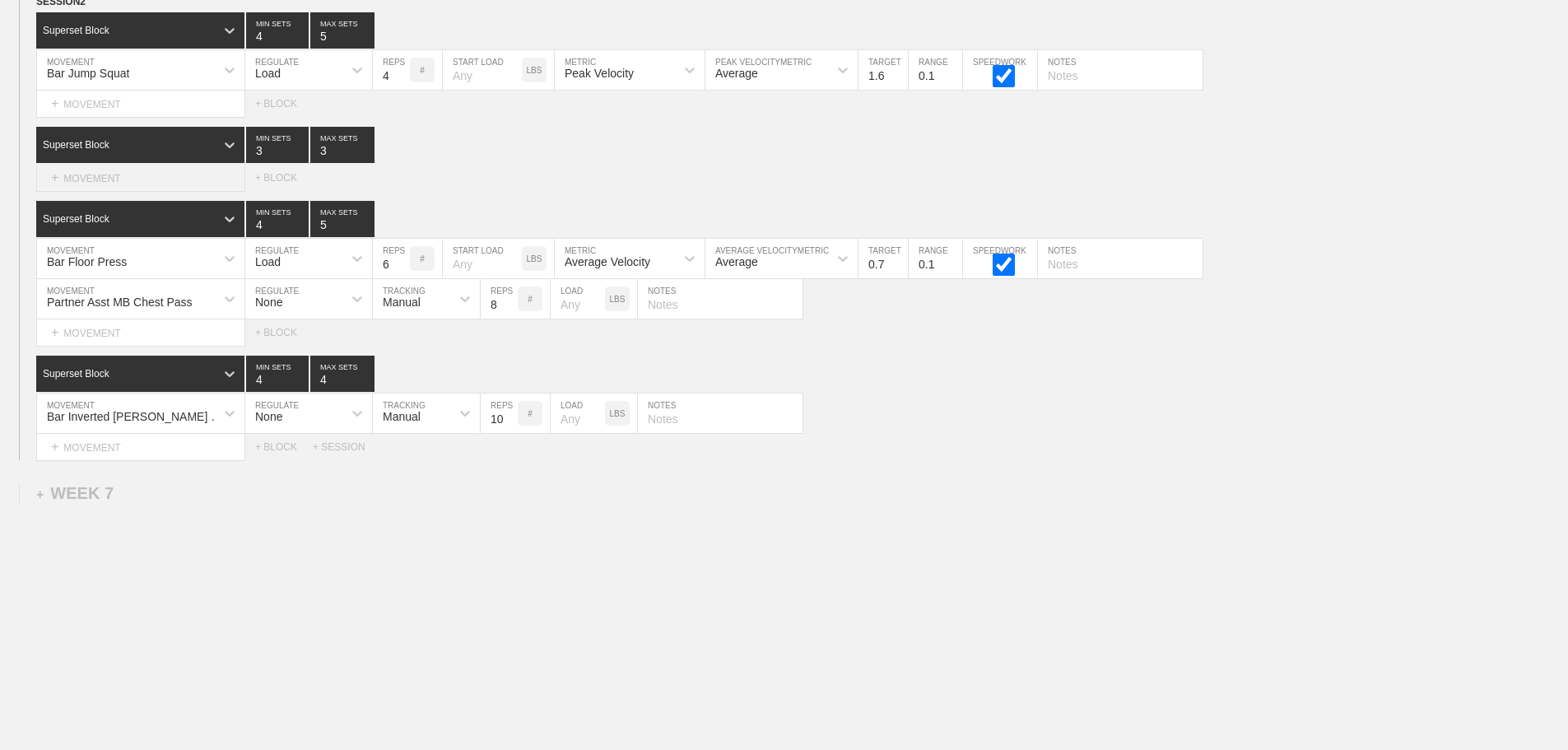
click at [116, 182] on div "+ MOVEMENT" at bounding box center [140, 179] width 209 height 27
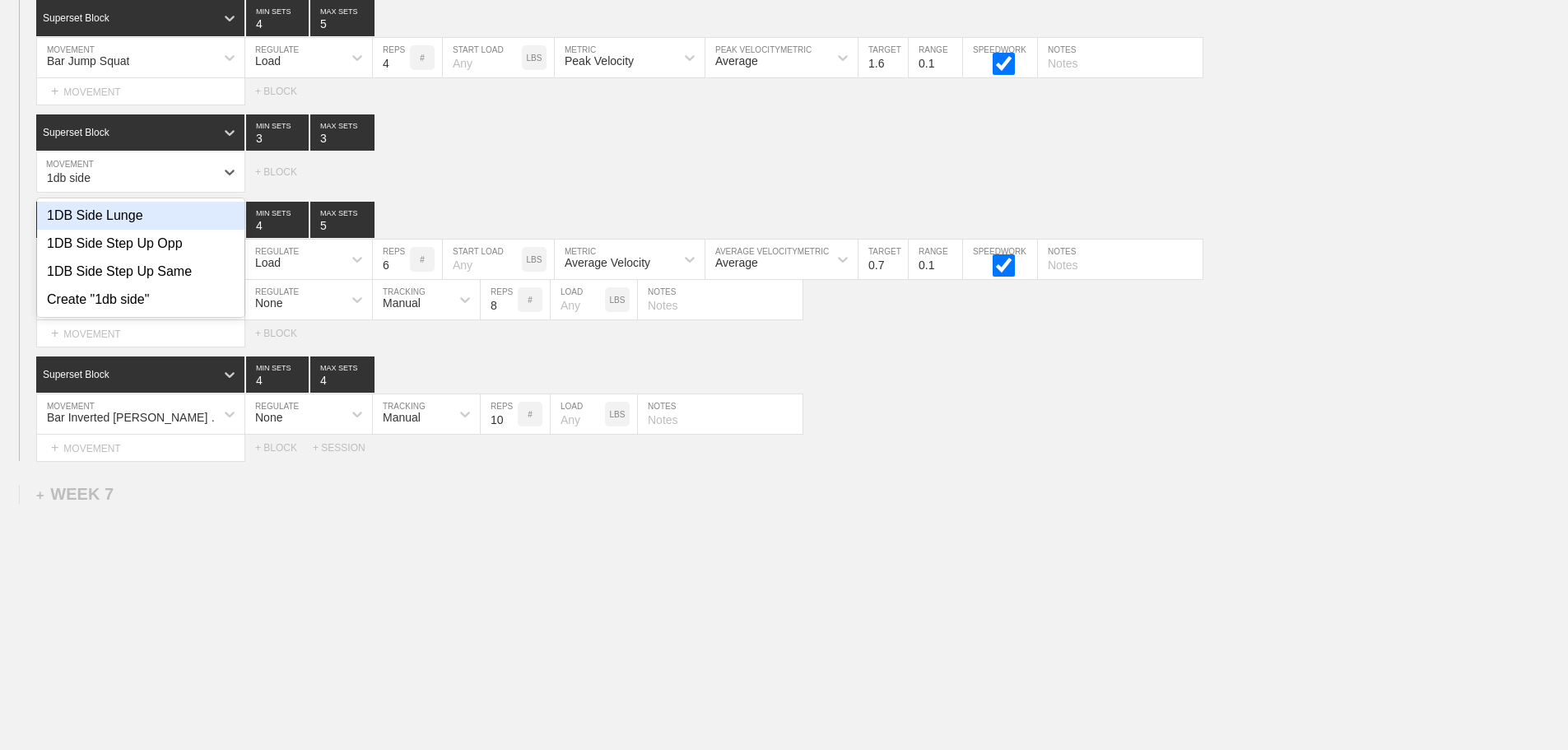
click at [136, 224] on div "1DB Side Lunge" at bounding box center [141, 215] width 208 height 28
type input "1db side"
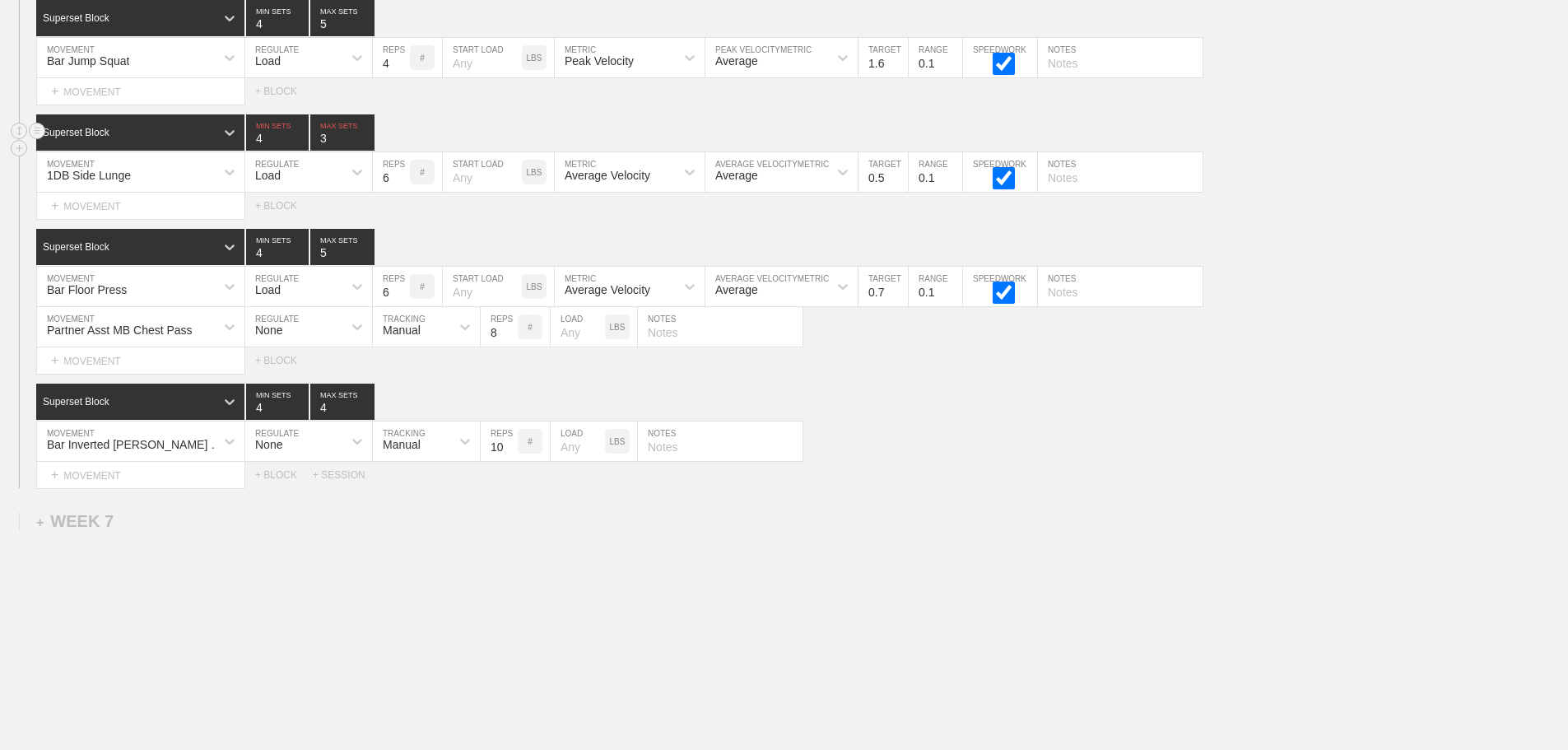
type input "4"
click at [303, 144] on input "4" at bounding box center [277, 133] width 63 height 36
type input "4"
click at [365, 147] on input "4" at bounding box center [343, 133] width 64 height 36
click at [292, 180] on div "Load" at bounding box center [293, 171] width 97 height 28
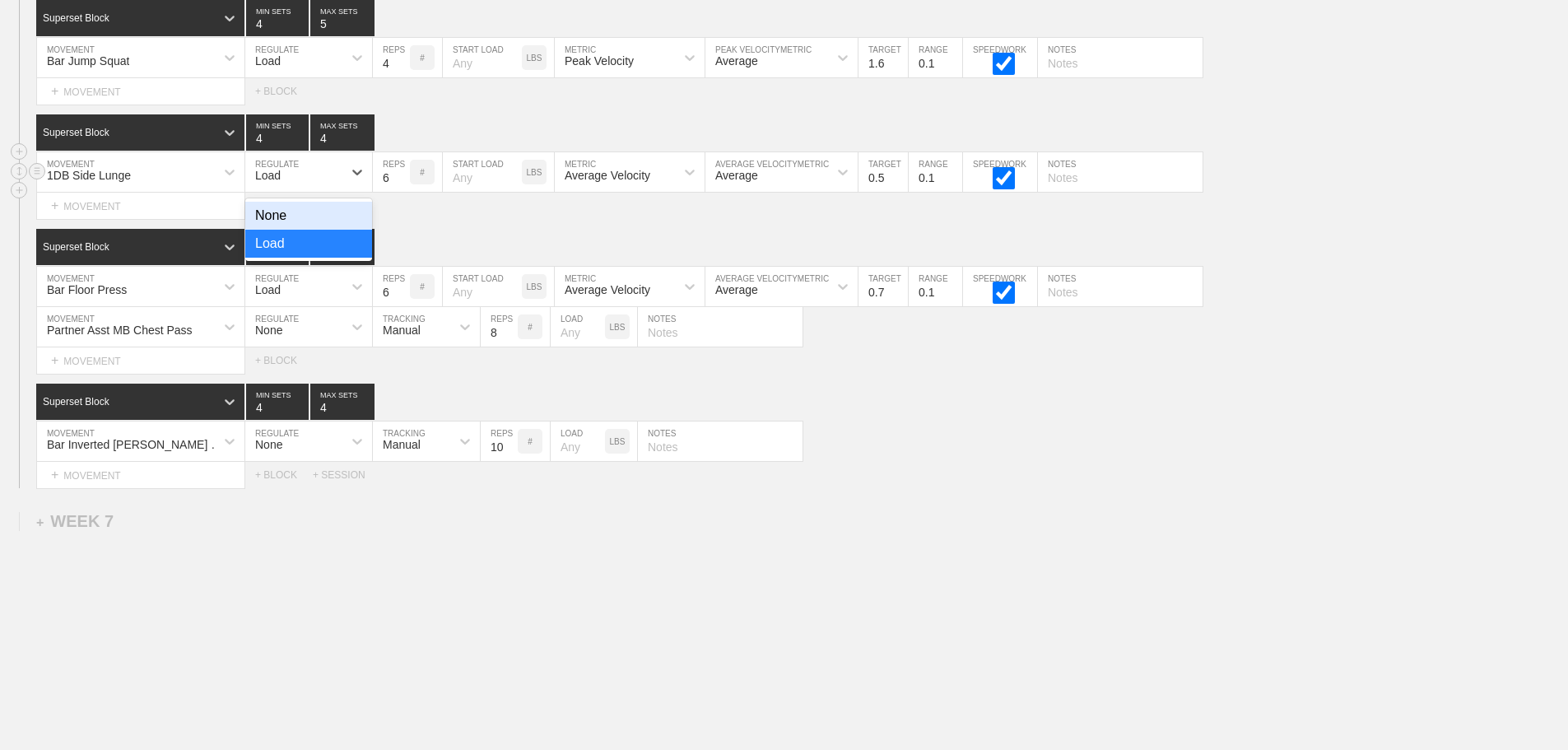
drag, startPoint x: 277, startPoint y: 225, endPoint x: 362, endPoint y: 201, distance: 88.3
click at [281, 225] on div "None" at bounding box center [308, 215] width 127 height 28
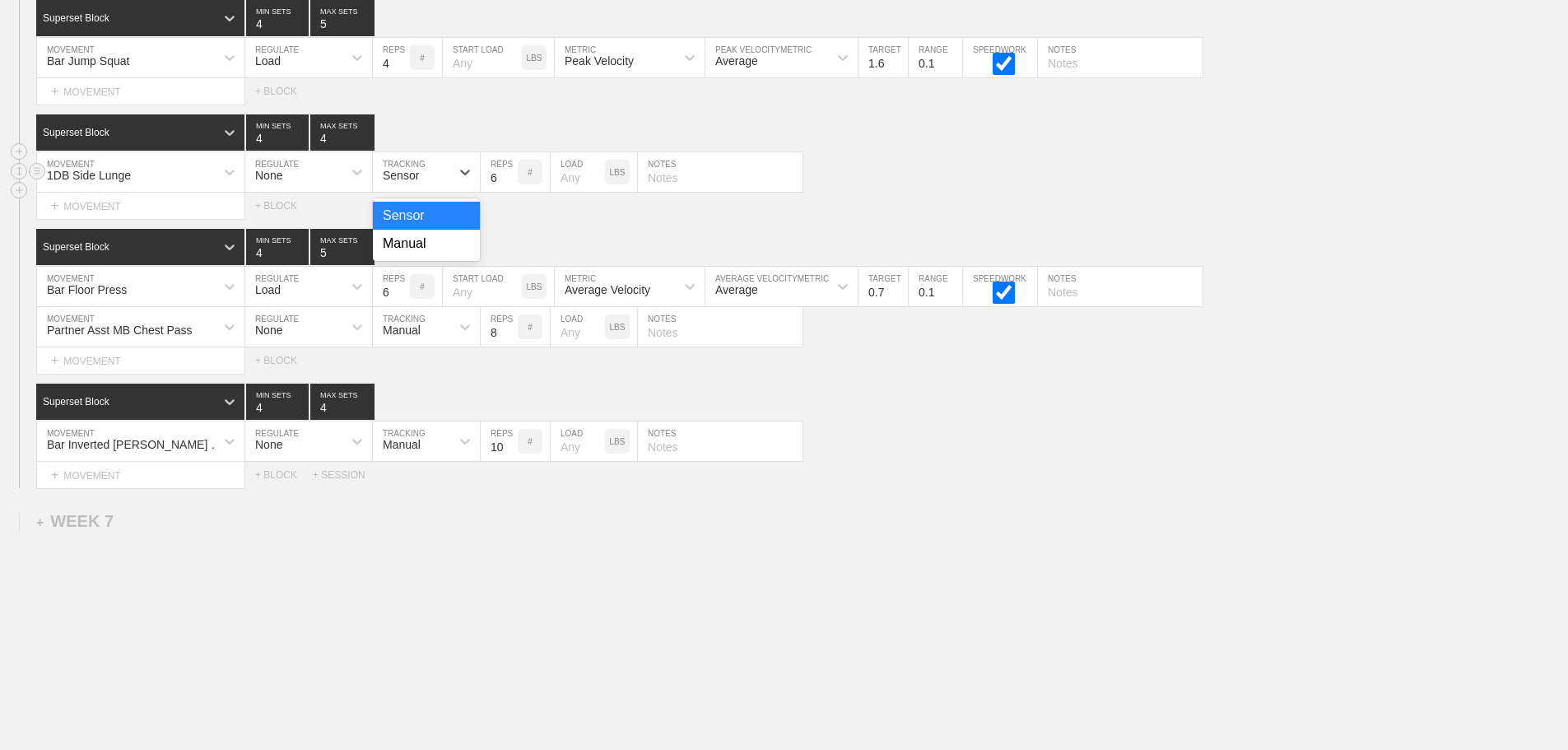
drag, startPoint x: 423, startPoint y: 183, endPoint x: 422, endPoint y: 239, distance: 56.0
click at [423, 186] on div "Sensor" at bounding box center [411, 171] width 77 height 28
drag, startPoint x: 416, startPoint y: 260, endPoint x: 504, endPoint y: 214, distance: 99.3
click at [419, 258] on div "Manual" at bounding box center [425, 243] width 107 height 28
click at [157, 217] on div "+ MOVEMENT" at bounding box center [140, 206] width 209 height 27
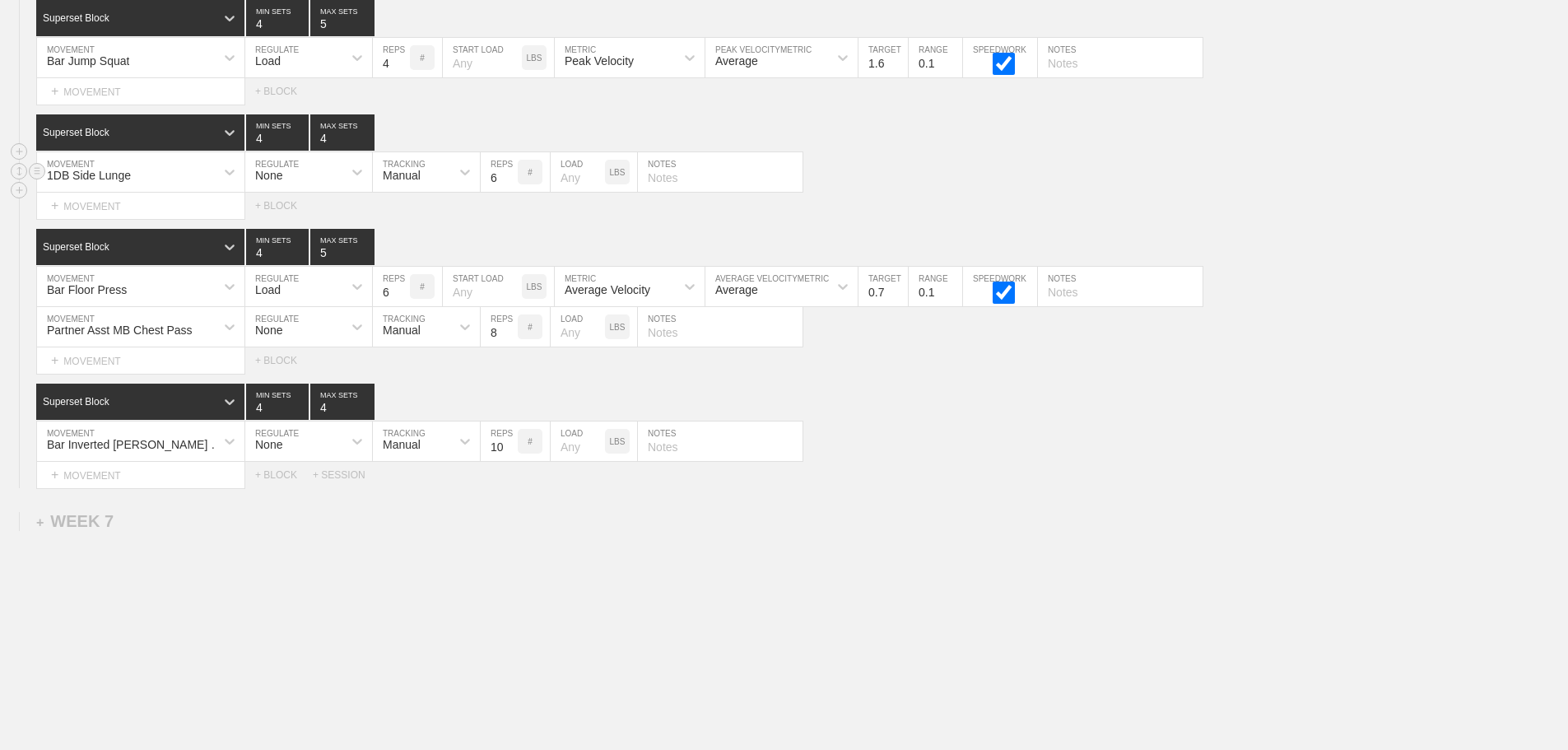
click at [661, 191] on input "text" at bounding box center [720, 171] width 165 height 39
type input "3/ side"
click at [1009, 450] on div "Bar Inverted Kipping Chin Up MOVEMENT None REGULATE Manual TRACKING 10 REPS # L…" at bounding box center [784, 442] width 1568 height 40
click at [1039, 481] on div "Select... MOVEMENT + MOVEMENT + BLOCK + SESSION" at bounding box center [784, 475] width 1568 height 26
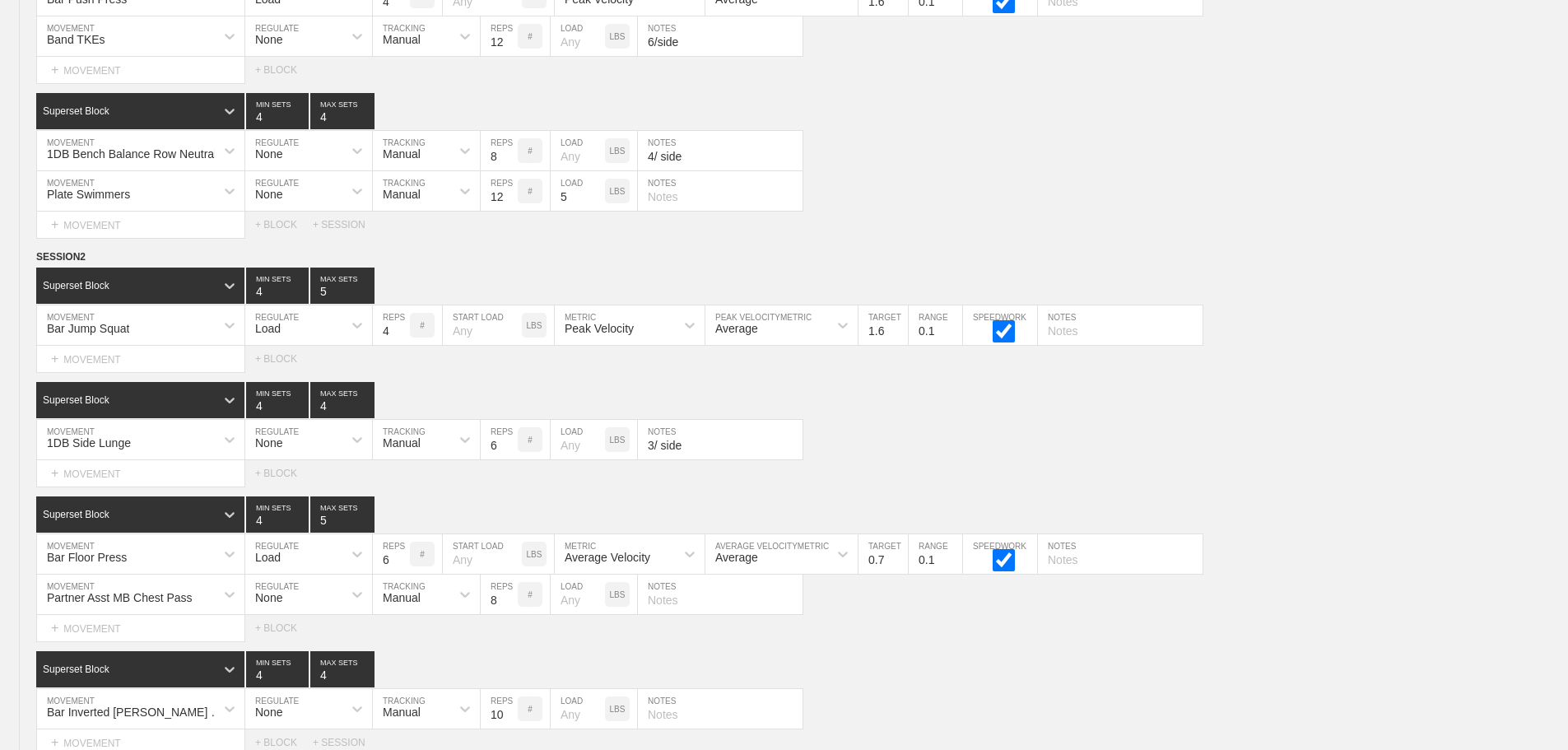
scroll to position [11263, 0]
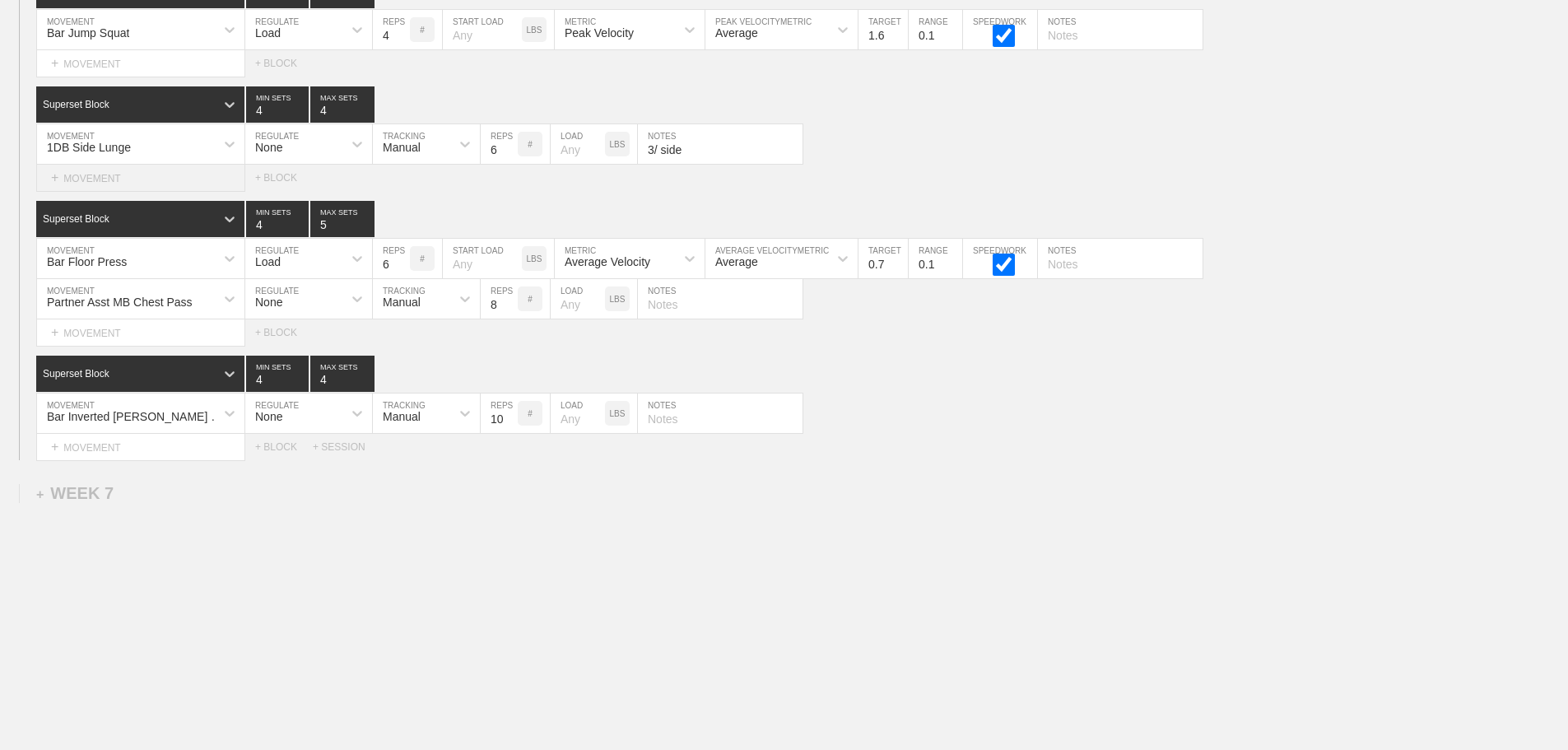
click at [119, 178] on div "+ MOVEMENT" at bounding box center [140, 179] width 209 height 27
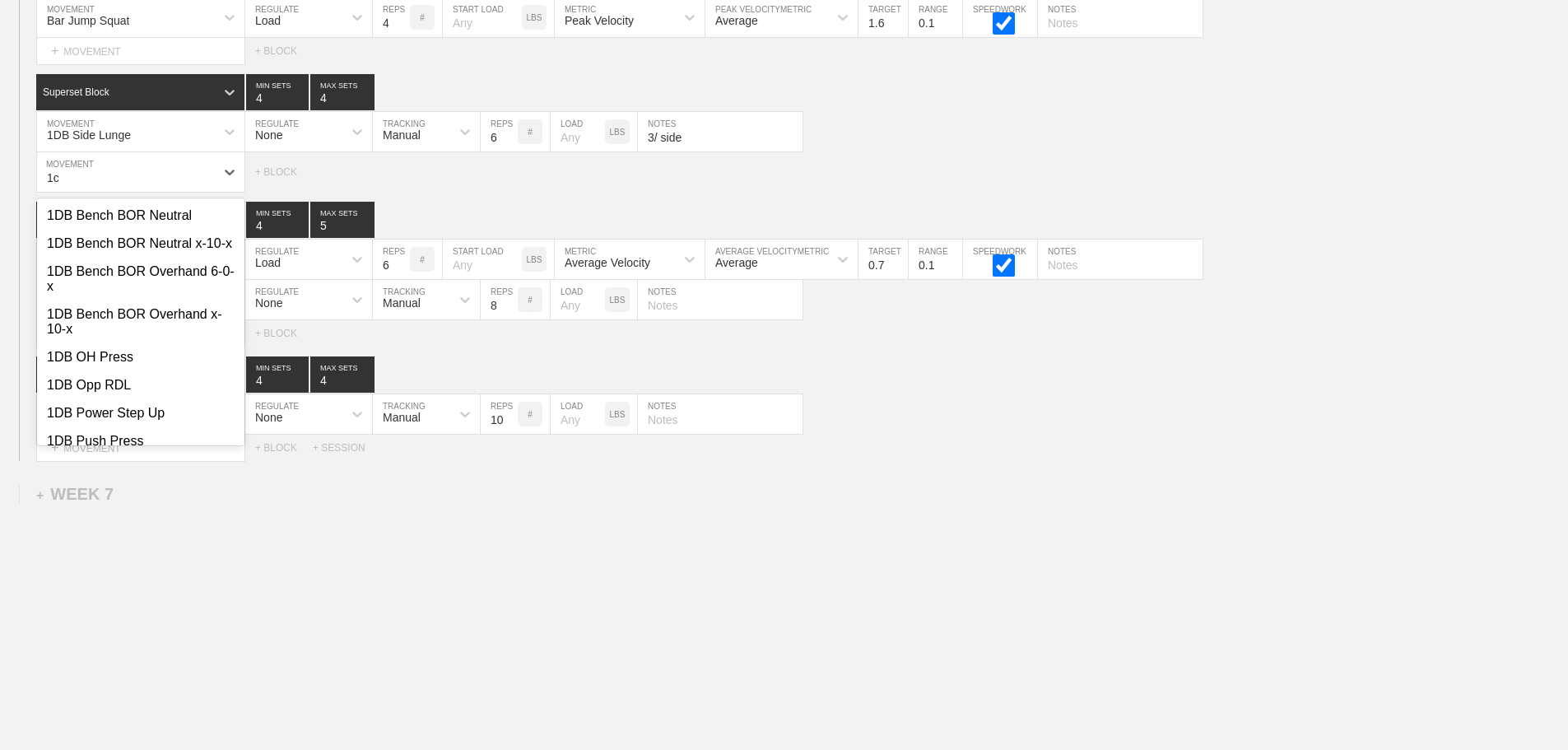
type input "1"
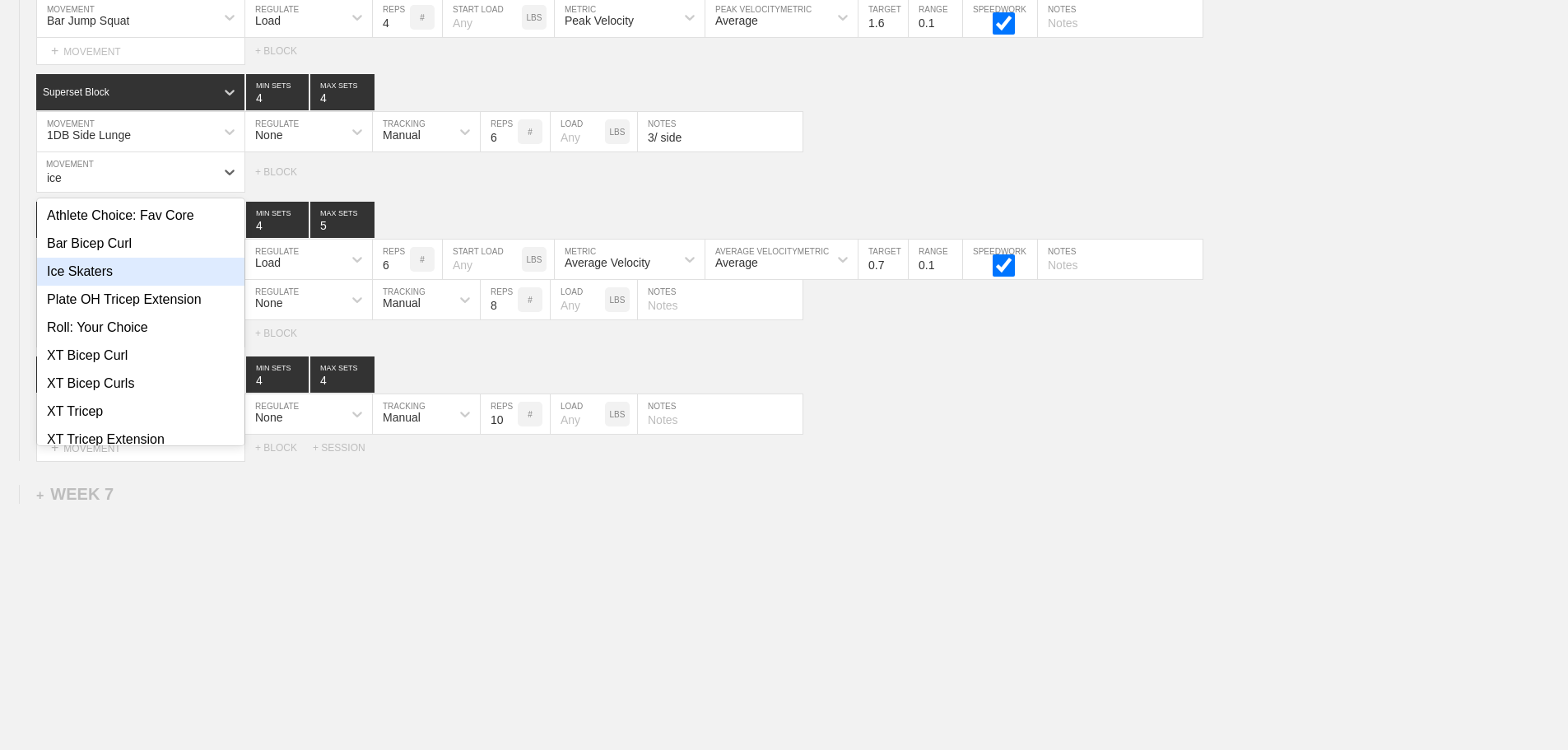
click at [99, 285] on div "Ice Skaters" at bounding box center [141, 272] width 208 height 28
type input "ice"
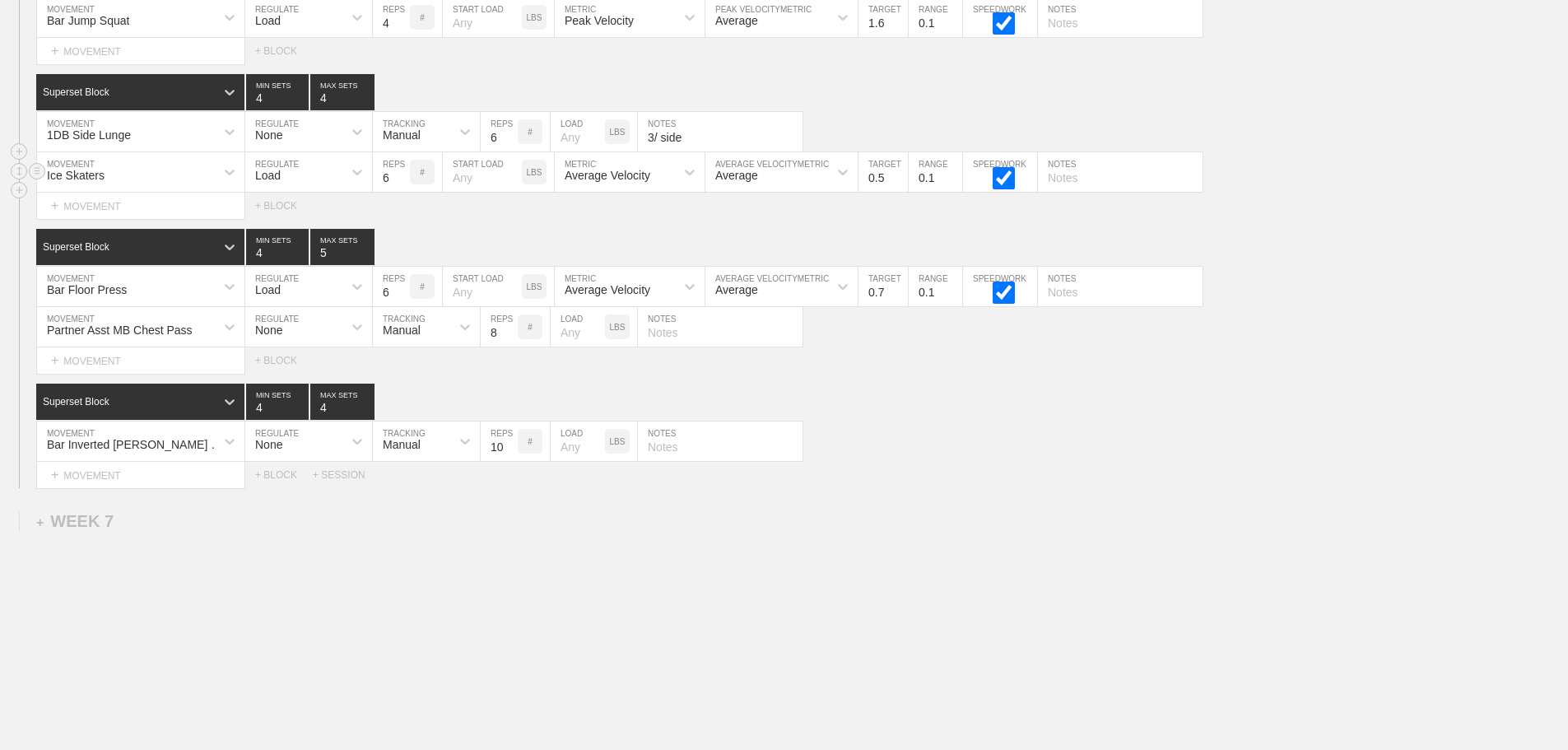
click at [269, 182] on div "Load" at bounding box center [268, 175] width 26 height 13
click at [285, 226] on div "None" at bounding box center [308, 215] width 127 height 28
drag, startPoint x: 407, startPoint y: 183, endPoint x: 411, endPoint y: 209, distance: 26.3
click at [408, 182] on div "Sensor" at bounding box center [401, 175] width 36 height 13
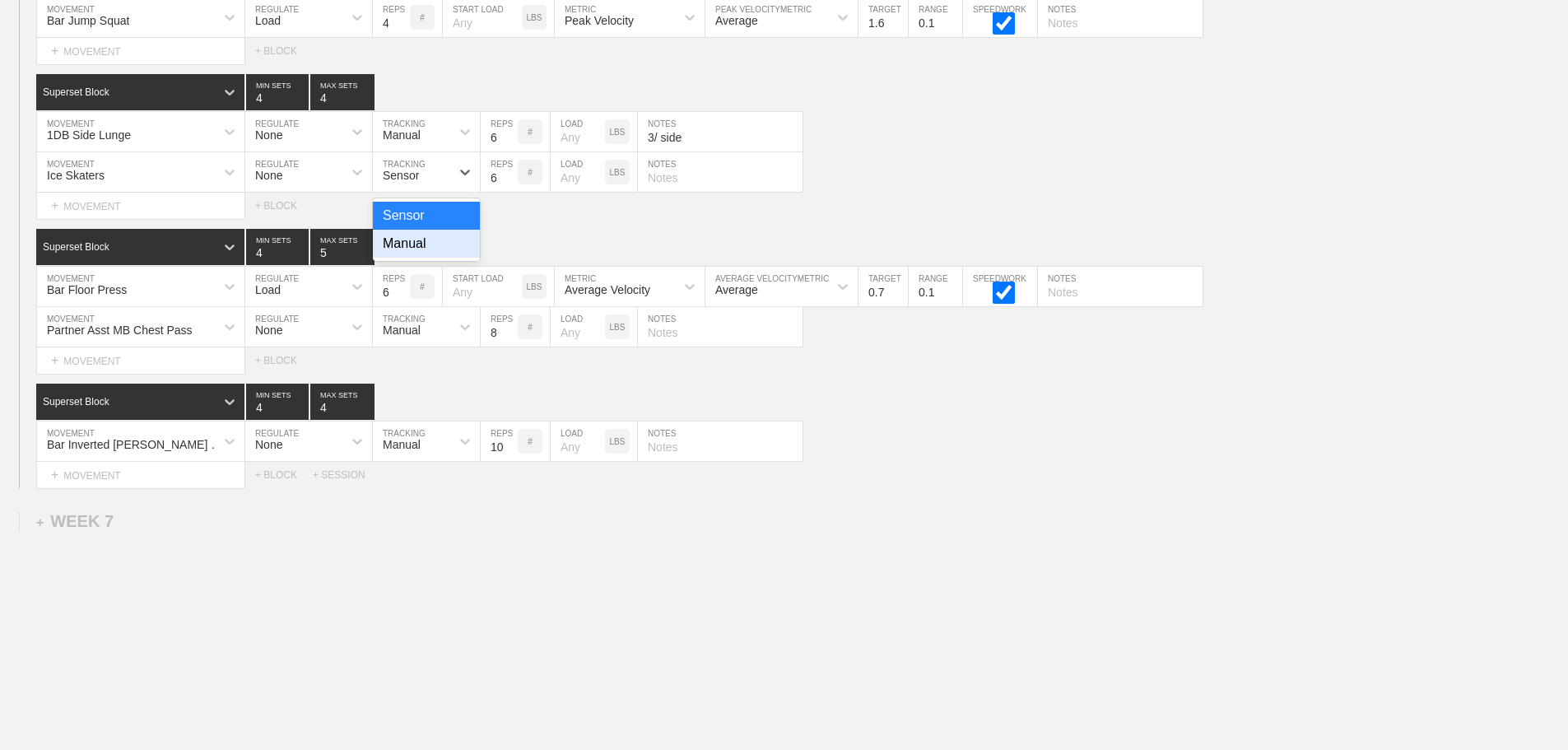
drag, startPoint x: 422, startPoint y: 259, endPoint x: 526, endPoint y: 219, distance: 111.4
click at [428, 257] on div "Manual" at bounding box center [425, 243] width 107 height 28
click at [509, 184] on input "7" at bounding box center [499, 171] width 37 height 39
type input "8"
click at [509, 184] on input "8" at bounding box center [499, 171] width 37 height 39
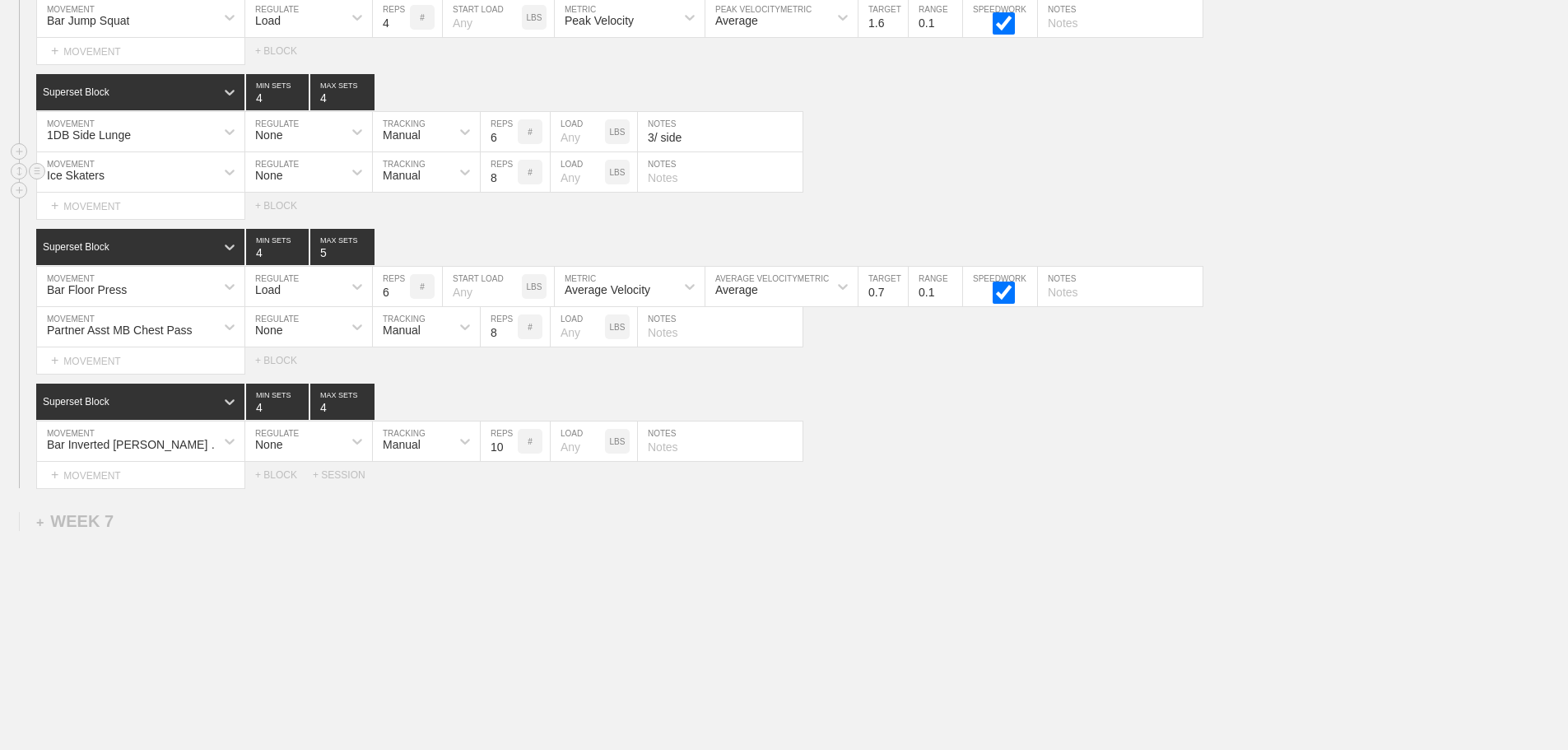
click at [696, 190] on input "text" at bounding box center [720, 171] width 165 height 39
type input "4/ side"
click at [947, 152] on div "1DB Side Lunge MOVEMENT None REGULATE Manual TRACKING 6 REPS # LOAD LBS 3/ side…" at bounding box center [784, 132] width 1568 height 40
click at [123, 488] on div "+ MOVEMENT" at bounding box center [140, 476] width 209 height 27
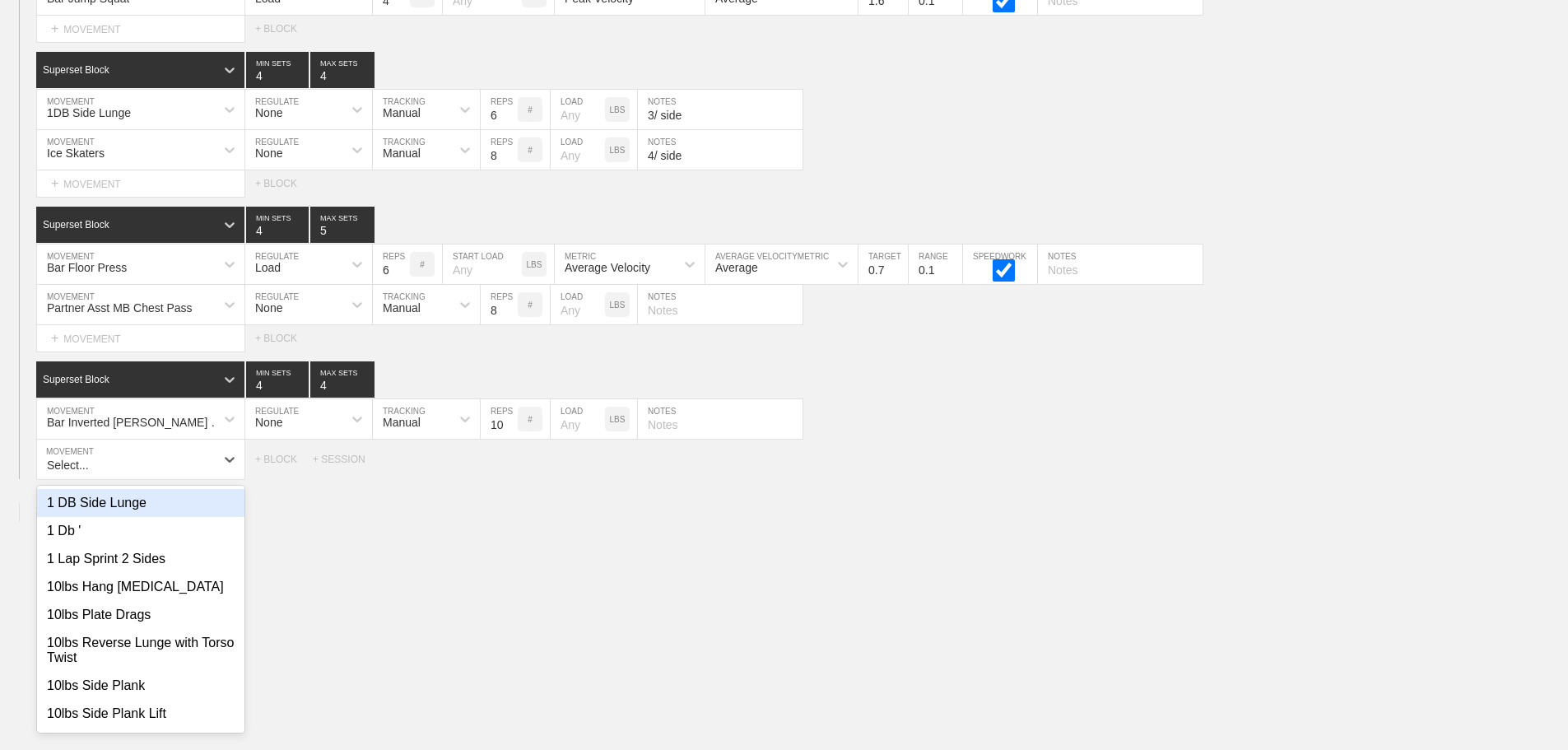
scroll to position [11286, 0]
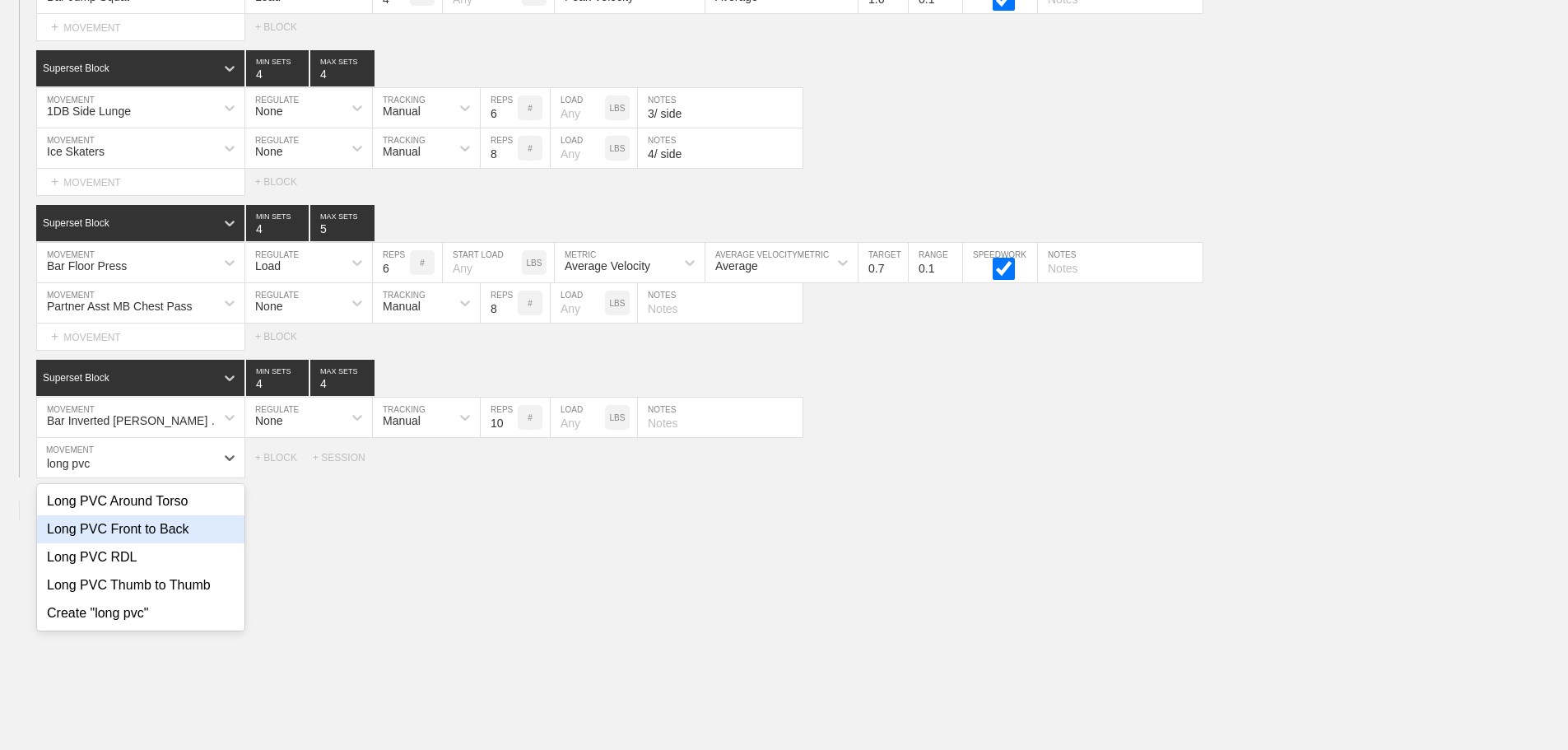
click at [175, 541] on div "Long PVC Front to Back" at bounding box center [141, 529] width 208 height 28
type input "long pvc"
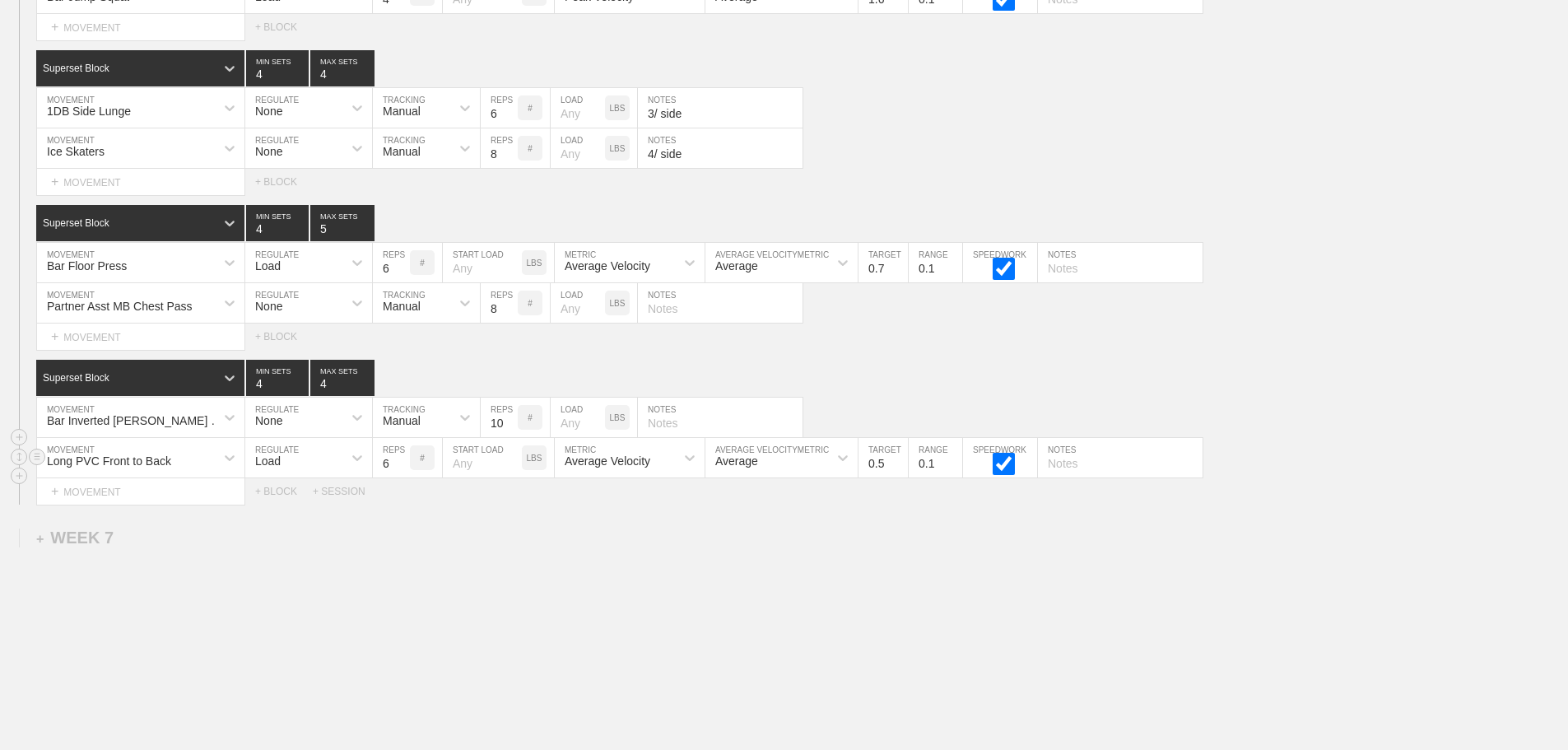
click at [279, 467] on div "Load" at bounding box center [268, 461] width 26 height 13
click at [288, 515] on div "None" at bounding box center [308, 501] width 127 height 28
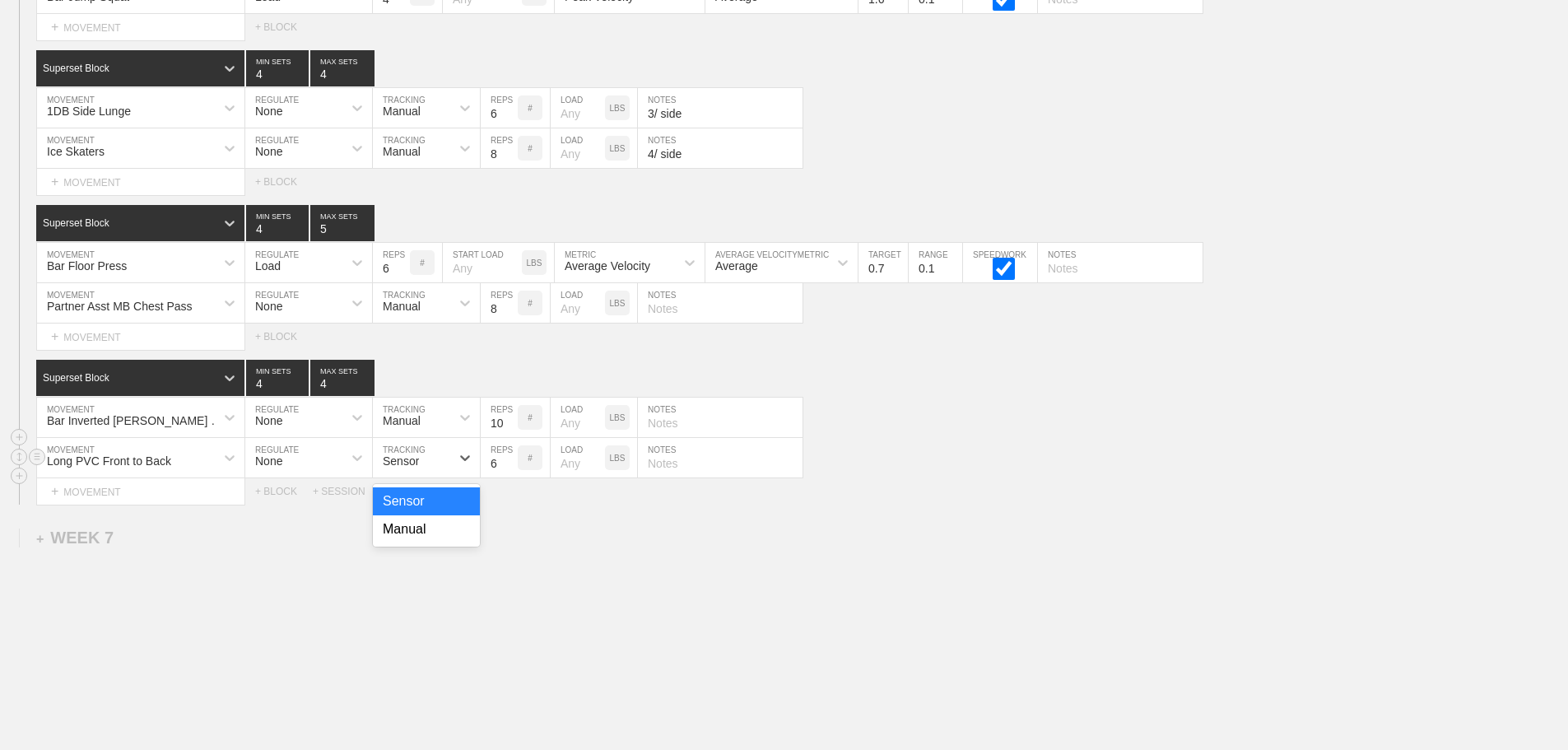
click at [397, 467] on div "Sensor" at bounding box center [401, 461] width 36 height 13
click at [400, 543] on div "Manual" at bounding box center [425, 529] width 107 height 28
click at [510, 470] on input "7" at bounding box center [499, 457] width 37 height 39
click at [510, 470] on input "8" at bounding box center [499, 457] width 37 height 39
click at [510, 470] on input "9" at bounding box center [499, 457] width 37 height 39
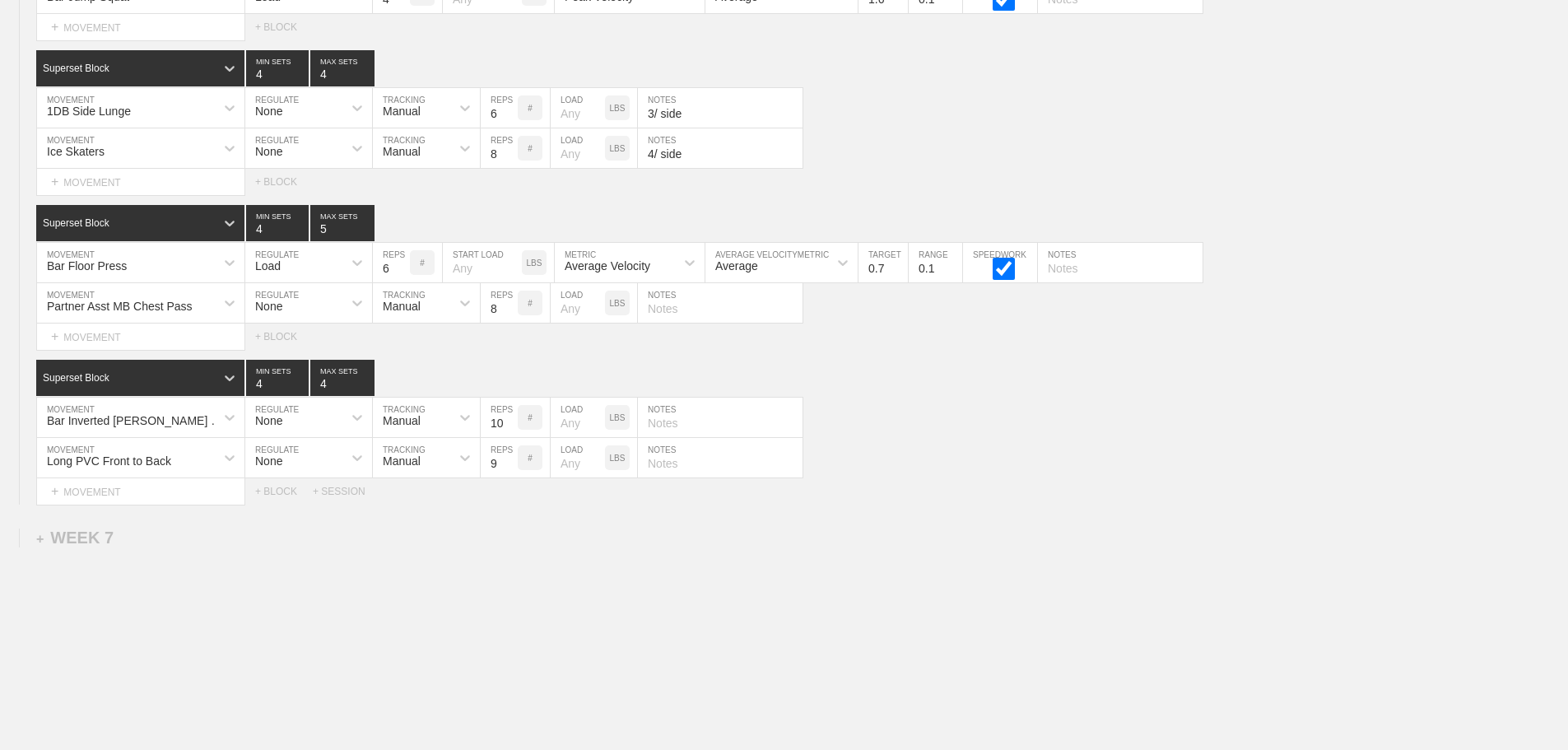
click at [979, 478] on div "Long PVC Front to Back MOVEMENT None REGULATE Manual TRACKING 9 REPS # LOAD LBS…" at bounding box center [784, 458] width 1568 height 40
type input "10"
click at [507, 472] on input "10" at bounding box center [499, 457] width 37 height 39
click at [1168, 427] on div "Bar Inverted Kipping Chin Up MOVEMENT None REGULATE Manual TRACKING 10 REPS # L…" at bounding box center [784, 417] width 1568 height 40
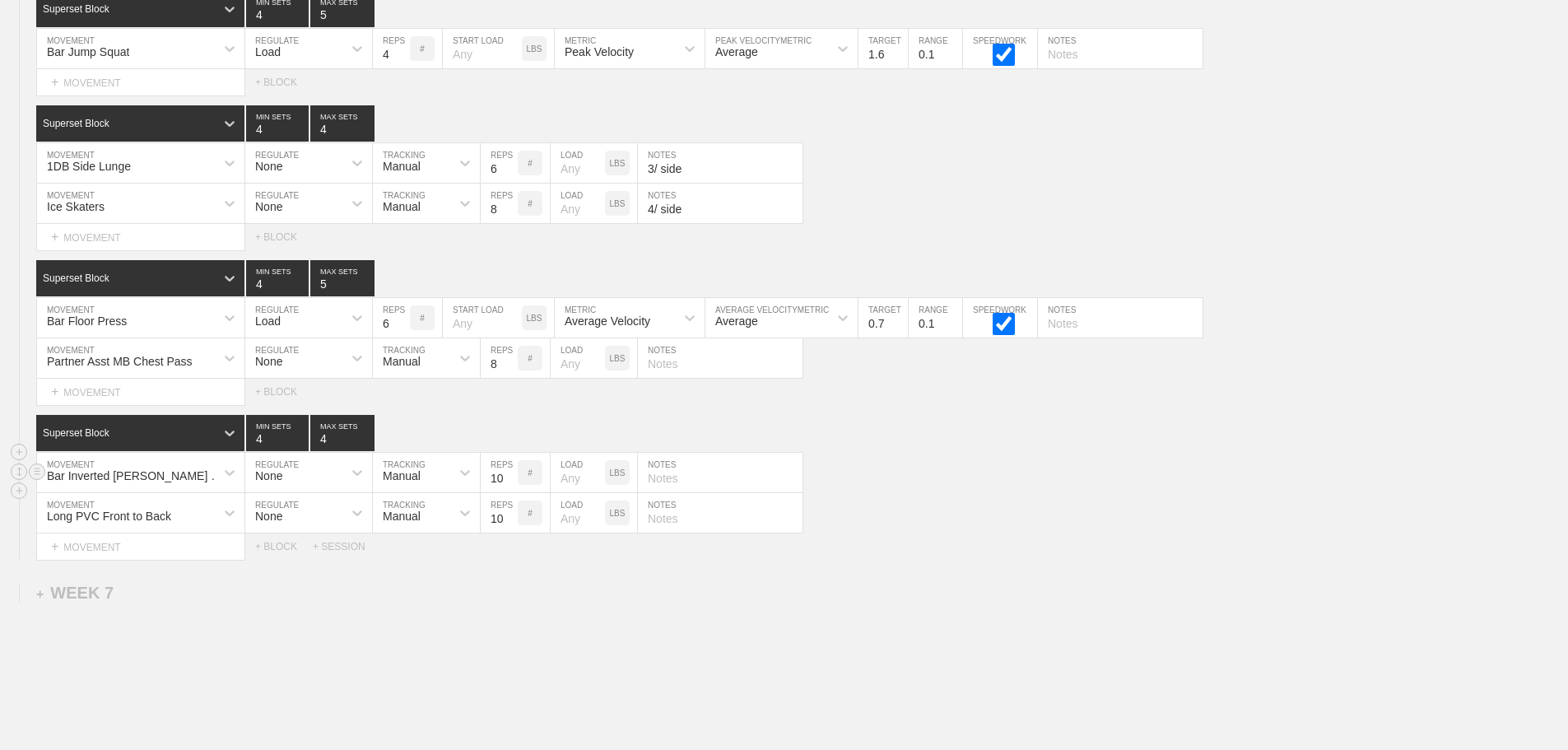
scroll to position [11204, 0]
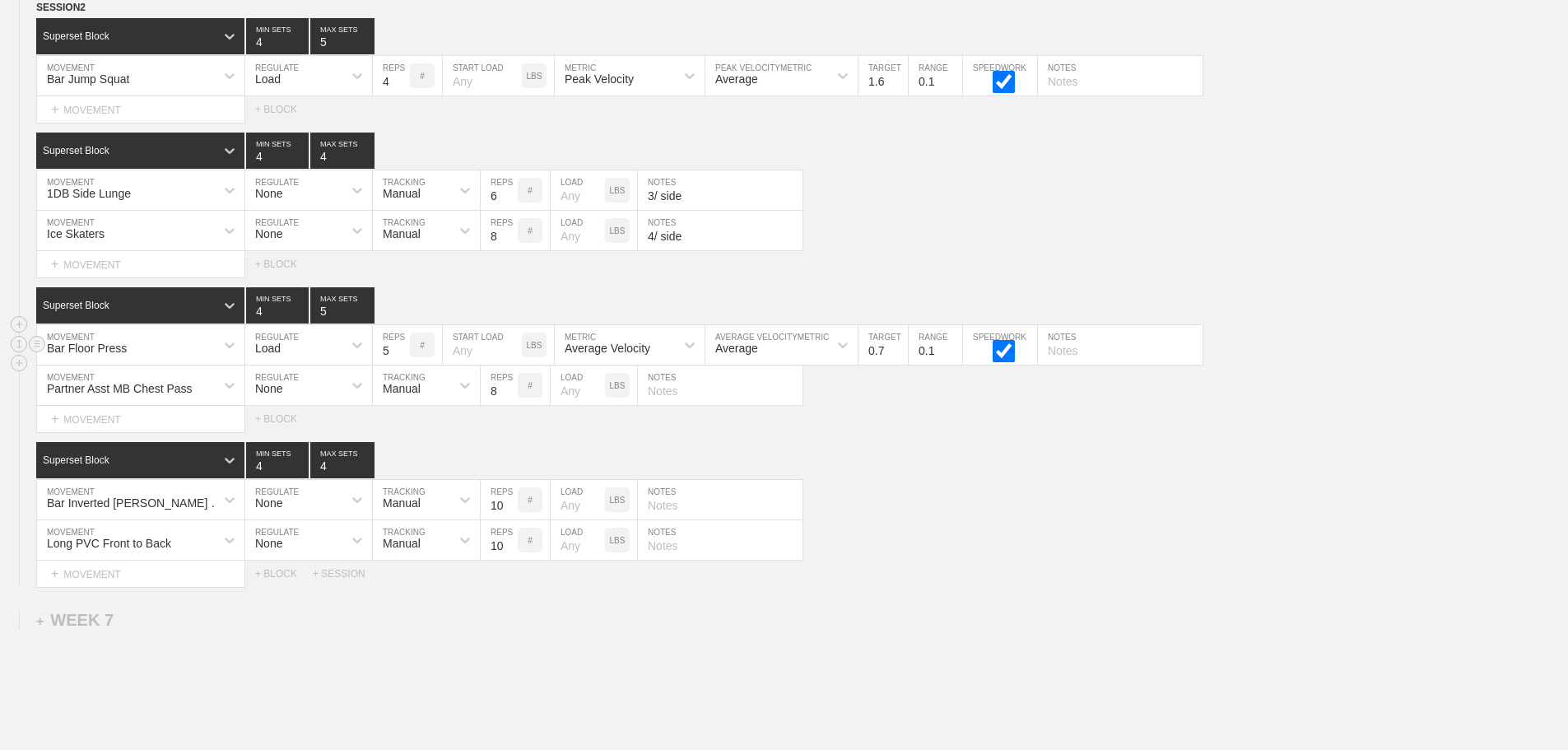
type input "5"
click at [400, 363] on input "5" at bounding box center [391, 344] width 37 height 39
click at [949, 467] on div "Superset Block 4 MIN SETS 4 MAX SETS" at bounding box center [802, 460] width 1532 height 36
click at [116, 118] on div "+ MOVEMENT" at bounding box center [140, 110] width 209 height 27
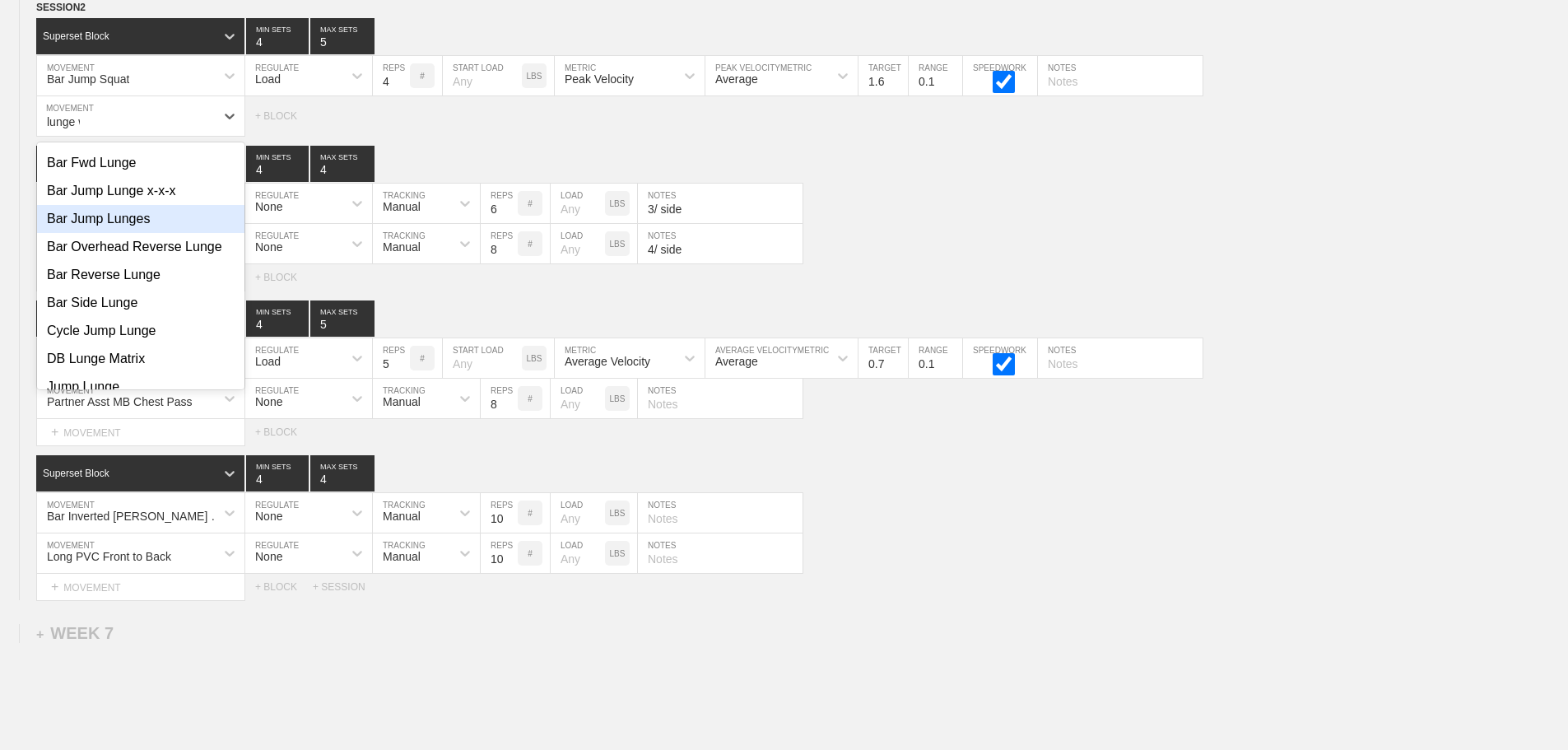
scroll to position [72, 0]
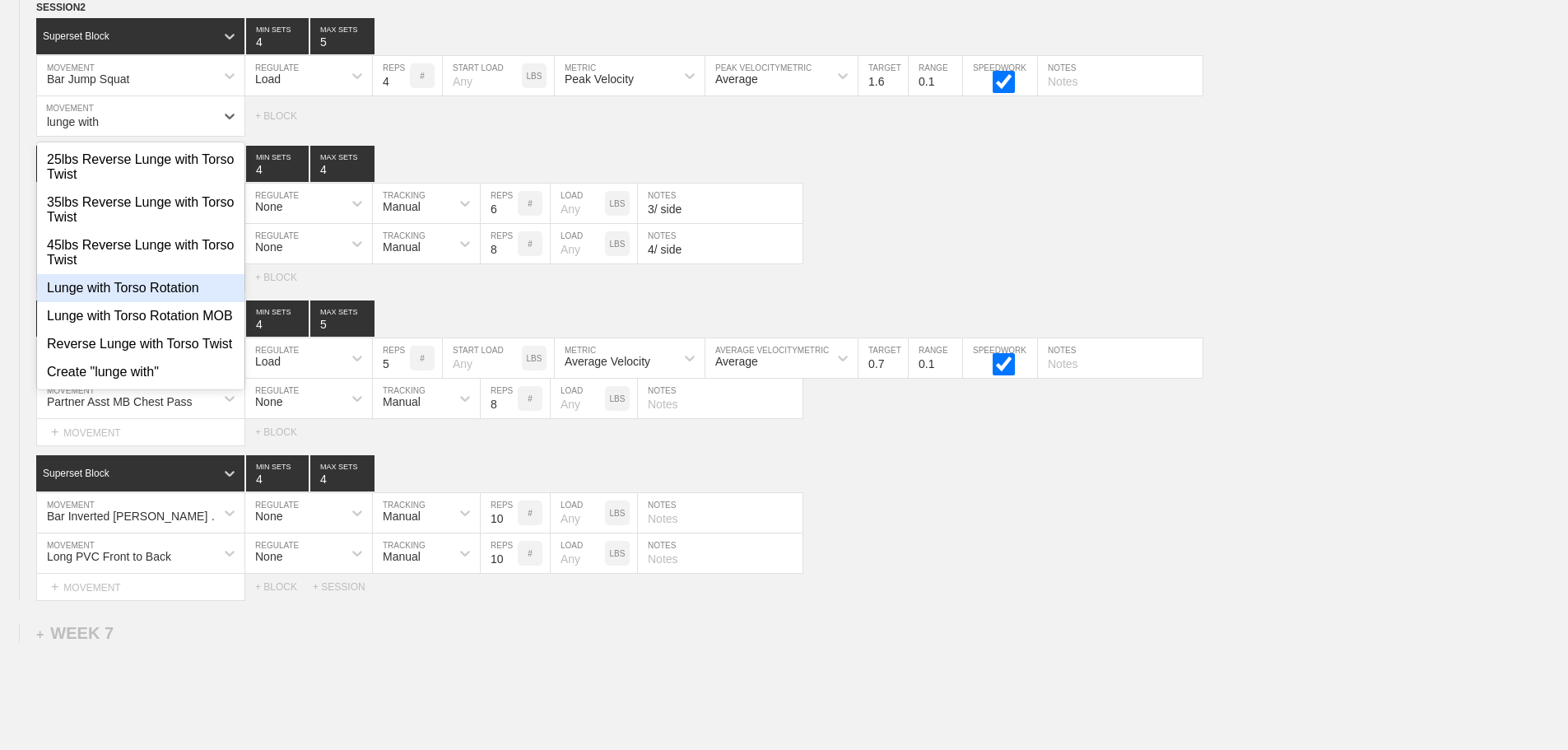
click at [138, 274] on div "Lunge with Torso Rotation" at bounding box center [141, 288] width 208 height 28
type input "lunge with"
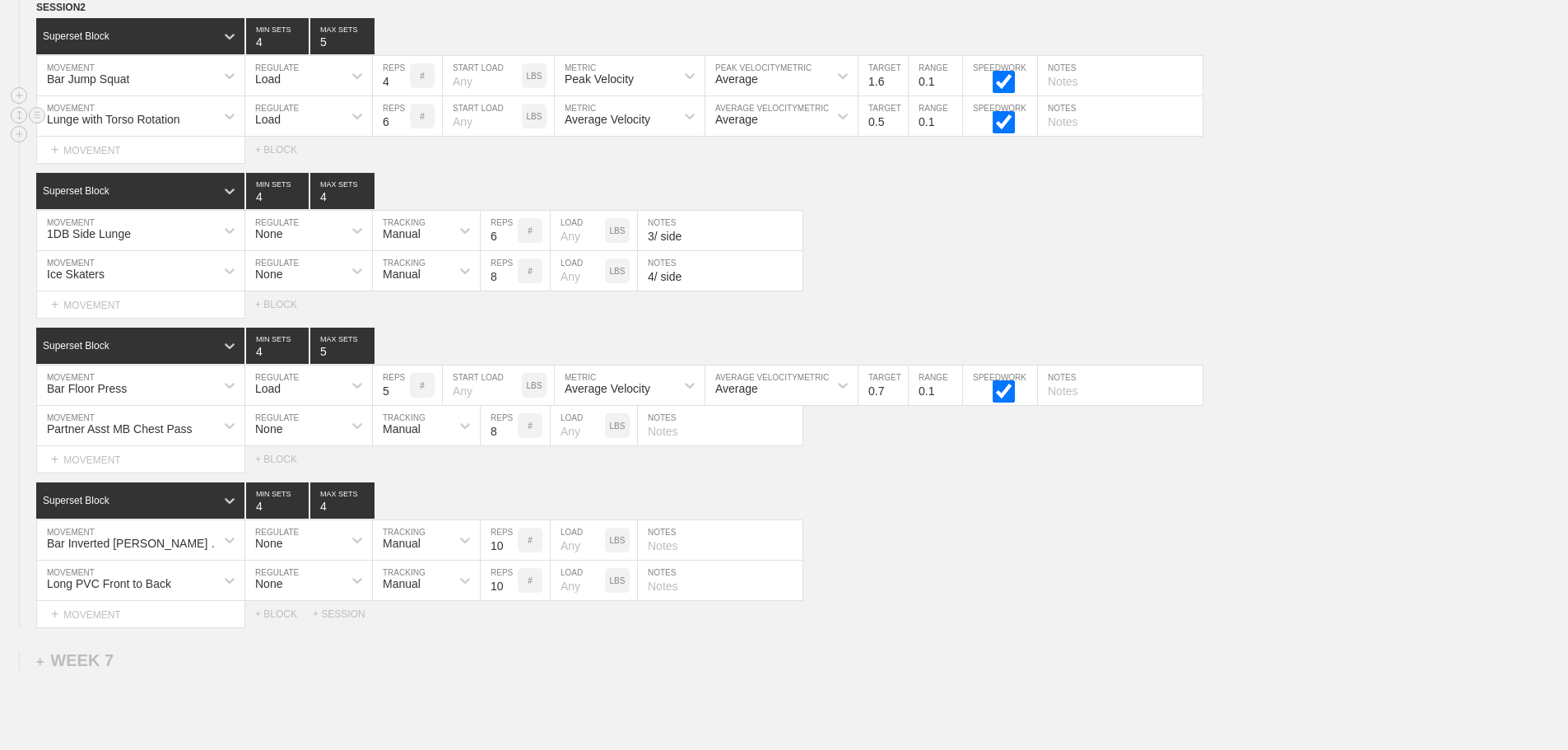
click at [293, 129] on div "Load" at bounding box center [293, 116] width 97 height 28
drag, startPoint x: 268, startPoint y: 175, endPoint x: 347, endPoint y: 158, distance: 80.8
click at [272, 174] on div "None" at bounding box center [308, 159] width 127 height 28
click at [398, 126] on div "Sensor" at bounding box center [401, 119] width 36 height 13
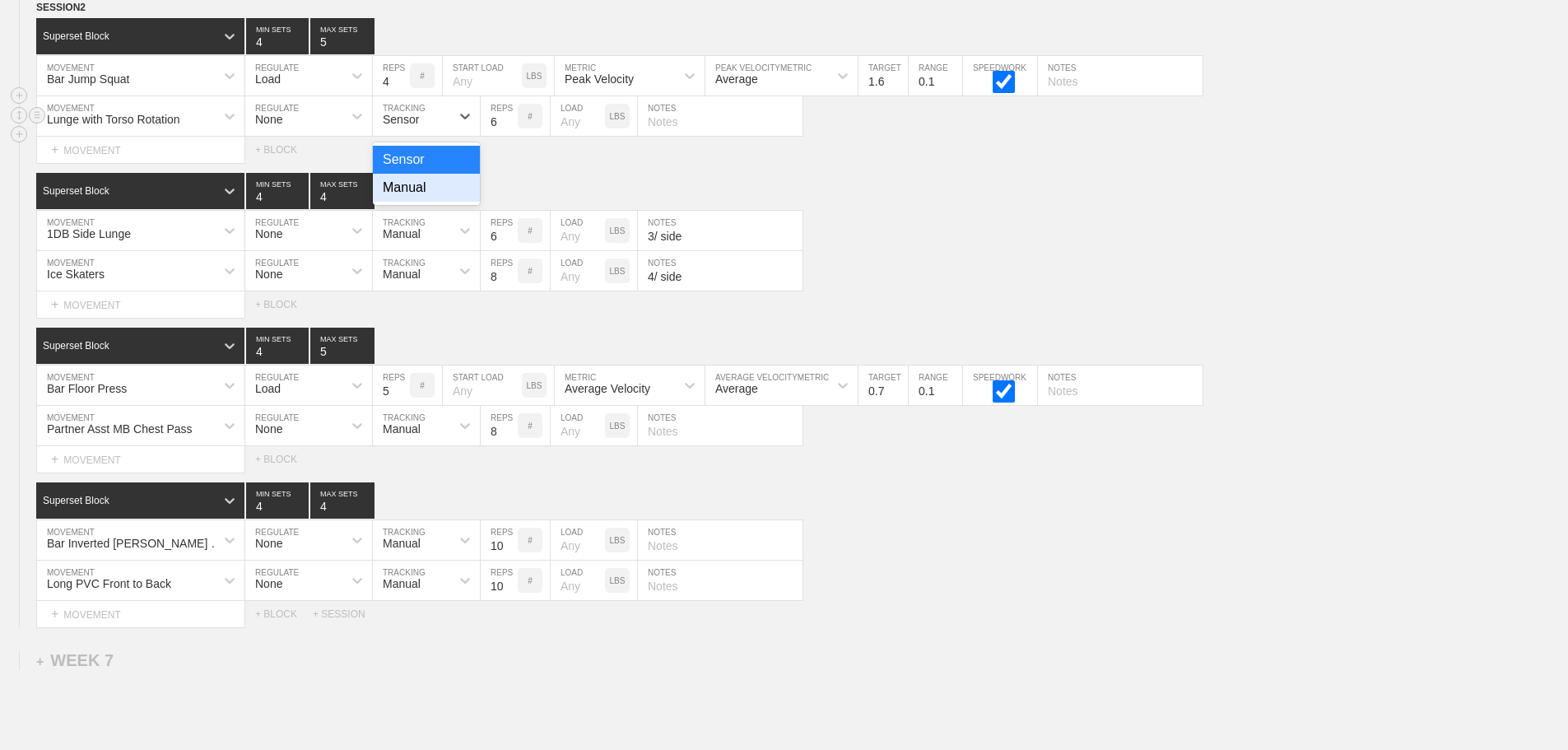
drag, startPoint x: 391, startPoint y: 197, endPoint x: 507, endPoint y: 134, distance: 132.0
click at [396, 197] on div "Manual" at bounding box center [425, 188] width 107 height 28
click at [510, 128] on input "7" at bounding box center [499, 116] width 37 height 39
click at [510, 128] on input "8" at bounding box center [499, 116] width 37 height 39
click at [510, 128] on input "9" at bounding box center [499, 116] width 37 height 39
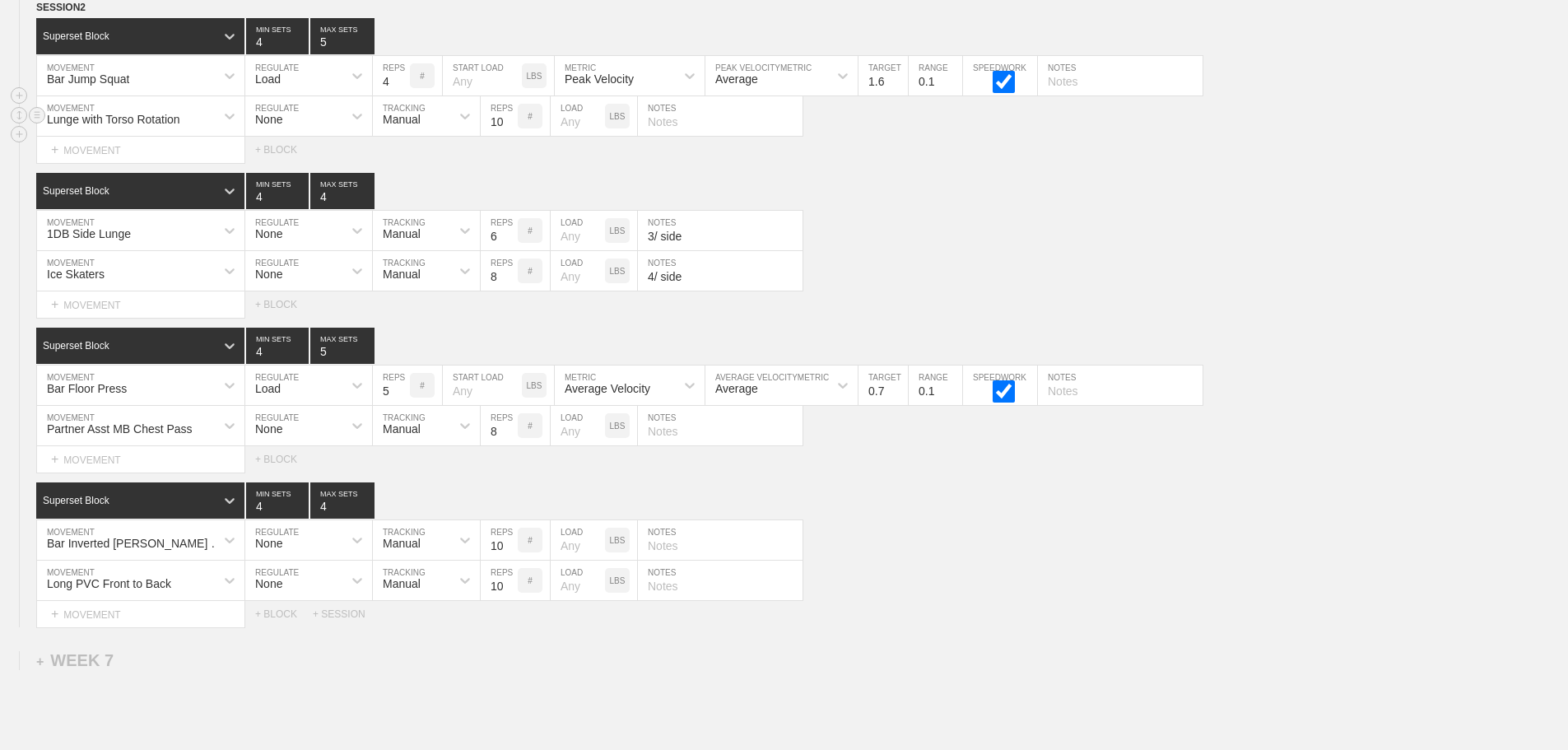
type input "10"
click at [510, 128] on input "10" at bounding box center [499, 116] width 37 height 39
click at [999, 197] on div "Superset Block 4 MIN SETS 4 MAX SETS" at bounding box center [802, 191] width 1532 height 36
click at [1112, 519] on div "Superset Block 4 MIN SETS 4 MAX SETS" at bounding box center [802, 500] width 1532 height 36
click at [1049, 539] on div "Bar Inverted Kipping Chin Up MOVEMENT None REGULATE Manual TRACKING 10 REPS # L…" at bounding box center [784, 540] width 1568 height 40
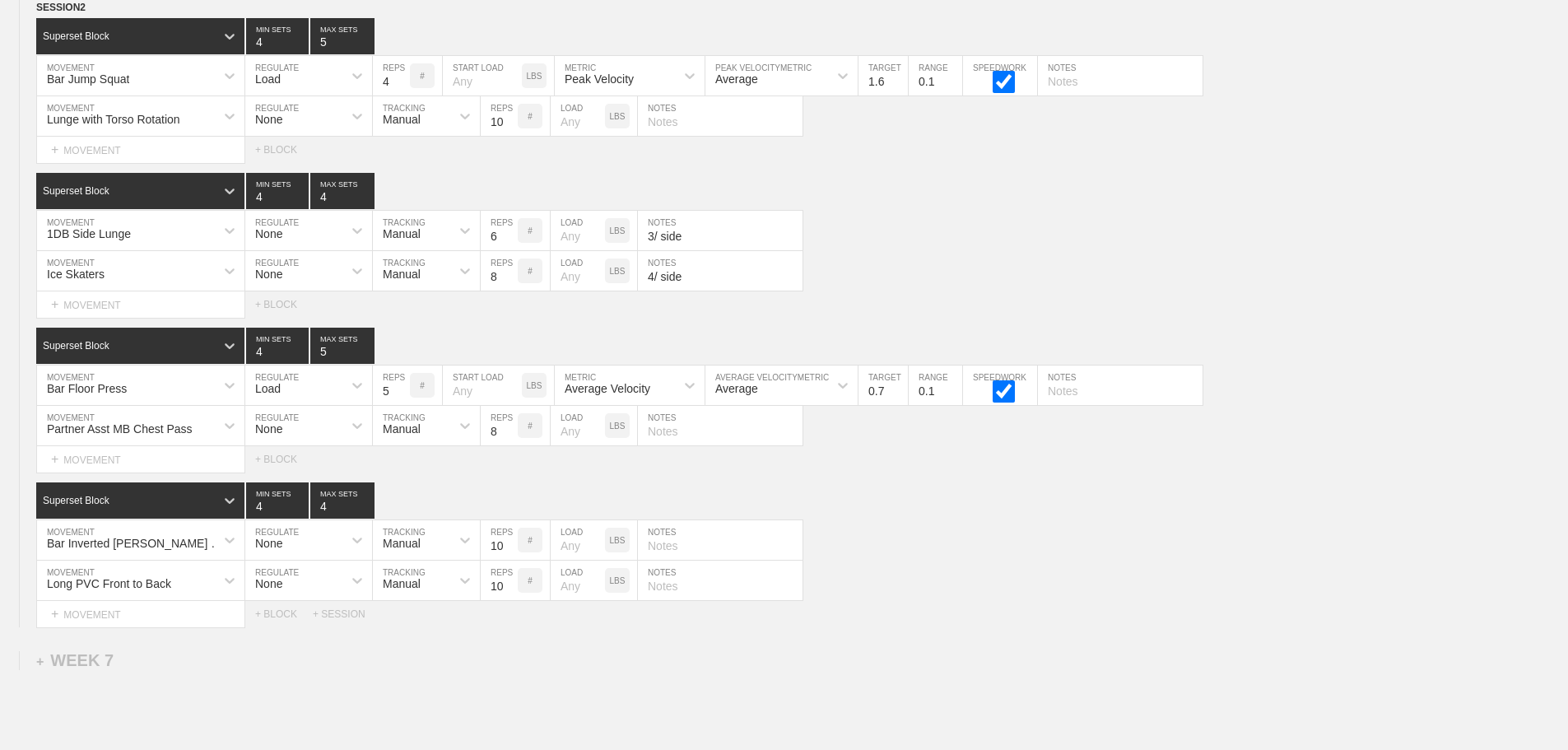
drag, startPoint x: 1308, startPoint y: 550, endPoint x: 1580, endPoint y: 685, distance: 303.7
click at [1316, 553] on div "Bar Inverted Kipping Chin Up MOVEMENT None REGULATE Manual TRACKING 10 REPS # L…" at bounding box center [784, 540] width 1568 height 40
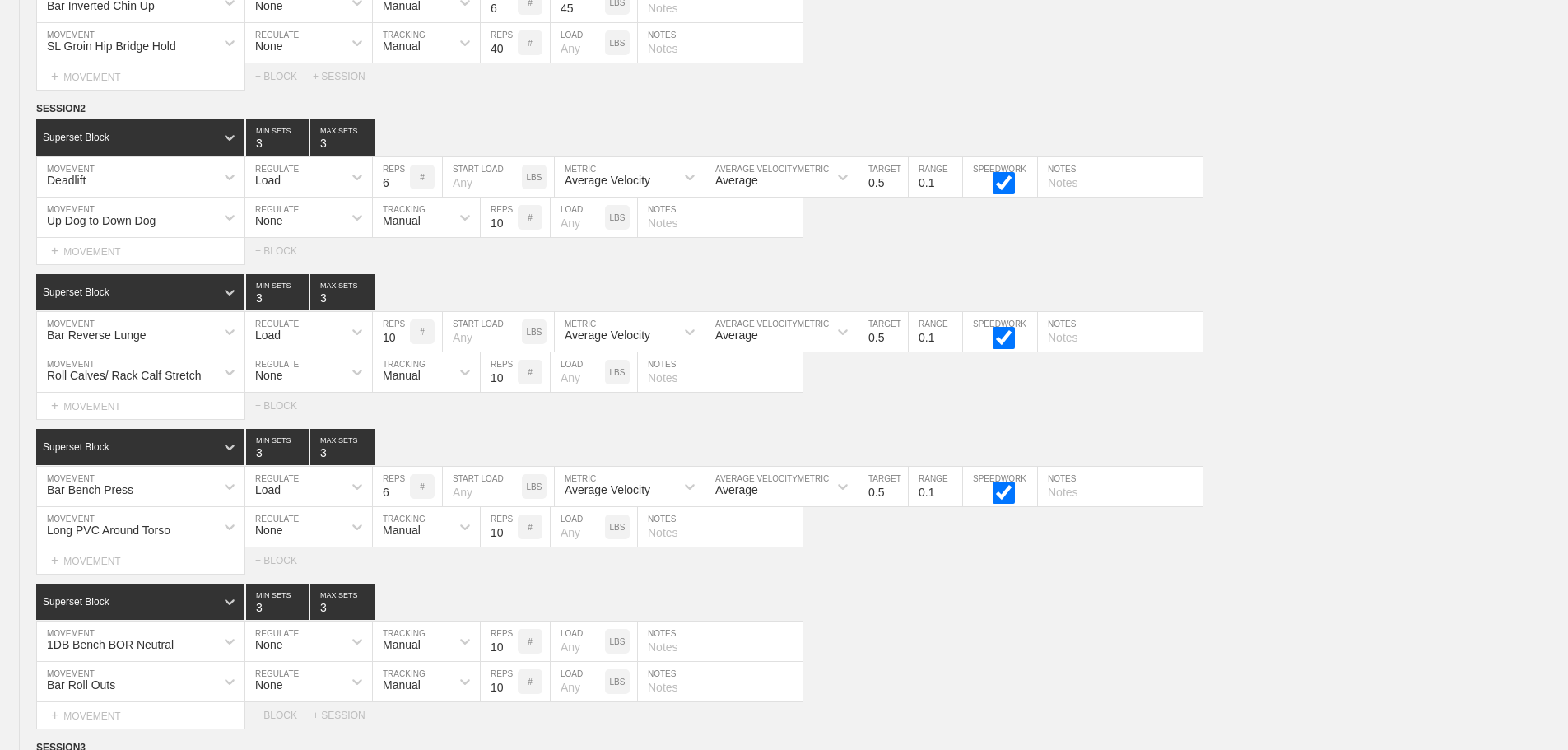
scroll to position [0, 0]
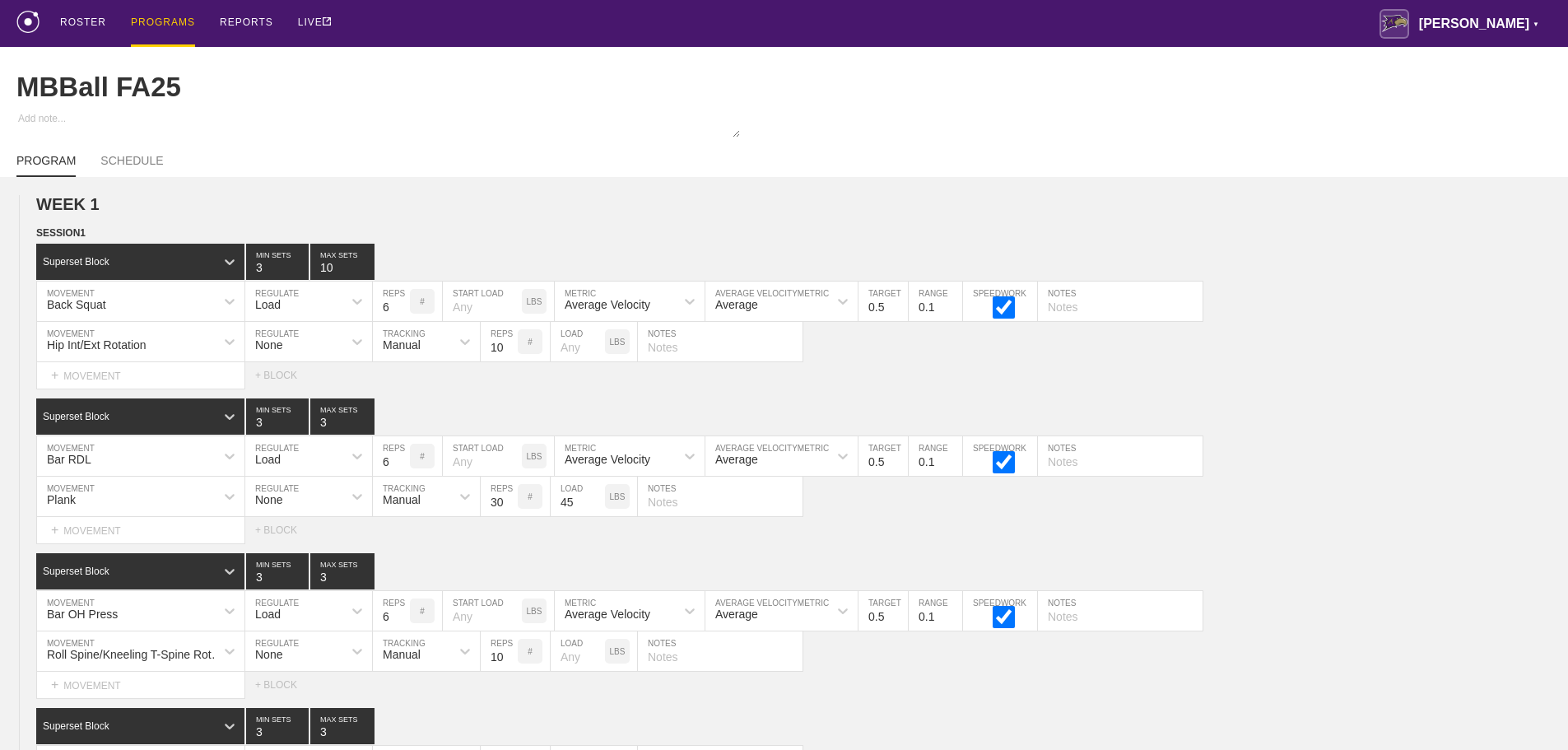
click at [161, 24] on div "PROGRAMS" at bounding box center [163, 23] width 64 height 46
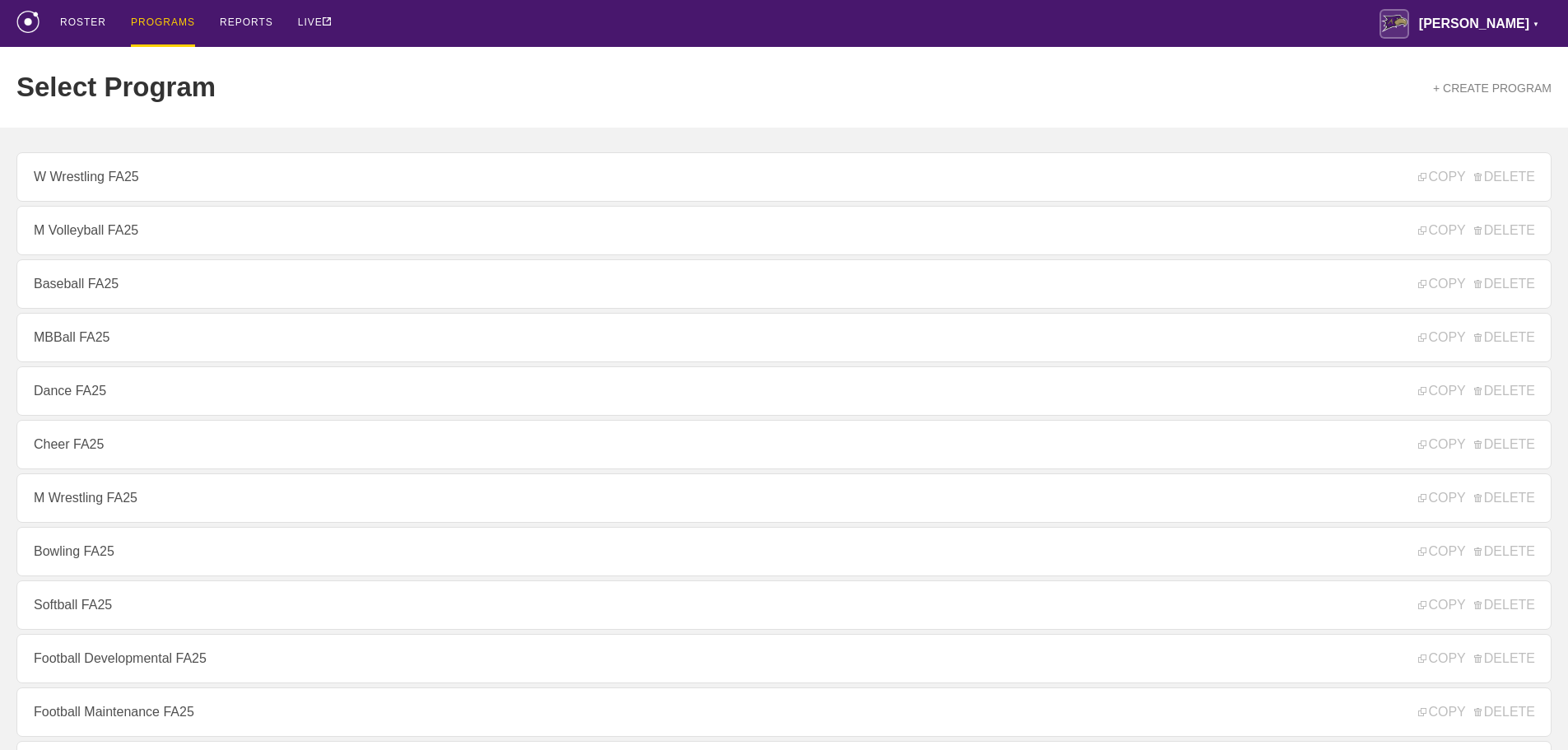
click at [427, 33] on div "ROSTER PROGRAMS REPORTS LIVE [PERSON_NAME] ▼ [PERSON_NAME][EMAIL_ADDRESS][PERSO…" at bounding box center [784, 23] width 1535 height 46
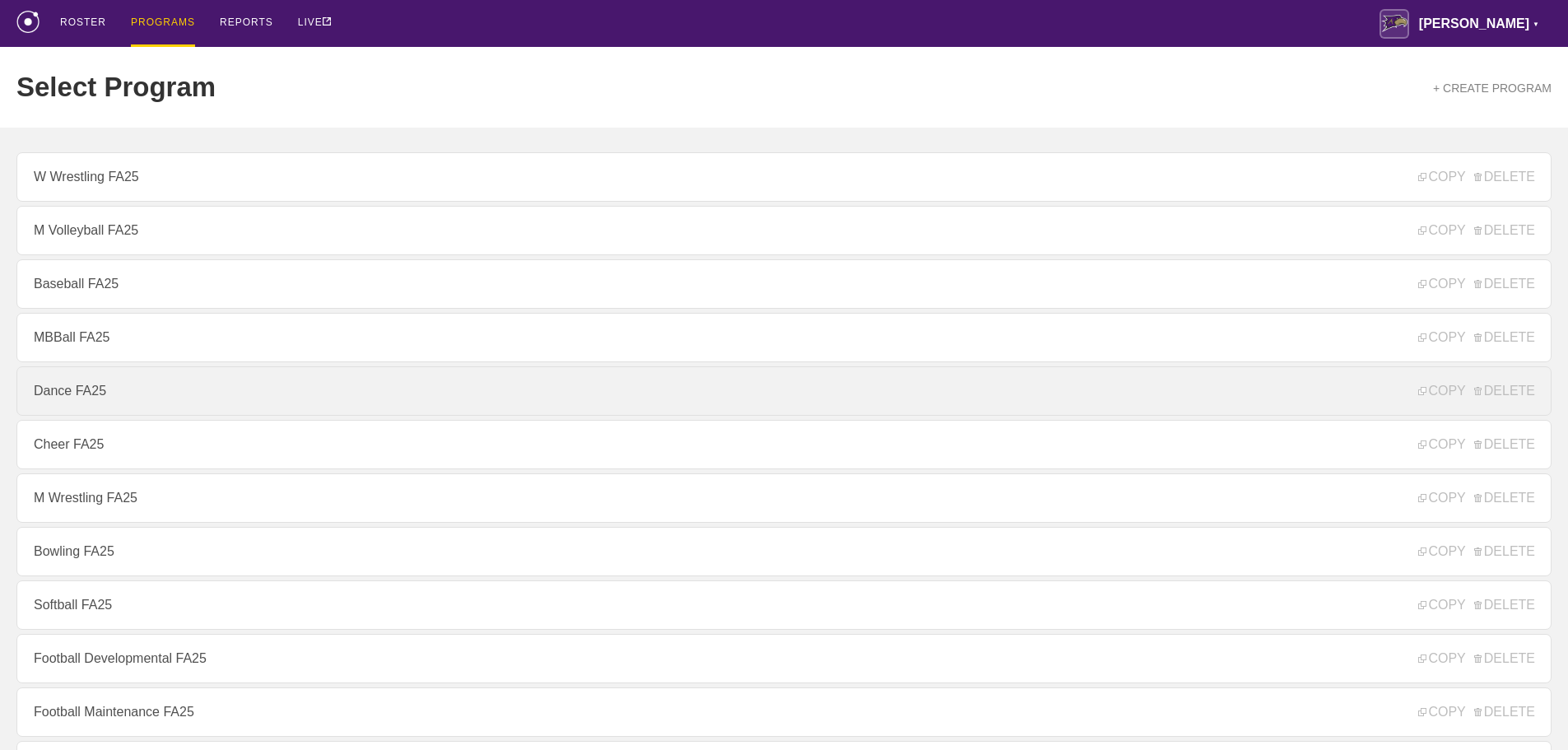
click at [86, 397] on link "Dance FA25" at bounding box center [784, 391] width 1535 height 49
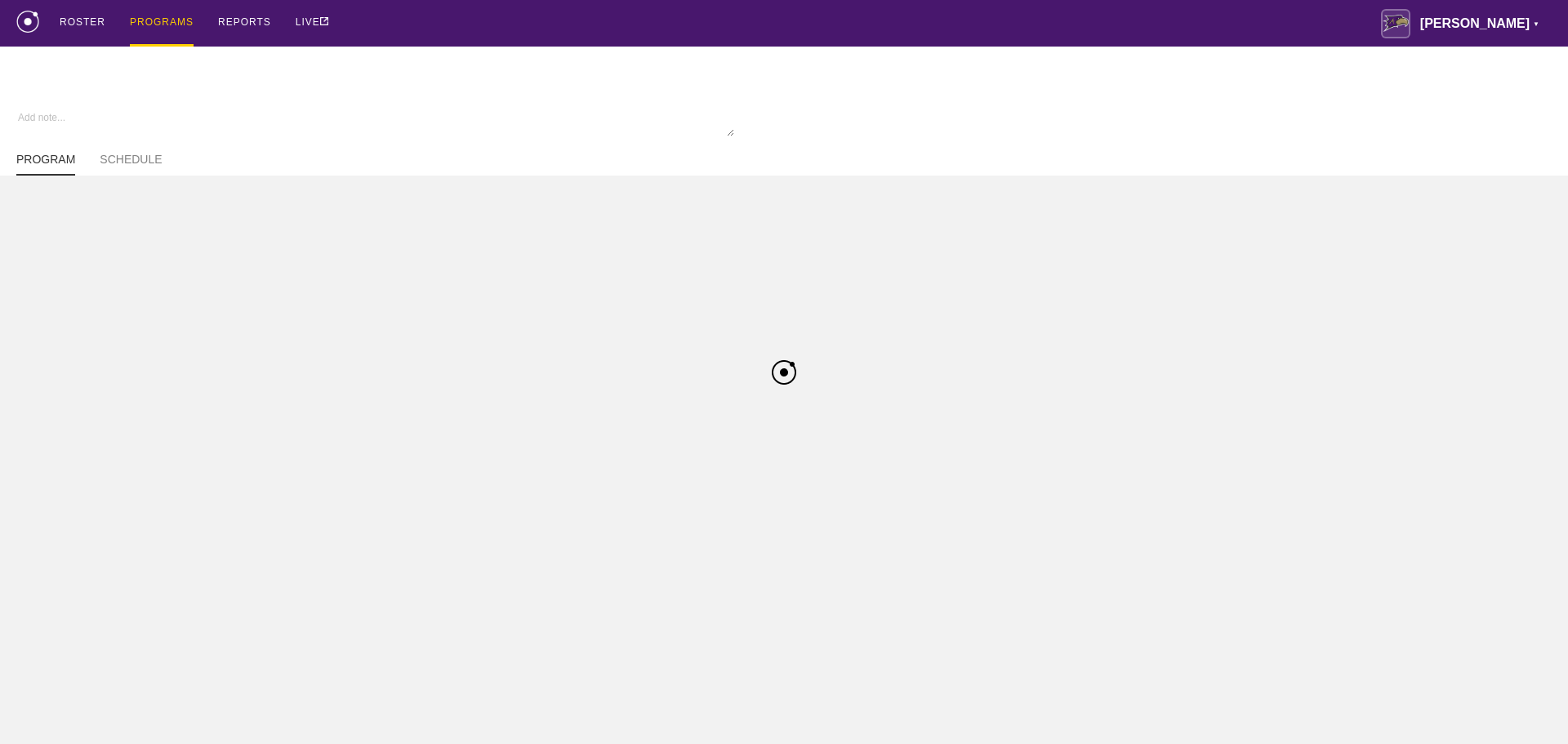
type textarea "x"
type input "Dance FA25"
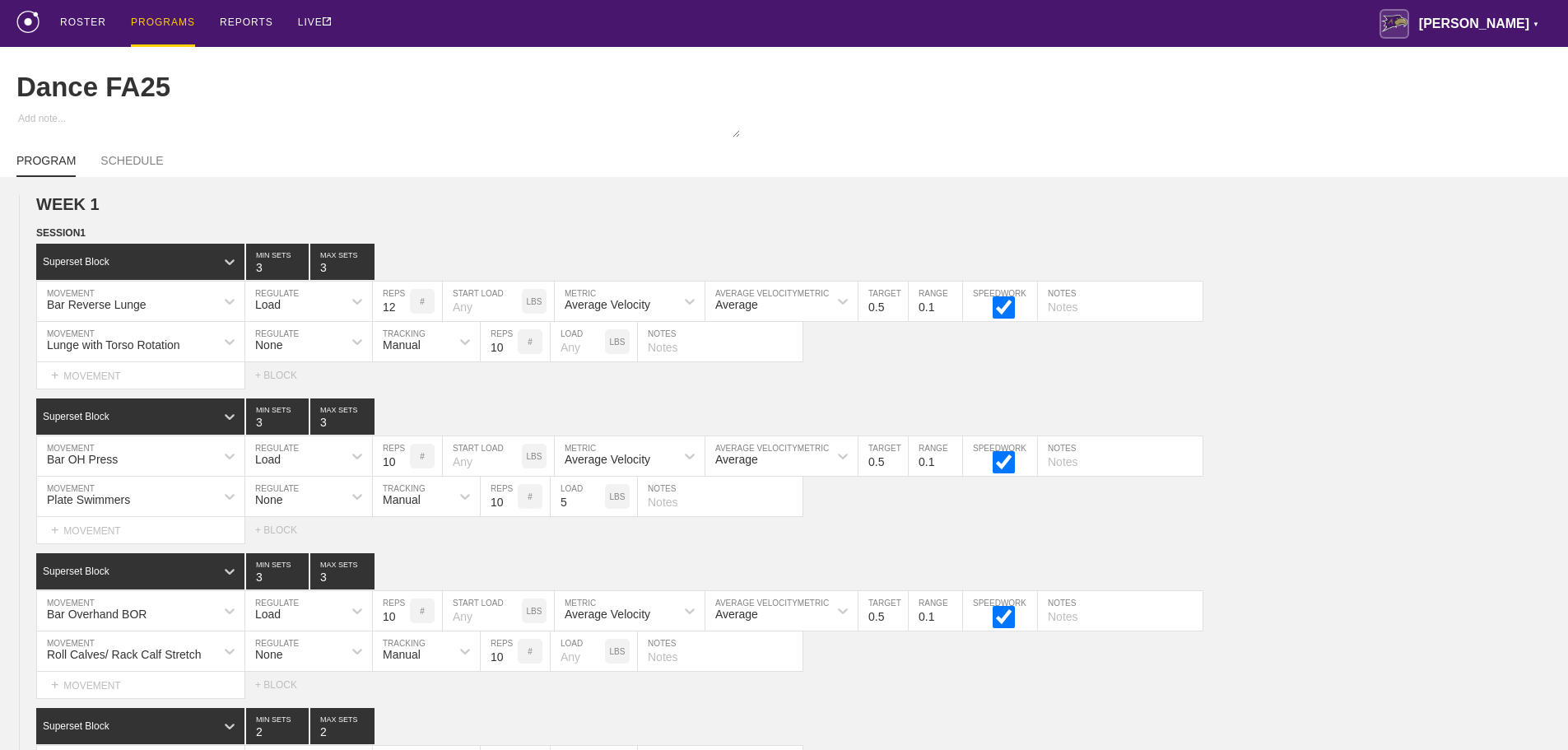
click at [908, 24] on div "ROSTER PROGRAMS REPORTS LIVE [PERSON_NAME] ▼ [PERSON_NAME][EMAIL_ADDRESS][PERSO…" at bounding box center [784, 23] width 1535 height 46
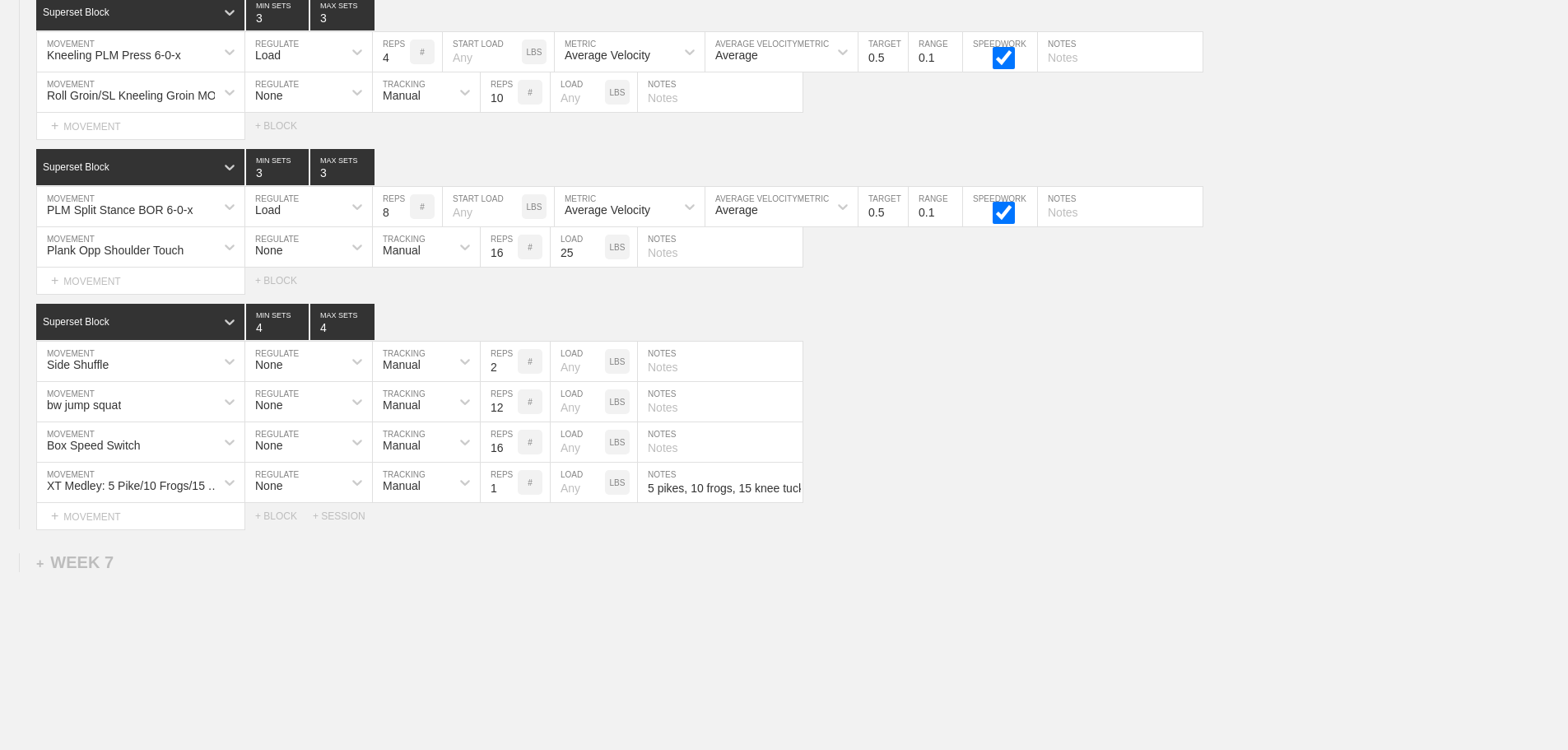
scroll to position [7146, 0]
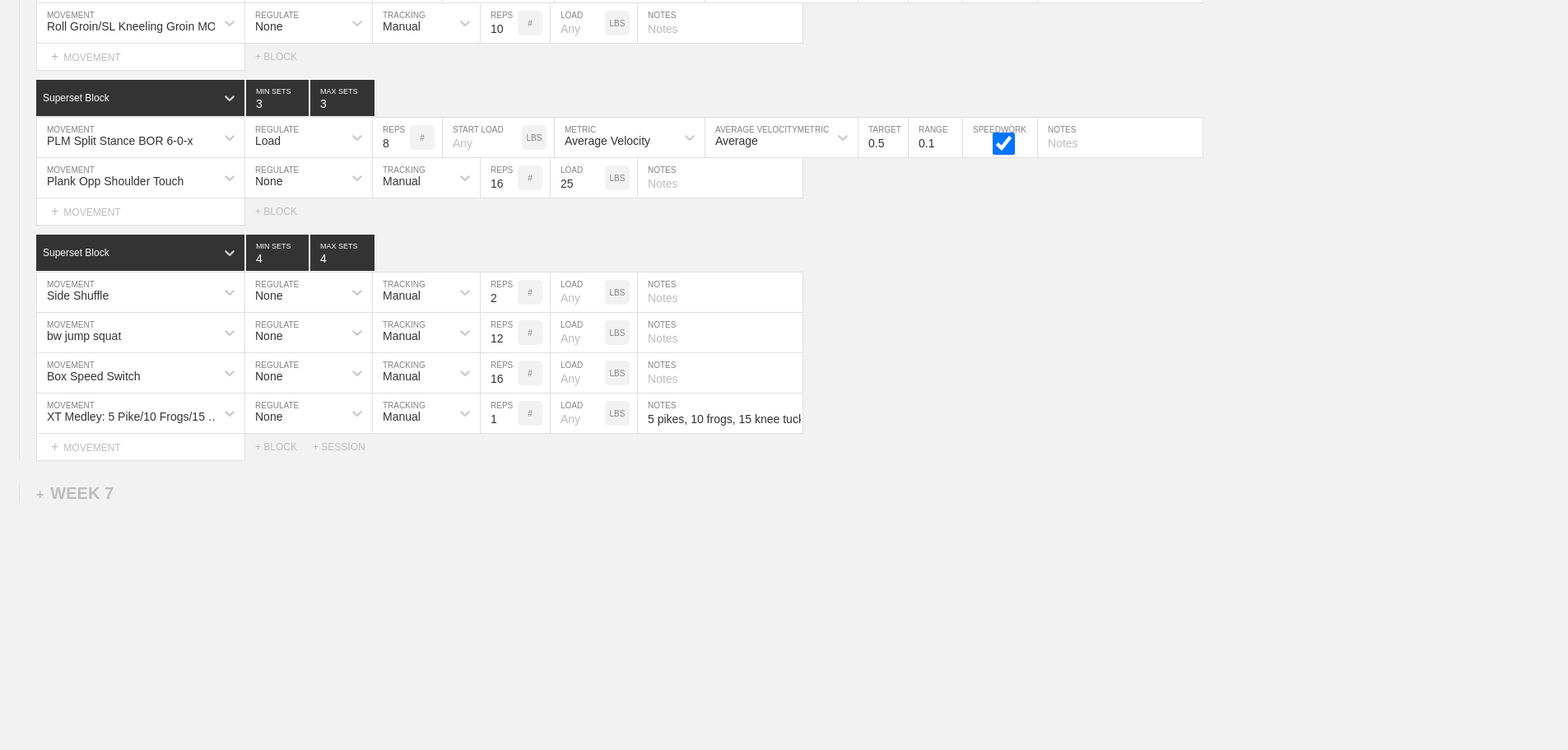
drag, startPoint x: 1448, startPoint y: 582, endPoint x: 1295, endPoint y: 557, distance: 155.0
click at [343, 447] on div "+ SESSION" at bounding box center [345, 447] width 66 height 12
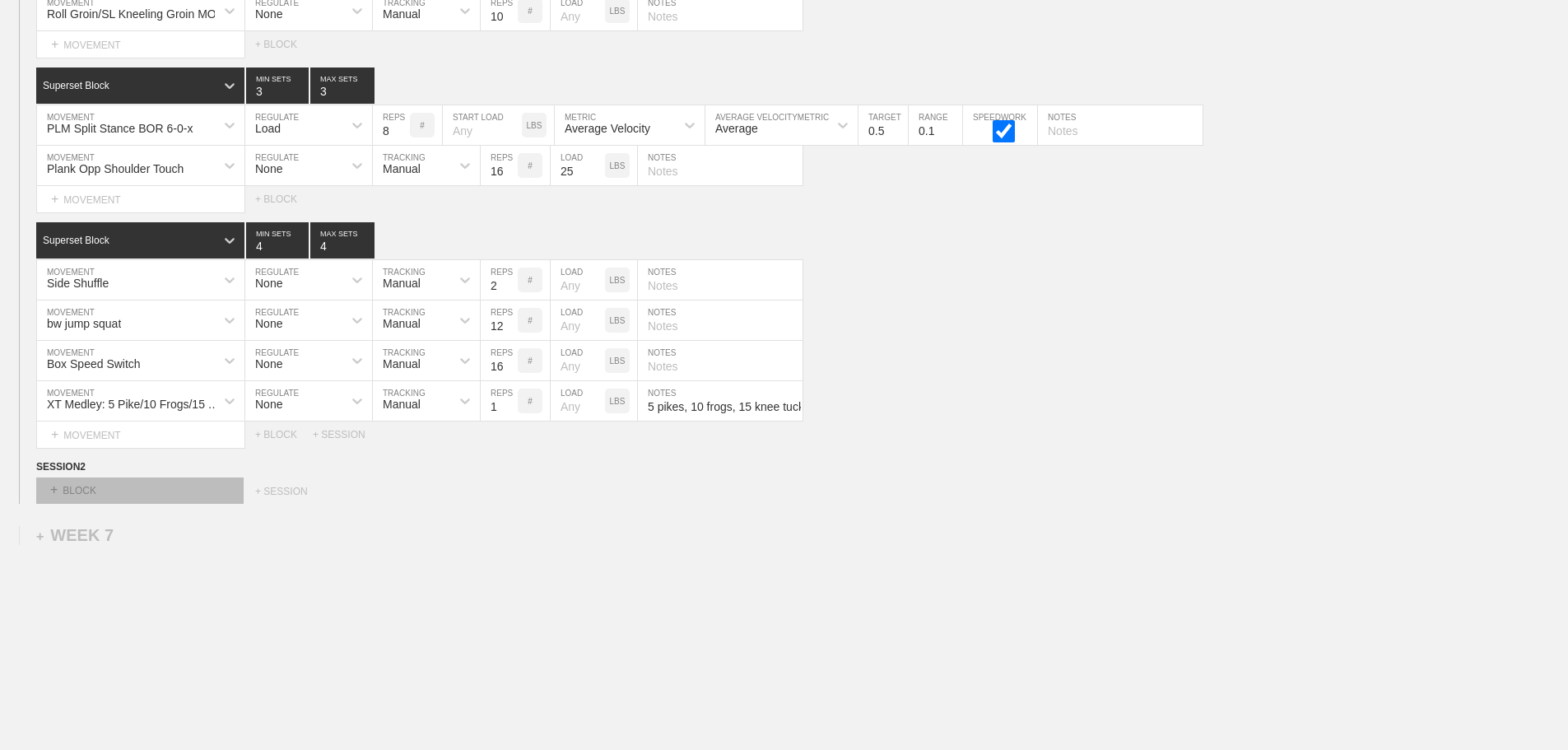
click at [214, 498] on div "+ BLOCK" at bounding box center [140, 490] width 208 height 26
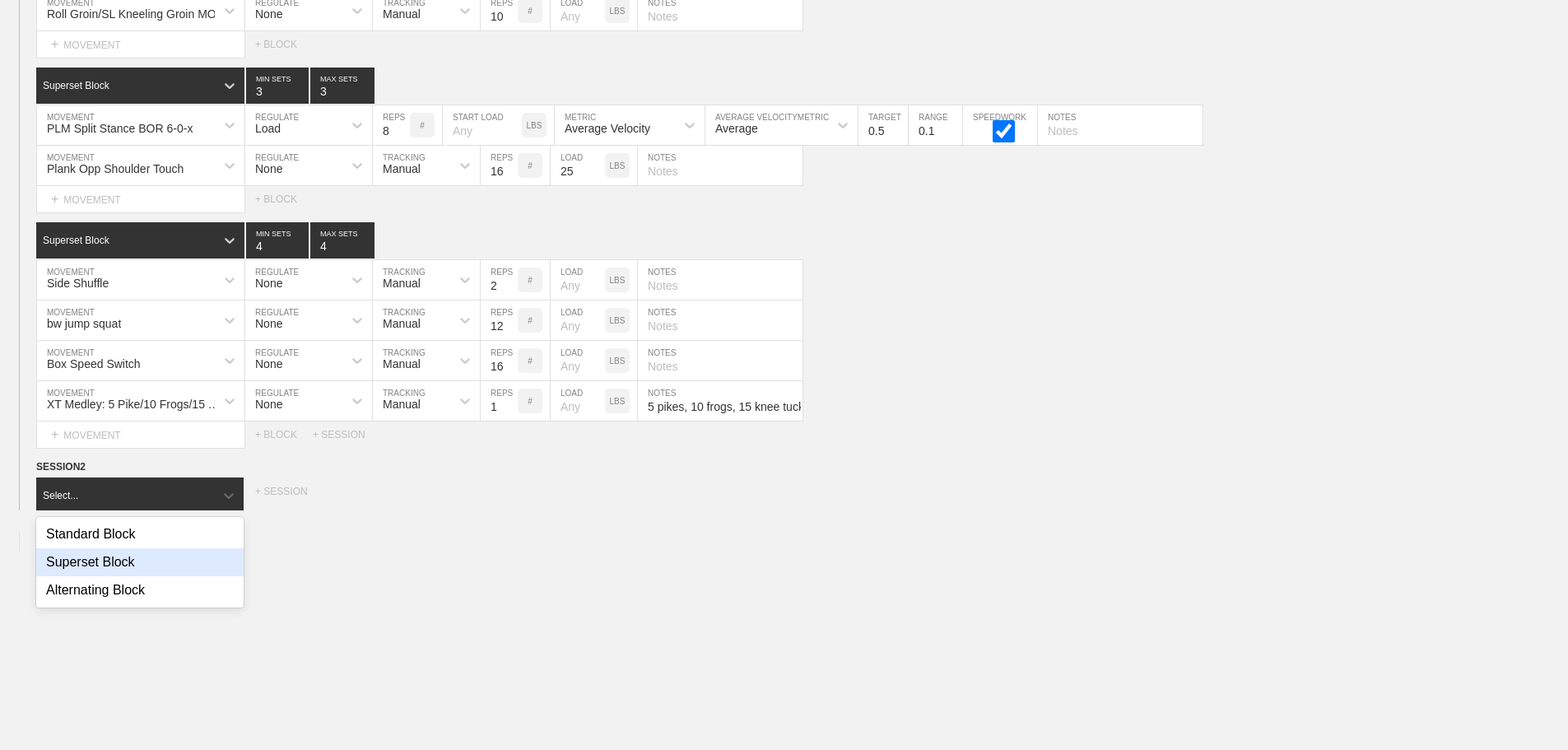
click at [130, 576] on div "Superset Block" at bounding box center [140, 562] width 208 height 28
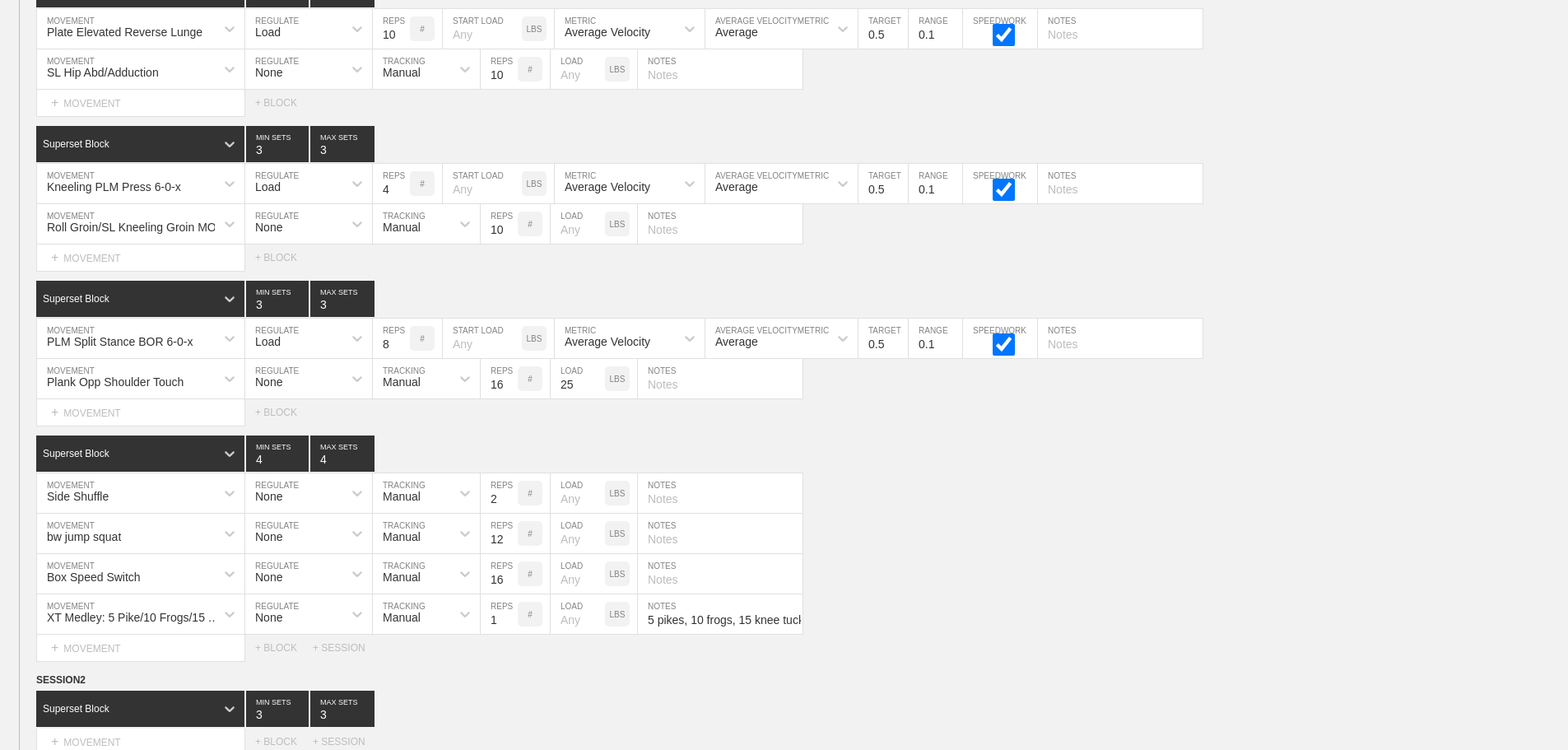
scroll to position [6899, 0]
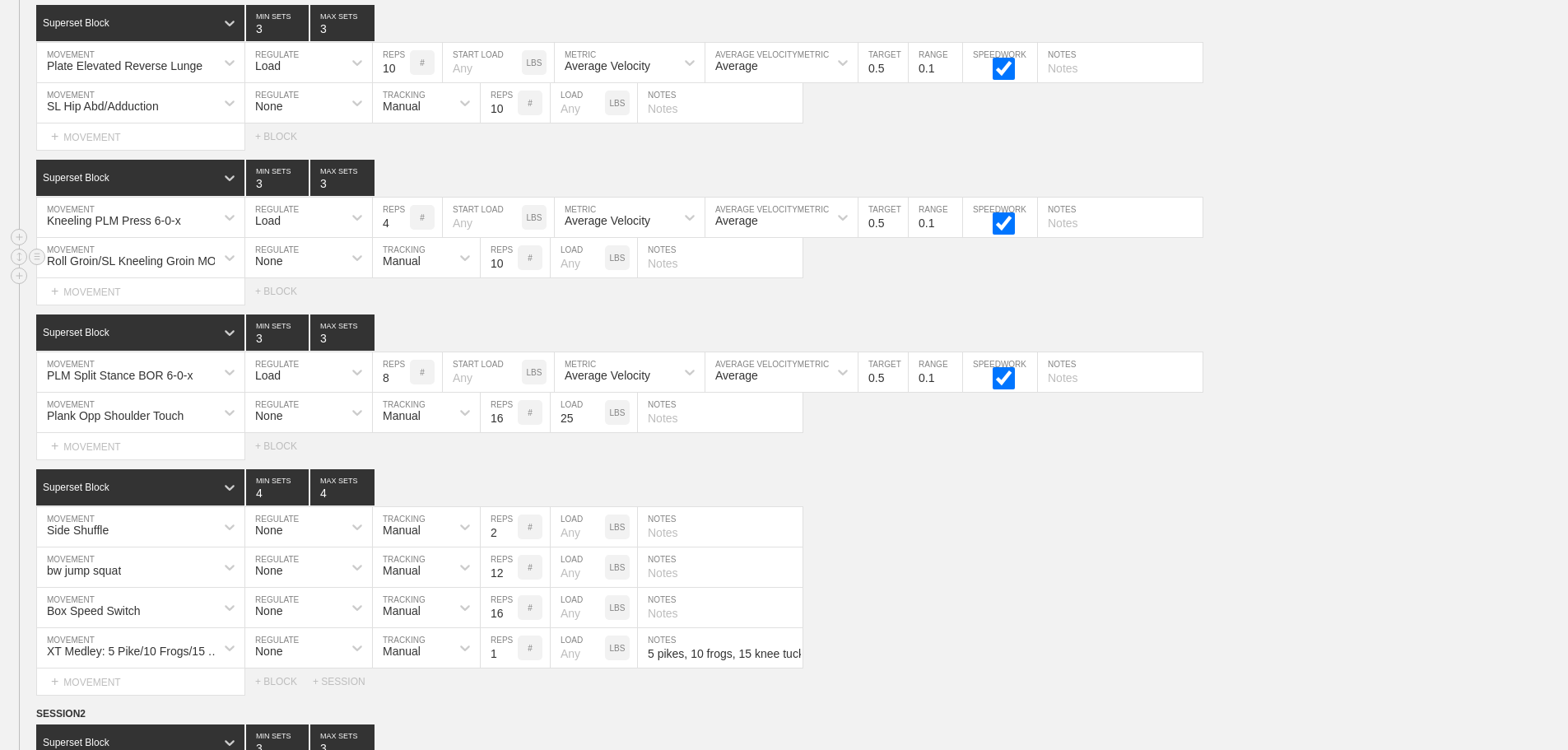
drag, startPoint x: 1419, startPoint y: 314, endPoint x: 1401, endPoint y: 287, distance: 32.4
click at [1418, 304] on div "Select... MOVEMENT + MOVEMENT + BLOCK" at bounding box center [784, 291] width 1568 height 26
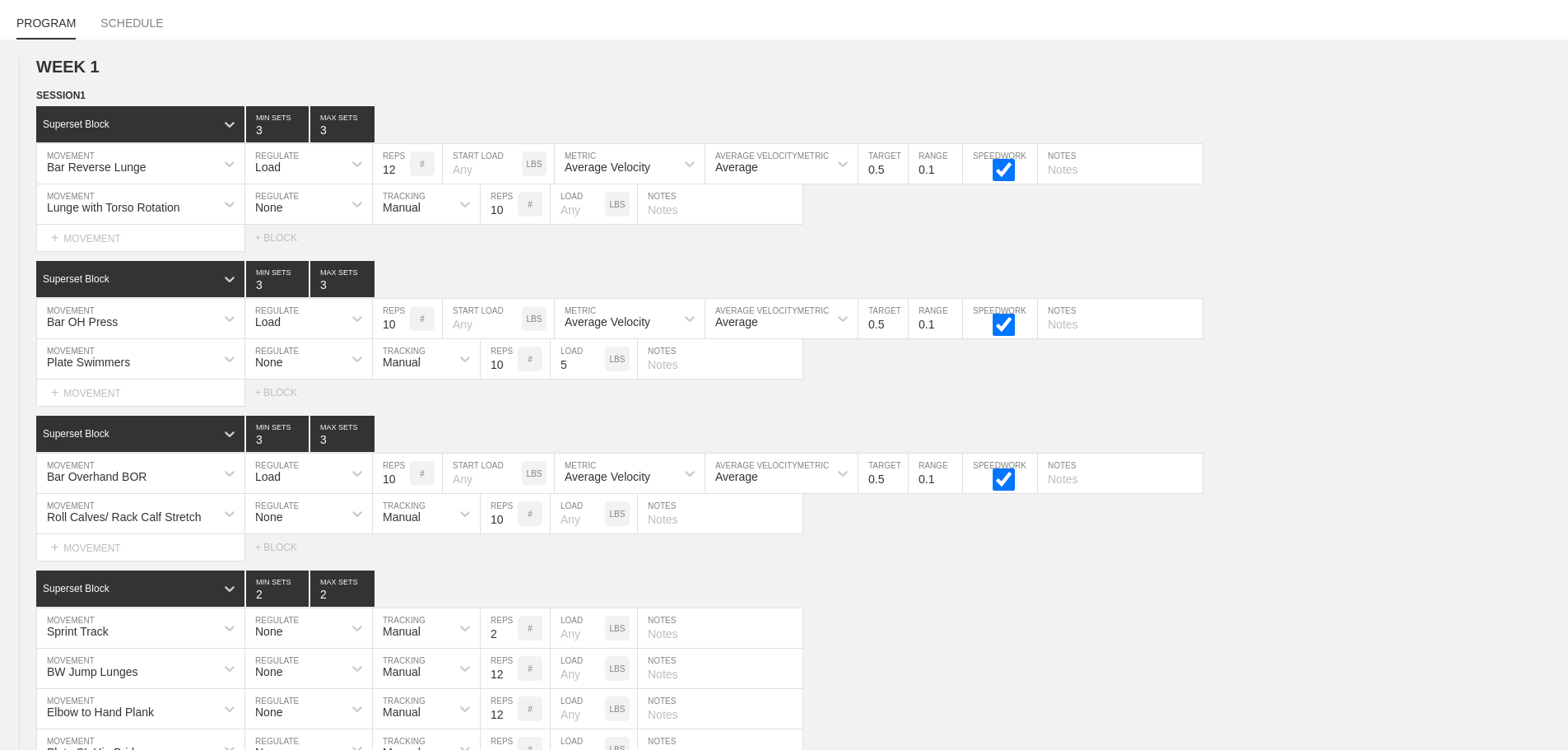
scroll to position [2894, 0]
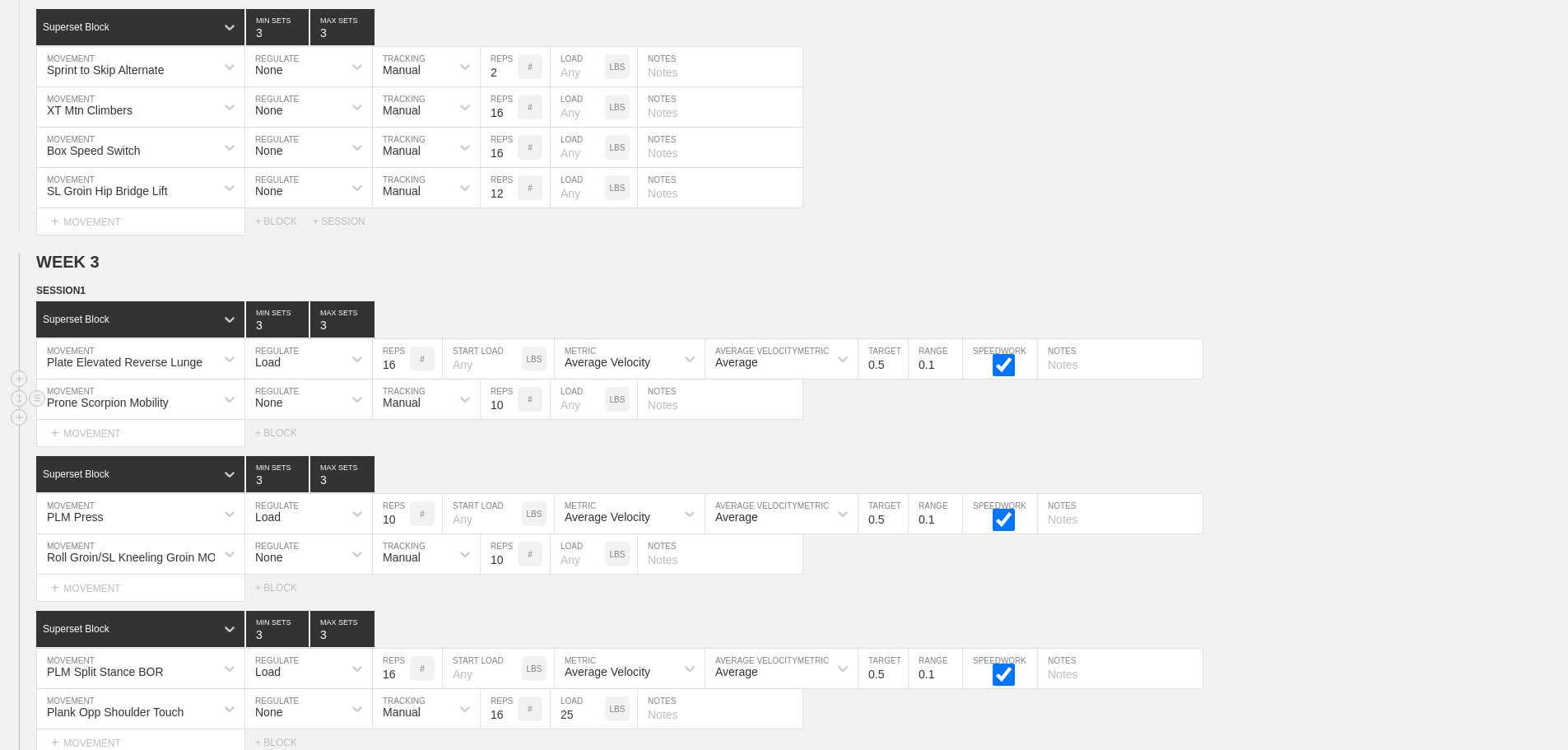
click at [1475, 405] on div "Prone Scorpion Mobility MOVEMENT None REGULATE Manual TRACKING 10 REPS # LOAD L…" at bounding box center [784, 399] width 1568 height 40
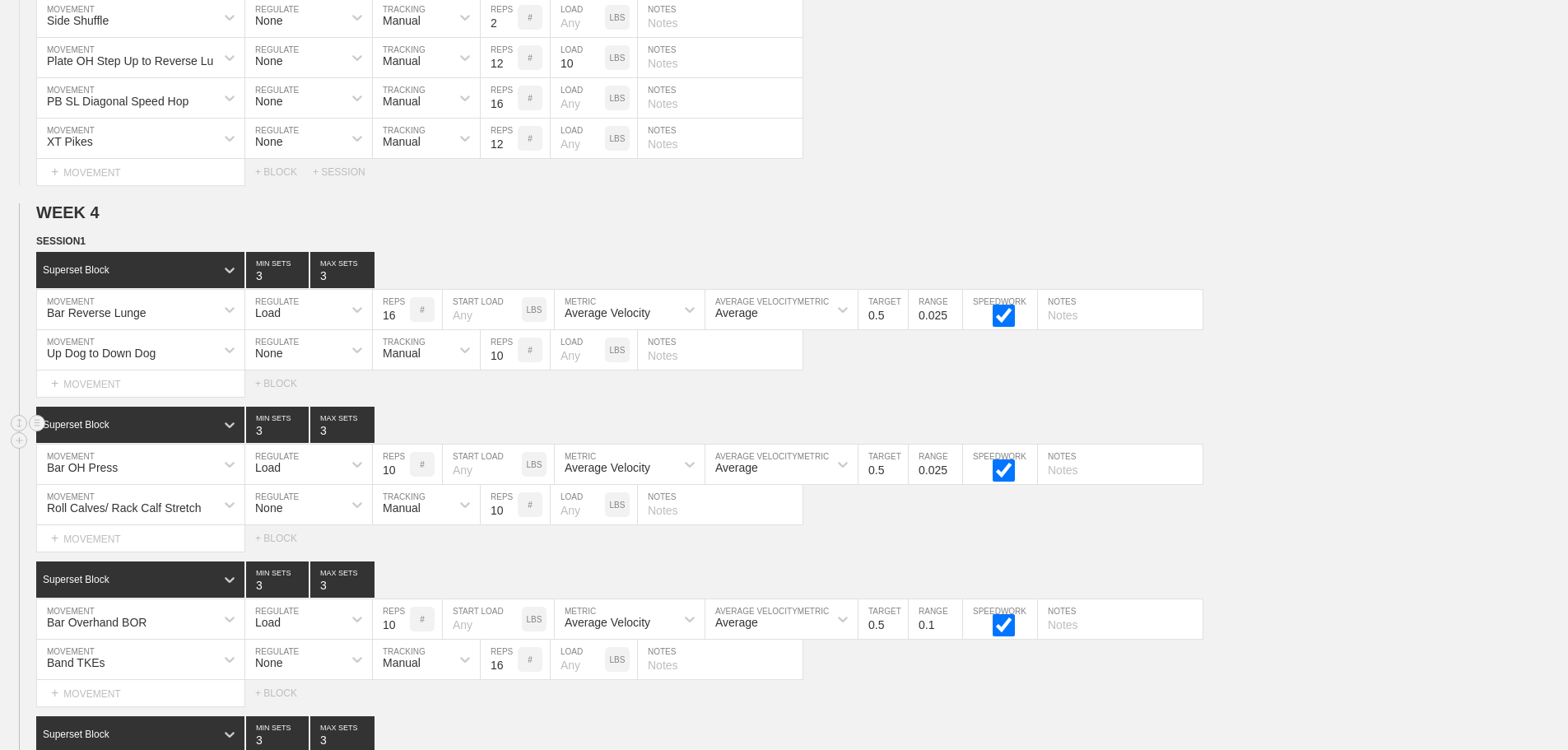
scroll to position [3800, 0]
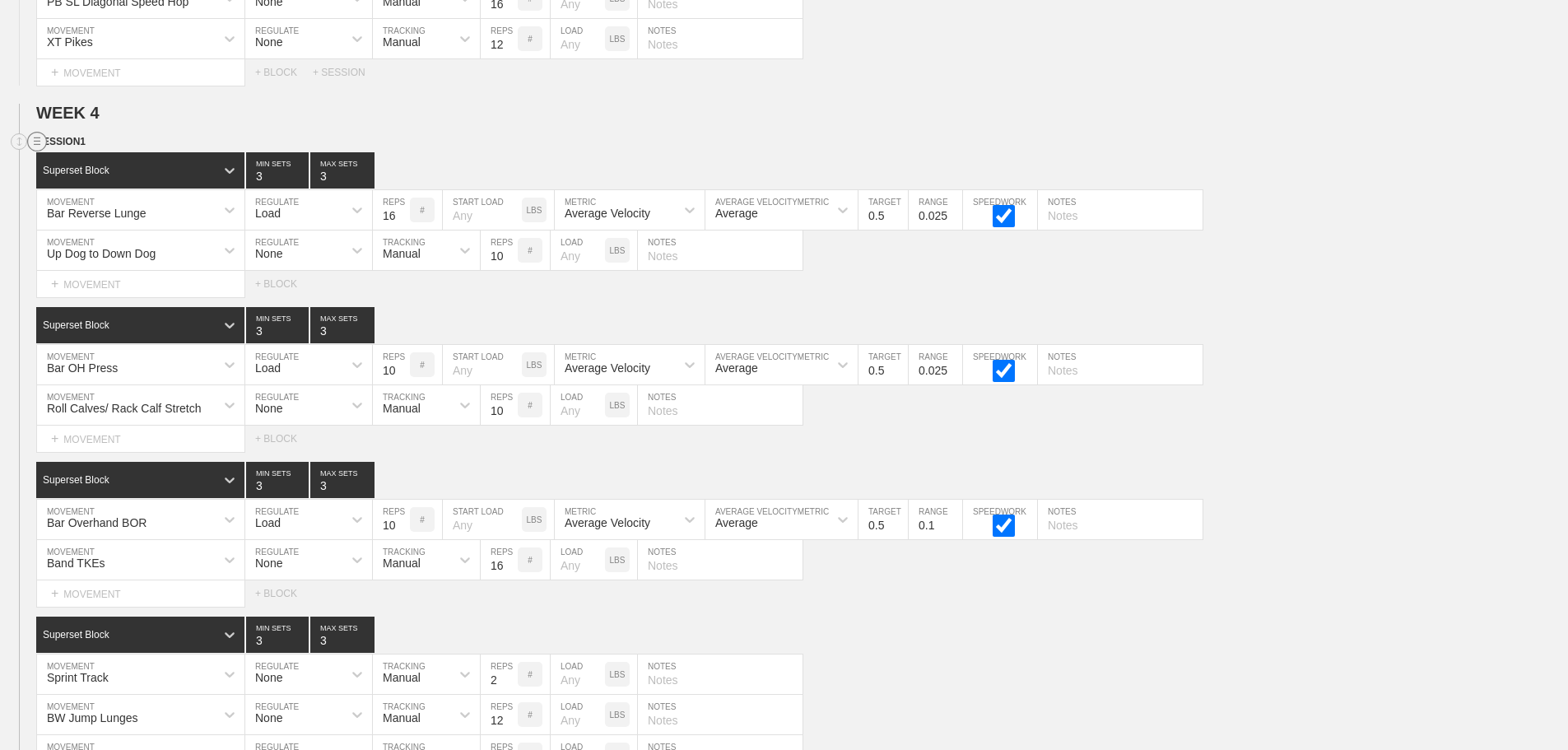
click at [32, 151] on circle at bounding box center [37, 141] width 19 height 19
click at [123, 168] on div "DUPLICATE" at bounding box center [115, 172] width 132 height 25
click at [1327, 452] on div "Select... MOVEMENT + MOVEMENT + BLOCK" at bounding box center [784, 438] width 1568 height 26
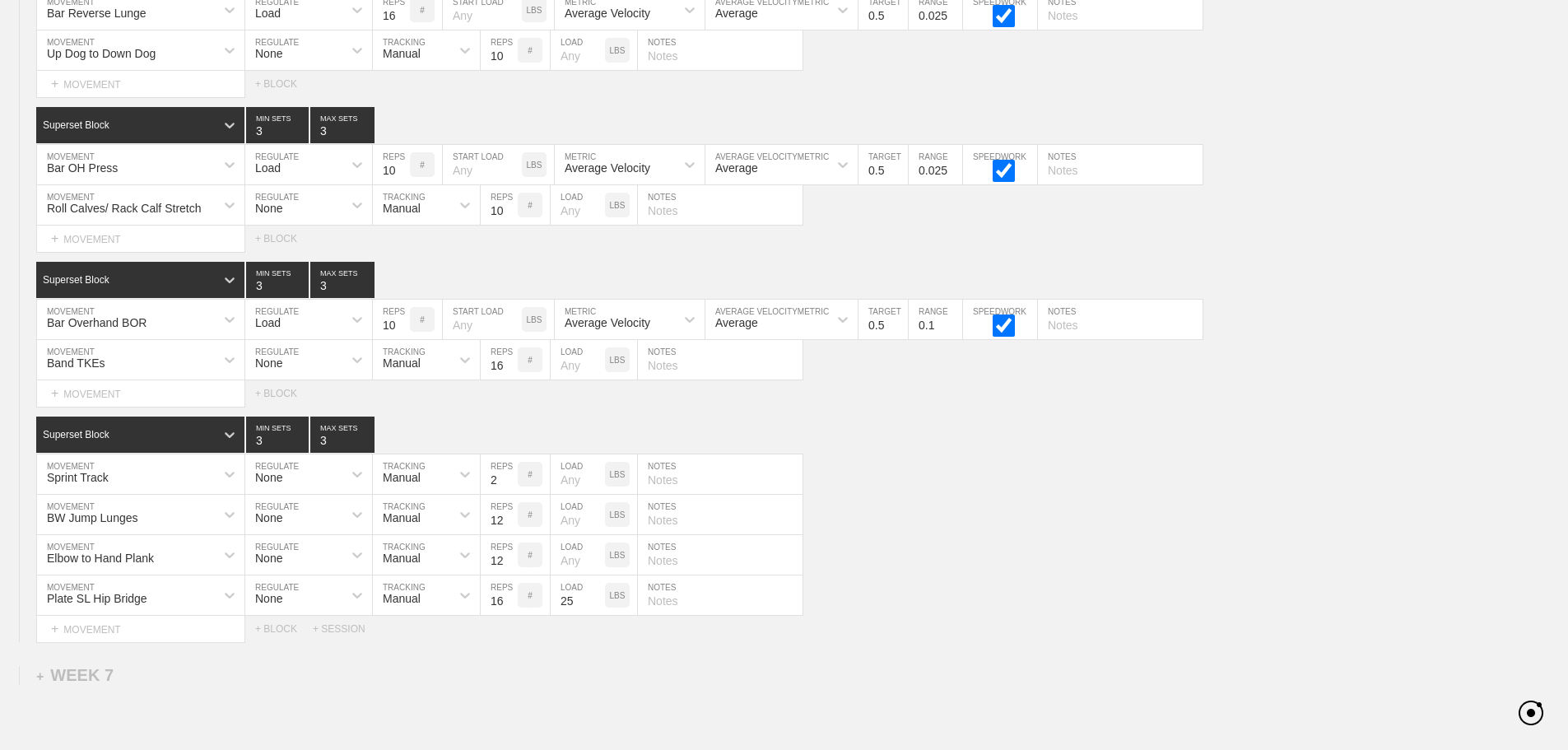
scroll to position [7046, 0]
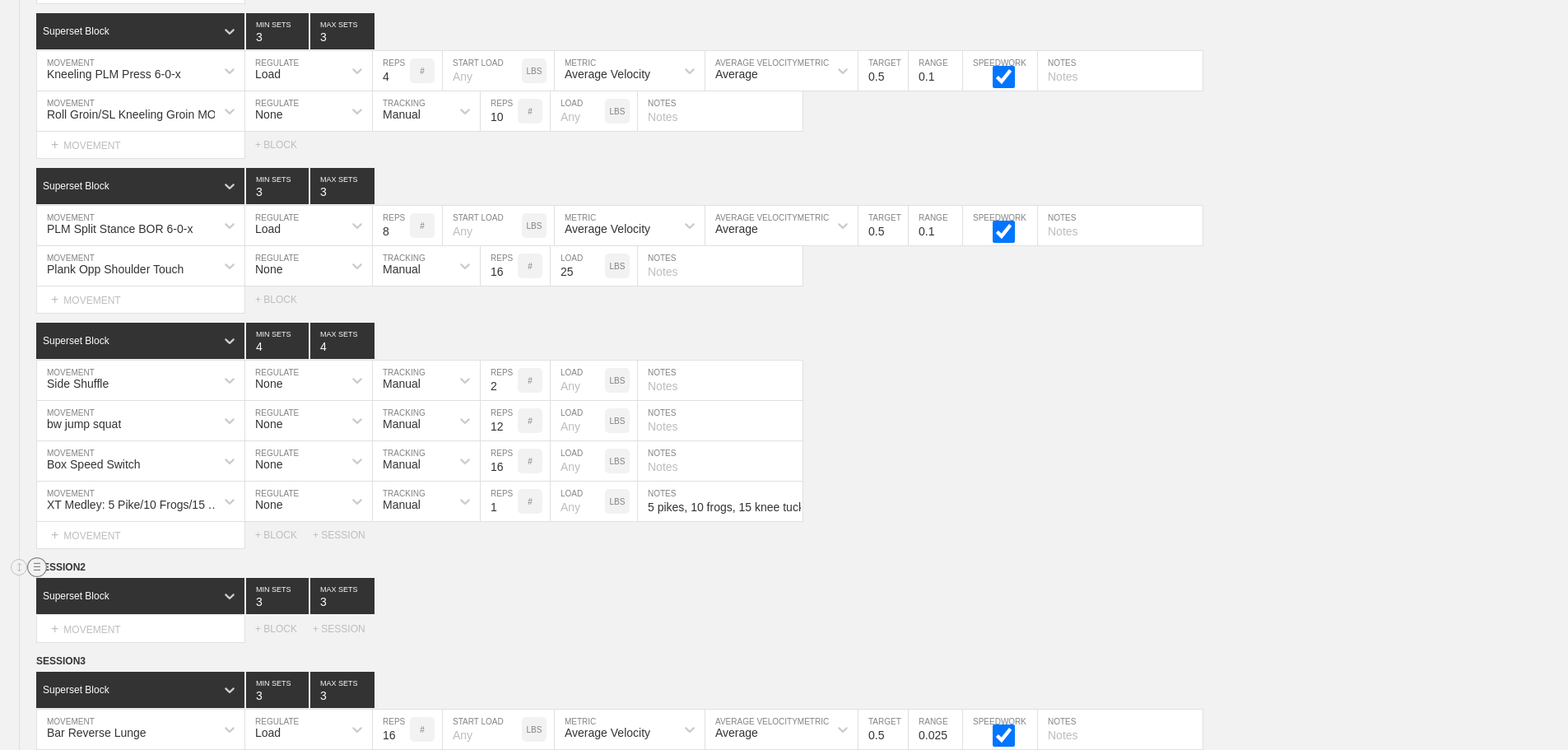
click at [34, 577] on circle at bounding box center [37, 567] width 19 height 19
click at [99, 626] on div "DELETE" at bounding box center [115, 622] width 132 height 25
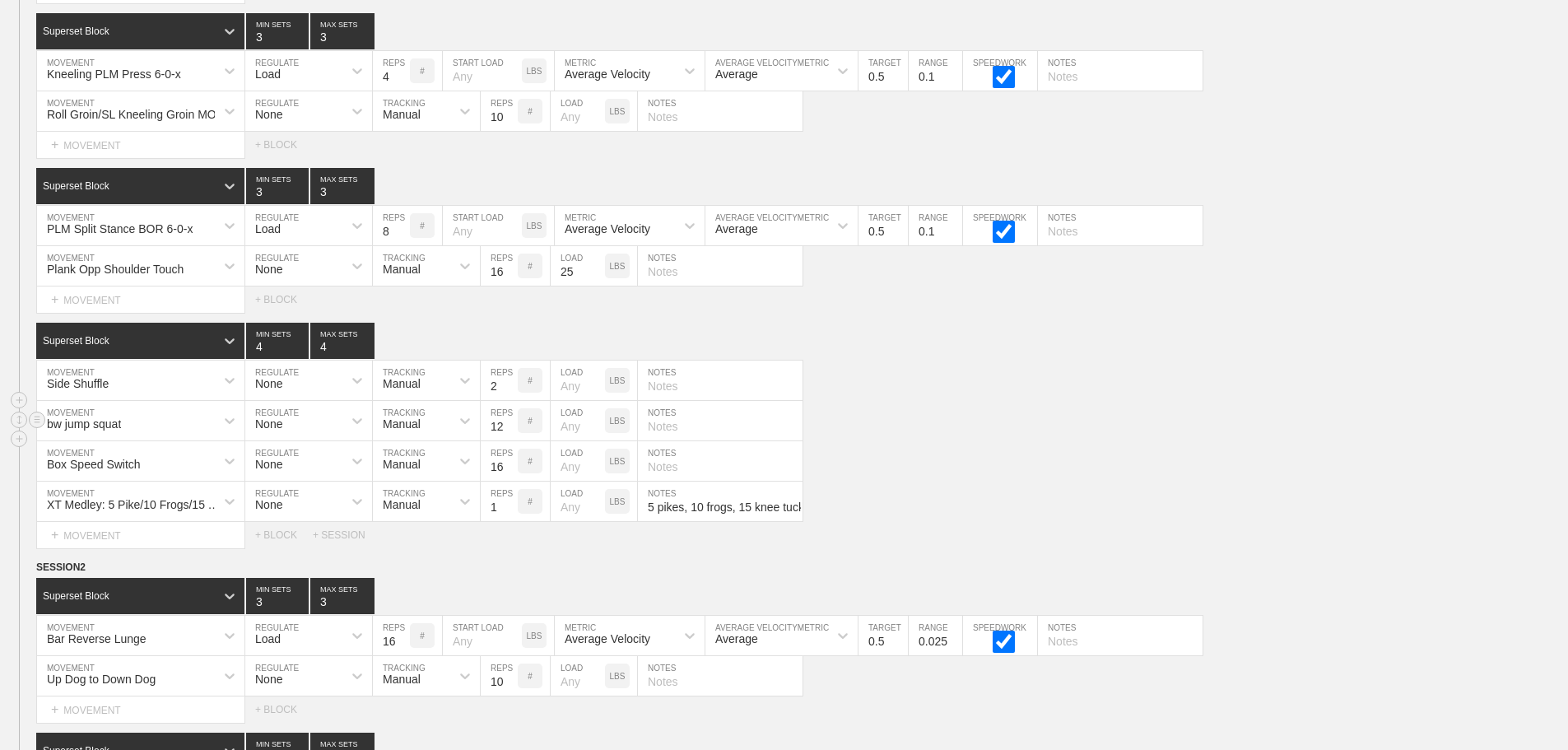
click at [1091, 401] on div "Side Shuffle MOVEMENT None REGULATE Manual TRACKING 2 REPS # LOAD LBS NOTES" at bounding box center [784, 381] width 1568 height 40
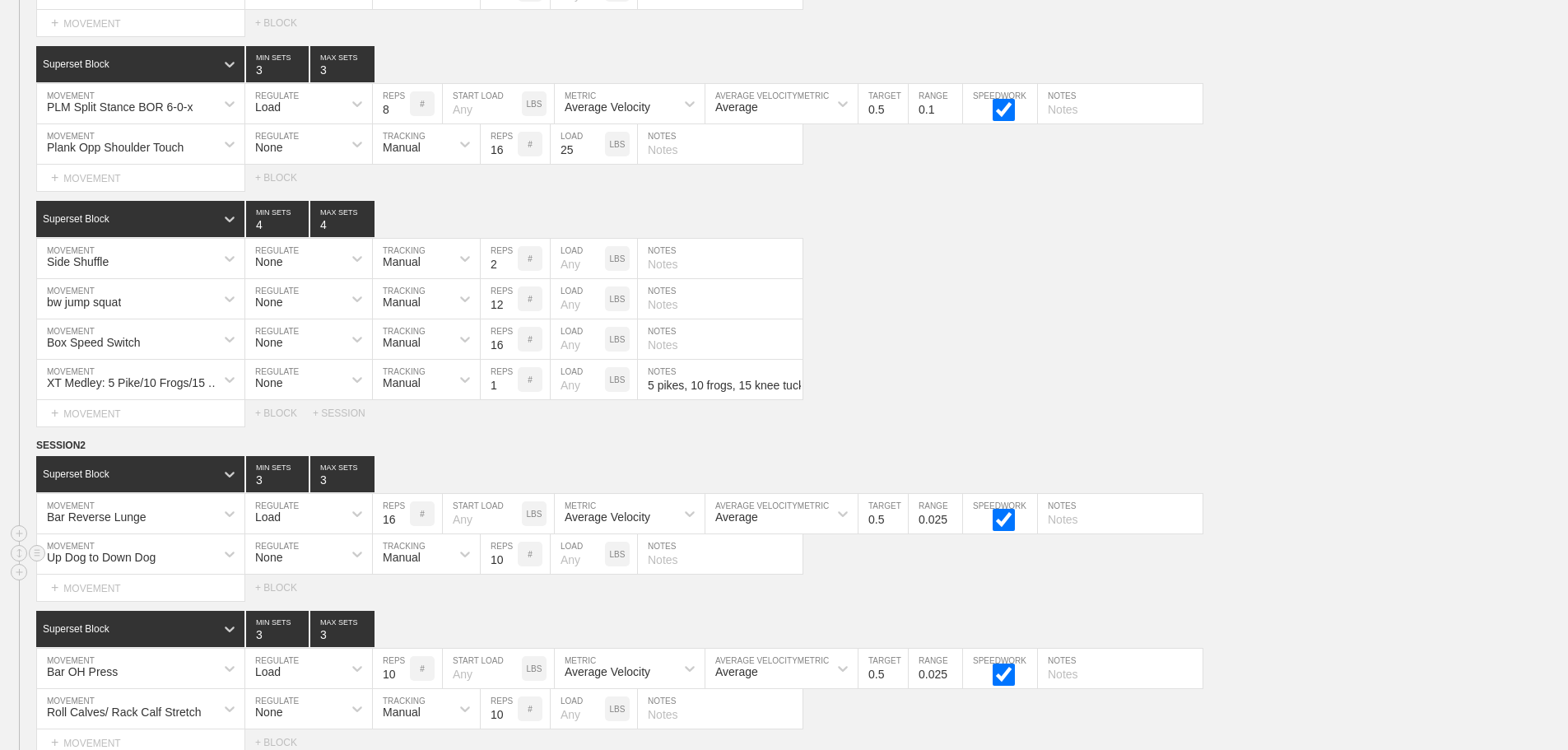
scroll to position [7293, 0]
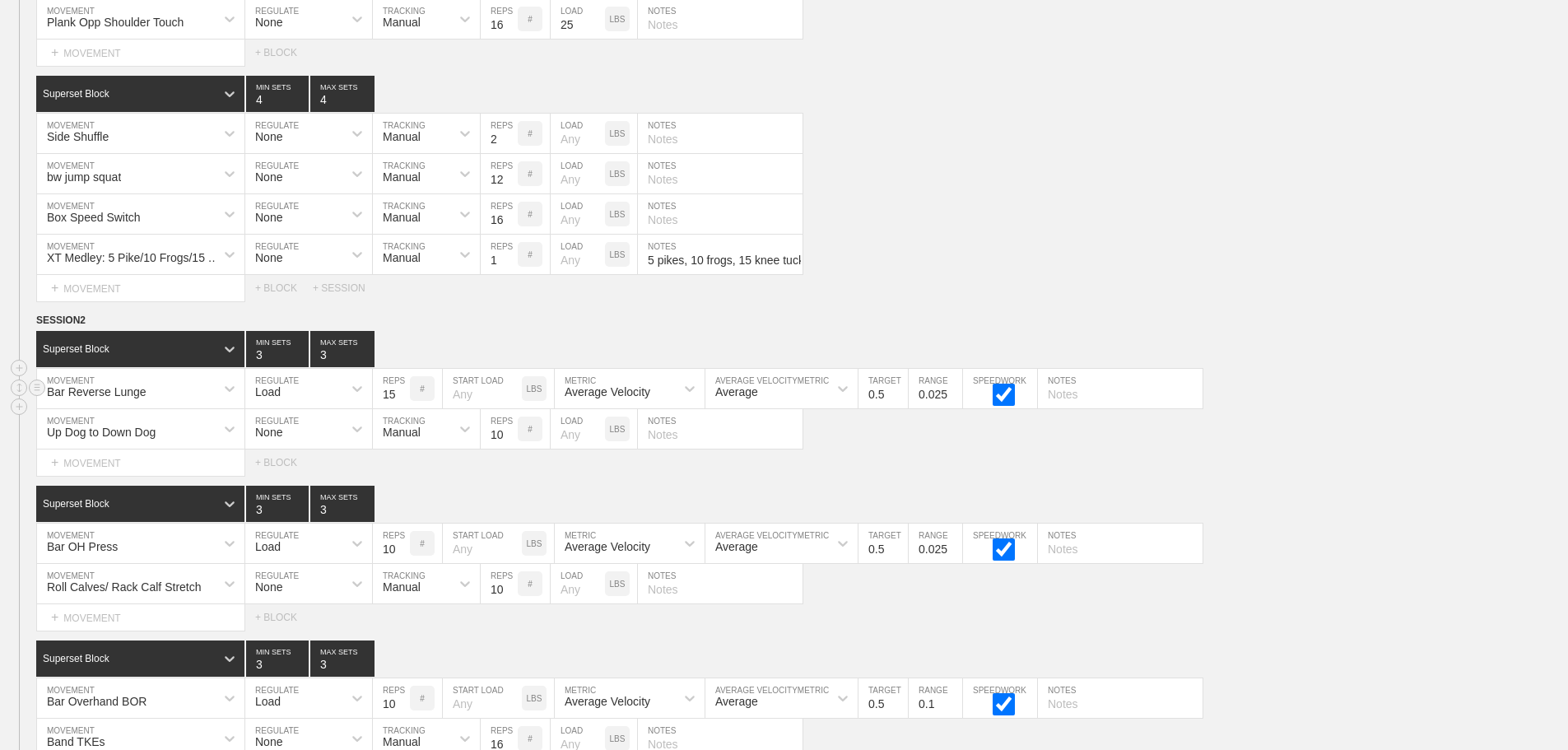
click at [402, 408] on input "15" at bounding box center [391, 388] width 37 height 39
click at [402, 408] on input "14" at bounding box center [391, 388] width 37 height 39
click at [402, 408] on input "13" at bounding box center [391, 388] width 37 height 39
click at [402, 408] on input "12" at bounding box center [391, 388] width 37 height 39
click at [402, 408] on input "11" at bounding box center [391, 388] width 37 height 39
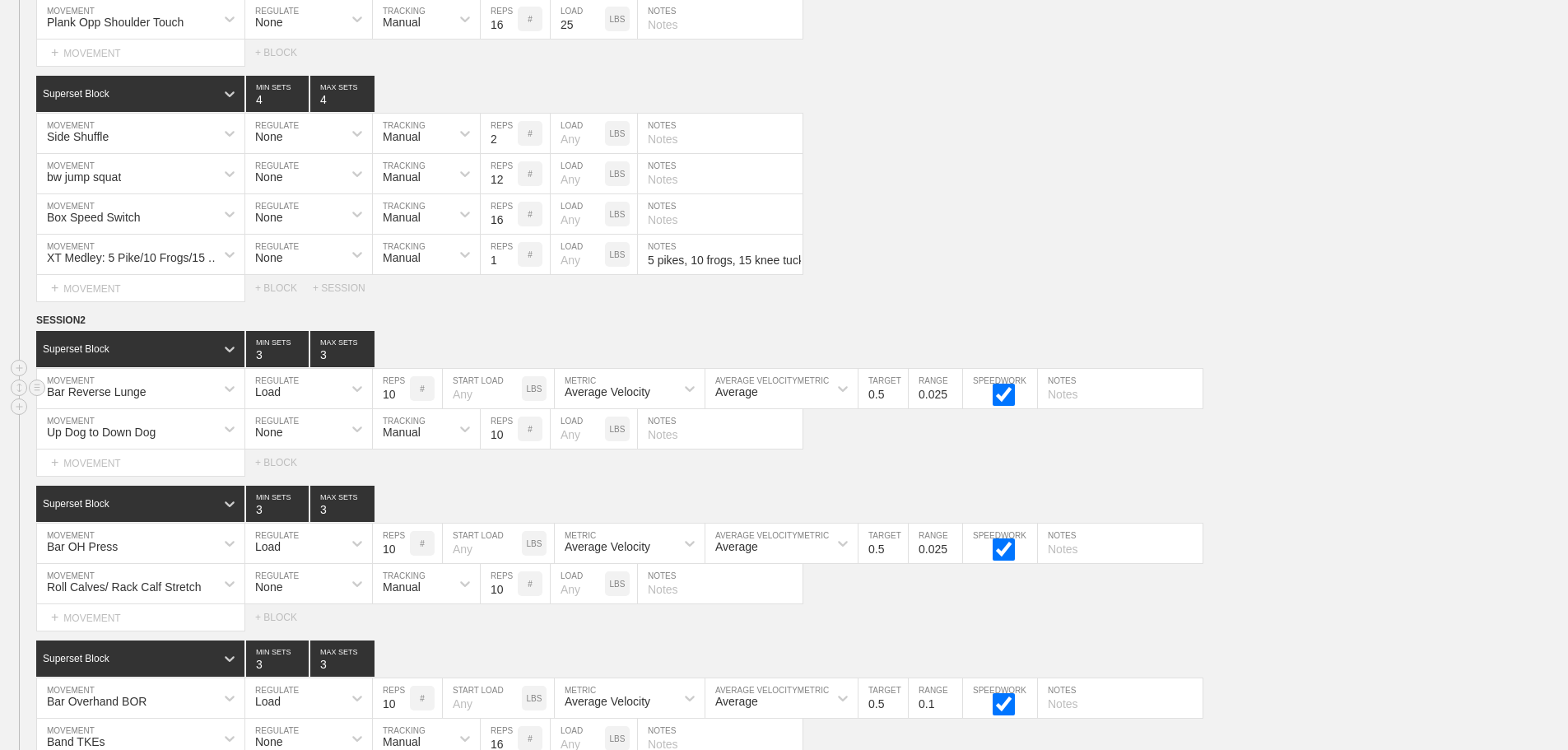
type input "10"
click at [402, 408] on input "10" at bounding box center [391, 388] width 37 height 39
click at [397, 563] on input "9" at bounding box center [391, 543] width 37 height 39
click at [397, 563] on input "8" at bounding box center [391, 543] width 37 height 39
click at [397, 563] on input "7" at bounding box center [391, 543] width 37 height 39
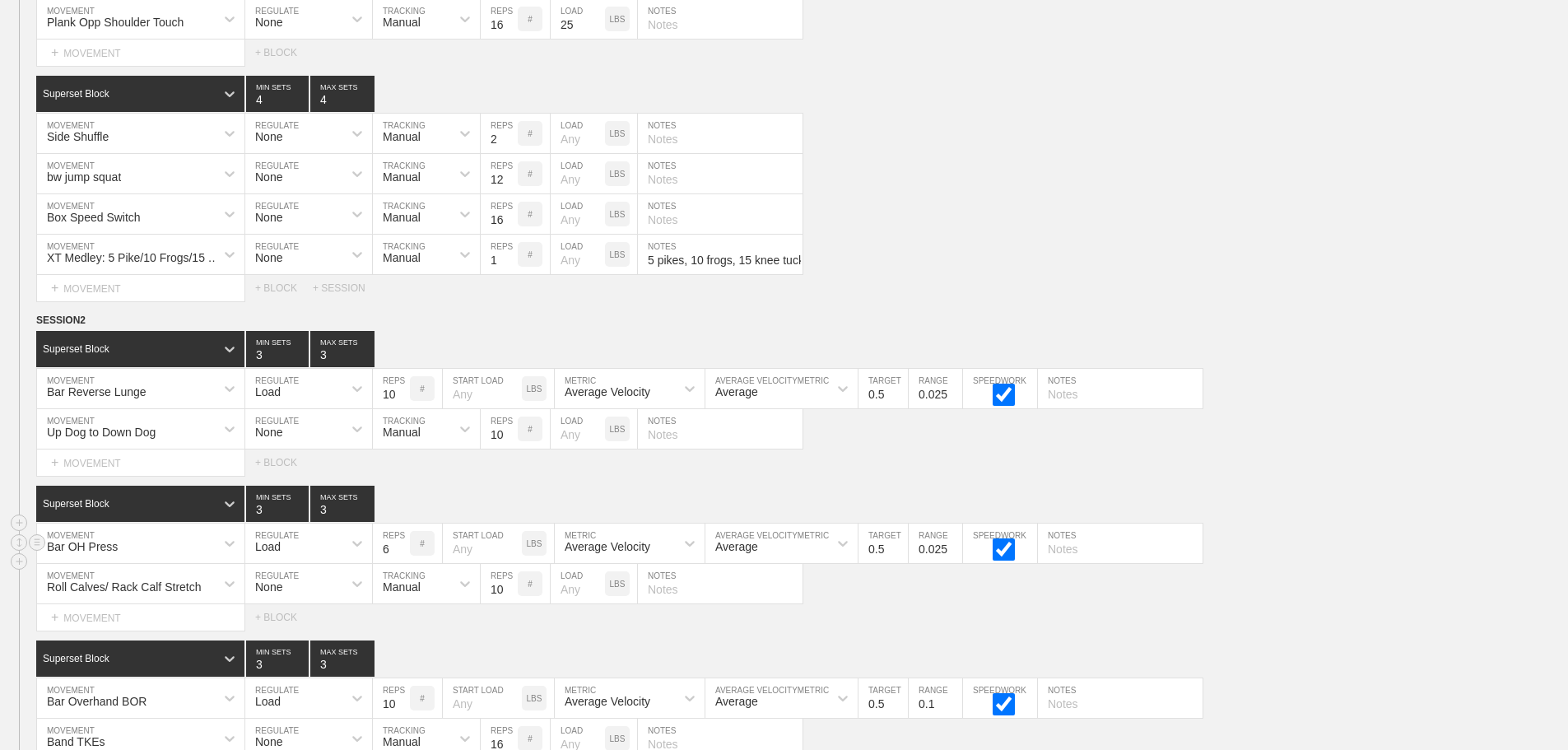
type input "6"
click at [397, 563] on input "6" at bounding box center [391, 543] width 37 height 39
click at [945, 562] on input "0.025" at bounding box center [935, 543] width 54 height 39
type input "0.1"
click at [943, 406] on input "0.025" at bounding box center [935, 388] width 54 height 39
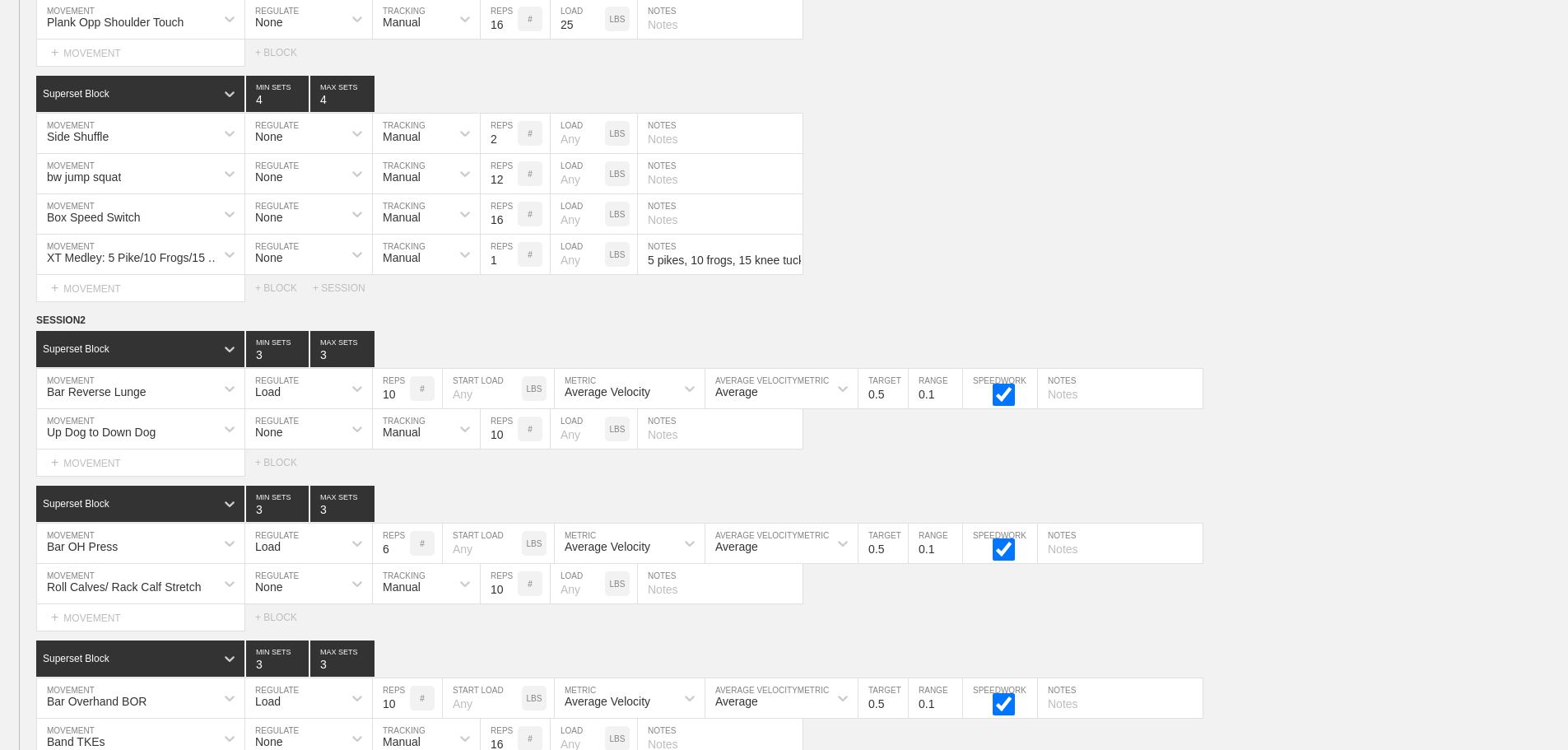
type input "0.1"
click at [1274, 476] on div "Select... MOVEMENT + MOVEMENT + BLOCK" at bounding box center [784, 462] width 1568 height 26
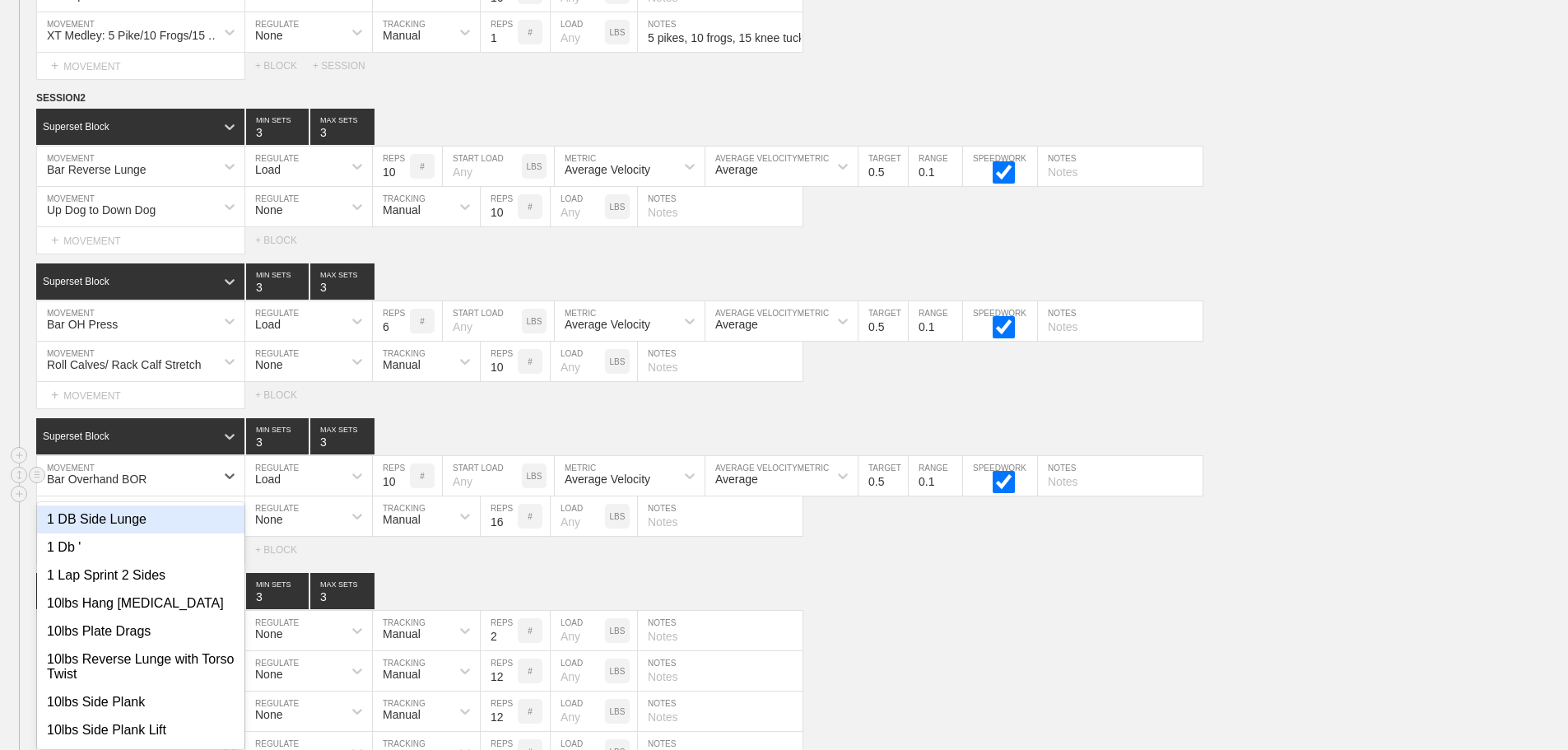
click at [199, 496] on div "option 1 DB Side Lunge focused, 1 of 801. 801 results available. Use Up and Dow…" at bounding box center [141, 475] width 208 height 39
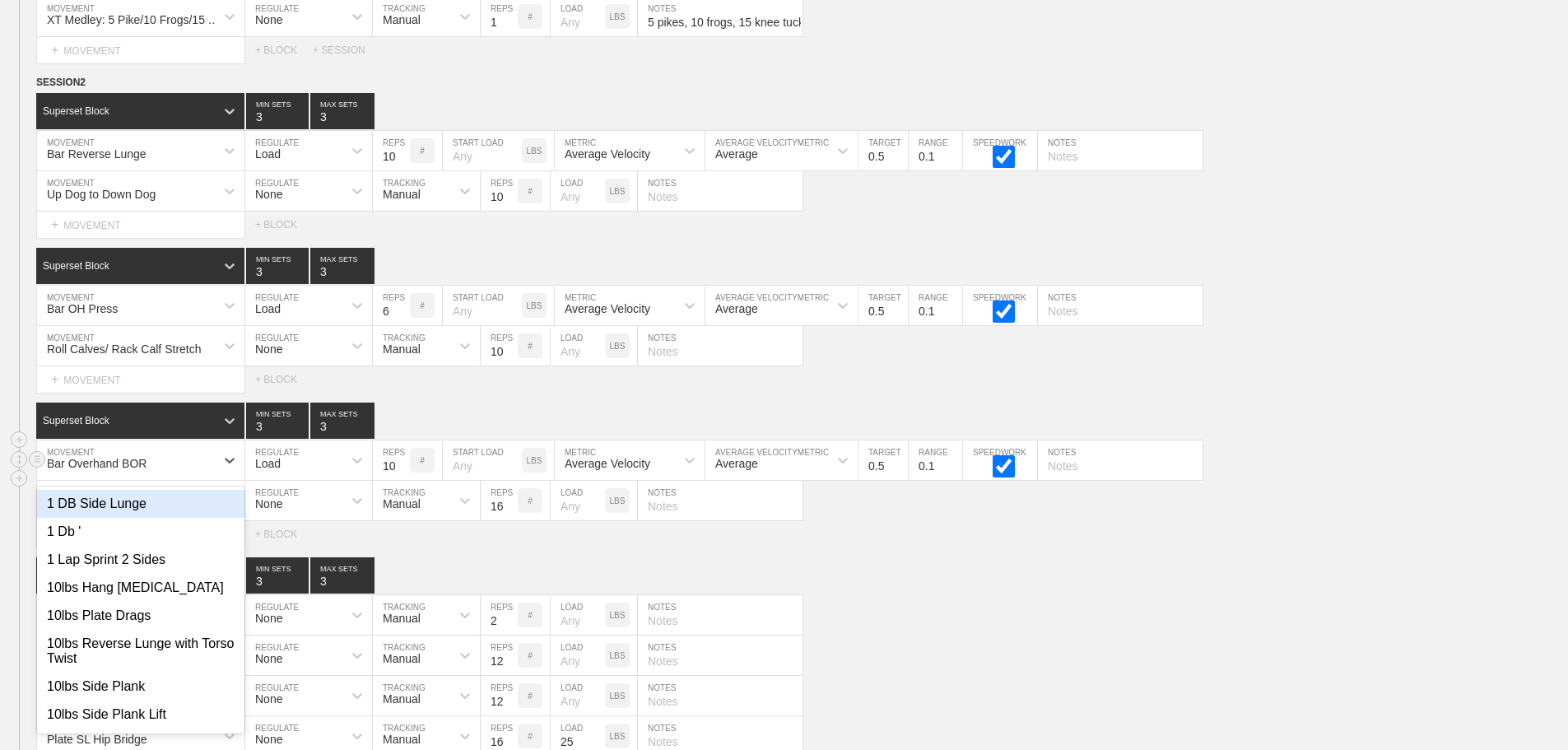
scroll to position [7534, 0]
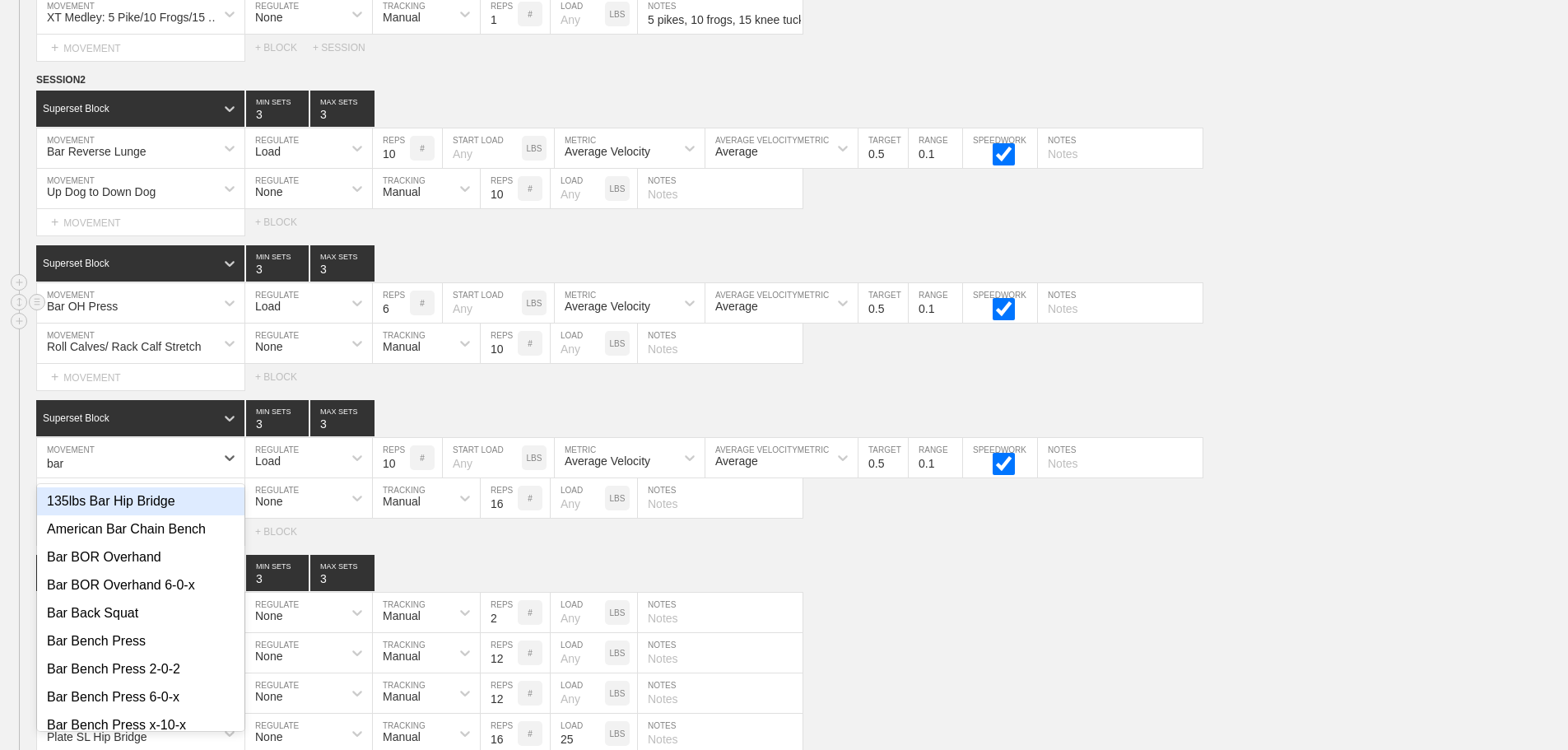
type input "bar"
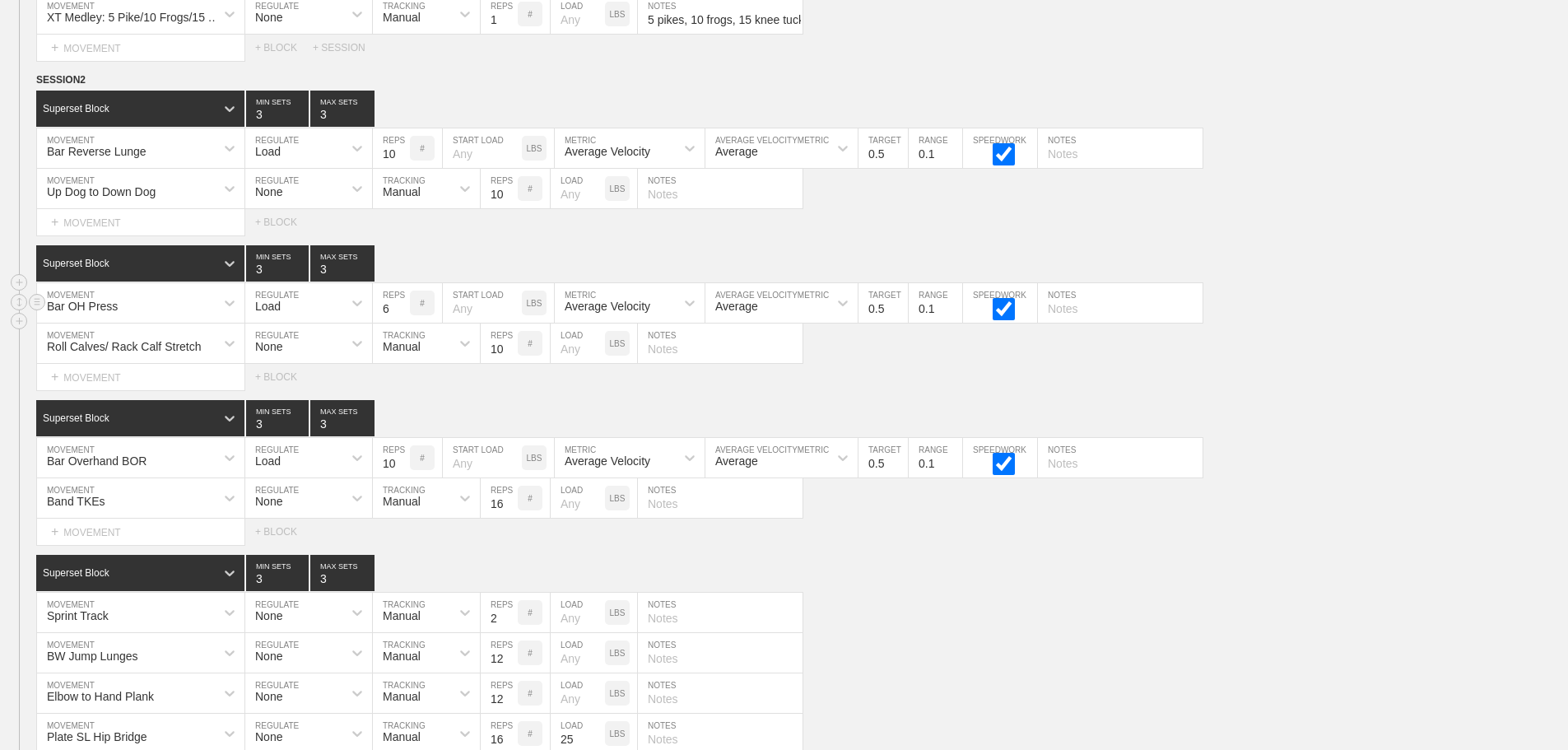
click at [1299, 324] on div "Bar OH Press MOVEMENT Load REGULATE 6 REPS # START LOAD LBS Average Velocity ME…" at bounding box center [784, 303] width 1568 height 40
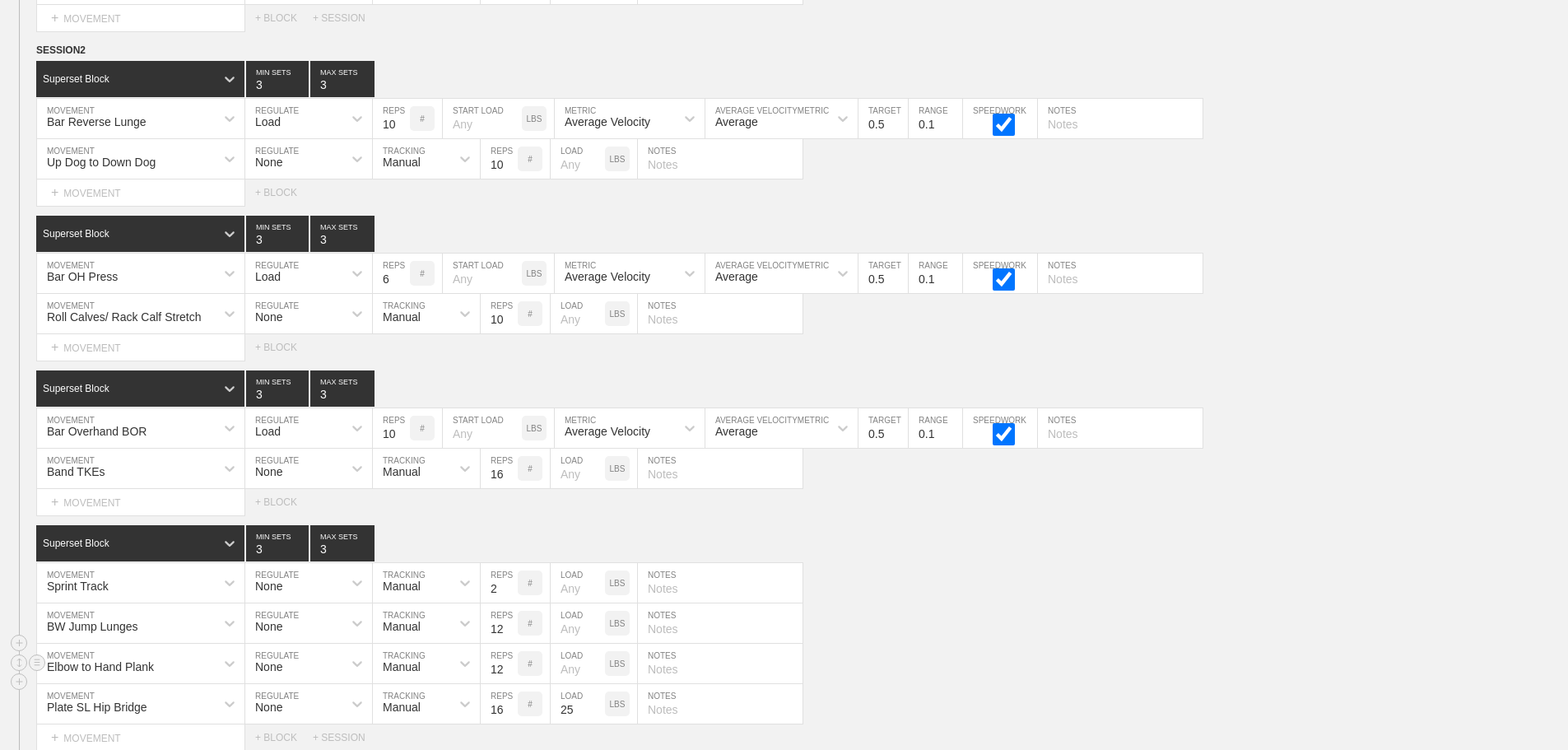
scroll to position [7866, 0]
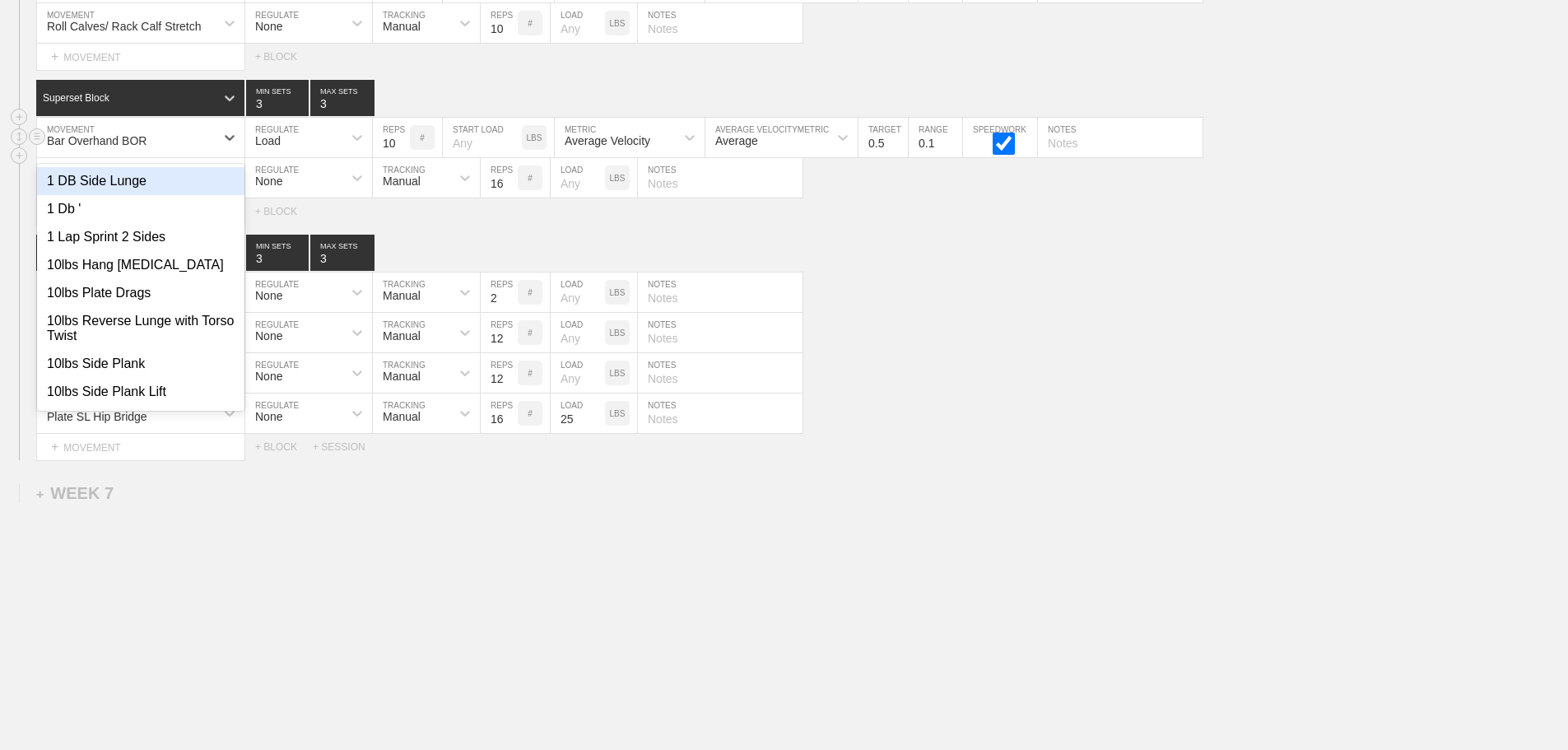
click at [164, 137] on div "Bar Overhand BOR" at bounding box center [126, 138] width 178 height 28
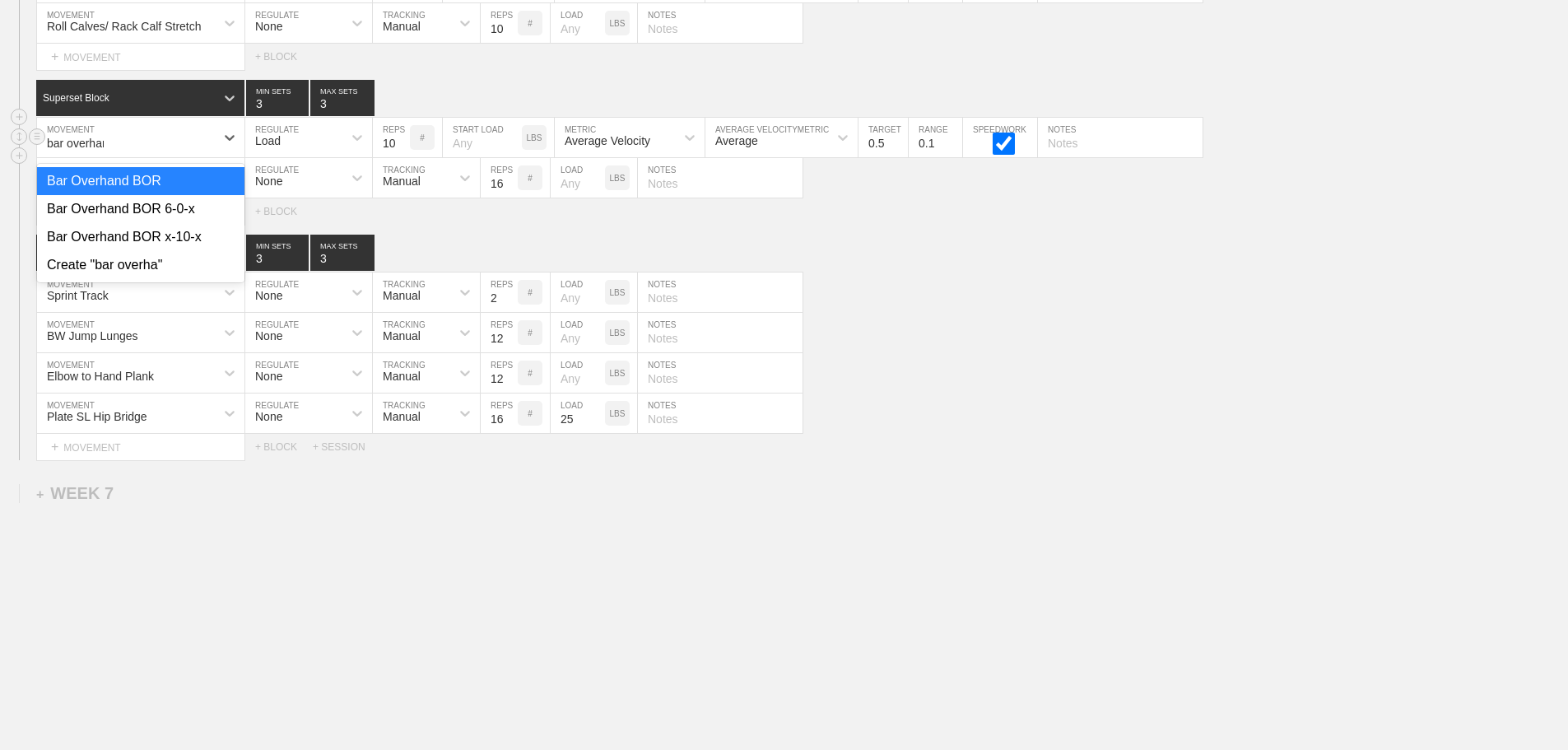
type input "bar overhand"
click at [178, 200] on div "Bar Overhand BOR 6-0-x" at bounding box center [141, 209] width 208 height 28
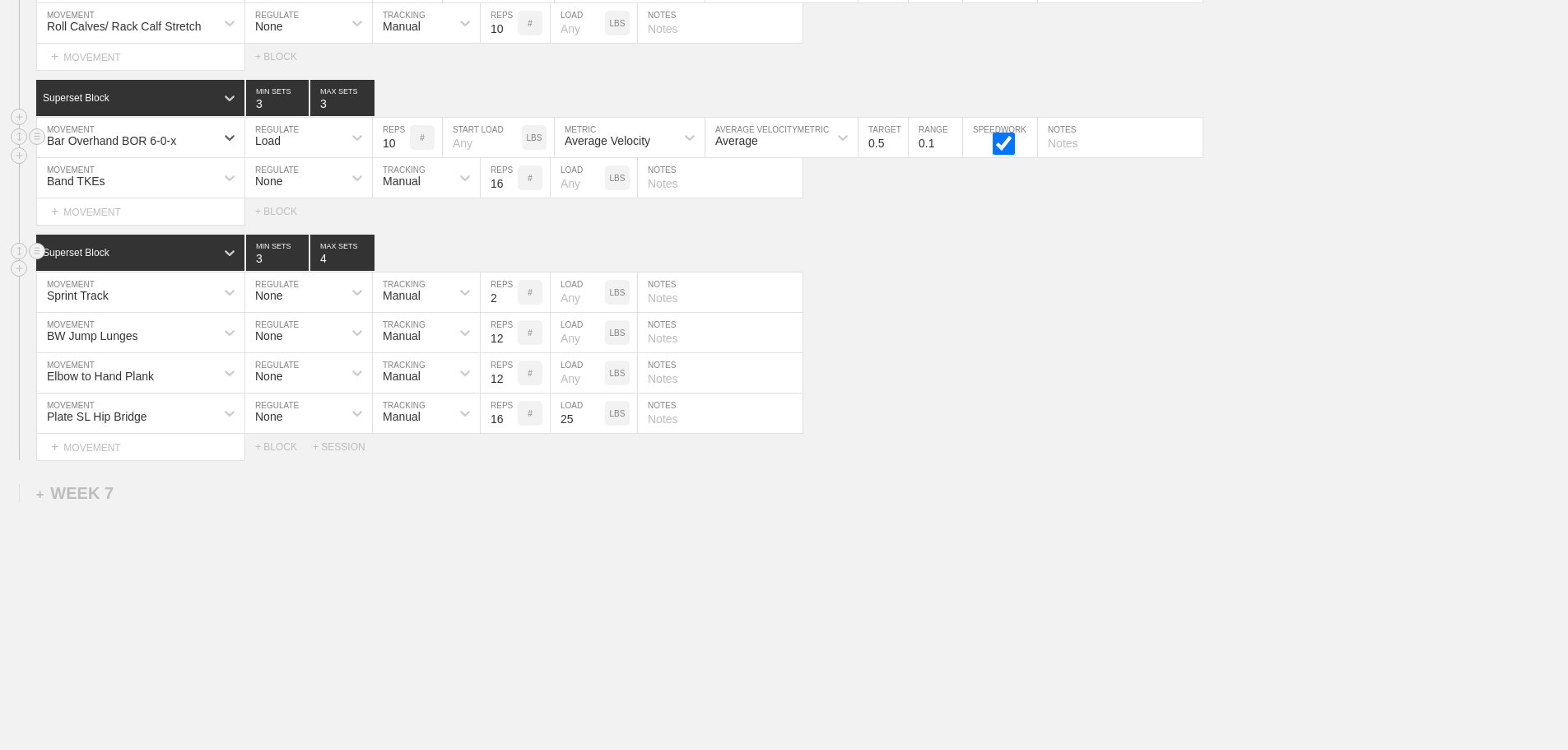
type input "4"
click at [365, 253] on input "4" at bounding box center [343, 252] width 64 height 36
click at [299, 258] on input "2" at bounding box center [277, 252] width 63 height 36
click at [298, 253] on input "3" at bounding box center [277, 252] width 63 height 36
type input "4"
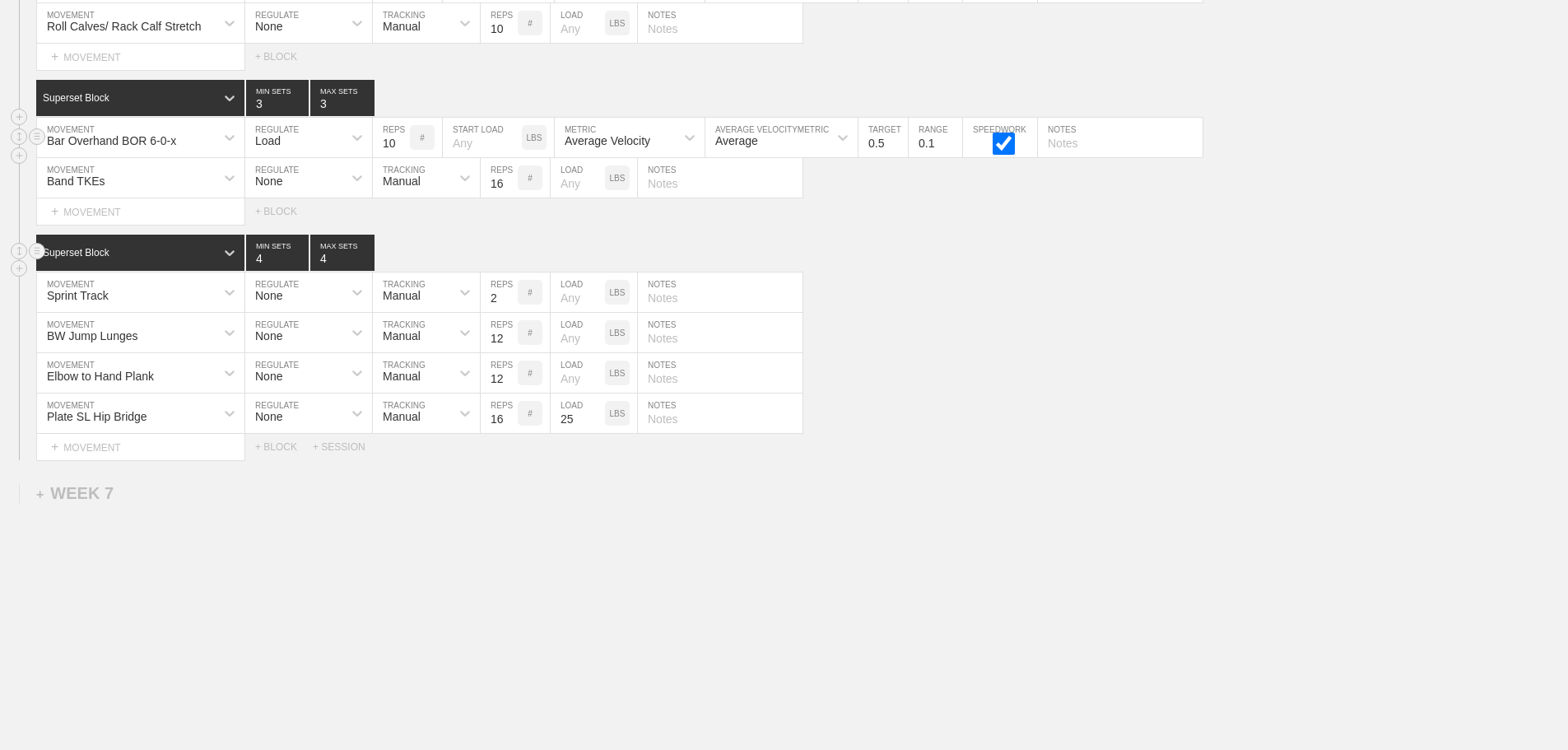
click at [298, 253] on input "4" at bounding box center [277, 252] width 63 height 36
click at [1010, 453] on div "Select... MOVEMENT + MOVEMENT + BLOCK + SESSION" at bounding box center [784, 447] width 1568 height 26
click at [976, 376] on div "Elbow to Hand Plank MOVEMENT None REGULATE Manual TRACKING 12 REPS # LOAD LBS N…" at bounding box center [784, 374] width 1568 height 40
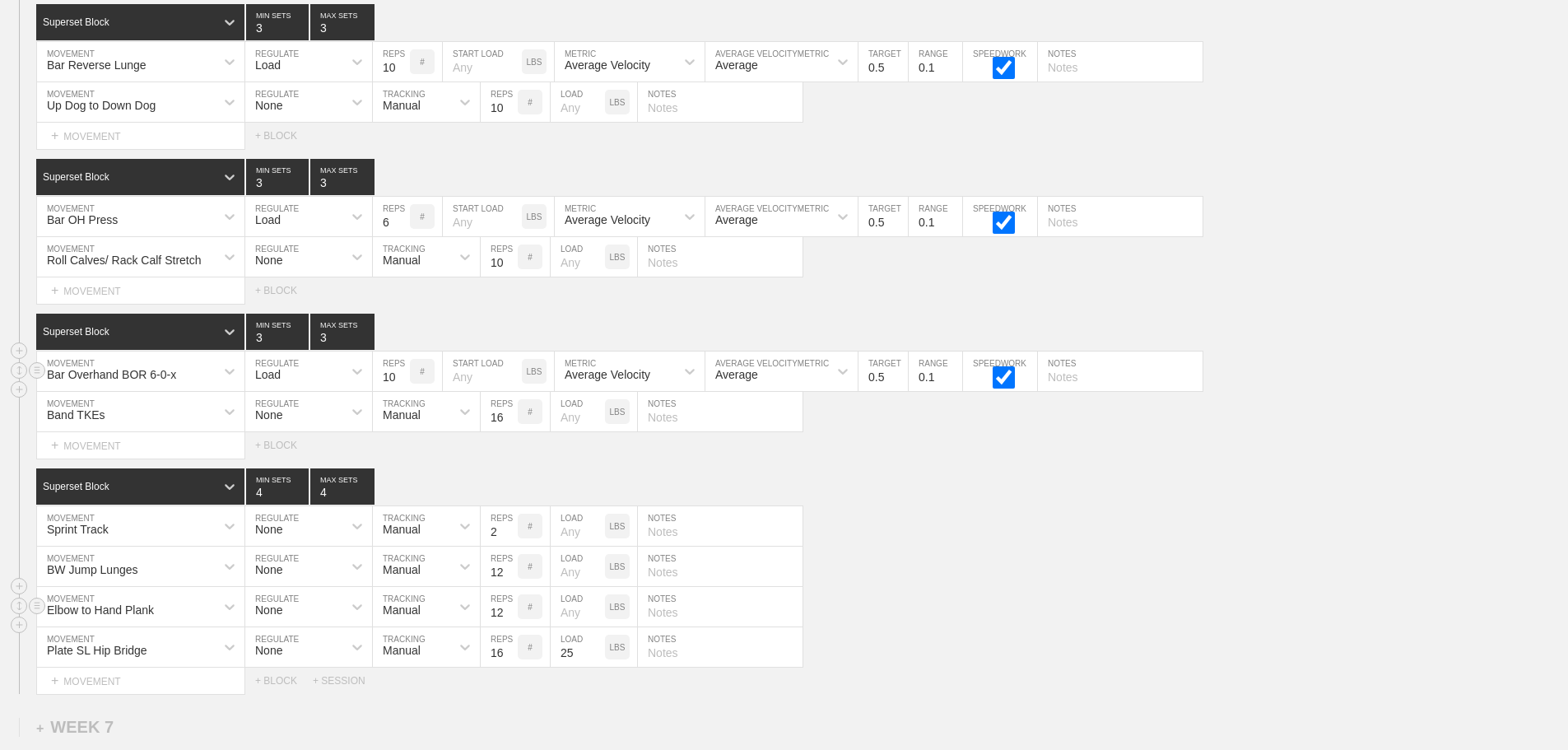
scroll to position [7619, 0]
click at [836, 458] on div "Select... MOVEMENT + MOVEMENT + BLOCK" at bounding box center [784, 446] width 1568 height 26
click at [934, 483] on div "Superset Block 4 MIN SETS 4 MAX SETS" at bounding box center [802, 488] width 1532 height 36
click at [998, 570] on div "BW Jump Lunges MOVEMENT None REGULATE Manual TRACKING 12 REPS # LOAD LBS NOTES" at bounding box center [784, 568] width 1568 height 40
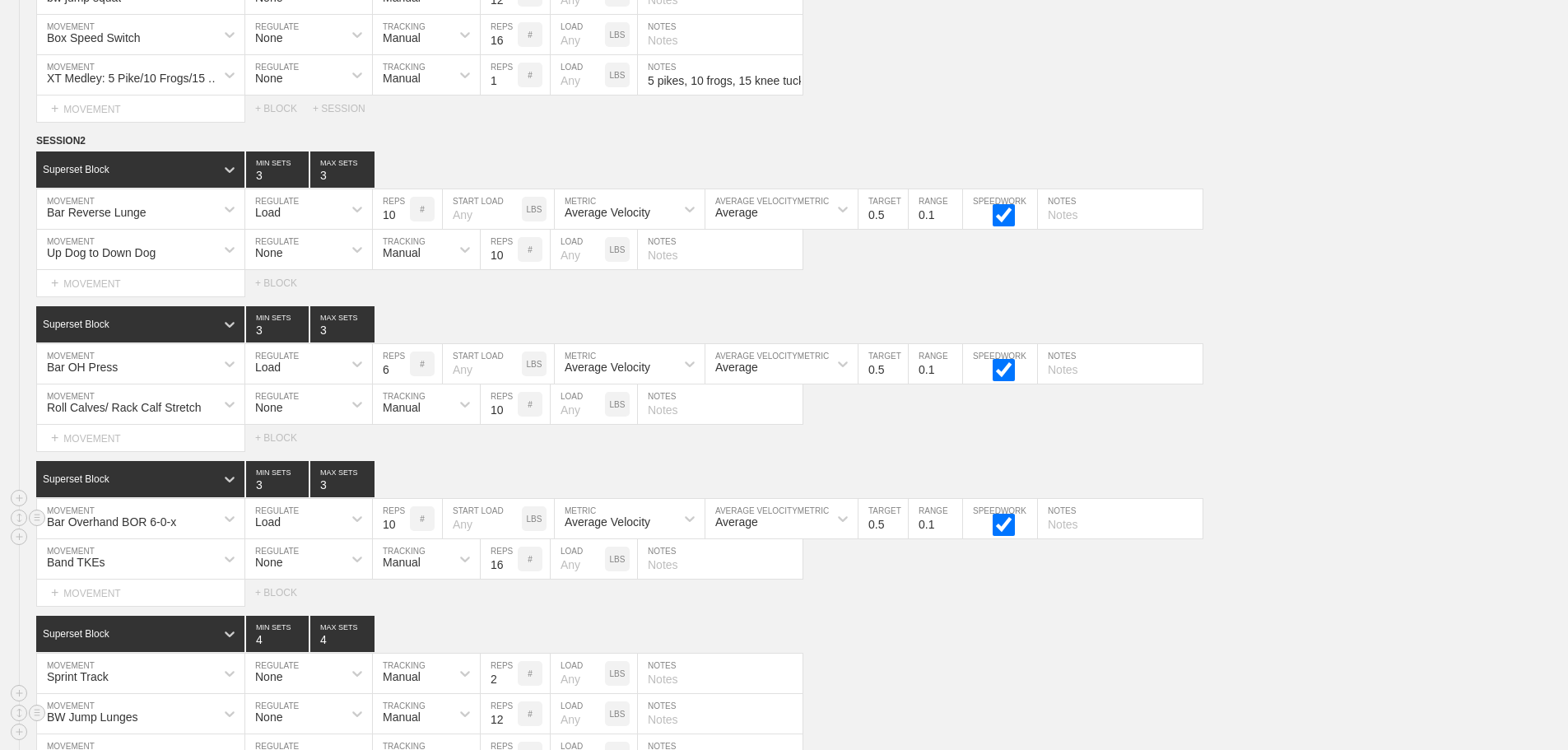
scroll to position [7207, 0]
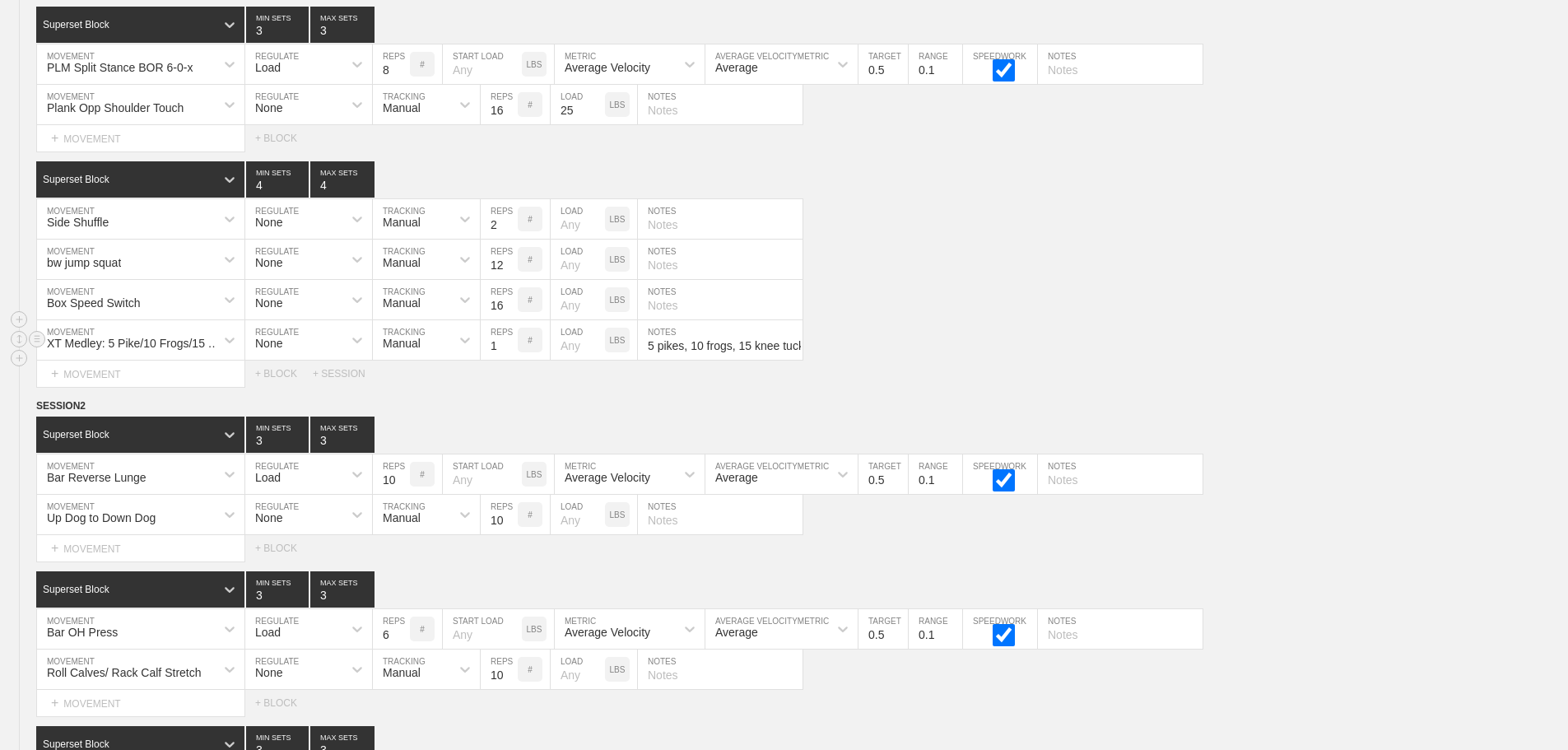
drag, startPoint x: 1251, startPoint y: 321, endPoint x: 1369, endPoint y: 353, distance: 122.3
click at [1263, 320] on div "Box Speed Switch MOVEMENT None REGULATE Manual TRACKING 16 REPS # LOAD LBS NOTES" at bounding box center [784, 300] width 1568 height 40
drag, startPoint x: 1329, startPoint y: 409, endPoint x: 1556, endPoint y: 368, distance: 230.7
click at [1337, 406] on div "WEEK 6 DUPLICATE DELETE SESSION 1 Superset Block 3 MIN SETS 3 MAX SETS DUPLICAT…" at bounding box center [784, 377] width 1568 height 1458
drag, startPoint x: 1076, startPoint y: 305, endPoint x: 1065, endPoint y: 303, distance: 11.2
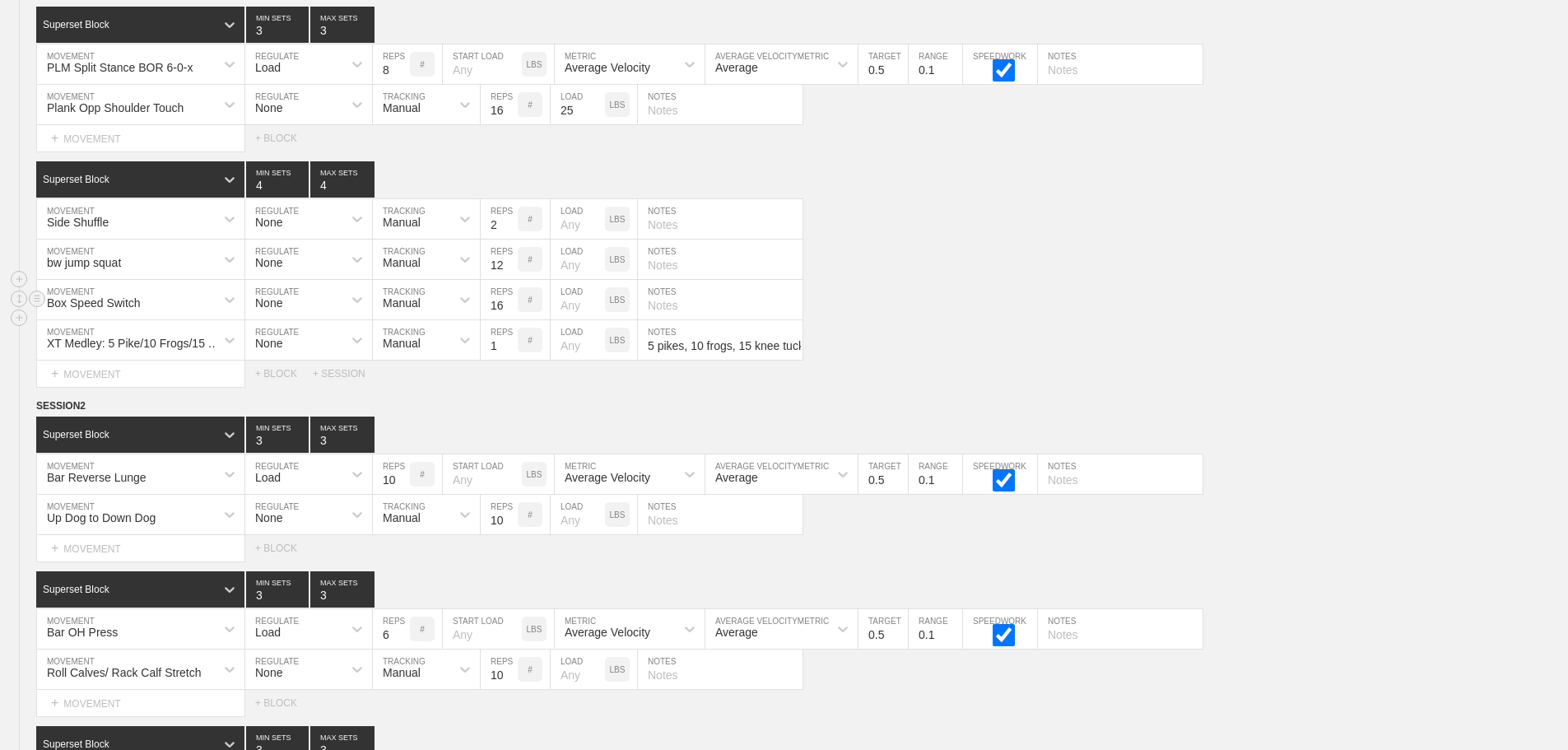
click at [1073, 305] on div "Box Speed Switch MOVEMENT None REGULATE Manual TRACKING 16 REPS # LOAD LBS NOTES" at bounding box center [784, 300] width 1568 height 40
click at [1274, 430] on div "Superset Block 3 MIN SETS 3 MAX SETS" at bounding box center [802, 435] width 1532 height 36
click at [1286, 484] on div "Bar Reverse Lunge MOVEMENT Load REGULATE 10 REPS # START LOAD LBS Average Veloc…" at bounding box center [784, 475] width 1568 height 40
click at [1296, 522] on div "Up Dog to Down Dog MOVEMENT None REGULATE Manual TRACKING 10 REPS # LOAD LBS NO…" at bounding box center [784, 515] width 1568 height 40
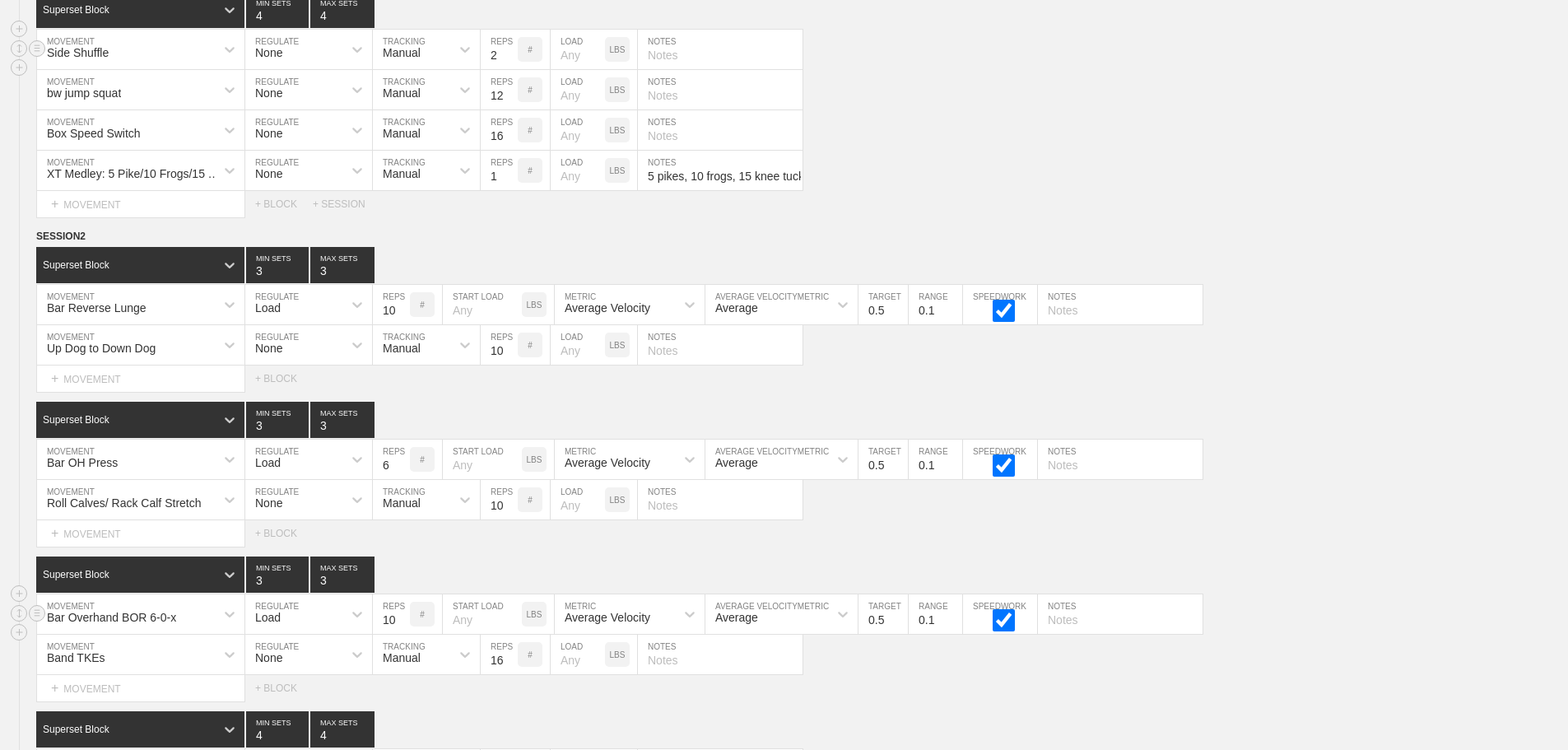
scroll to position [7372, 0]
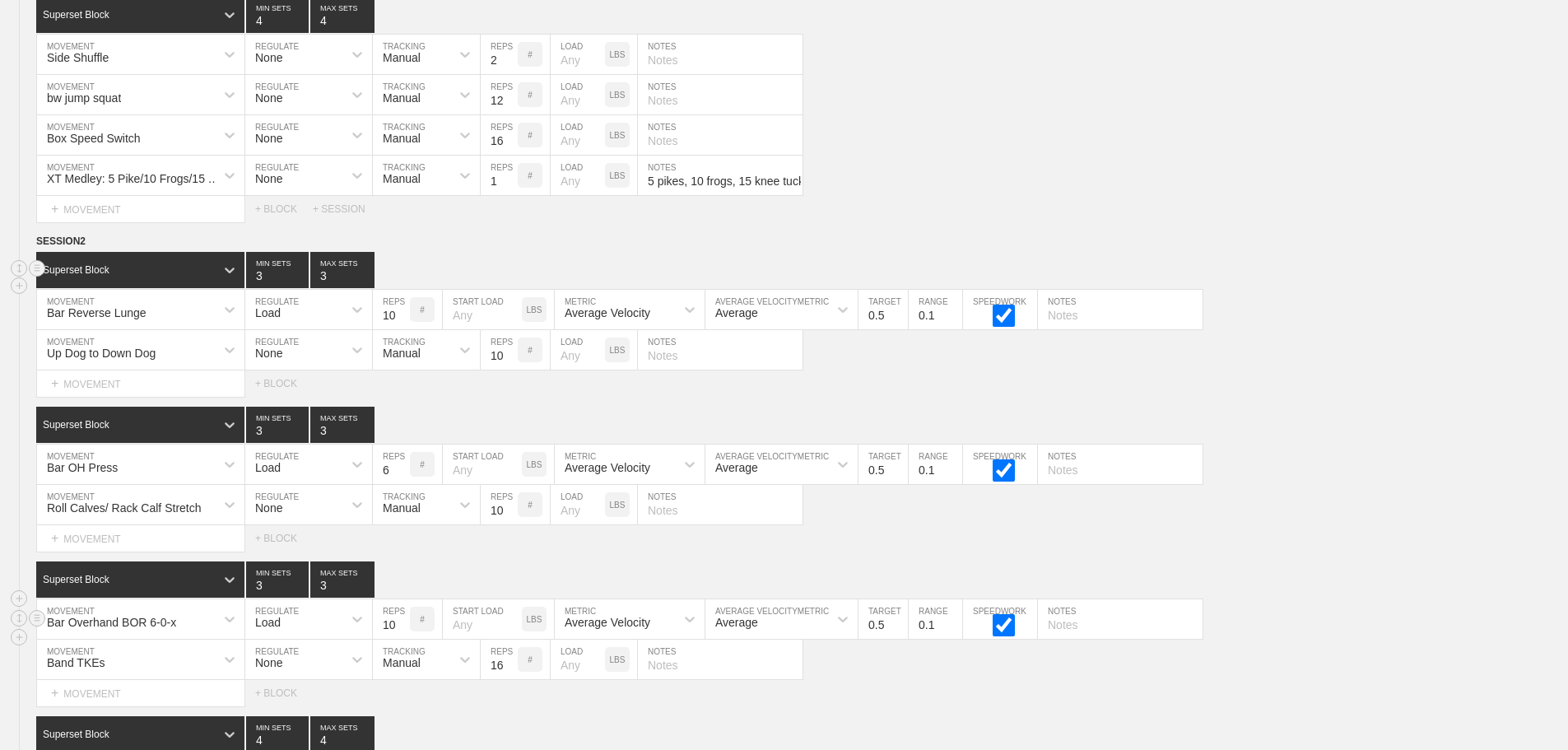
click at [1371, 276] on div "Superset Block 3 MIN SETS 3 MAX SETS" at bounding box center [802, 270] width 1532 height 36
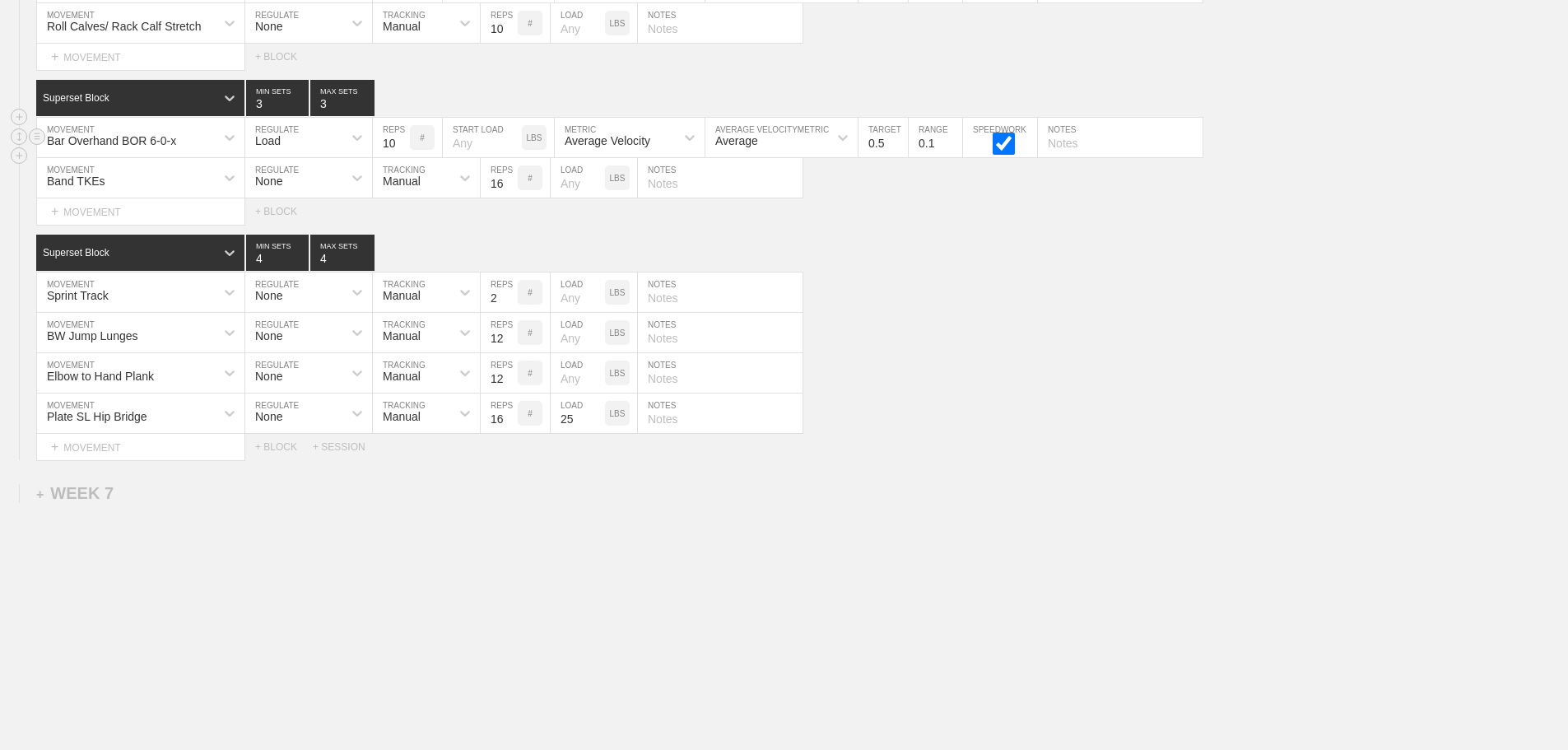
click at [201, 375] on div "Elbow to Hand Plank" at bounding box center [126, 373] width 178 height 28
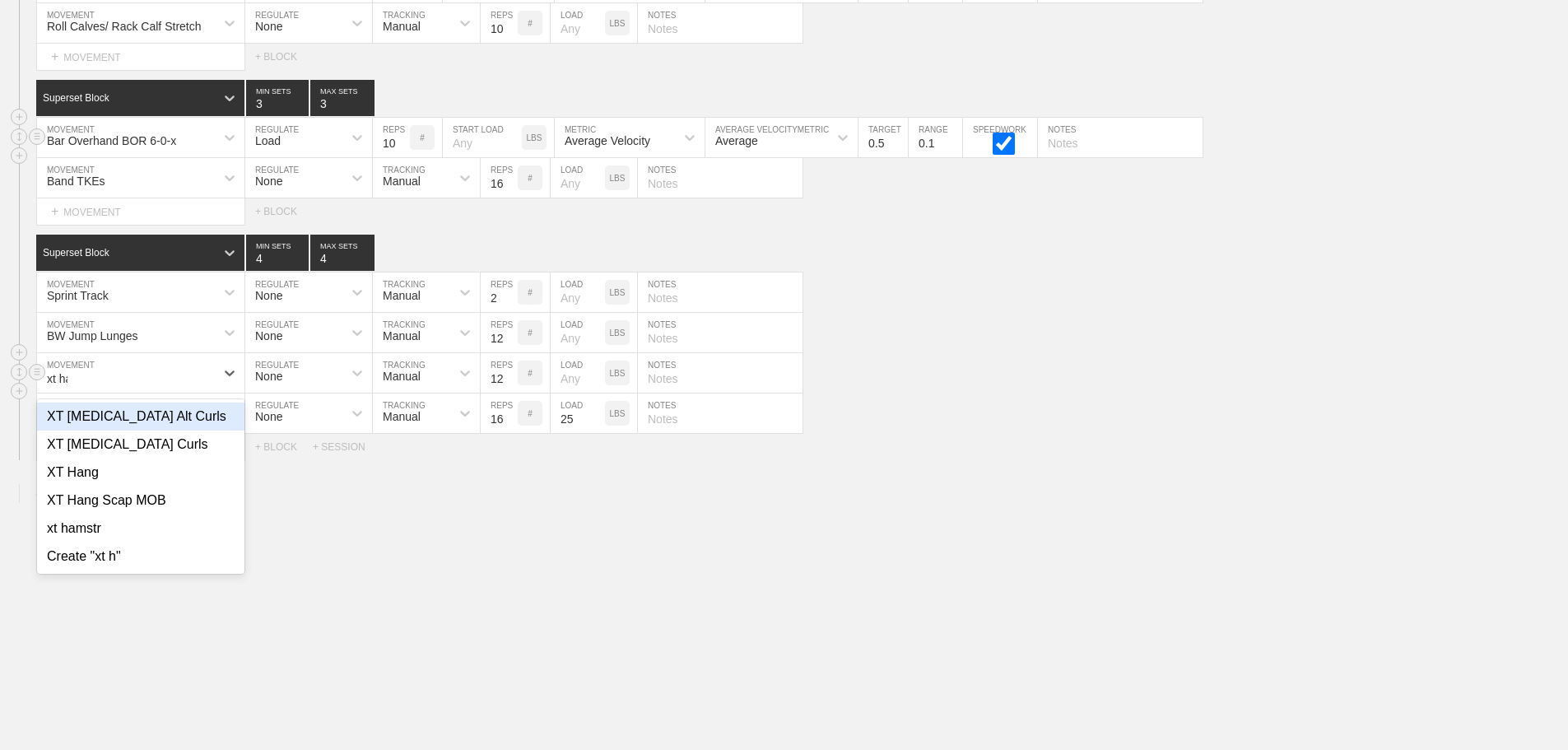
type input "xt ham"
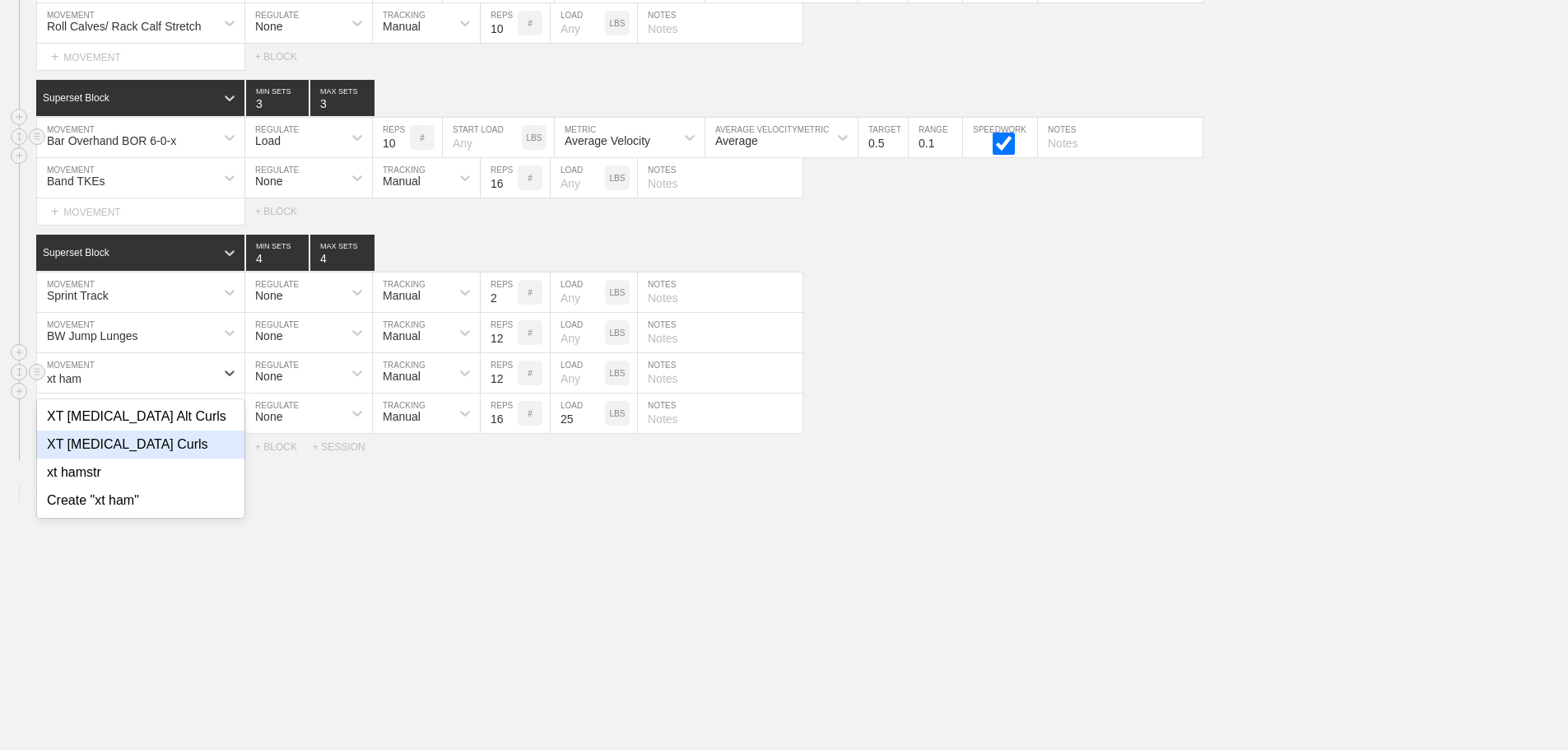
click at [158, 446] on div "XT [MEDICAL_DATA] Curls" at bounding box center [141, 444] width 208 height 28
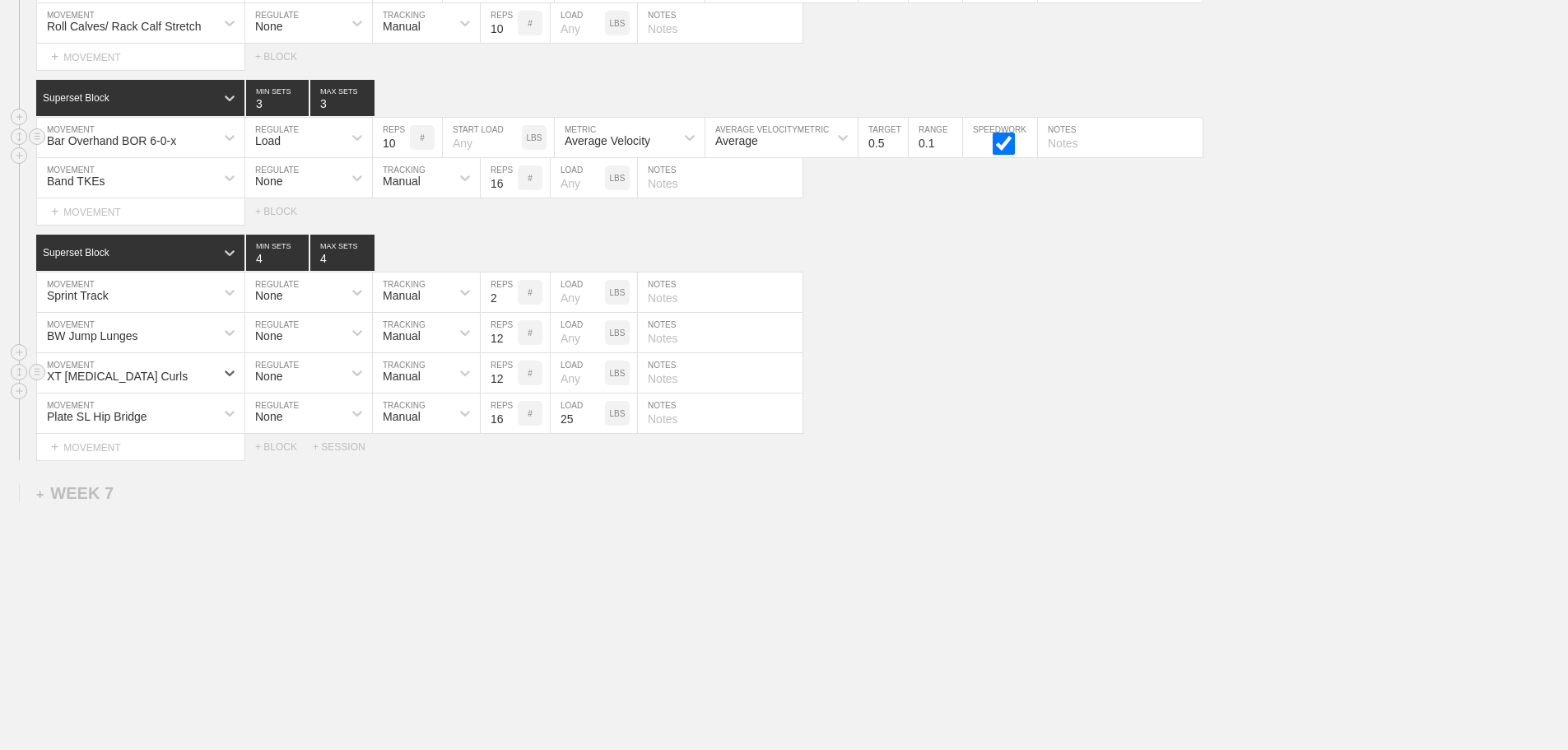
click at [1081, 454] on div "Select... MOVEMENT + MOVEMENT + BLOCK + SESSION" at bounding box center [784, 447] width 1568 height 26
click at [1035, 411] on div "Plate SL Hip Bridge MOVEMENT None REGULATE Manual TRACKING 16 REPS # 25 LOAD LB…" at bounding box center [784, 414] width 1568 height 40
click at [1147, 439] on div "Select... MOVEMENT + MOVEMENT + BLOCK + SESSION" at bounding box center [784, 447] width 1568 height 26
click at [1202, 434] on div "Select... MOVEMENT + MOVEMENT + BLOCK + SESSION" at bounding box center [784, 447] width 1568 height 26
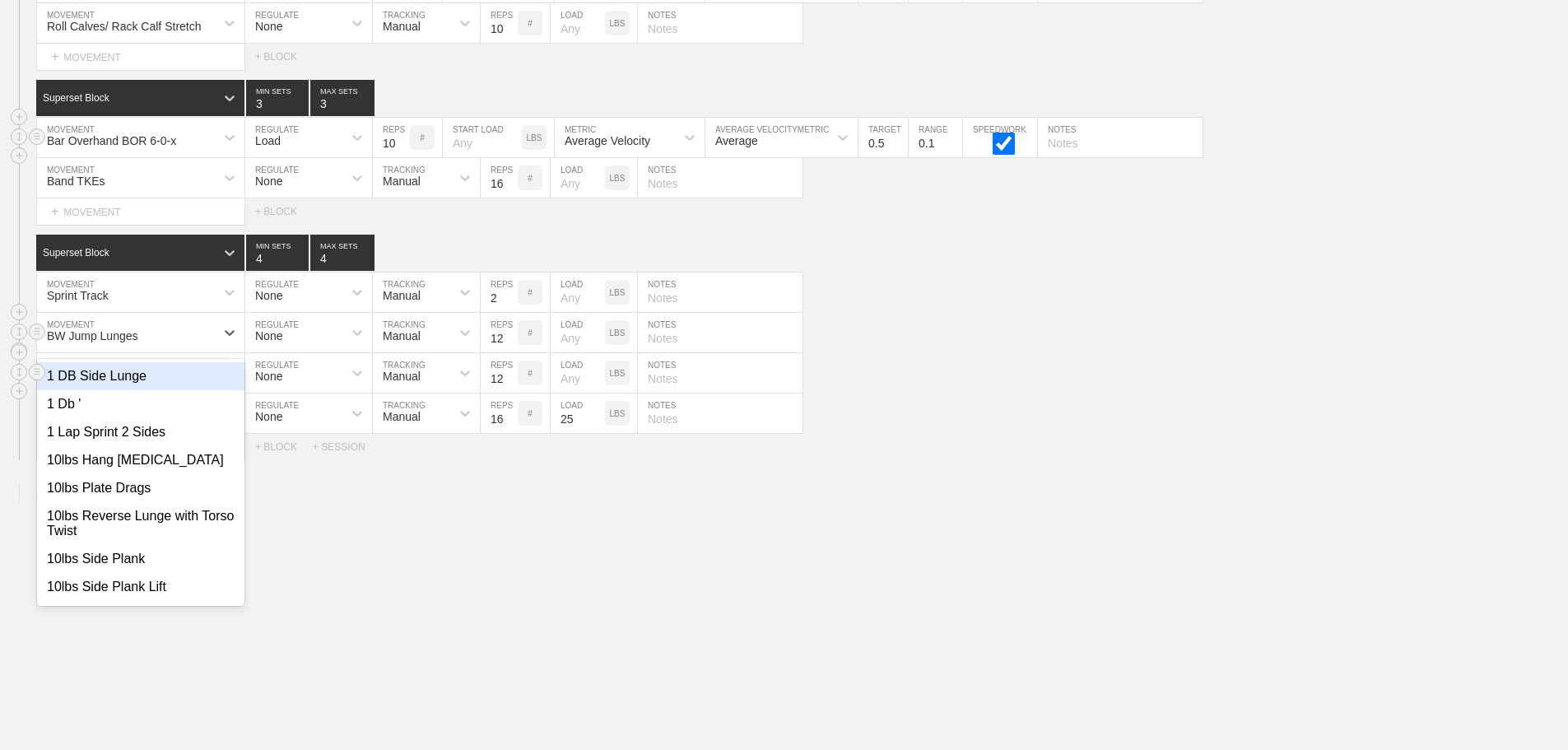
click at [166, 334] on div "BW Jump Lunges" at bounding box center [126, 333] width 178 height 28
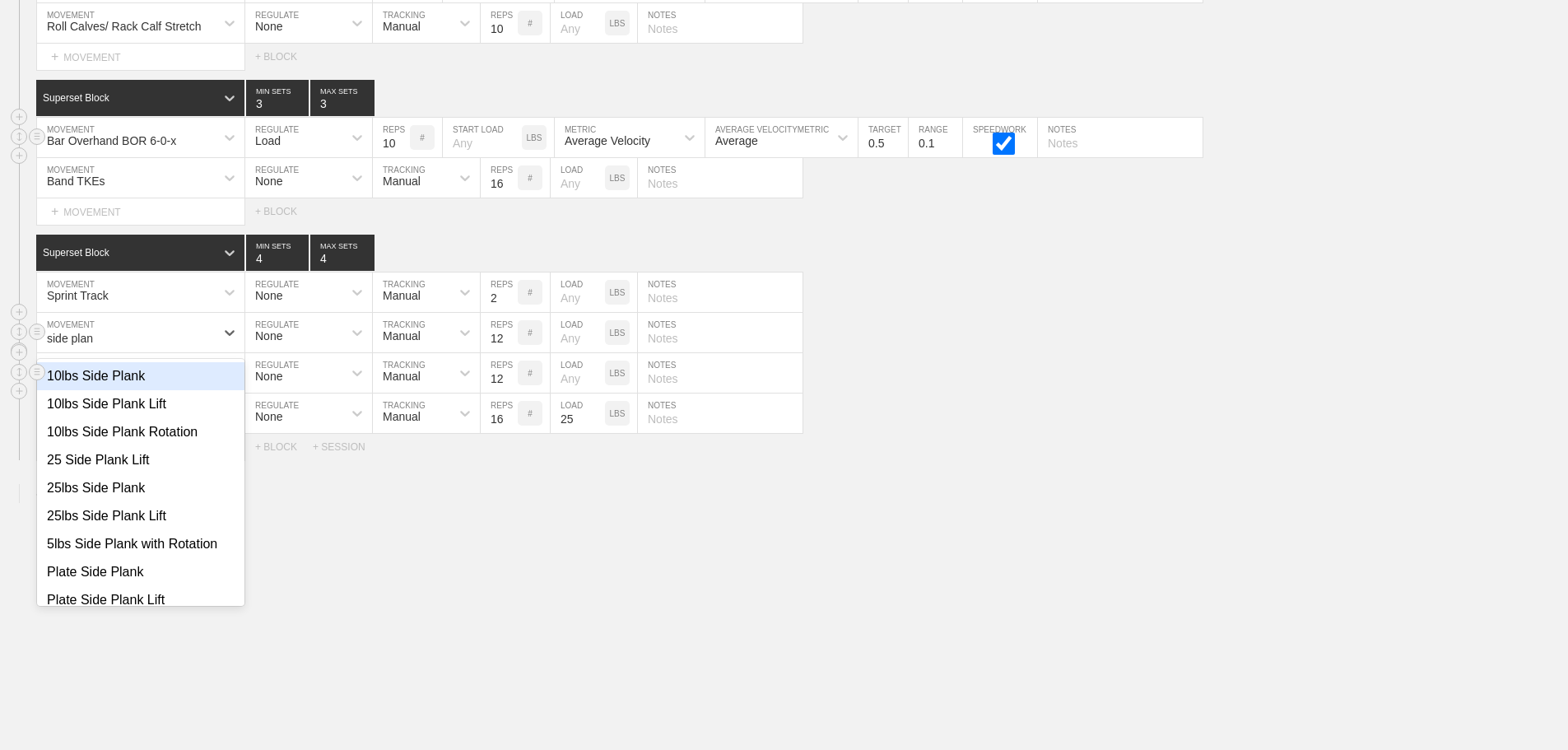
type input "side plank"
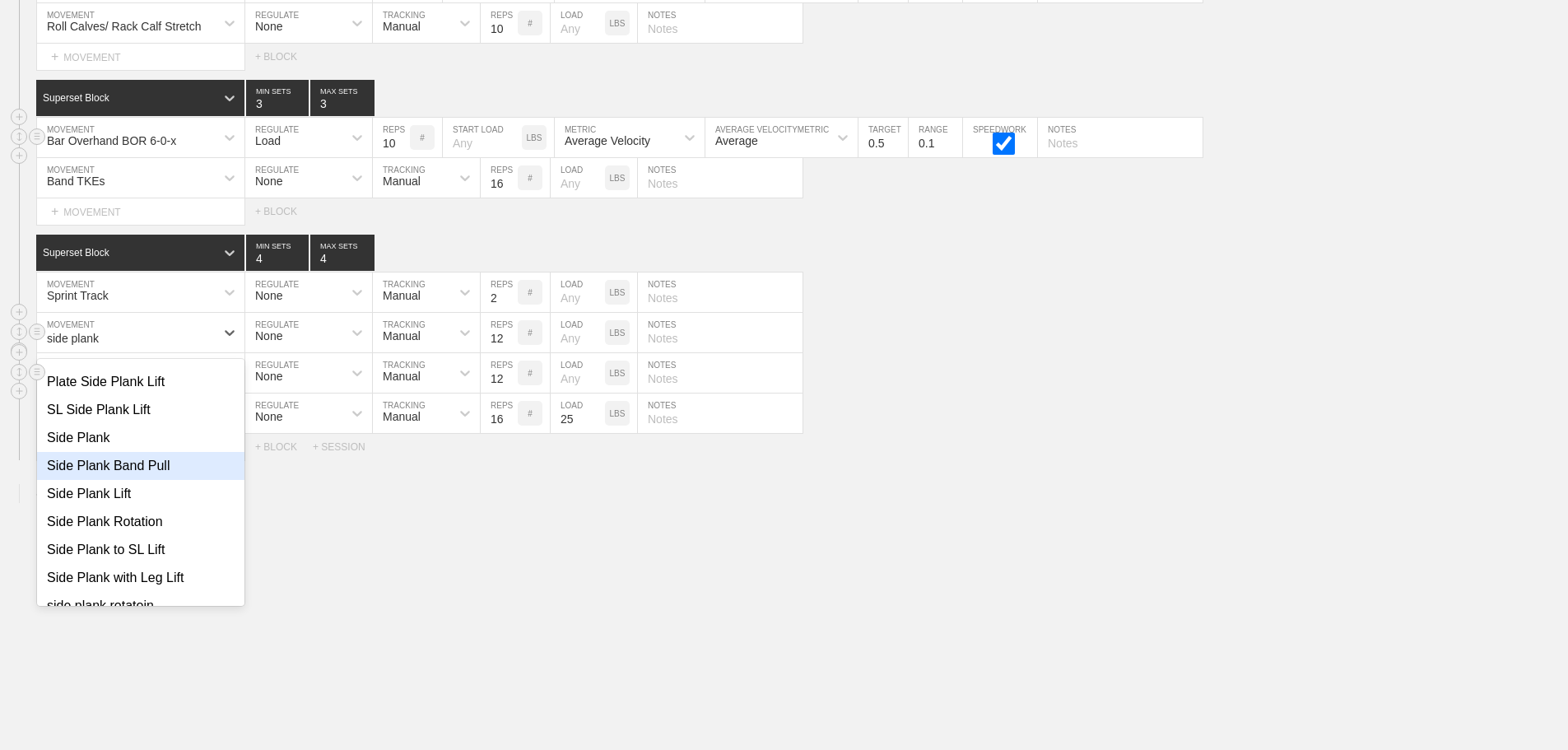
scroll to position [247, 0]
click at [142, 494] on div "Side Plank Rotation" at bounding box center [141, 493] width 208 height 28
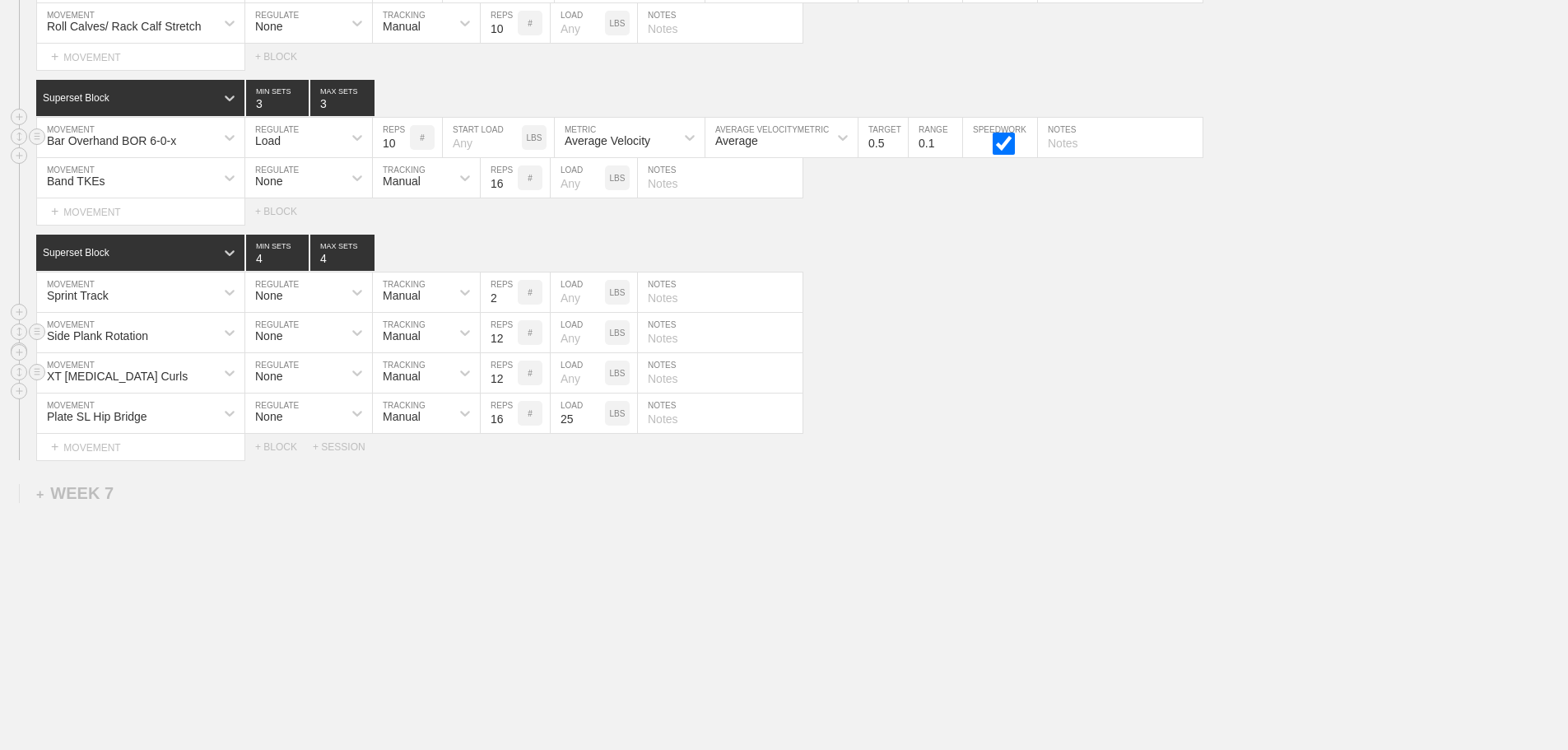
click at [572, 341] on input "number" at bounding box center [578, 332] width 55 height 39
type input "5"
click at [507, 334] on input "13" at bounding box center [499, 332] width 37 height 39
click at [507, 334] on input "14" at bounding box center [499, 332] width 37 height 39
click at [507, 334] on input "15" at bounding box center [499, 332] width 37 height 39
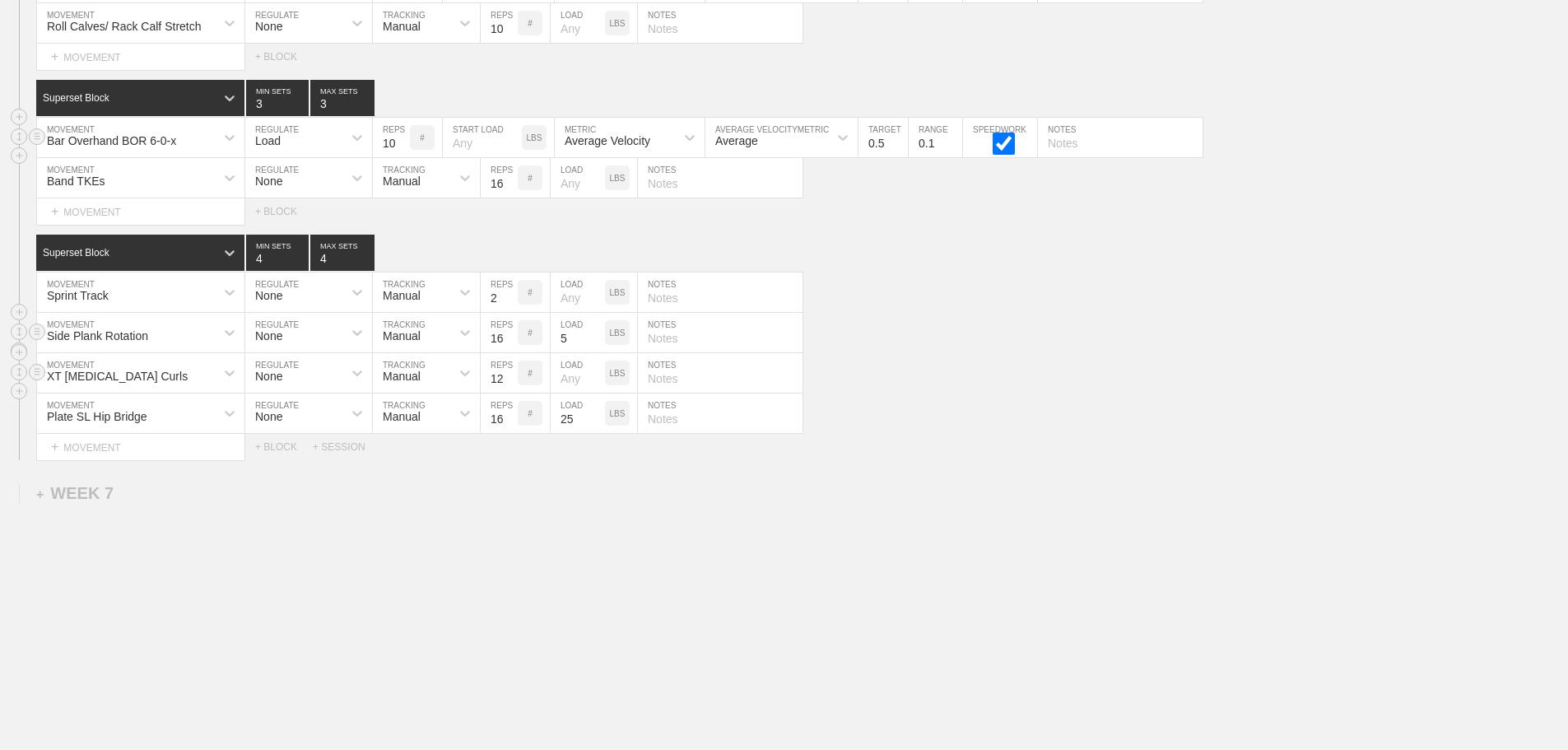
type input "16"
click at [507, 334] on input "16" at bounding box center [499, 332] width 37 height 39
click at [1021, 351] on div "Side Plank Rotation MOVEMENT None REGULATE Manual TRACKING 16 REPS # 5 LOAD LBS…" at bounding box center [784, 333] width 1568 height 40
click at [1063, 262] on div "Superset Block 4 MIN SETS 4 MAX SETS" at bounding box center [802, 252] width 1532 height 36
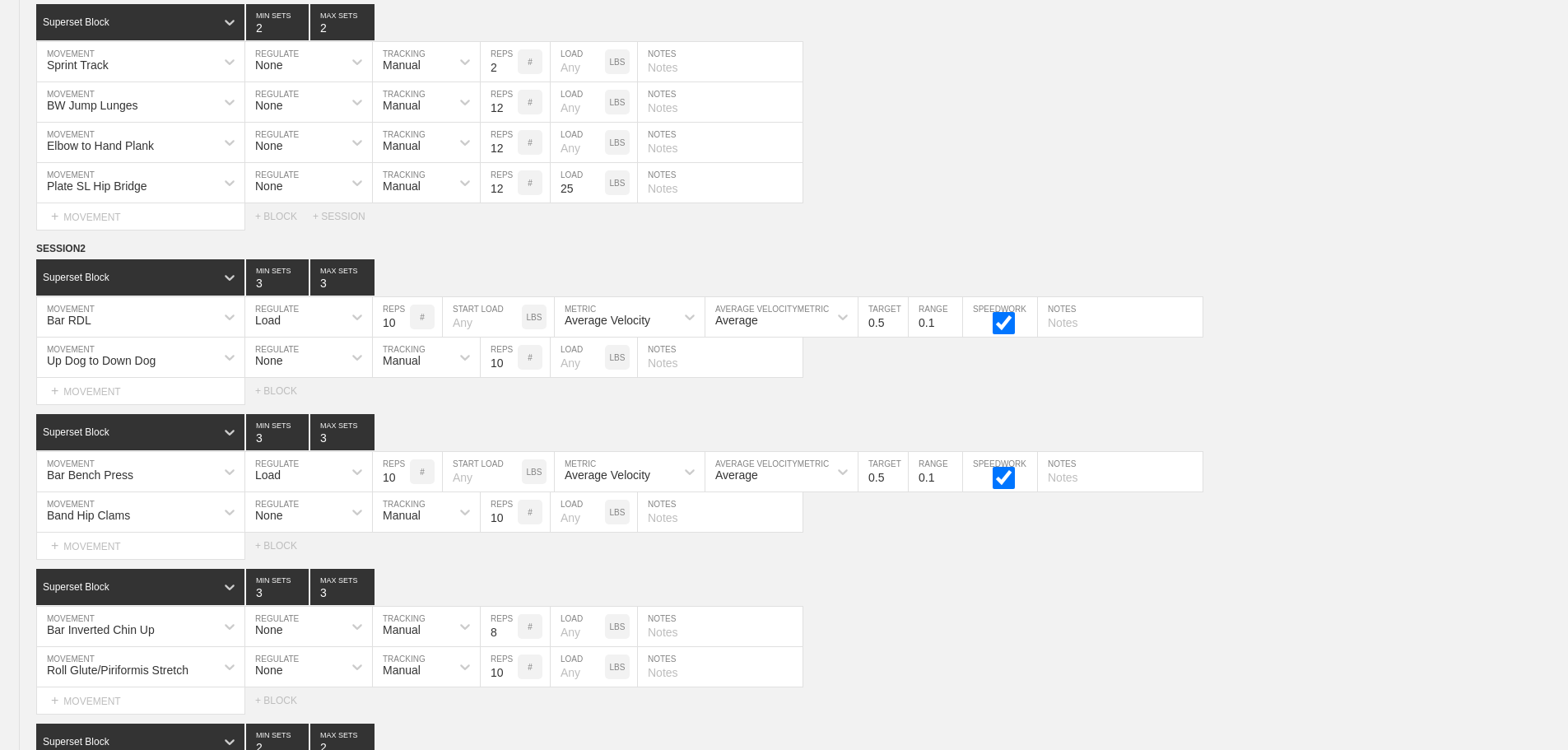
scroll to position [7866, 0]
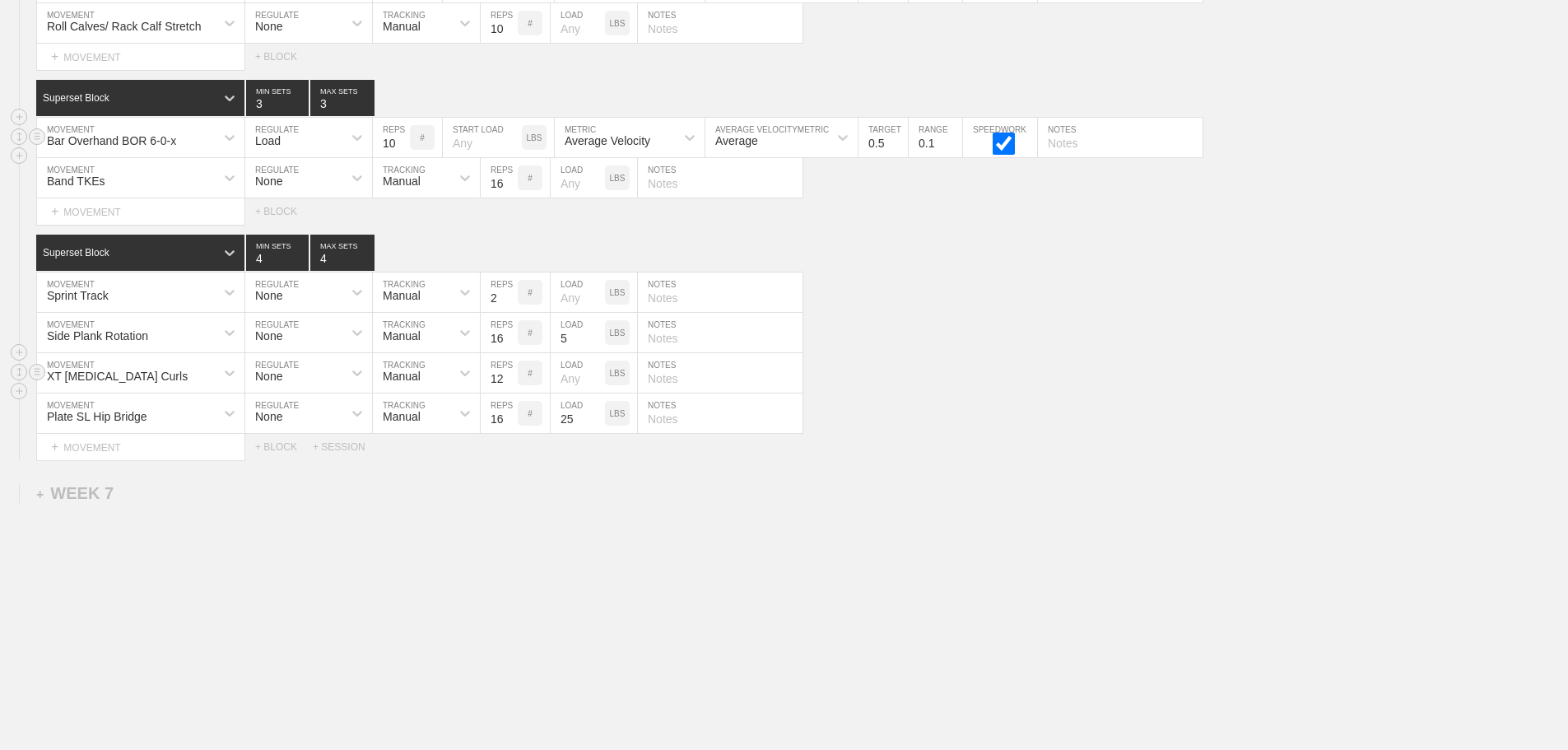
drag, startPoint x: 1102, startPoint y: 573, endPoint x: 1060, endPoint y: 563, distance: 43.2
click at [183, 417] on div "Plate SL Hip Bridge" at bounding box center [126, 413] width 178 height 28
type input "plate swimm"
click at [130, 449] on div "Plate Swimmers" at bounding box center [141, 457] width 208 height 28
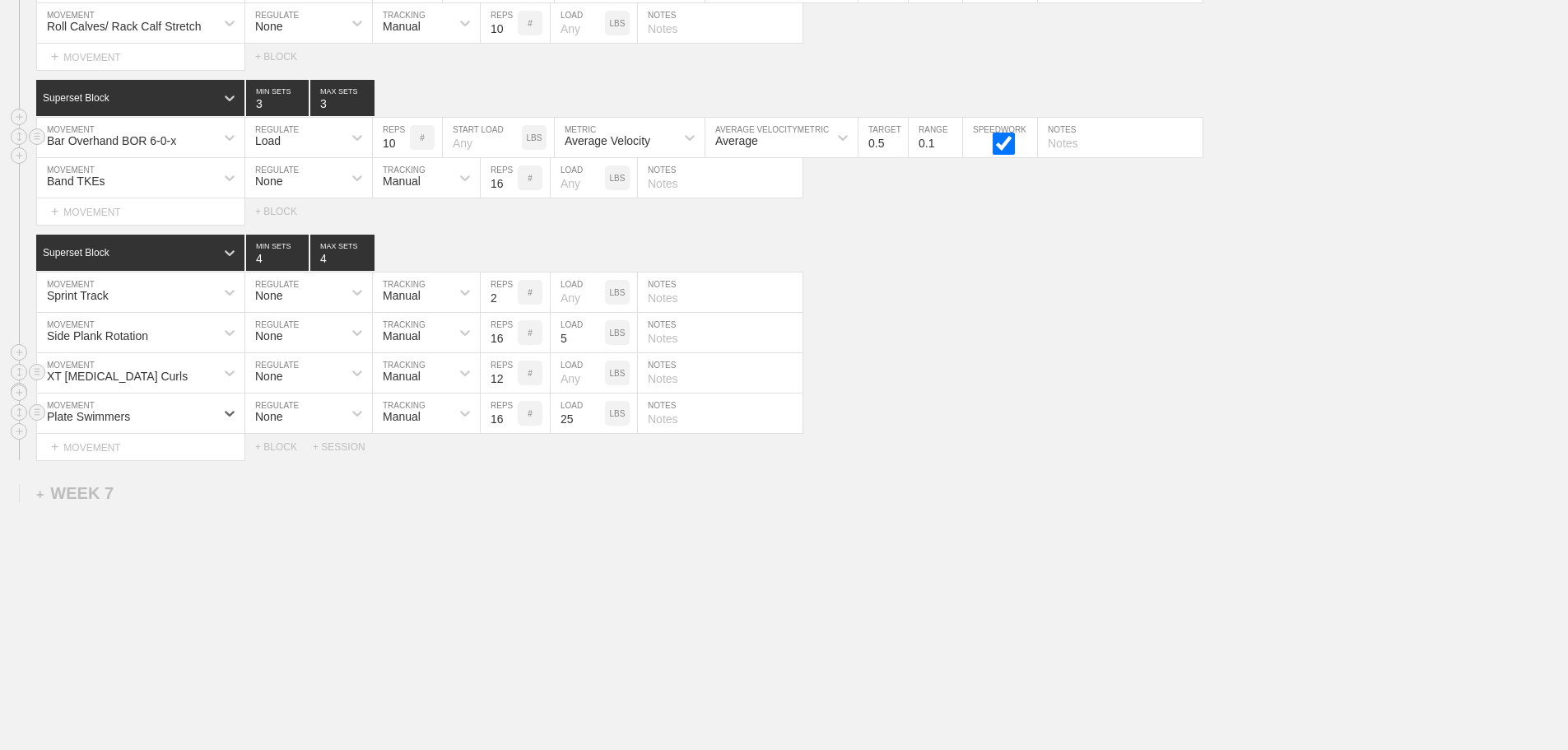
click at [578, 417] on input "25" at bounding box center [578, 413] width 55 height 39
click at [573, 423] on input "number" at bounding box center [578, 413] width 55 height 39
type input "5"
drag, startPoint x: 821, startPoint y: 527, endPoint x: 507, endPoint y: 407, distance: 336.1
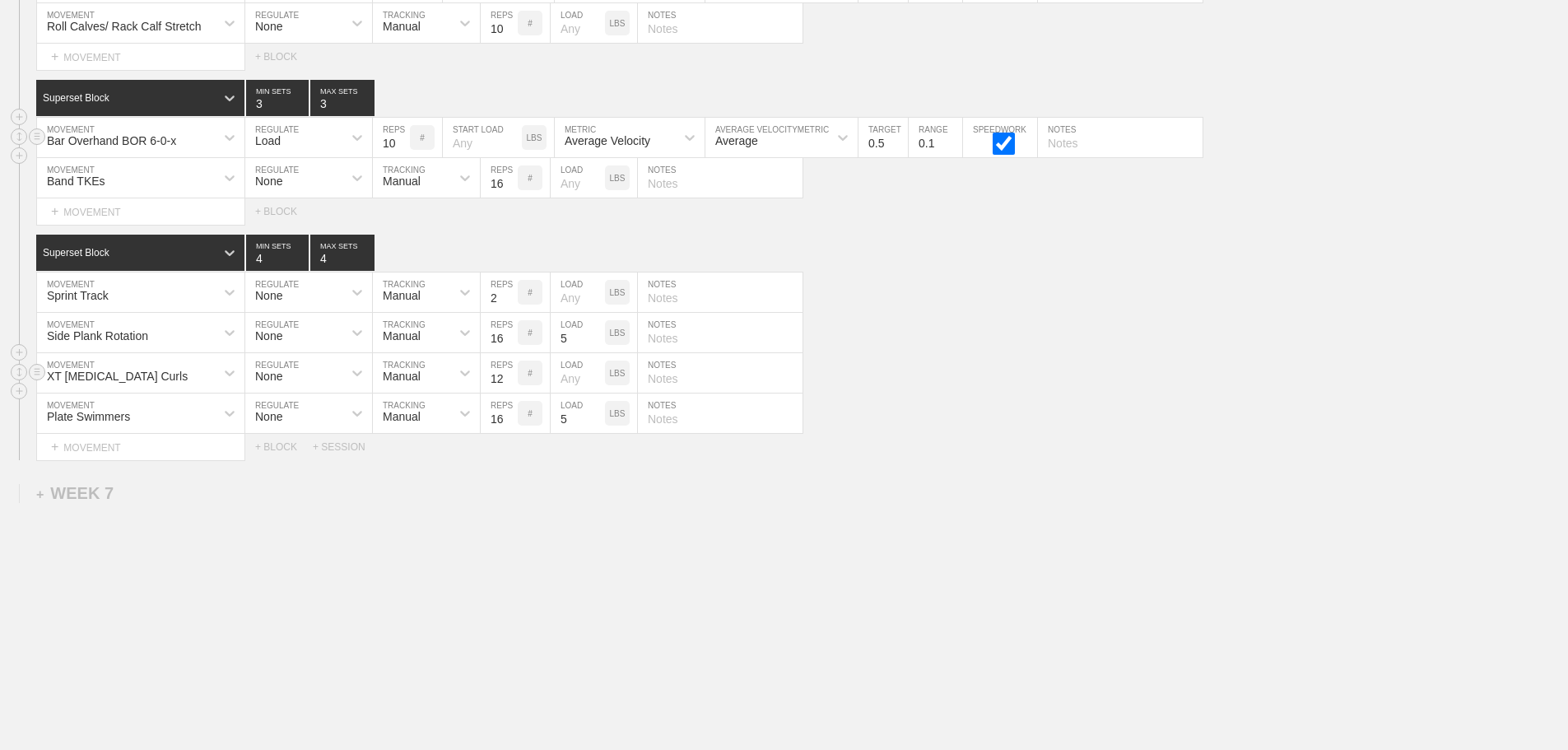
click at [968, 377] on div "XT Hamstring Curls MOVEMENT None REGULATE Manual TRACKING 12 REPS # LOAD LBS NO…" at bounding box center [784, 374] width 1568 height 40
click at [1013, 430] on div "Plate Swimmers MOVEMENT None REGULATE Manual TRACKING 16 REPS # 5 LOAD LBS NOTES" at bounding box center [784, 414] width 1568 height 40
click at [982, 402] on div "Plate Swimmers MOVEMENT None REGULATE Manual TRACKING 16 REPS # 5 LOAD LBS NOTES" at bounding box center [784, 414] width 1568 height 40
click at [952, 391] on div "XT Hamstring Curls MOVEMENT None REGULATE Manual TRACKING 12 REPS # LOAD LBS NO…" at bounding box center [784, 374] width 1568 height 40
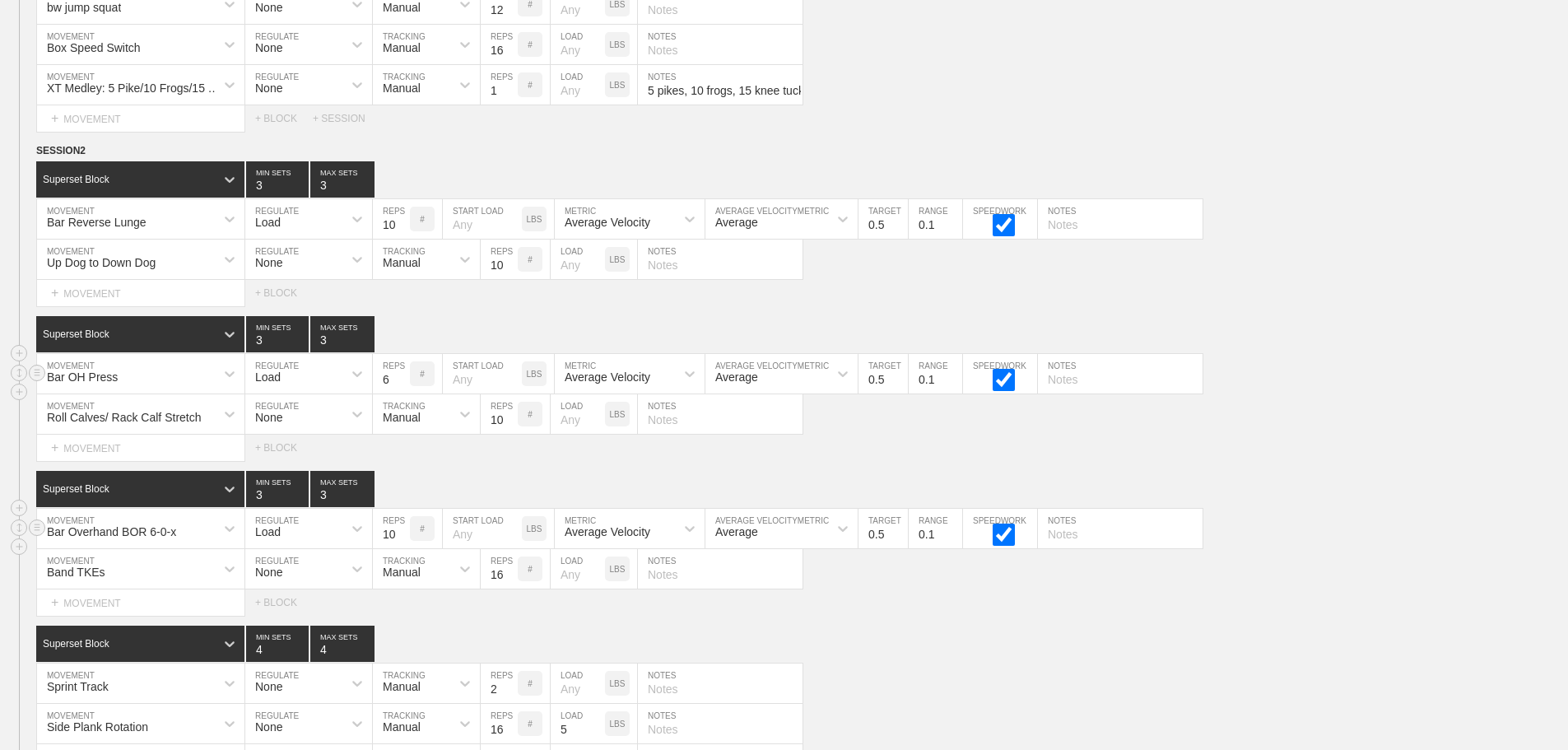
scroll to position [7454, 0]
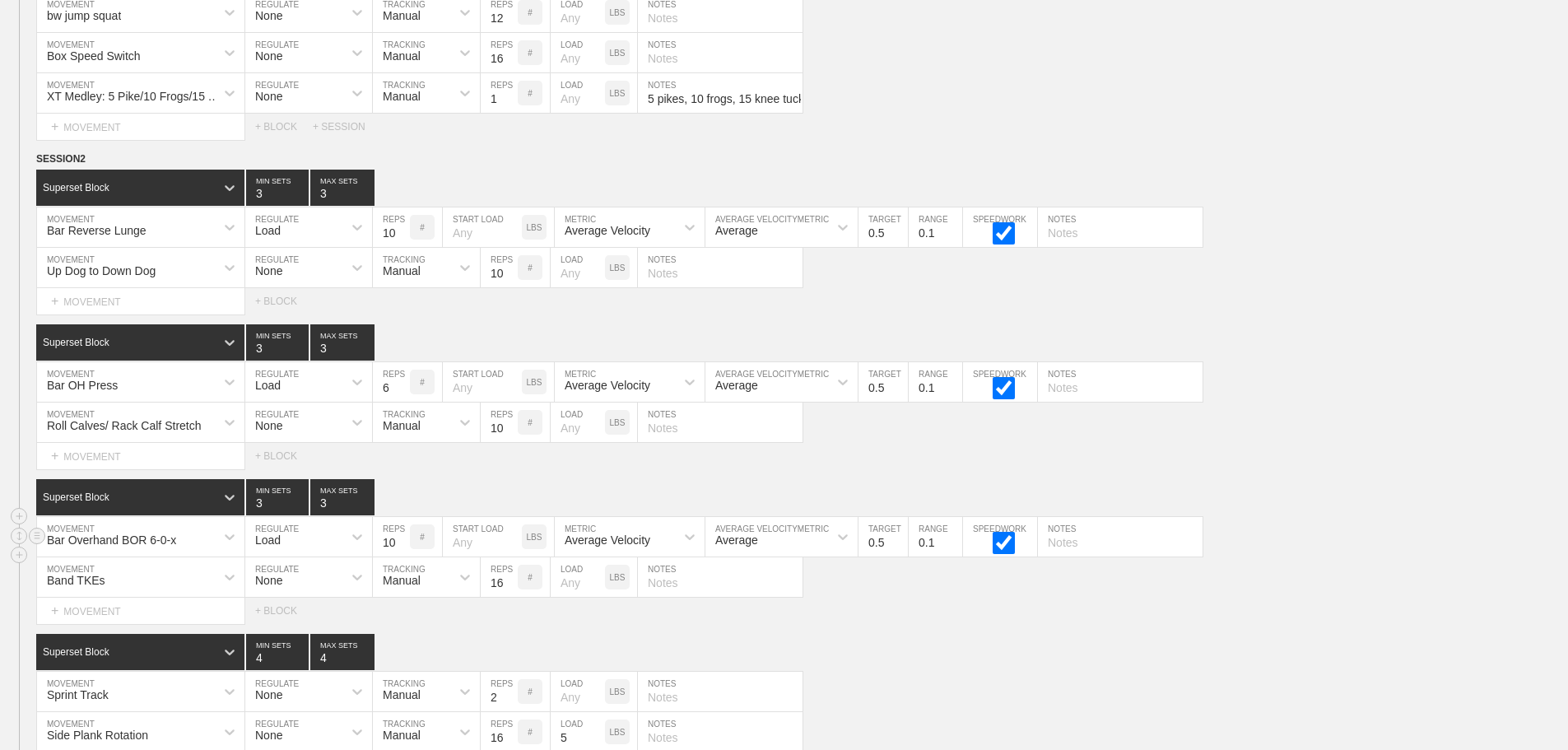
click at [1299, 457] on div "Select... MOVEMENT + MOVEMENT + BLOCK" at bounding box center [784, 456] width 1568 height 26
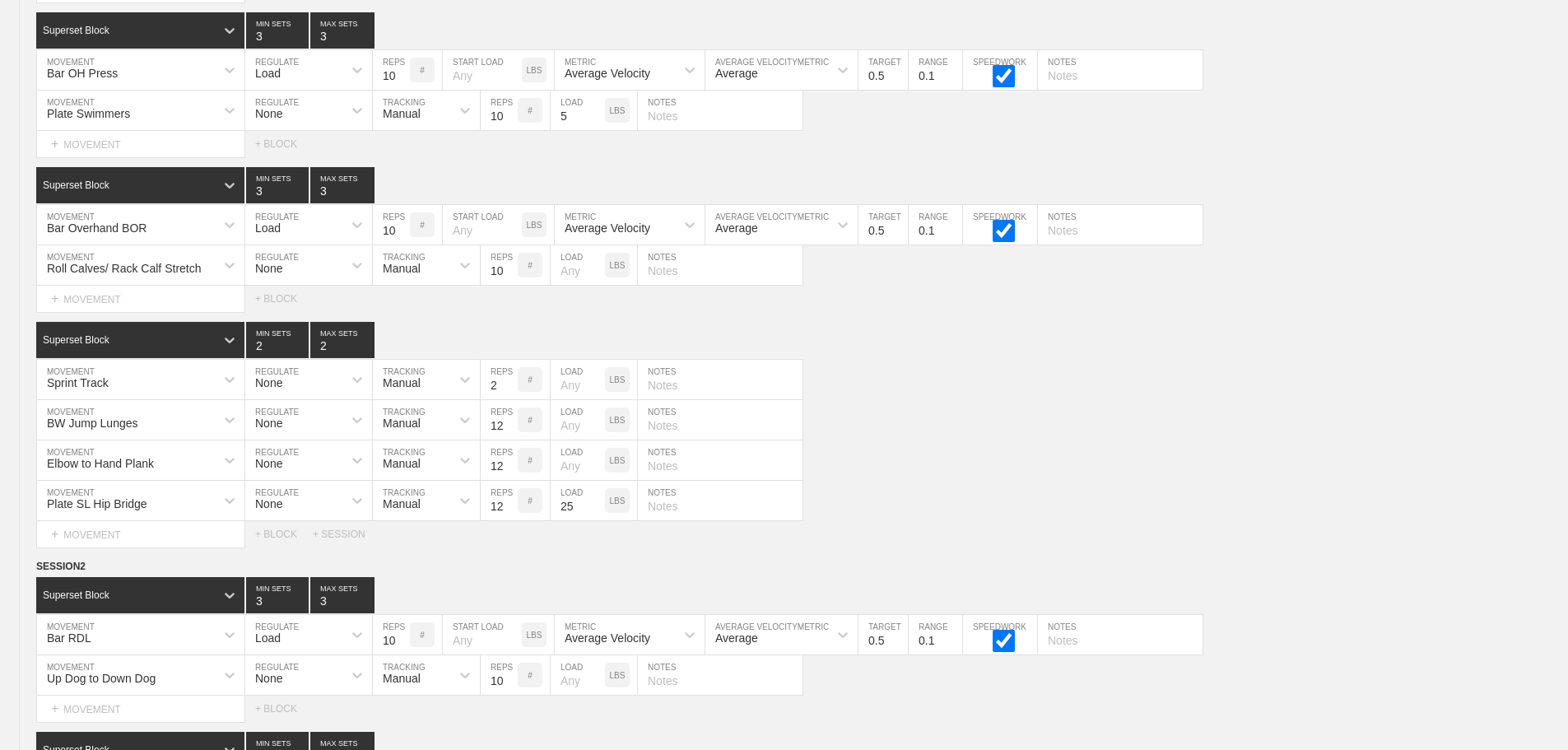
scroll to position [0, 0]
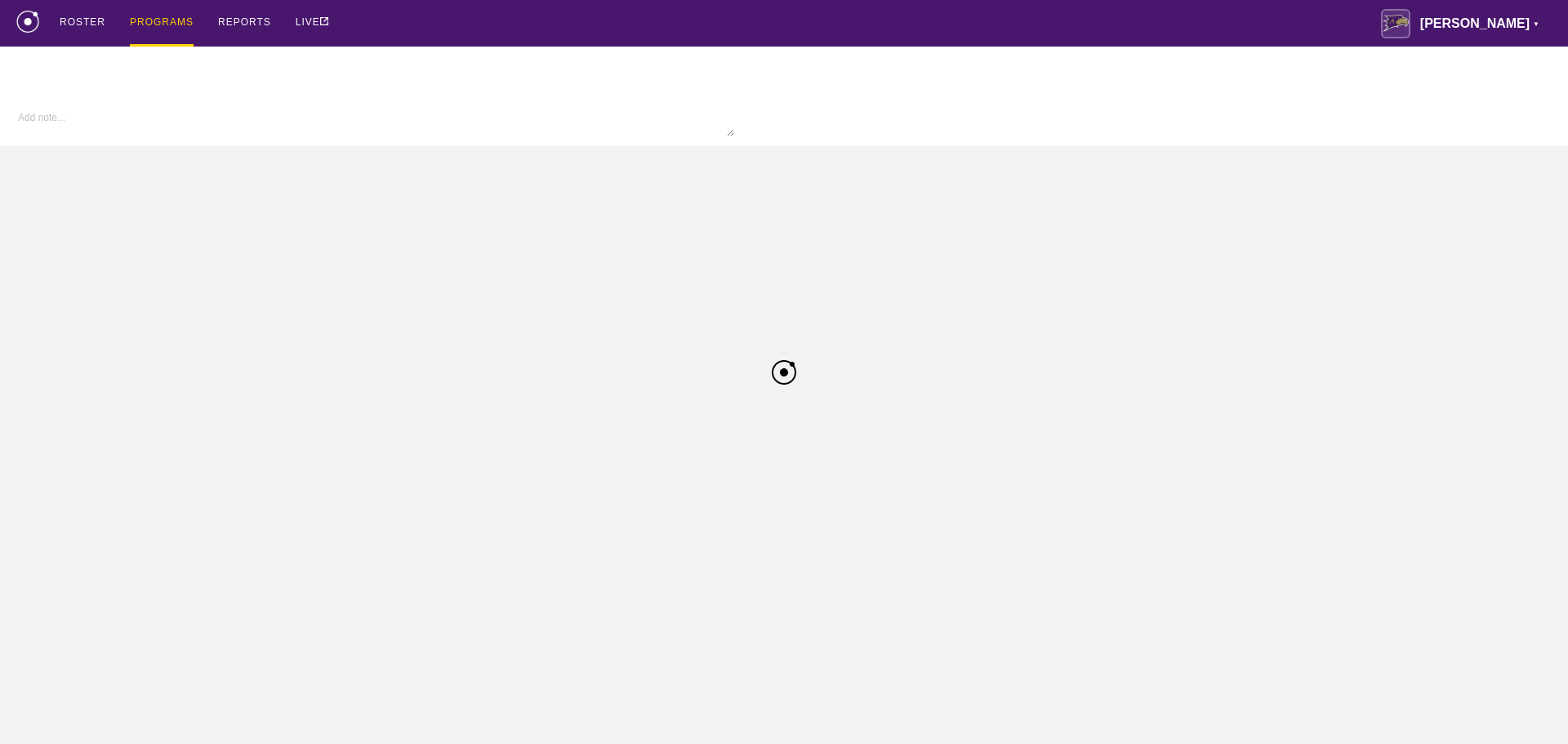
type textarea "x"
type input "Dance FA25"
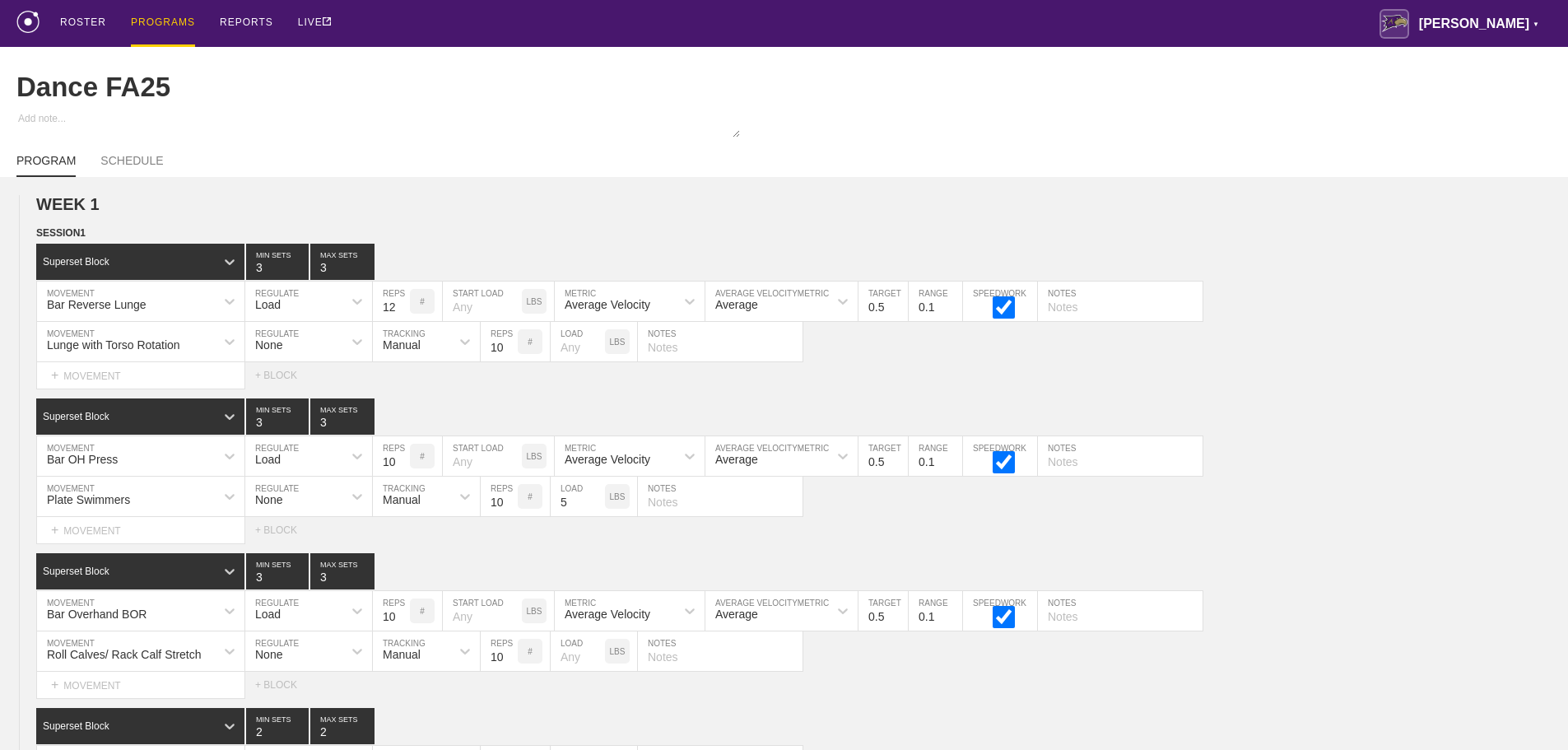
click at [406, 27] on div "ROSTER PROGRAMS REPORTS LIVE [PERSON_NAME] ▼ [PERSON_NAME][EMAIL_ADDRESS][PERSO…" at bounding box center [784, 23] width 1535 height 46
click at [161, 24] on div "PROGRAMS" at bounding box center [163, 23] width 64 height 46
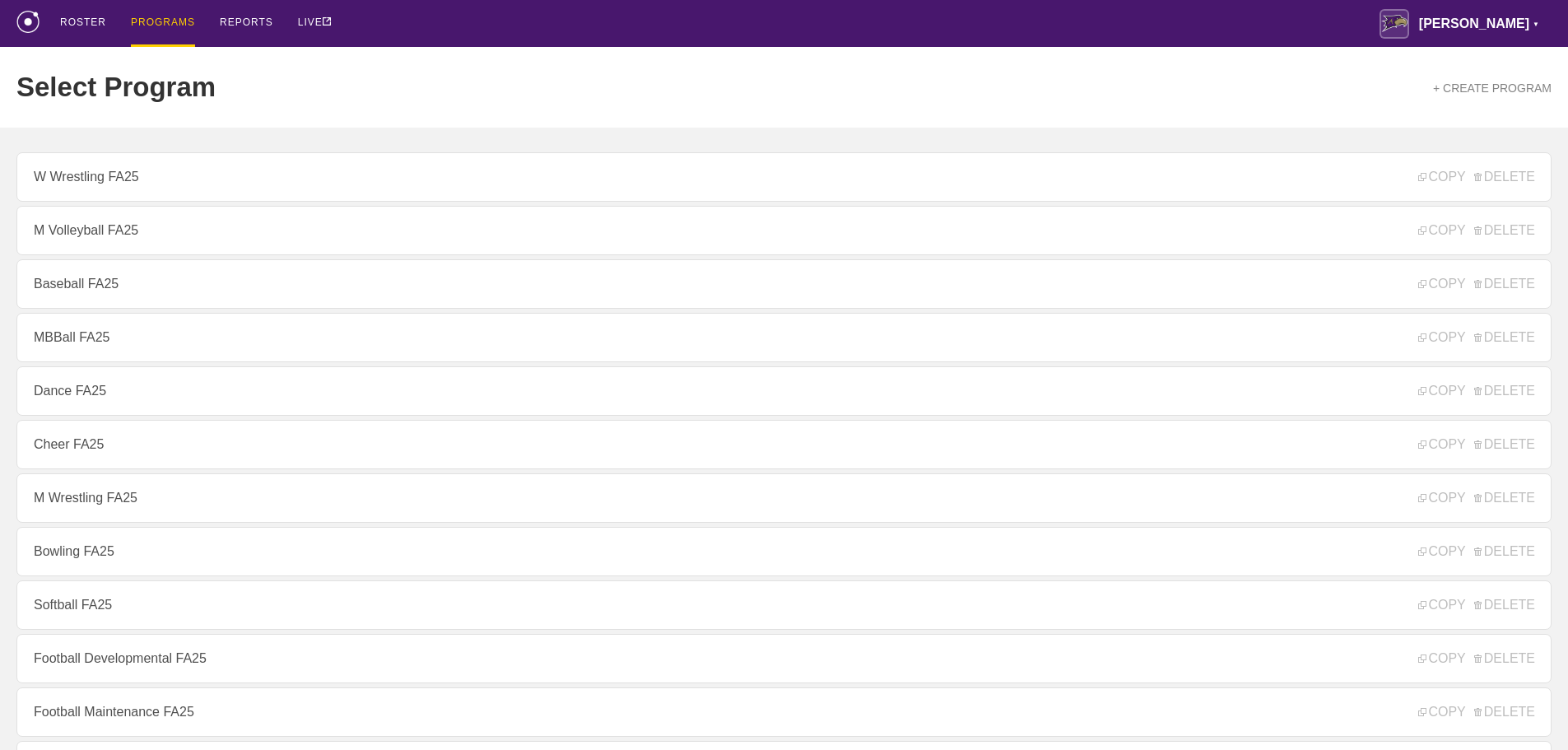
drag, startPoint x: 522, startPoint y: 8, endPoint x: 507, endPoint y: 0, distance: 17.0
click at [513, 5] on div "ROSTER PROGRAMS REPORTS LIVE [PERSON_NAME] ▼ [PERSON_NAME][EMAIL_ADDRESS][PERSO…" at bounding box center [784, 23] width 1535 height 46
click at [418, 46] on div "ROSTER PROGRAMS REPORTS LIVE [PERSON_NAME] ▼ [PERSON_NAME][EMAIL_ADDRESS][PERSO…" at bounding box center [784, 23] width 1535 height 46
click at [732, 27] on div "ROSTER PROGRAMS REPORTS LIVE [PERSON_NAME] ▼ [PERSON_NAME][EMAIL_ADDRESS][PERSO…" at bounding box center [784, 23] width 1535 height 46
click at [728, 21] on div "ROSTER PROGRAMS REPORTS LIVE [PERSON_NAME] ▼ [PERSON_NAME][EMAIL_ADDRESS][PERSO…" at bounding box center [784, 23] width 1535 height 46
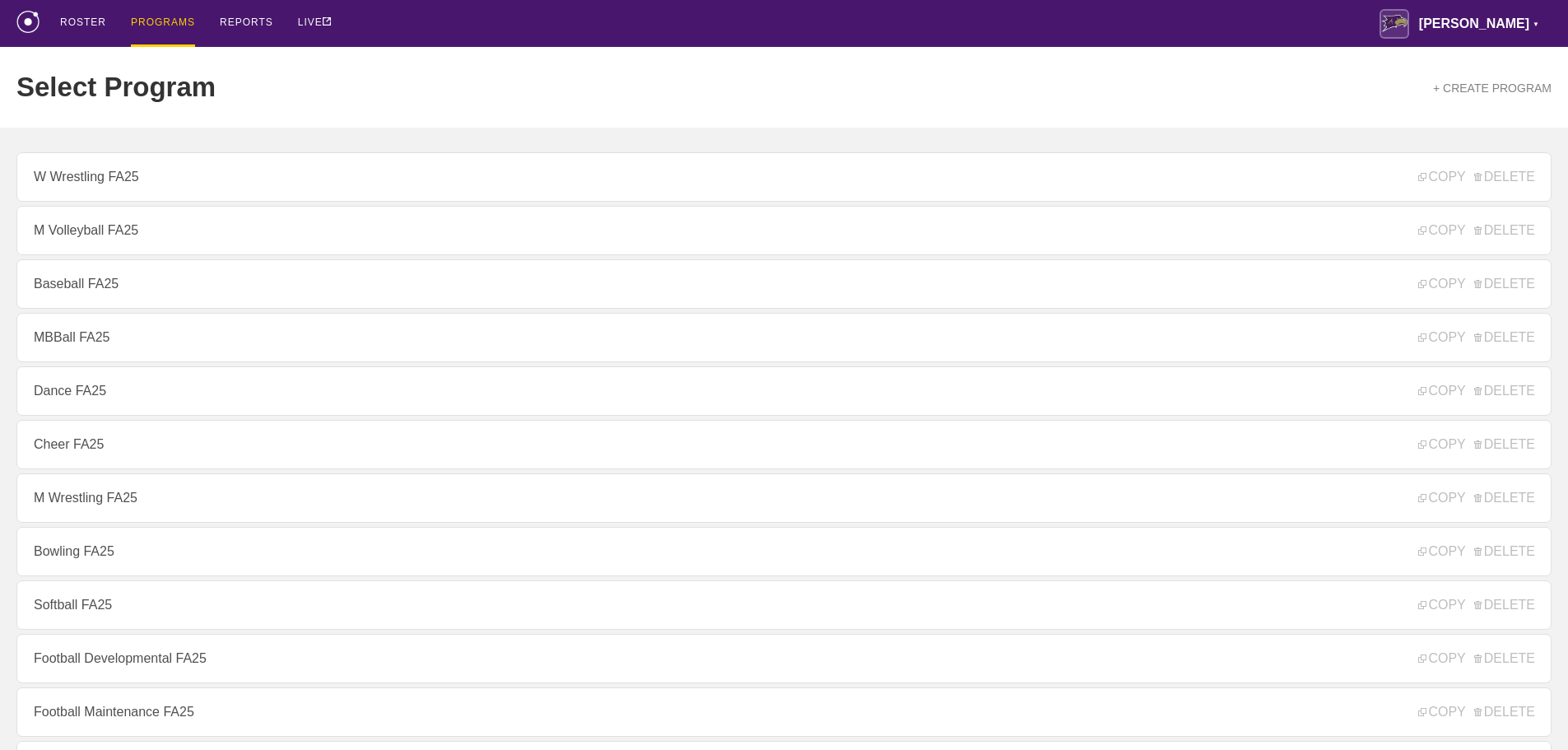
click at [422, 27] on div "ROSTER PROGRAMS REPORTS LIVE [PERSON_NAME] ▼ [PERSON_NAME][EMAIL_ADDRESS][PERSO…" at bounding box center [784, 23] width 1535 height 46
click at [477, 46] on div "ROSTER PROGRAMS REPORTS LIVE [PERSON_NAME] ▼ [PERSON_NAME][EMAIL_ADDRESS][PERSO…" at bounding box center [784, 23] width 1535 height 46
click at [89, 20] on div "ROSTER" at bounding box center [83, 23] width 46 height 46
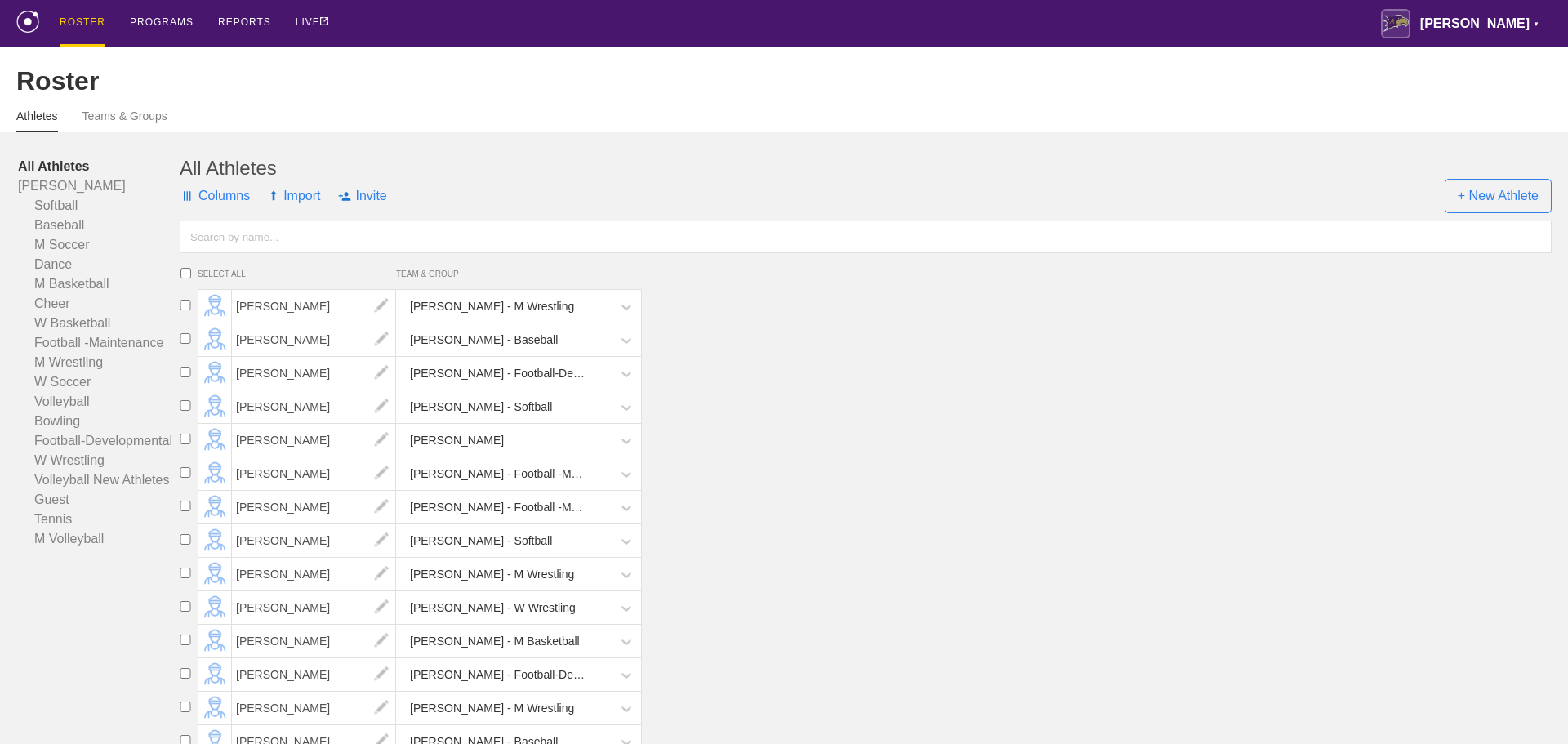
click at [229, 249] on input "text" at bounding box center [866, 237] width 1373 height 33
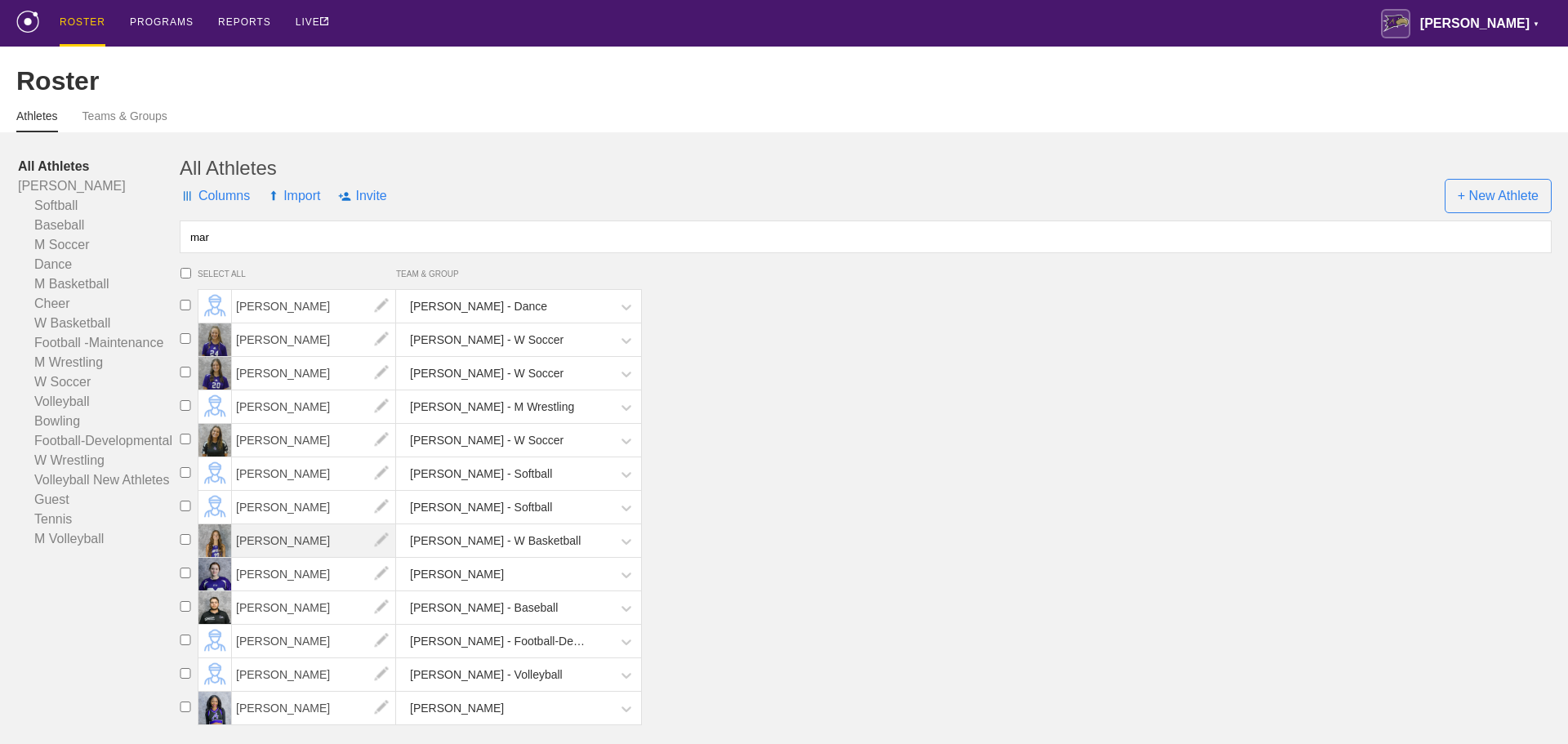
type input "mar"
click at [292, 553] on span "[PERSON_NAME]" at bounding box center [315, 541] width 165 height 33
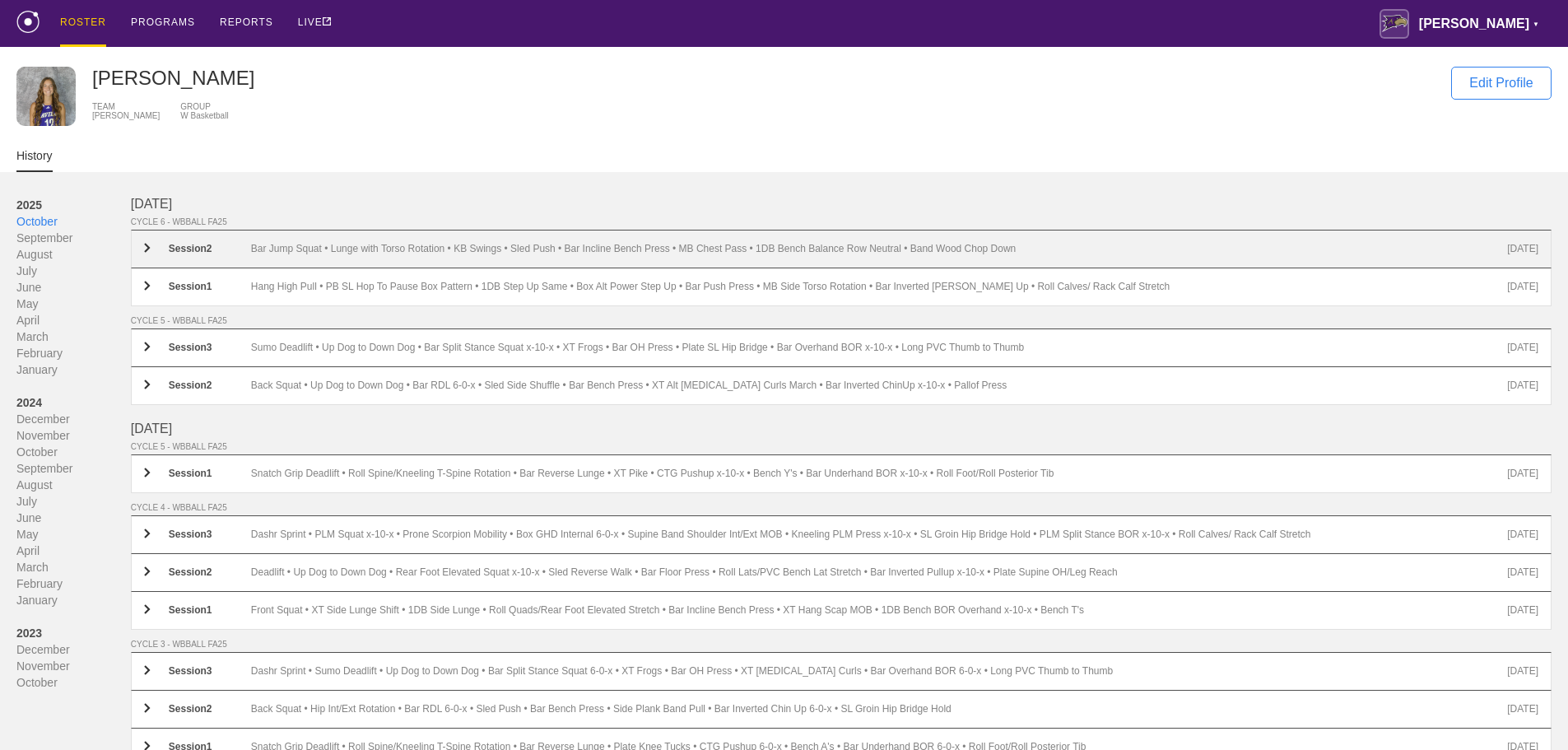
click at [377, 252] on div "Bar Jump Squat • Lunge with Torso Rotation • KB Swings • Sled Push • Bar Inclin…" at bounding box center [879, 249] width 1256 height 13
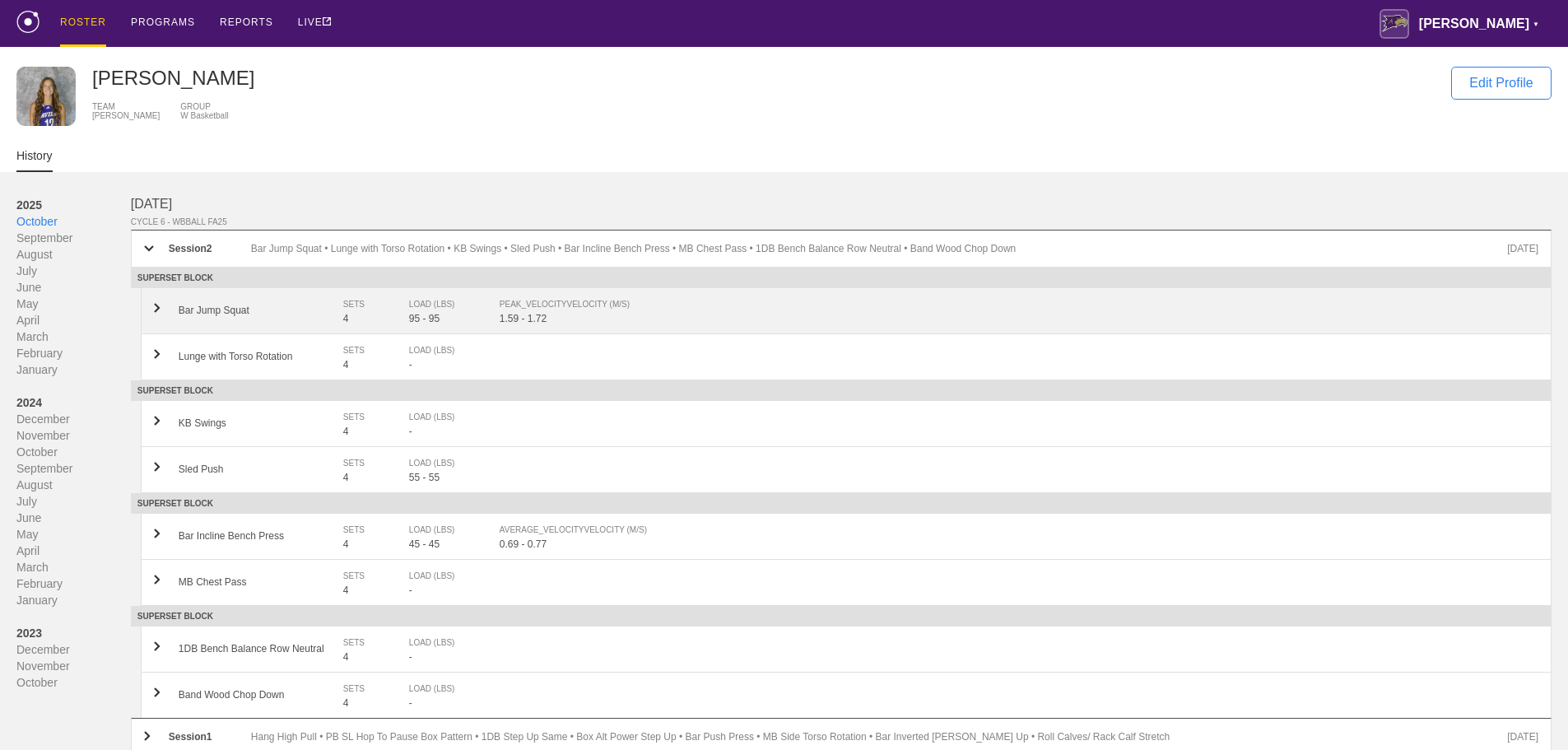
click at [557, 313] on div "PEAK_VELOCITY VELOCITY (M/S)" at bounding box center [1010, 304] width 1022 height 16
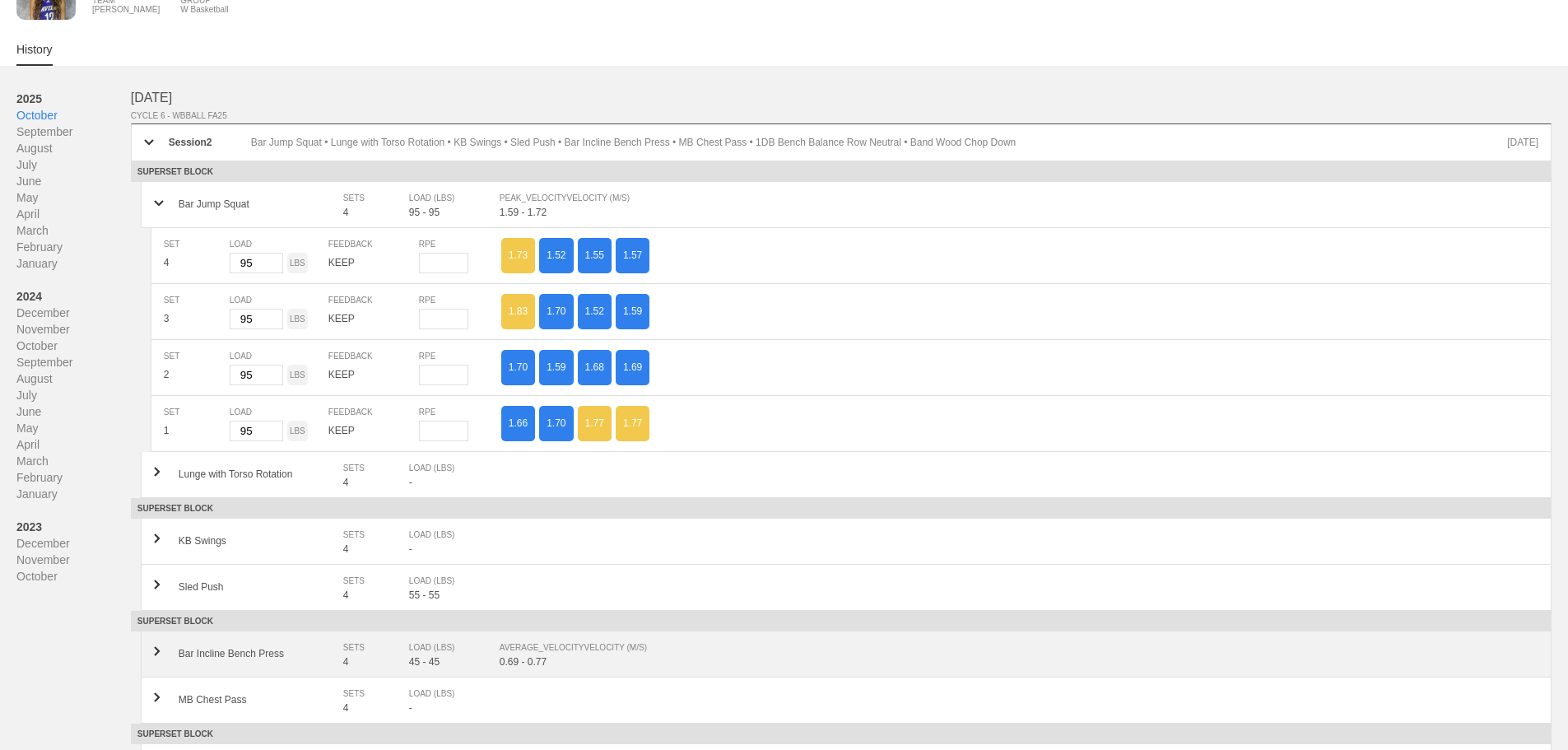
scroll to position [247, 0]
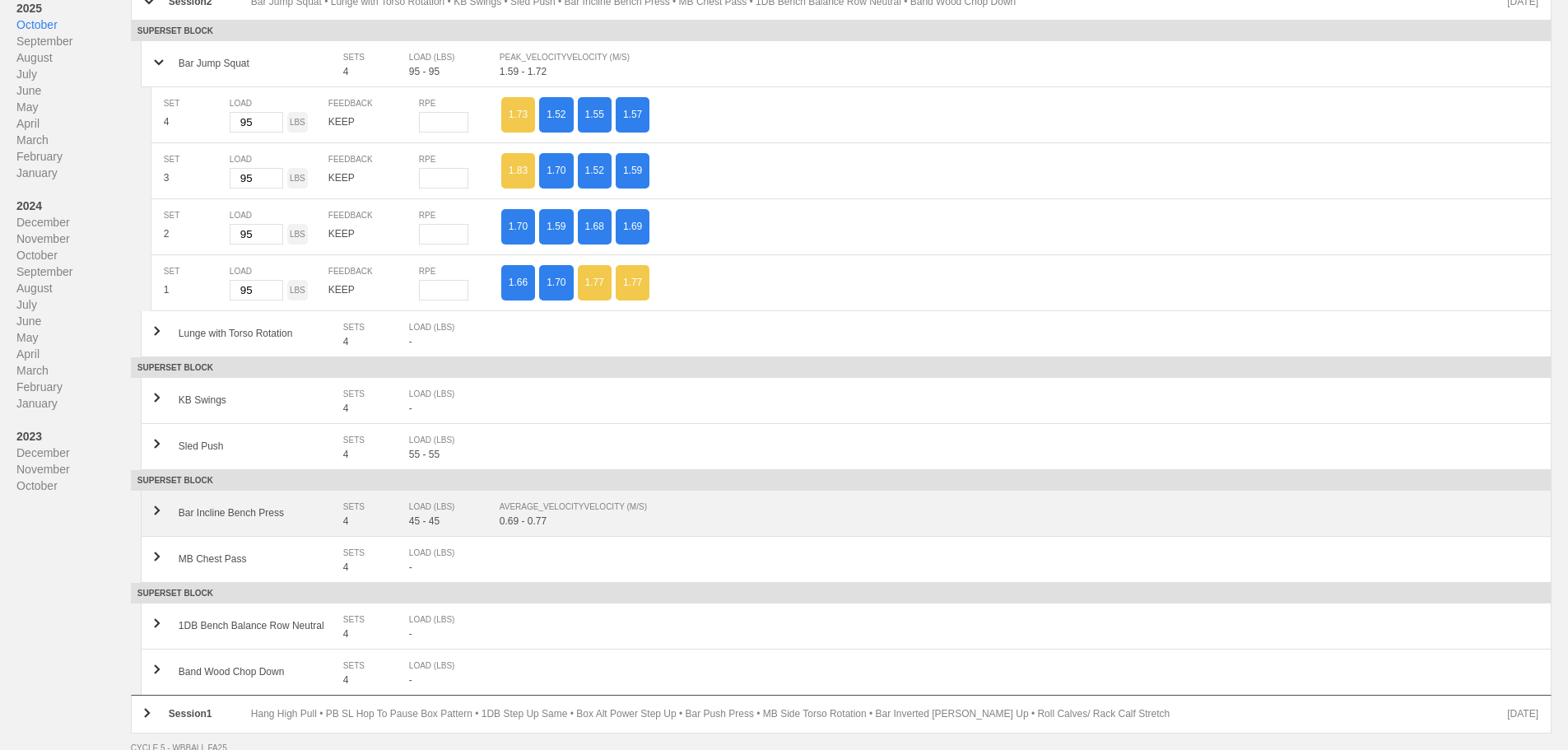
click at [498, 524] on div "45 - 45" at bounding box center [454, 521] width 90 height 12
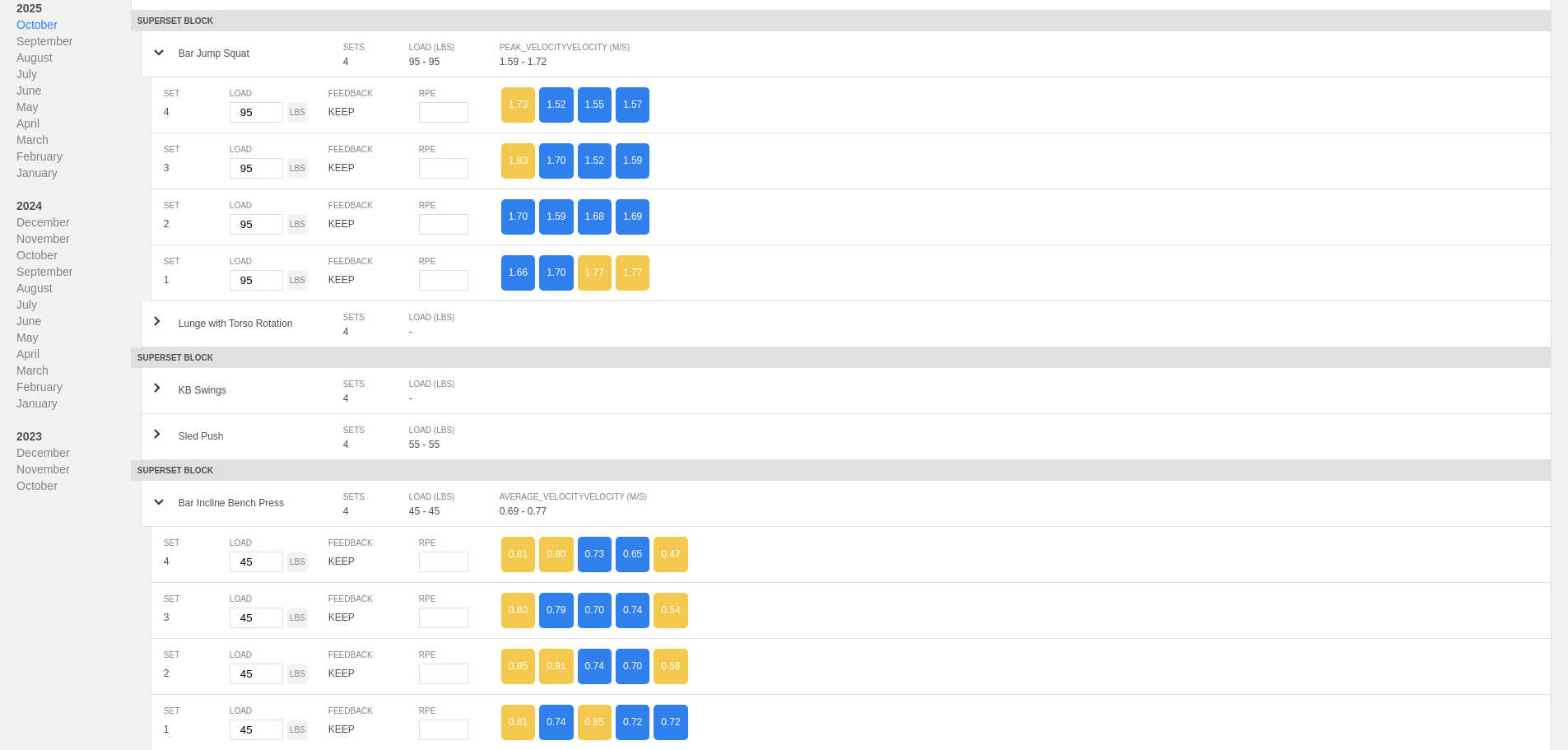
scroll to position [0, 0]
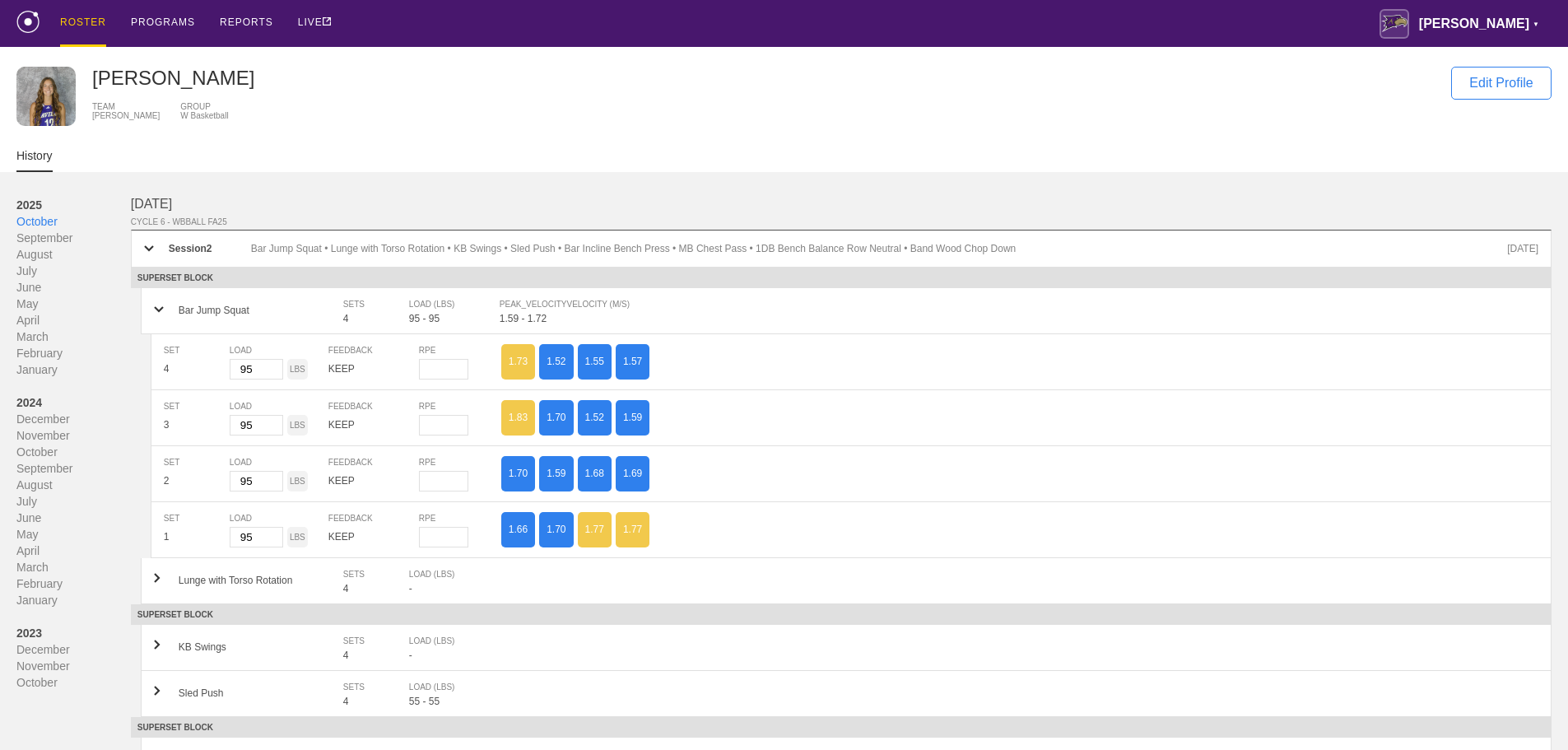
click at [80, 20] on div "ROSTER" at bounding box center [83, 23] width 46 height 46
click at [154, 20] on div "PROGRAMS" at bounding box center [163, 23] width 64 height 46
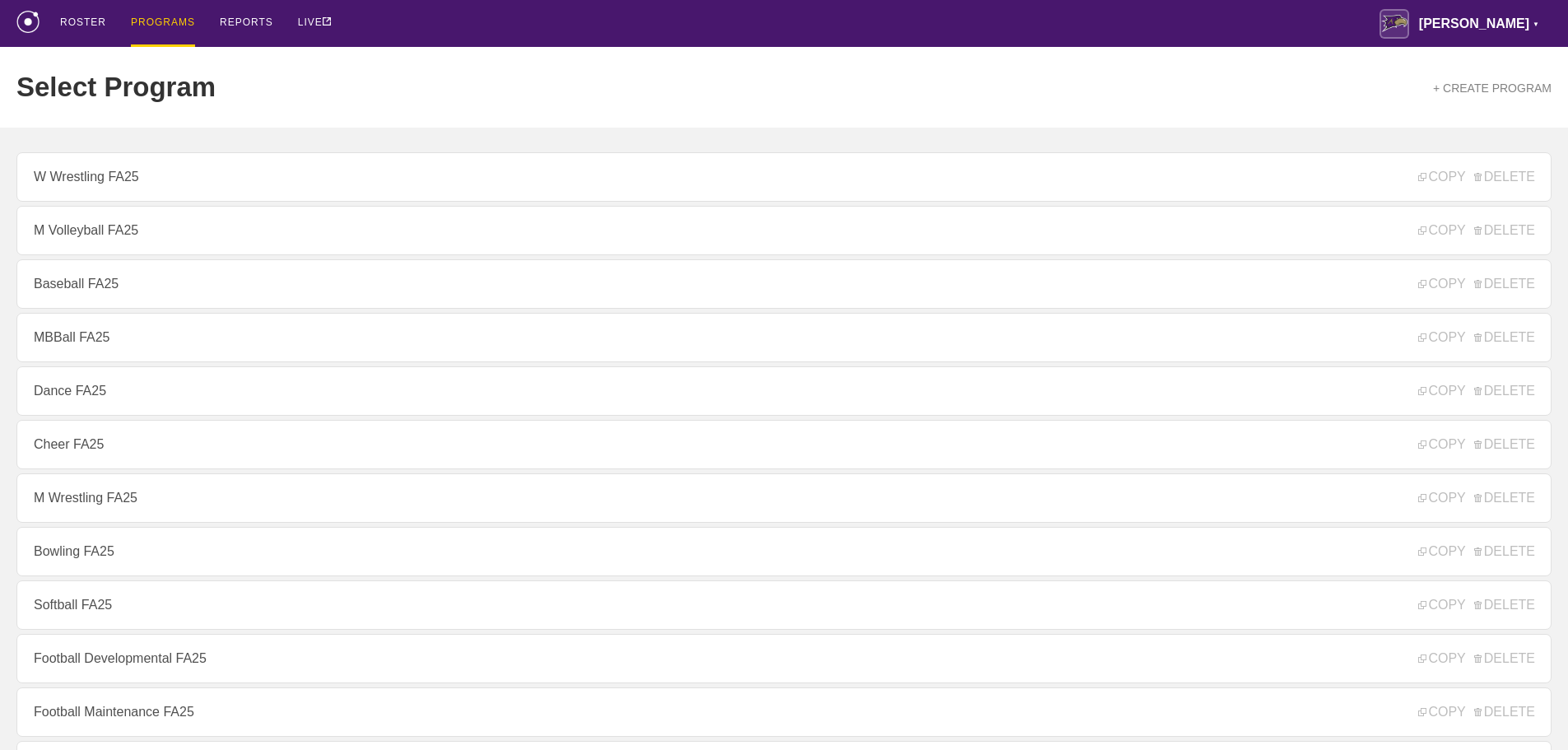
click at [417, 36] on div "ROSTER PROGRAMS REPORTS LIVE [PERSON_NAME] ▼ [PERSON_NAME][EMAIL_ADDRESS][PERSO…" at bounding box center [784, 23] width 1535 height 46
click at [988, 21] on div "ROSTER PROGRAMS REPORTS LIVE [PERSON_NAME] ▼ [PERSON_NAME][EMAIL_ADDRESS][PERSO…" at bounding box center [784, 23] width 1535 height 46
click at [538, 25] on div "ROSTER PROGRAMS REPORTS LIVE [PERSON_NAME] ▼ [PERSON_NAME][EMAIL_ADDRESS][PERSO…" at bounding box center [784, 23] width 1535 height 46
click at [1291, 23] on div "ROSTER PROGRAMS REPORTS LIVE [PERSON_NAME] ▼ [PERSON_NAME][EMAIL_ADDRESS][PERSO…" at bounding box center [784, 23] width 1535 height 46
click at [497, 29] on div "ROSTER PROGRAMS REPORTS LIVE [PERSON_NAME] ▼ [PERSON_NAME][EMAIL_ADDRESS][PERSO…" at bounding box center [784, 23] width 1535 height 46
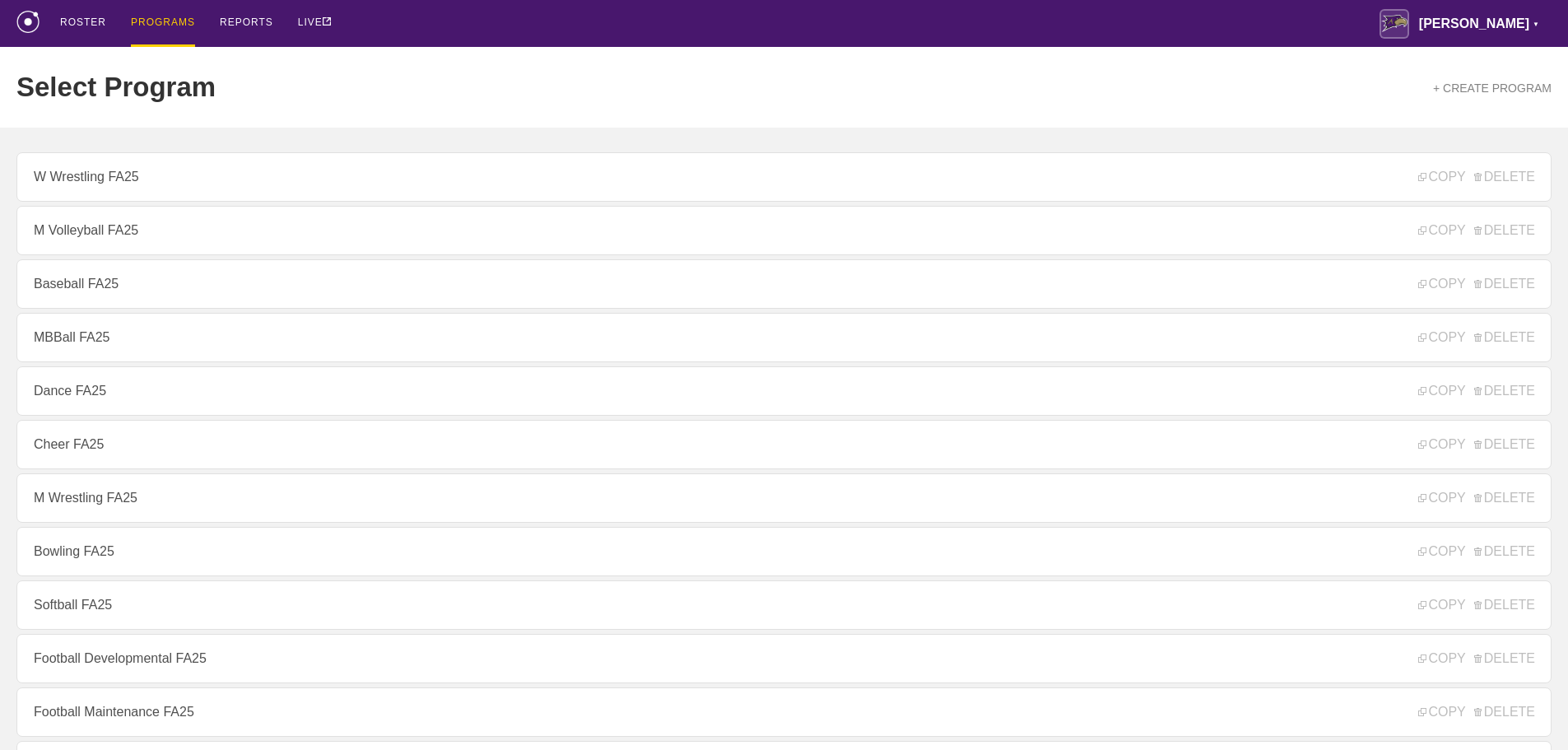
click at [416, 21] on div "ROSTER PROGRAMS REPORTS LIVE [PERSON_NAME] ▼ [PERSON_NAME][EMAIL_ADDRESS][PERSO…" at bounding box center [784, 23] width 1535 height 46
